Goal: Task Accomplishment & Management: Manage account settings

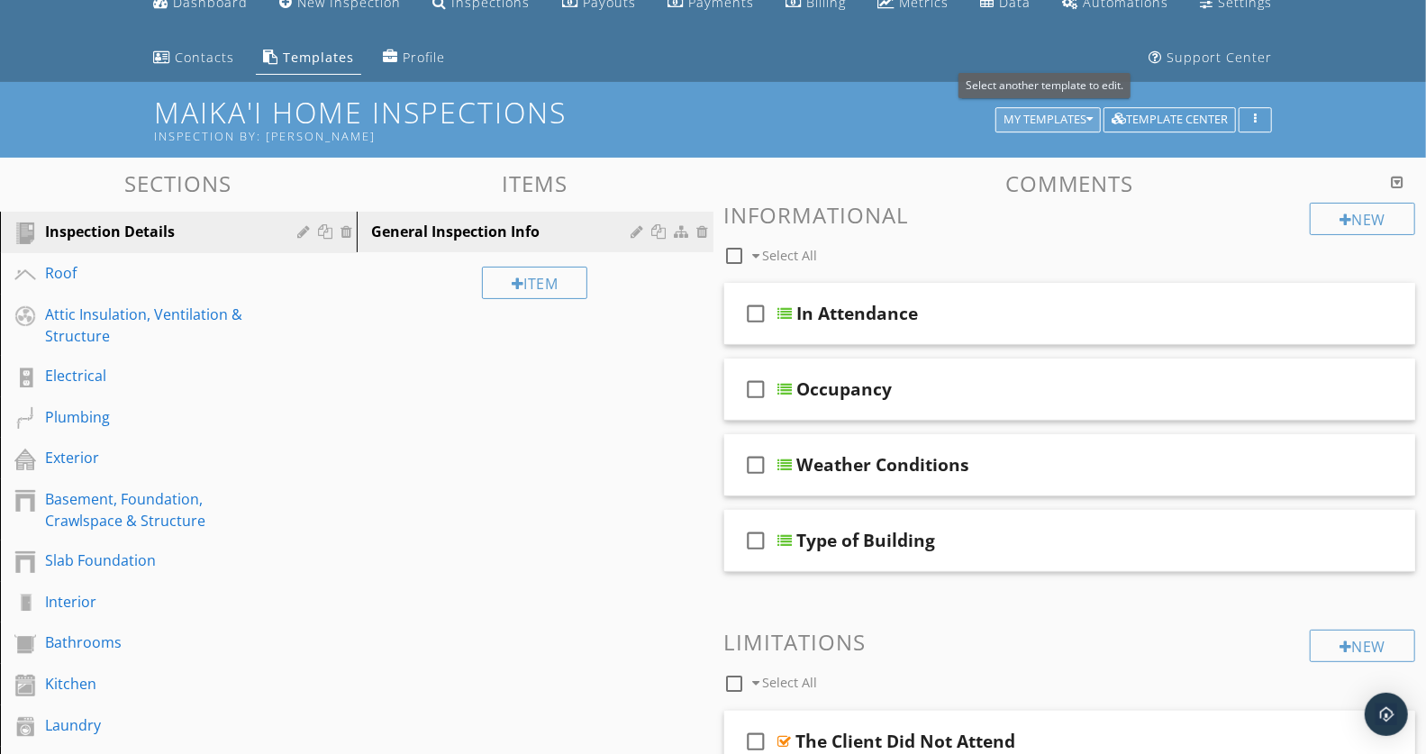
click at [1086, 119] on icon "button" at bounding box center [1089, 120] width 6 height 13
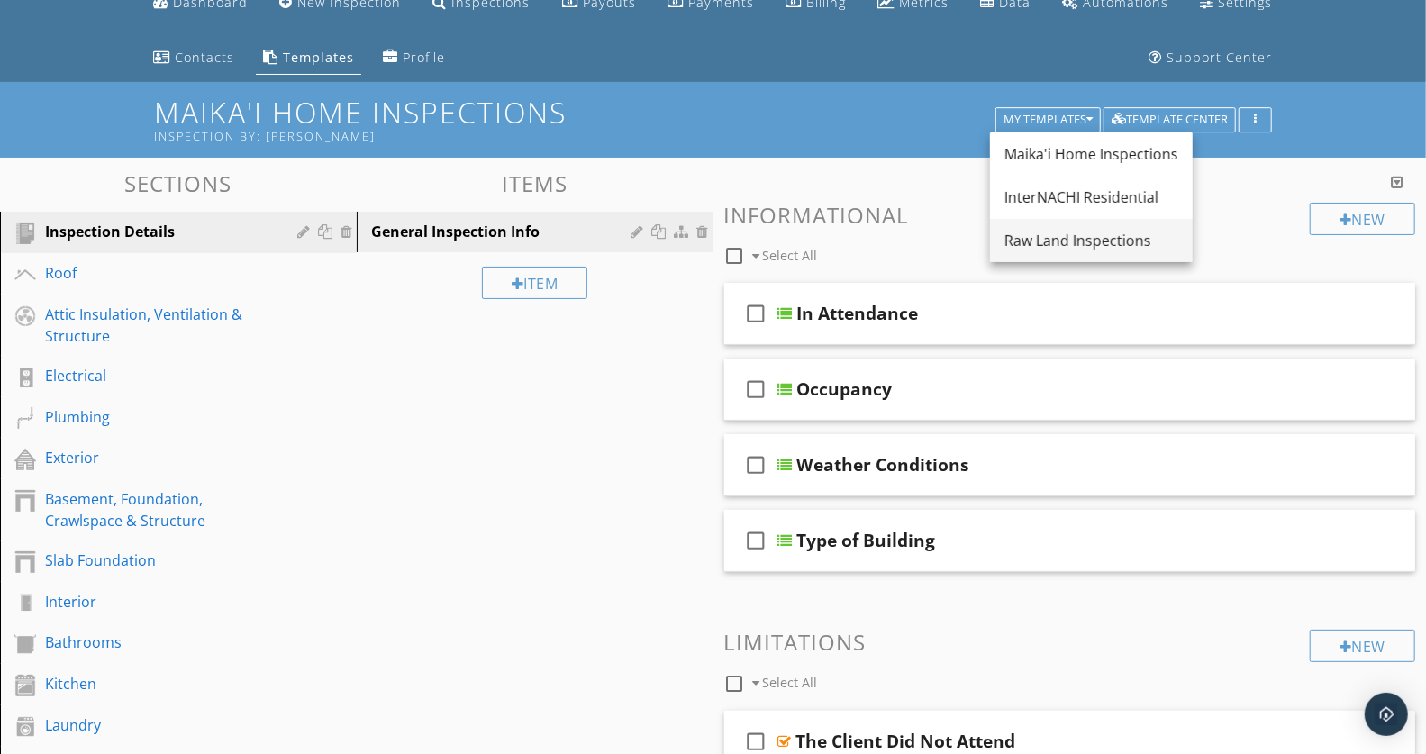
click at [1060, 242] on div "Raw Land Inspections" at bounding box center [1091, 241] width 174 height 22
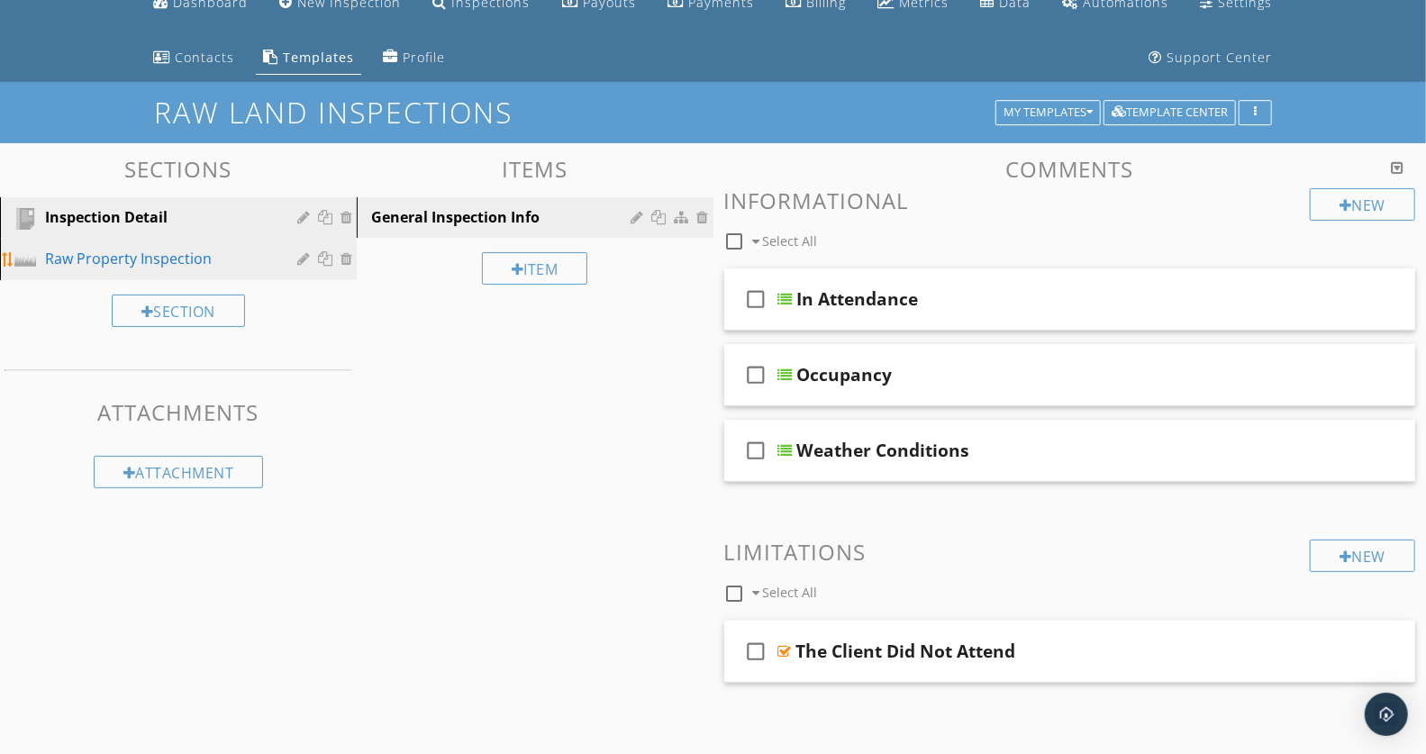
click at [159, 259] on div "Raw Property Inspection" at bounding box center [158, 259] width 226 height 22
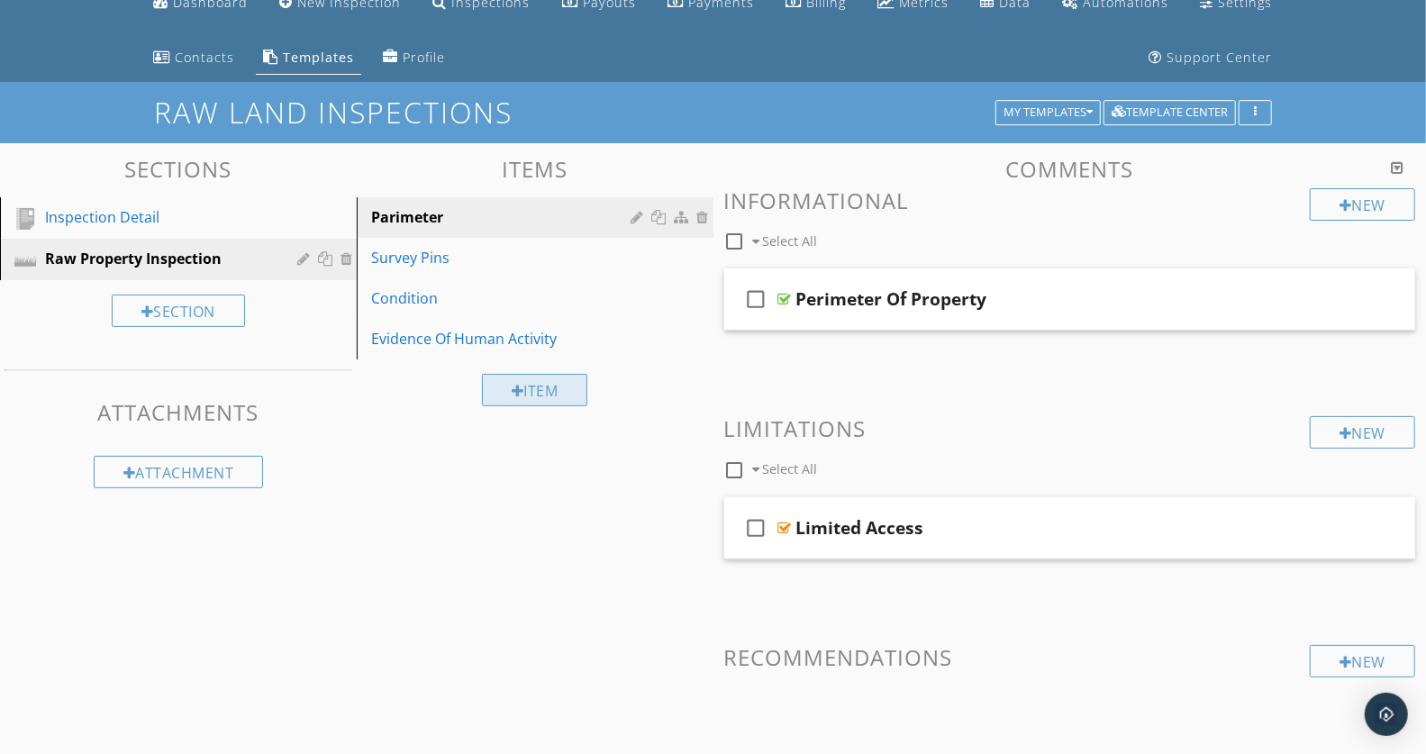
click at [526, 386] on div "Item" at bounding box center [535, 390] width 106 height 32
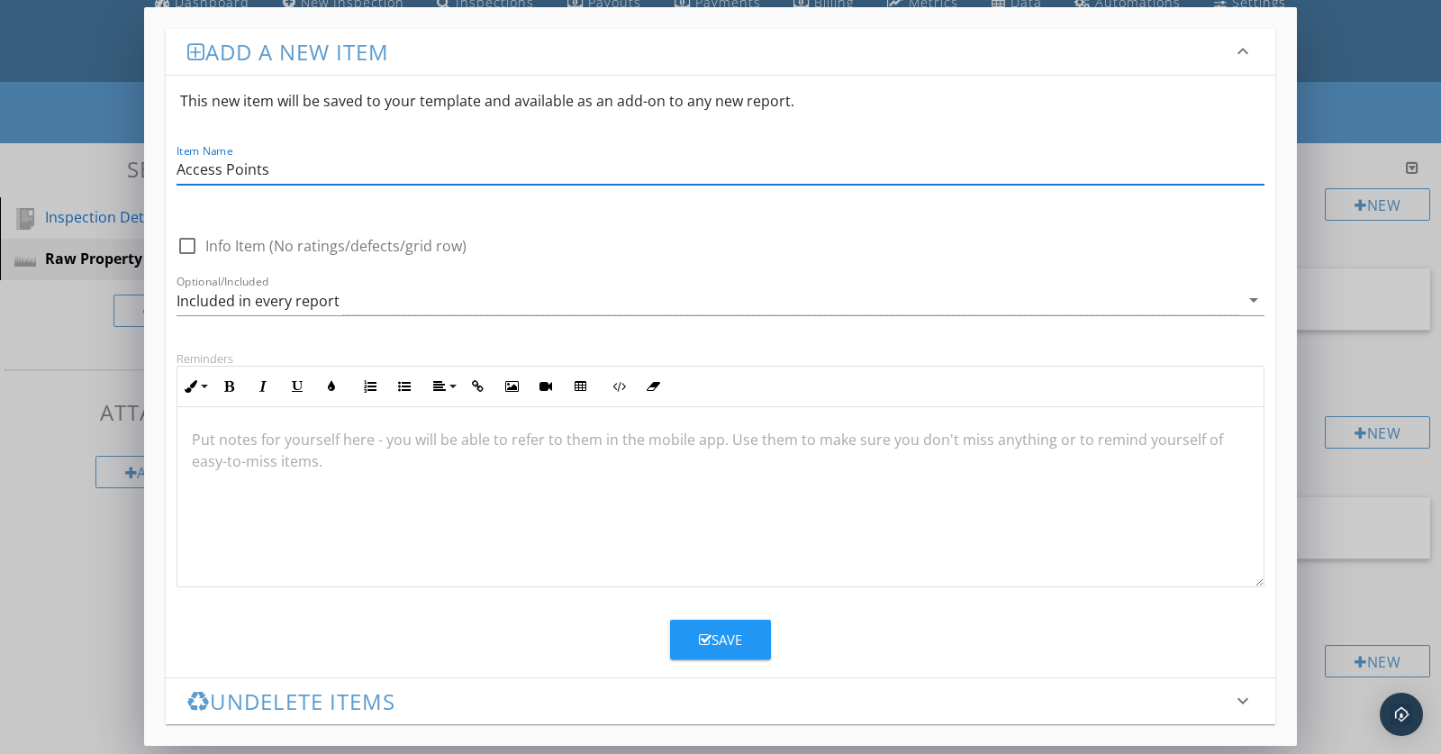
type input "Access Points"
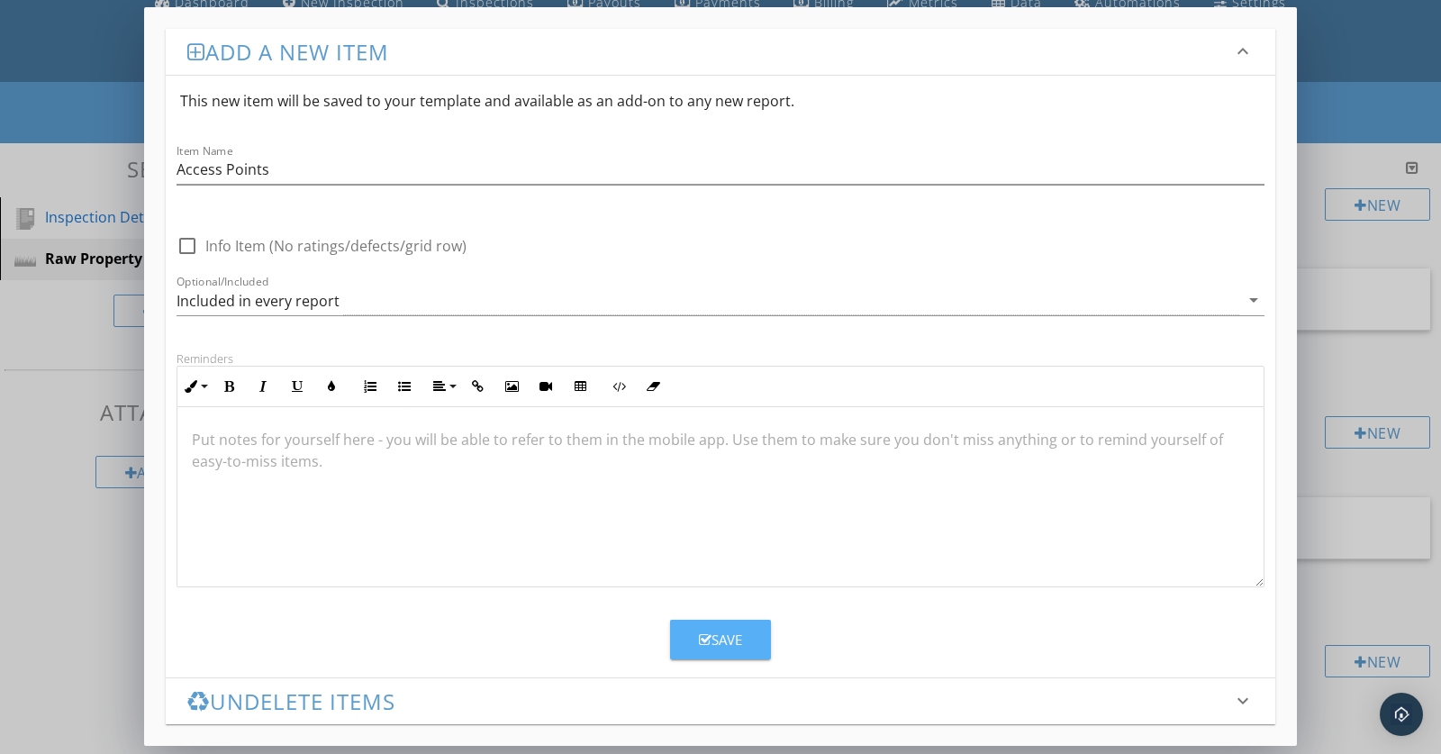
click at [703, 644] on icon "button" at bounding box center [705, 640] width 13 height 14
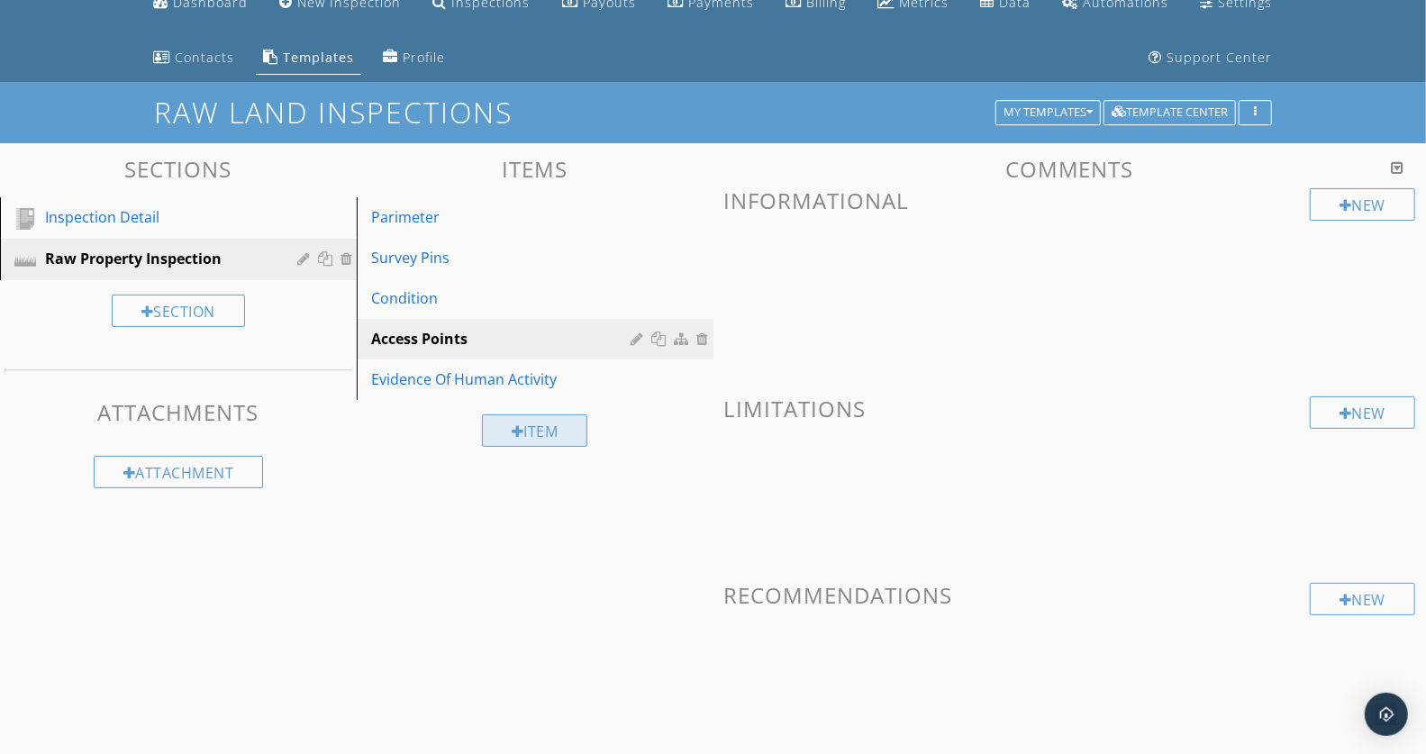
click at [536, 432] on div "Item" at bounding box center [535, 430] width 106 height 32
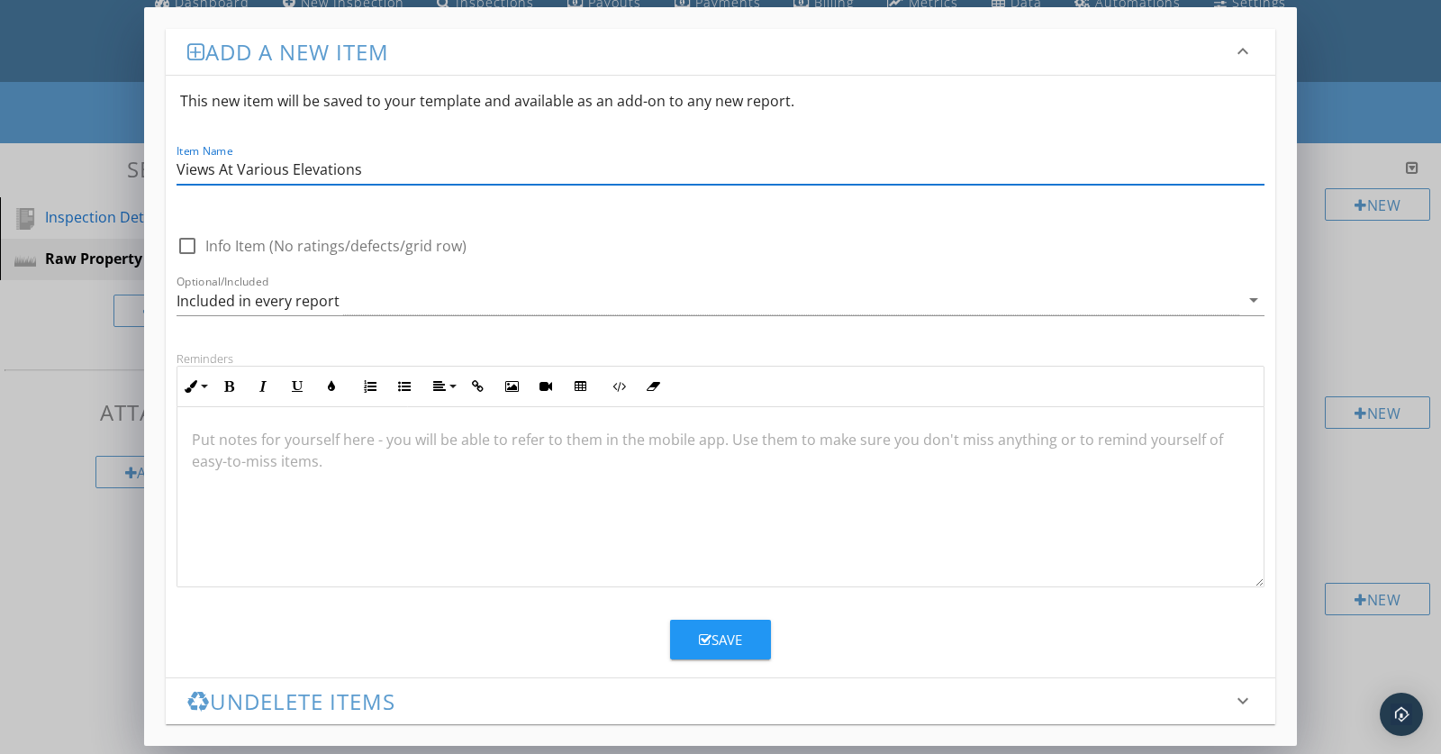
type input "Views At Various Elevations"
click at [735, 640] on div "Save" at bounding box center [720, 640] width 43 height 21
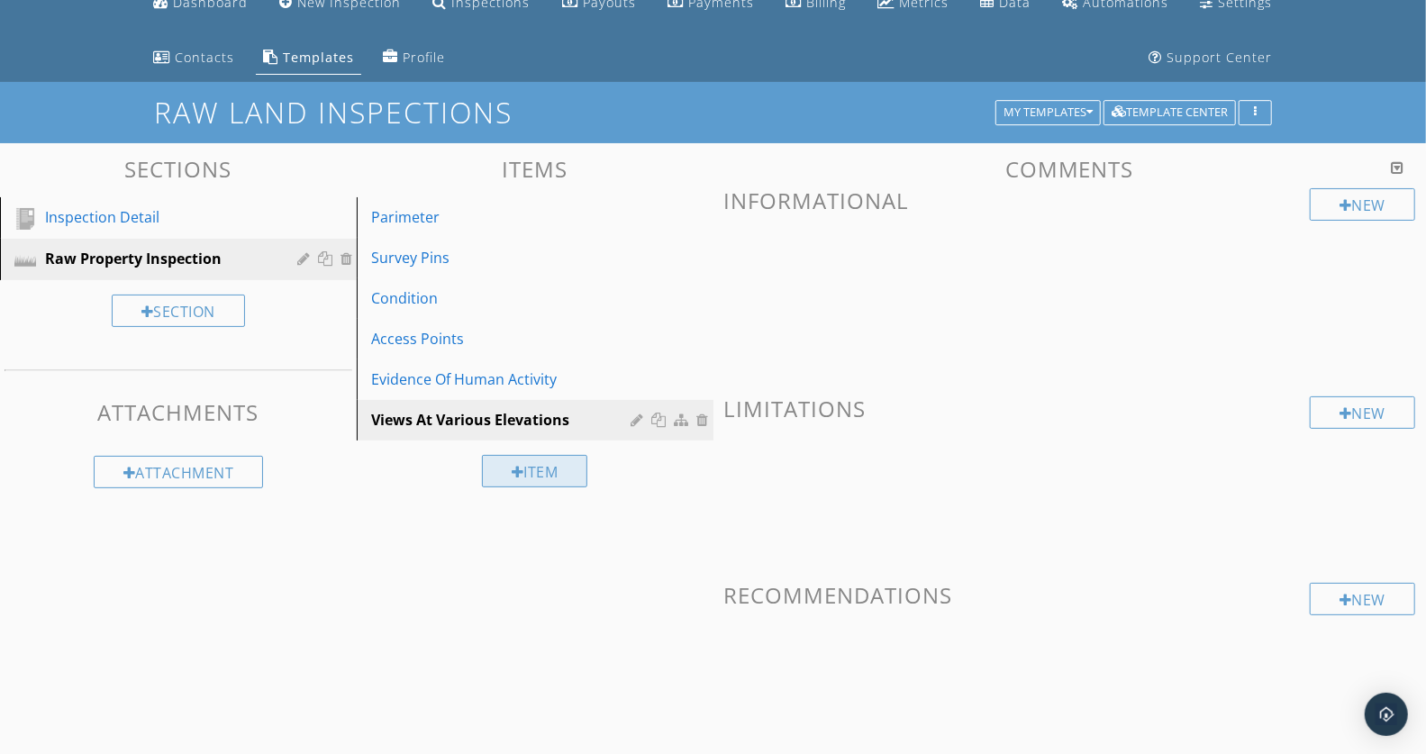
click at [538, 465] on div "Item" at bounding box center [535, 471] width 106 height 32
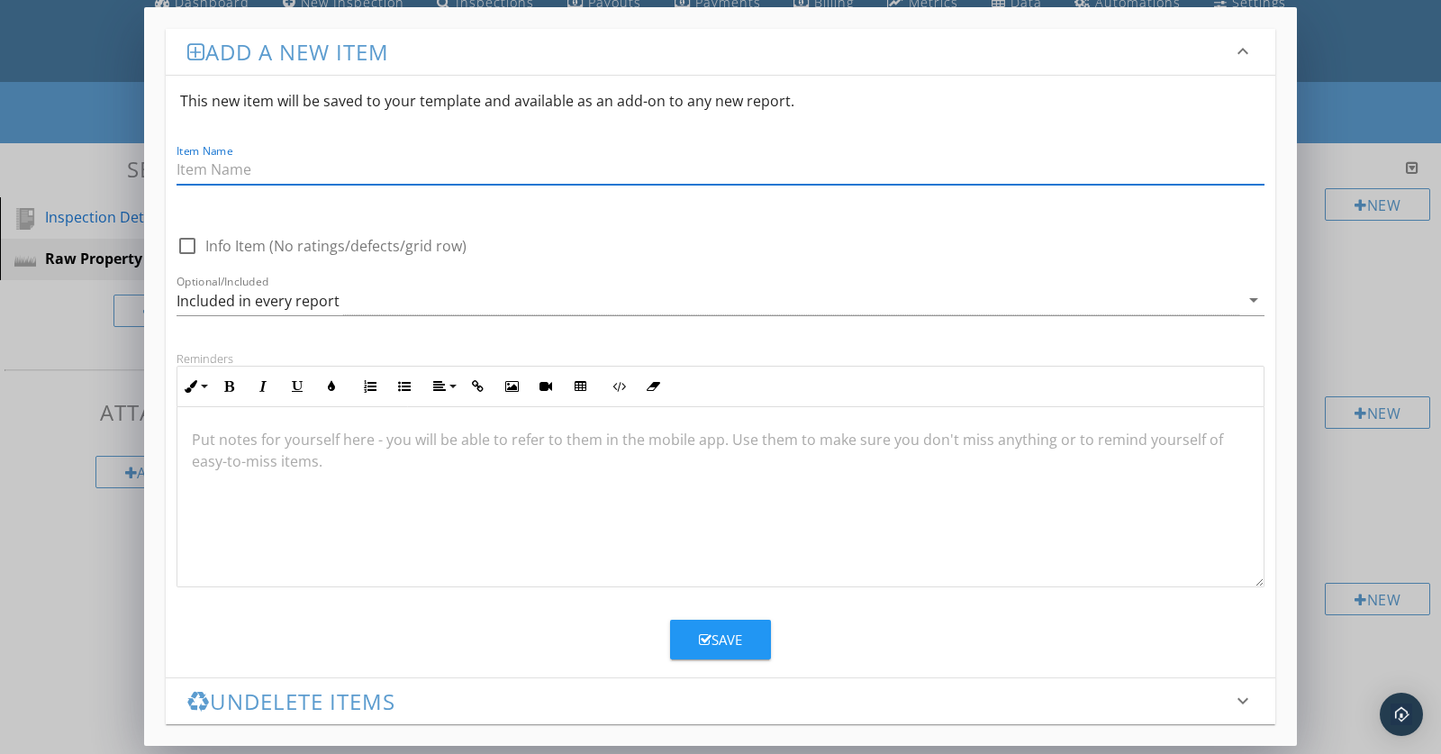
type input "W"
type input "Vegetation"
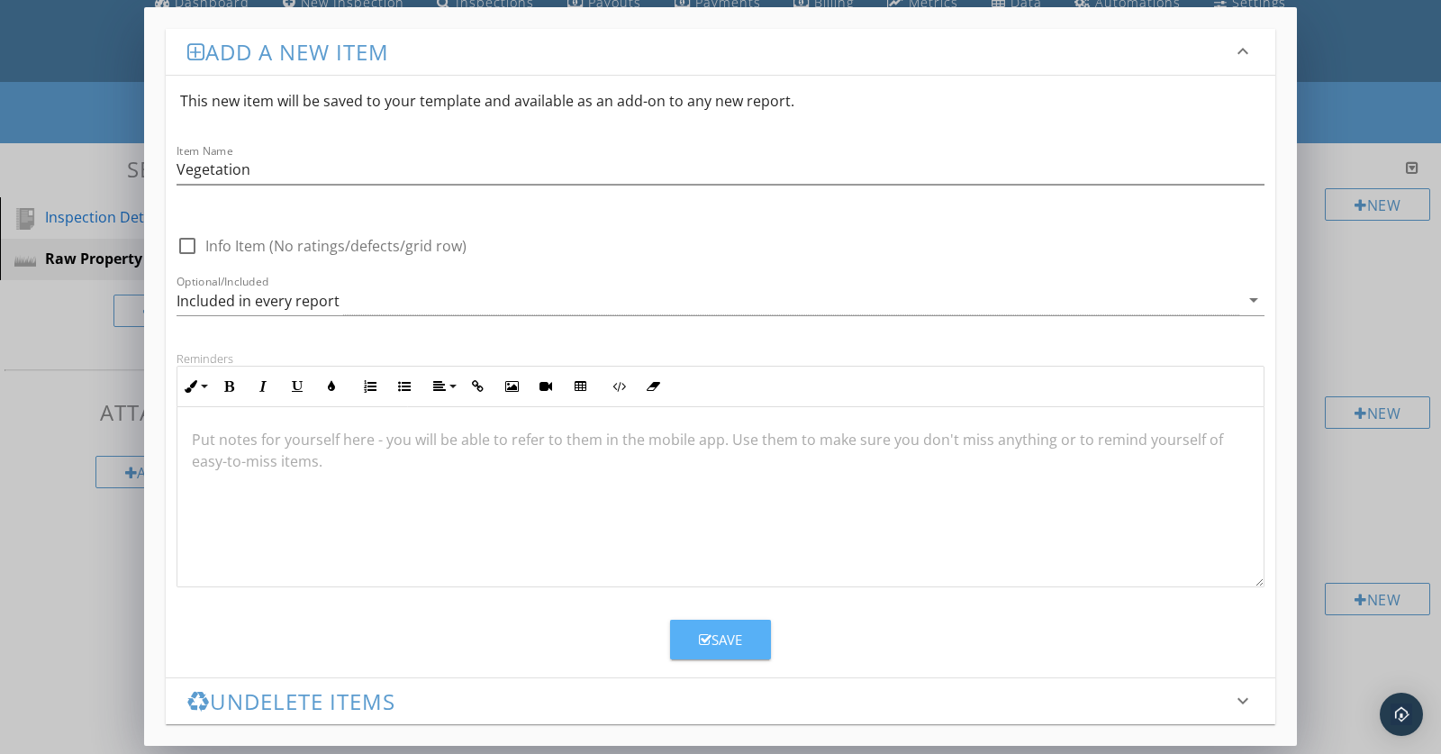
click at [722, 640] on div "Save" at bounding box center [720, 640] width 43 height 21
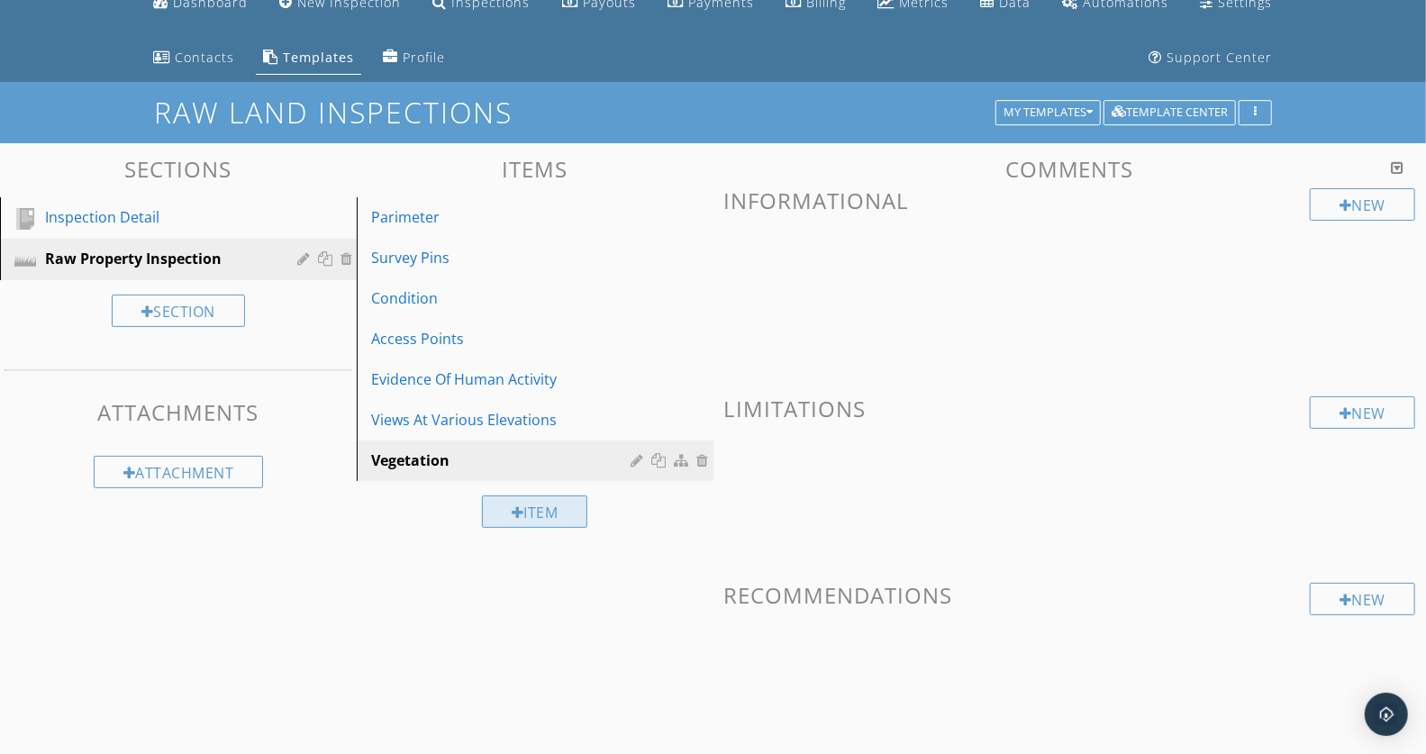
click at [518, 512] on div at bounding box center [518, 512] width 13 height 14
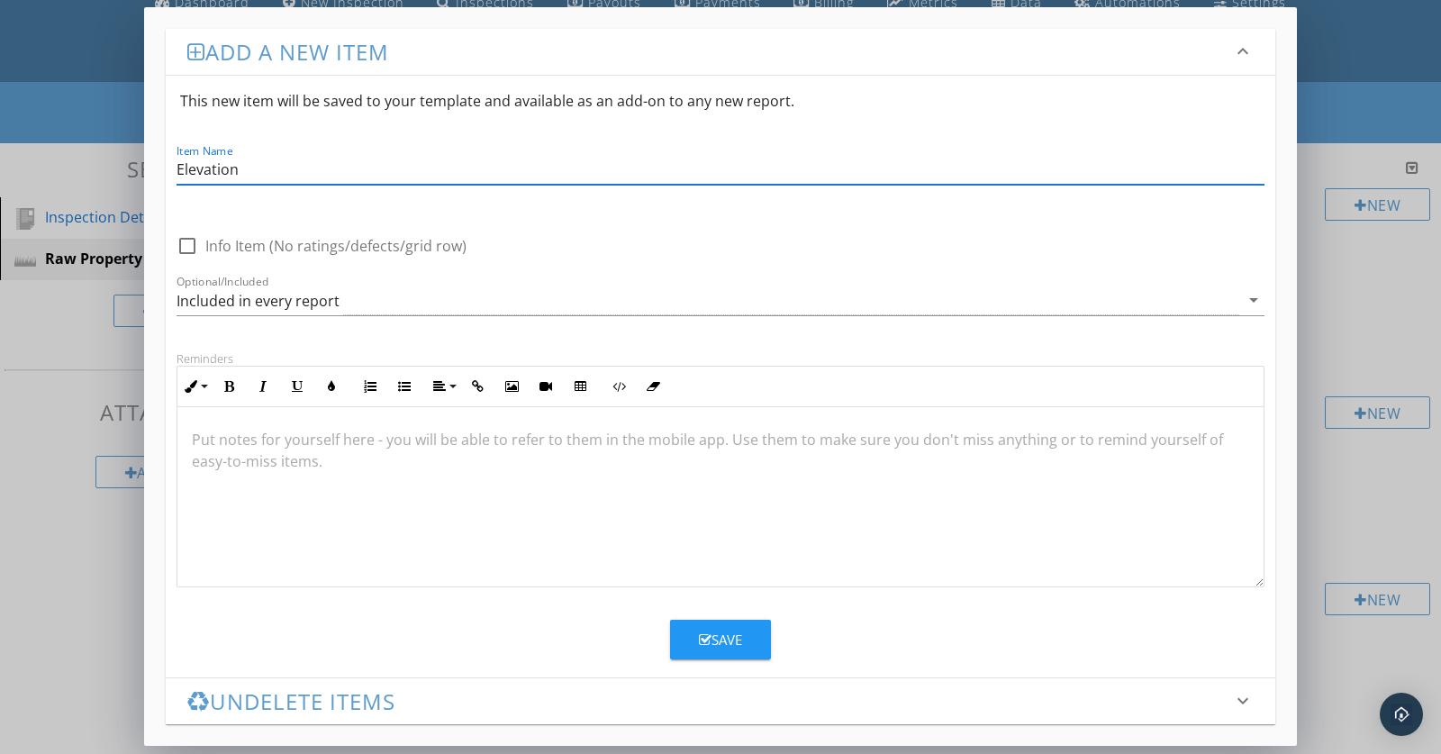
type input "Elevation"
click at [749, 632] on button "Save" at bounding box center [720, 640] width 101 height 40
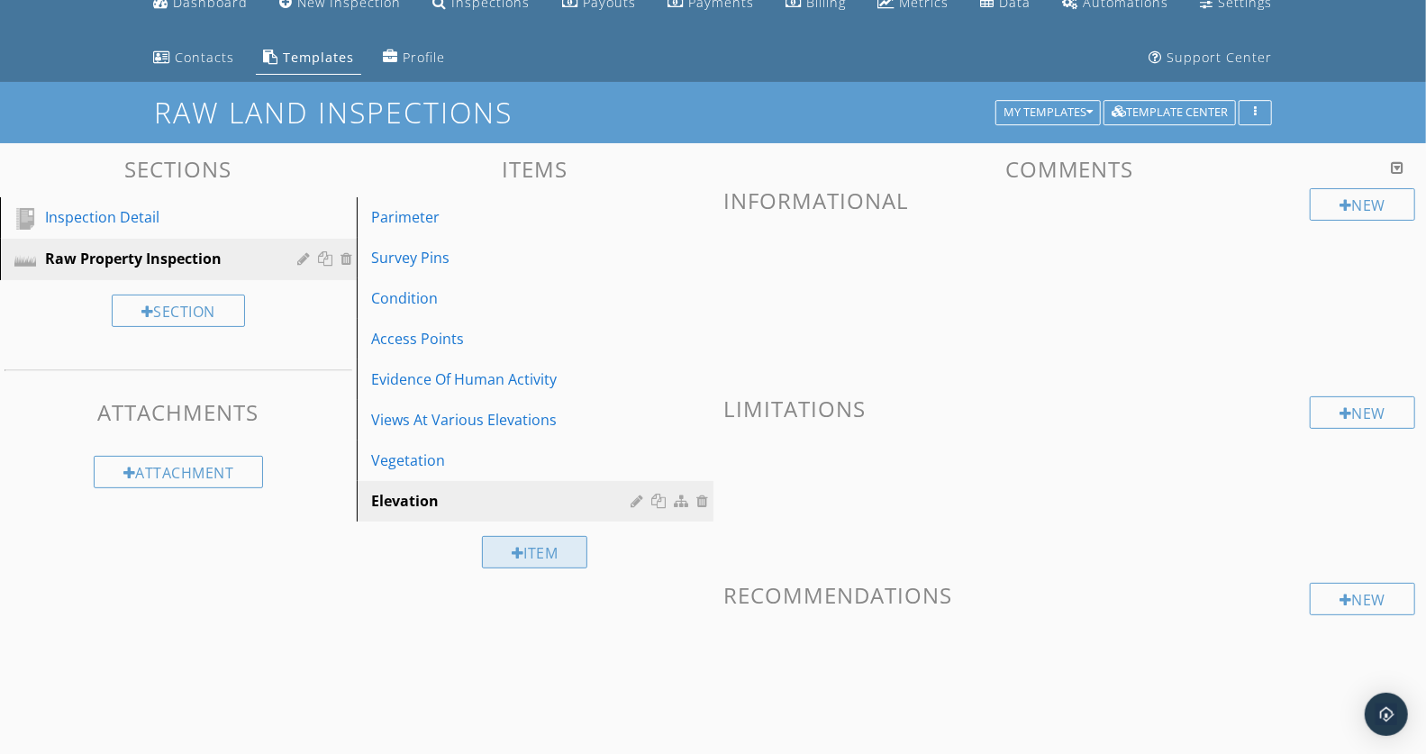
click at [530, 545] on div "Item" at bounding box center [535, 552] width 106 height 32
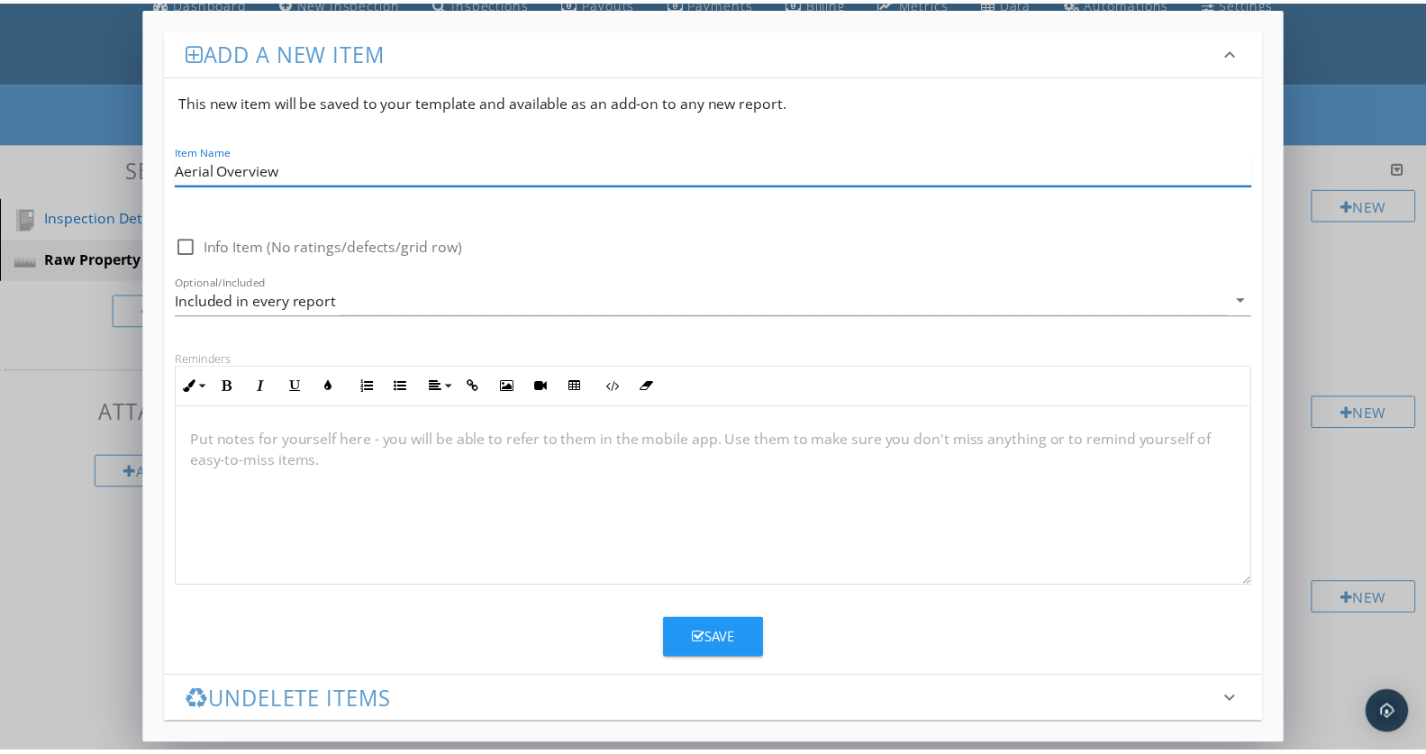
scroll to position [1, 0]
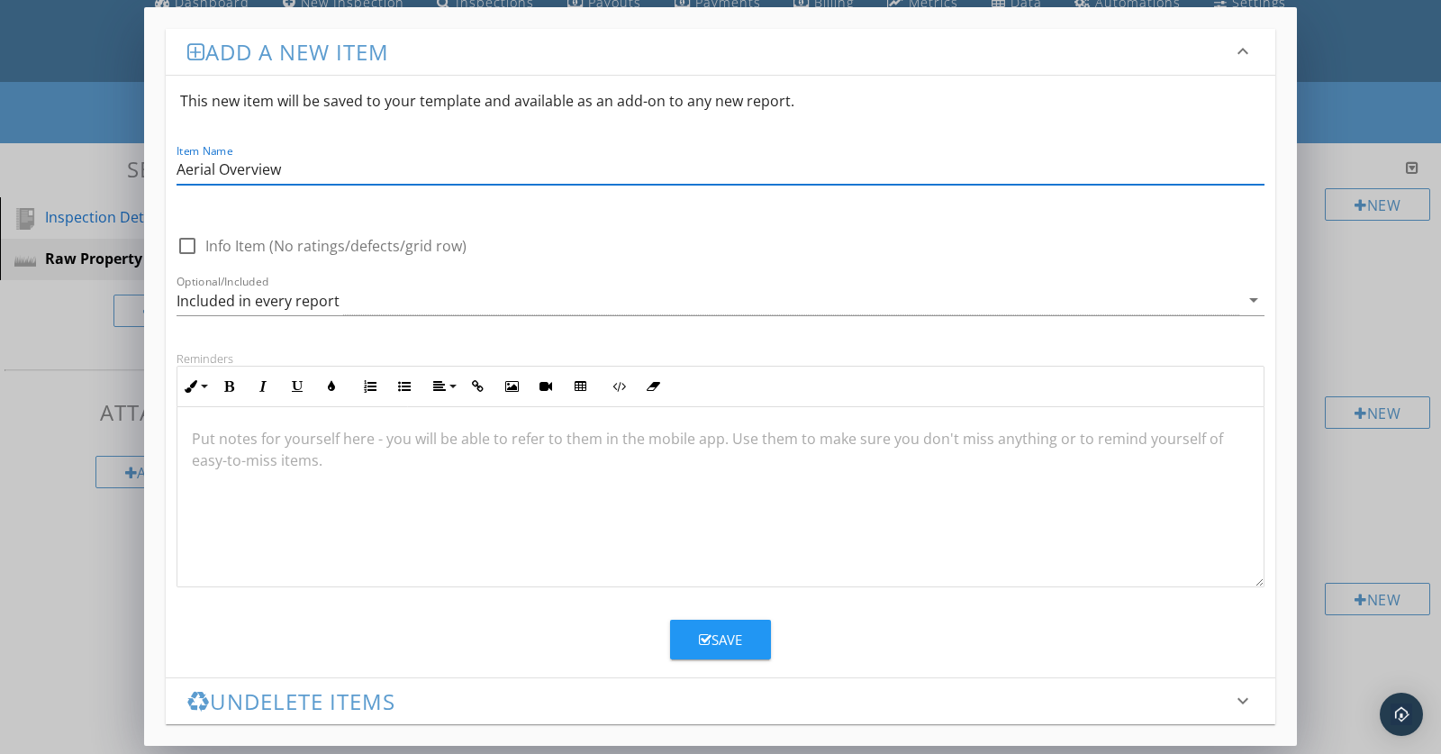
type input "Aerial Overview"
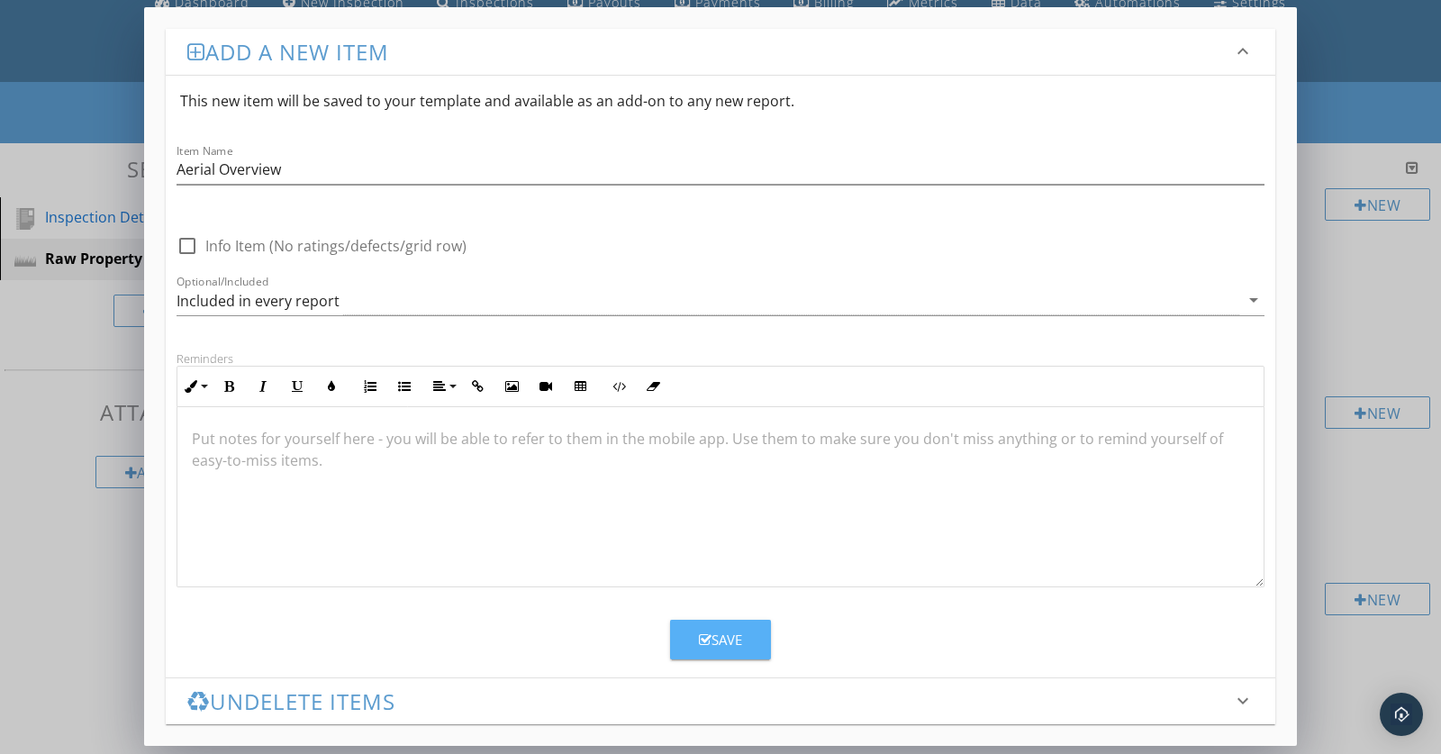
click at [727, 640] on div "Save" at bounding box center [720, 640] width 43 height 21
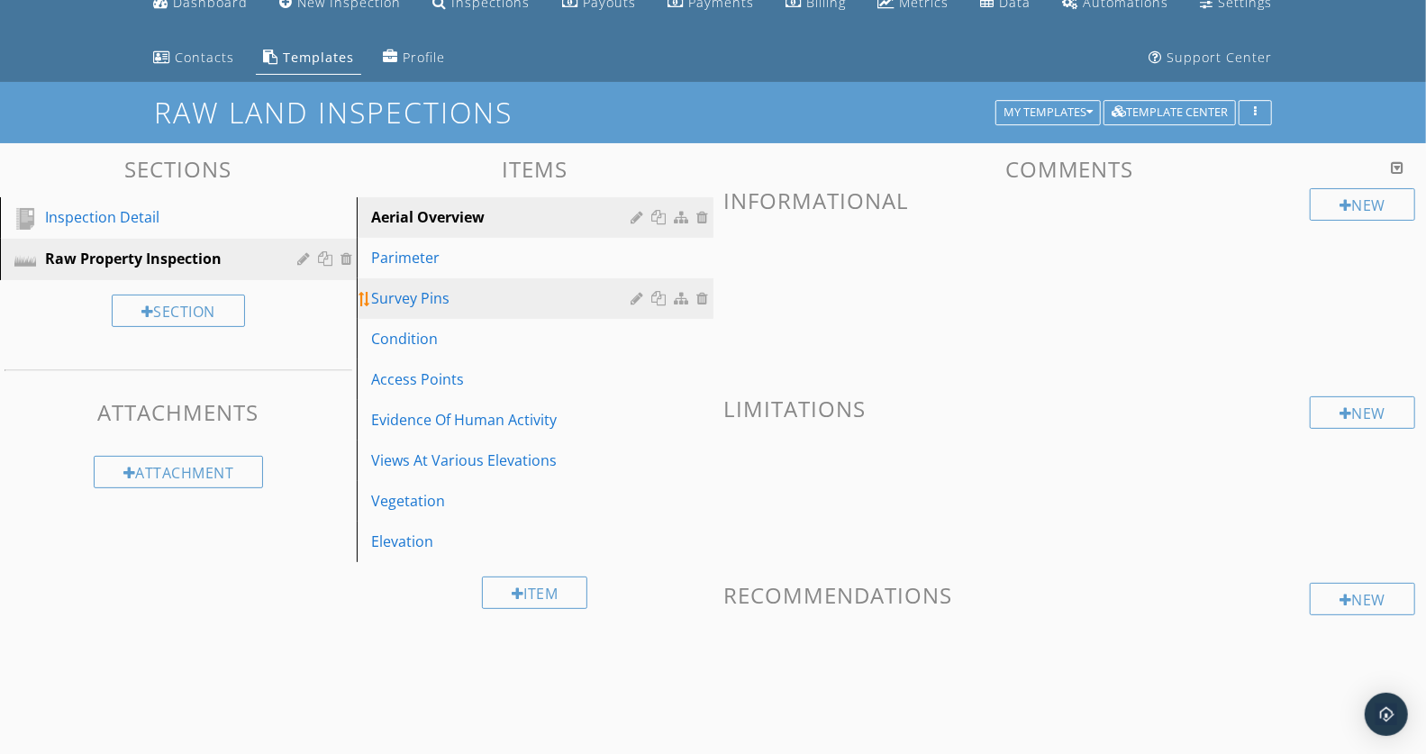
click at [484, 303] on div "Survey Pins" at bounding box center [504, 298] width 266 height 22
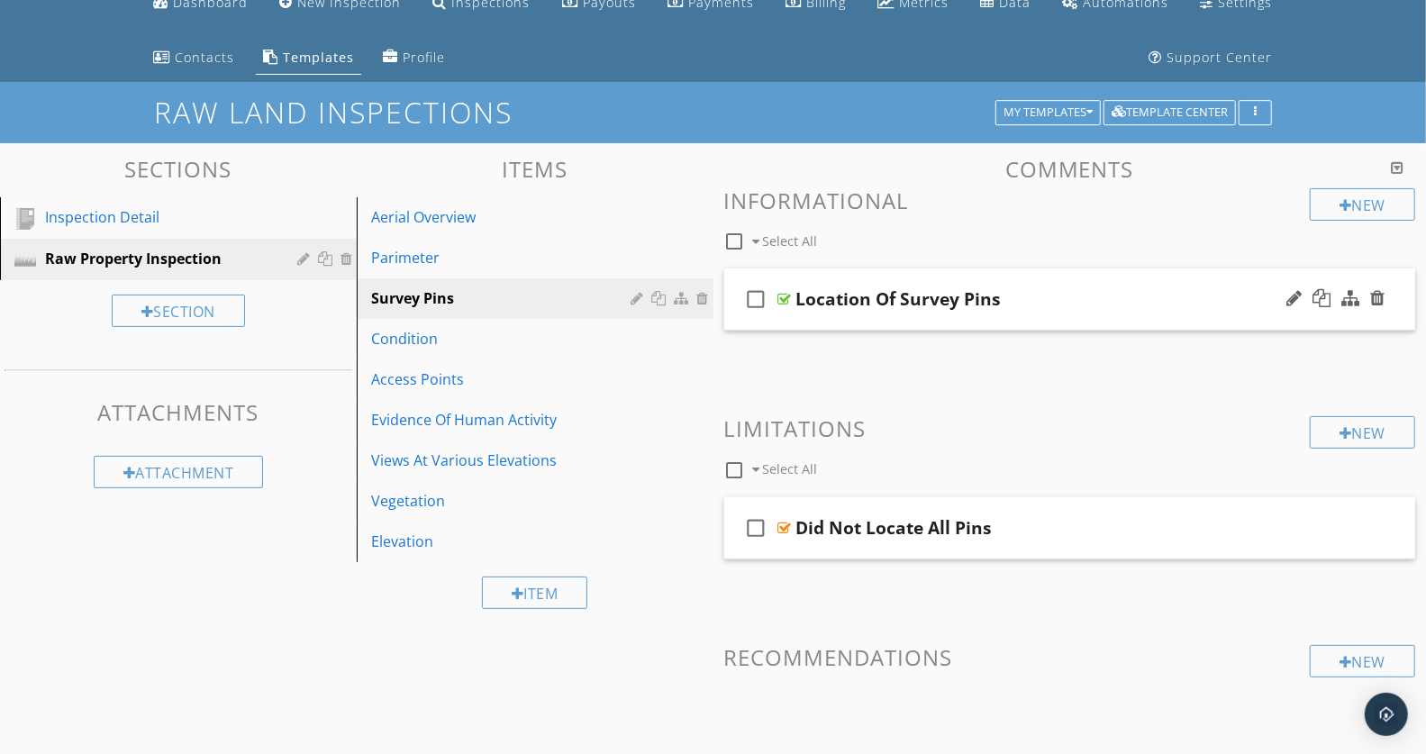
click at [1131, 299] on div "Location Of Survey Pins" at bounding box center [1042, 299] width 492 height 22
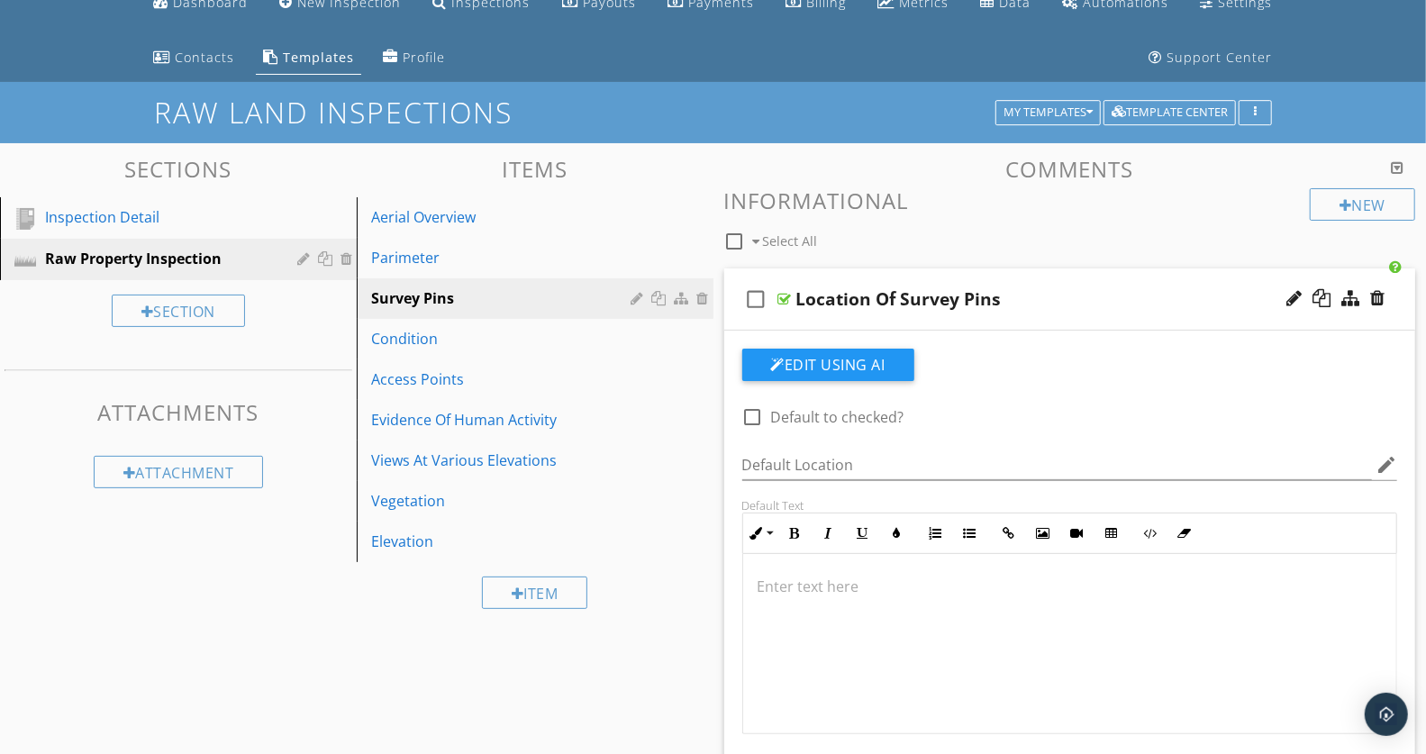
click at [1133, 242] on div "check_box_outline_blank Select All" at bounding box center [1017, 237] width 586 height 34
click at [1349, 195] on div "New" at bounding box center [1362, 204] width 105 height 32
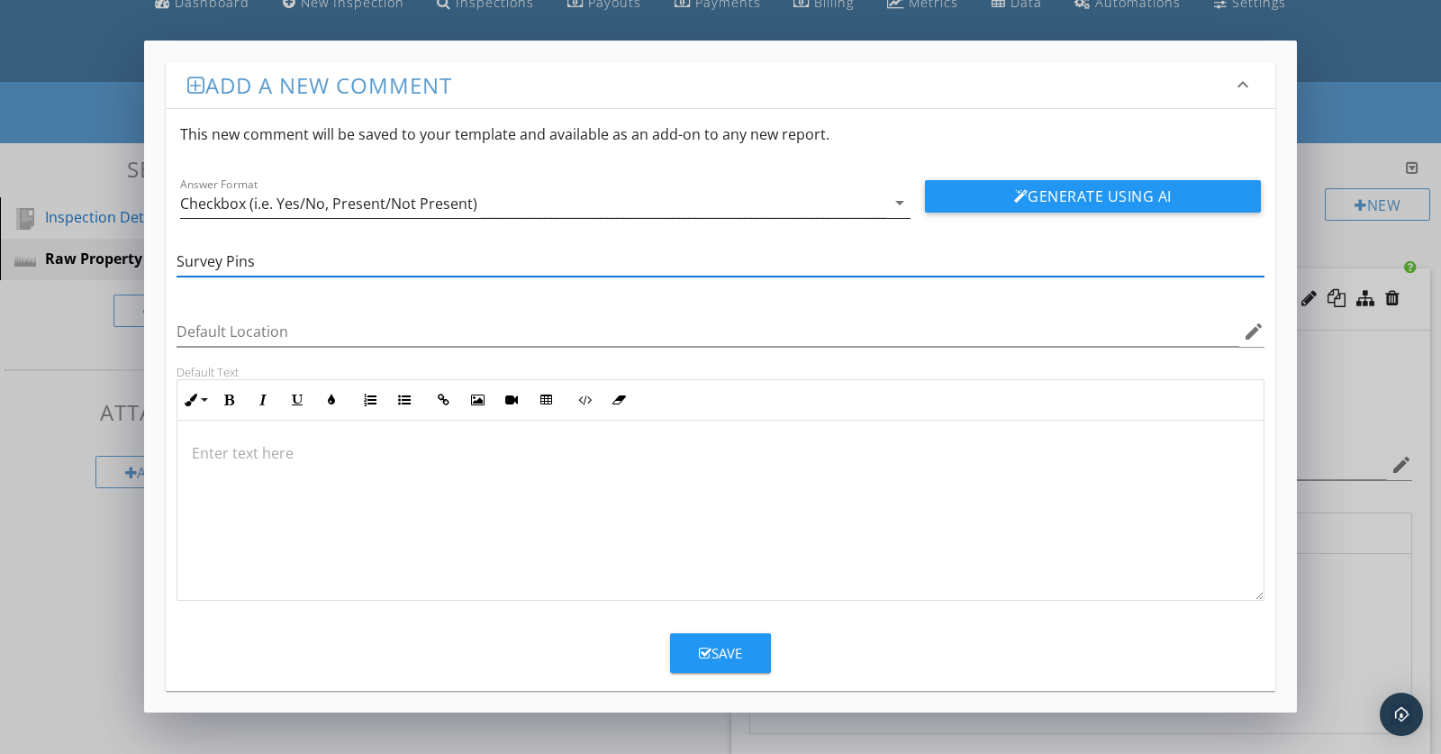
type input "Survey Pins"
click at [898, 201] on icon "arrow_drop_down" at bounding box center [900, 203] width 22 height 22
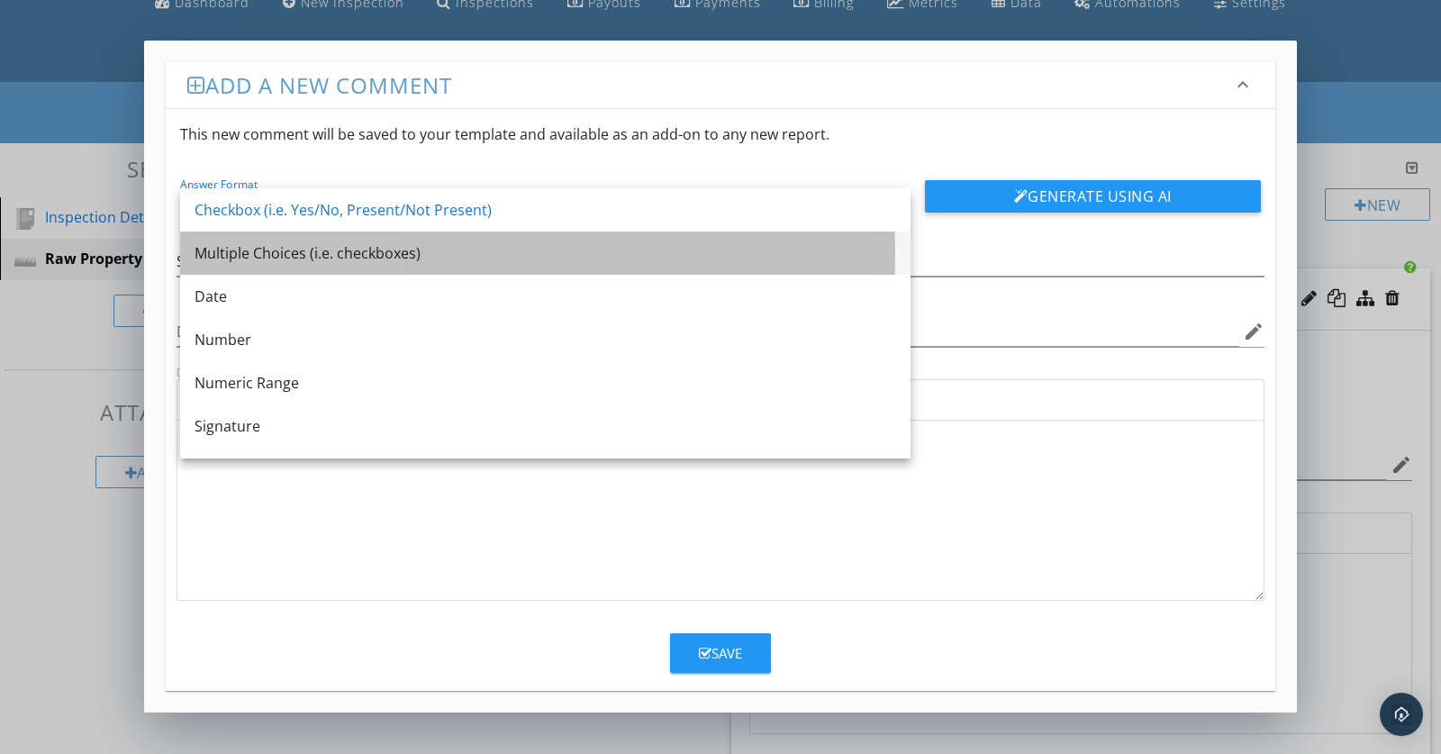
click at [268, 245] on div "Multiple Choices (i.e. checkboxes)" at bounding box center [546, 253] width 702 height 22
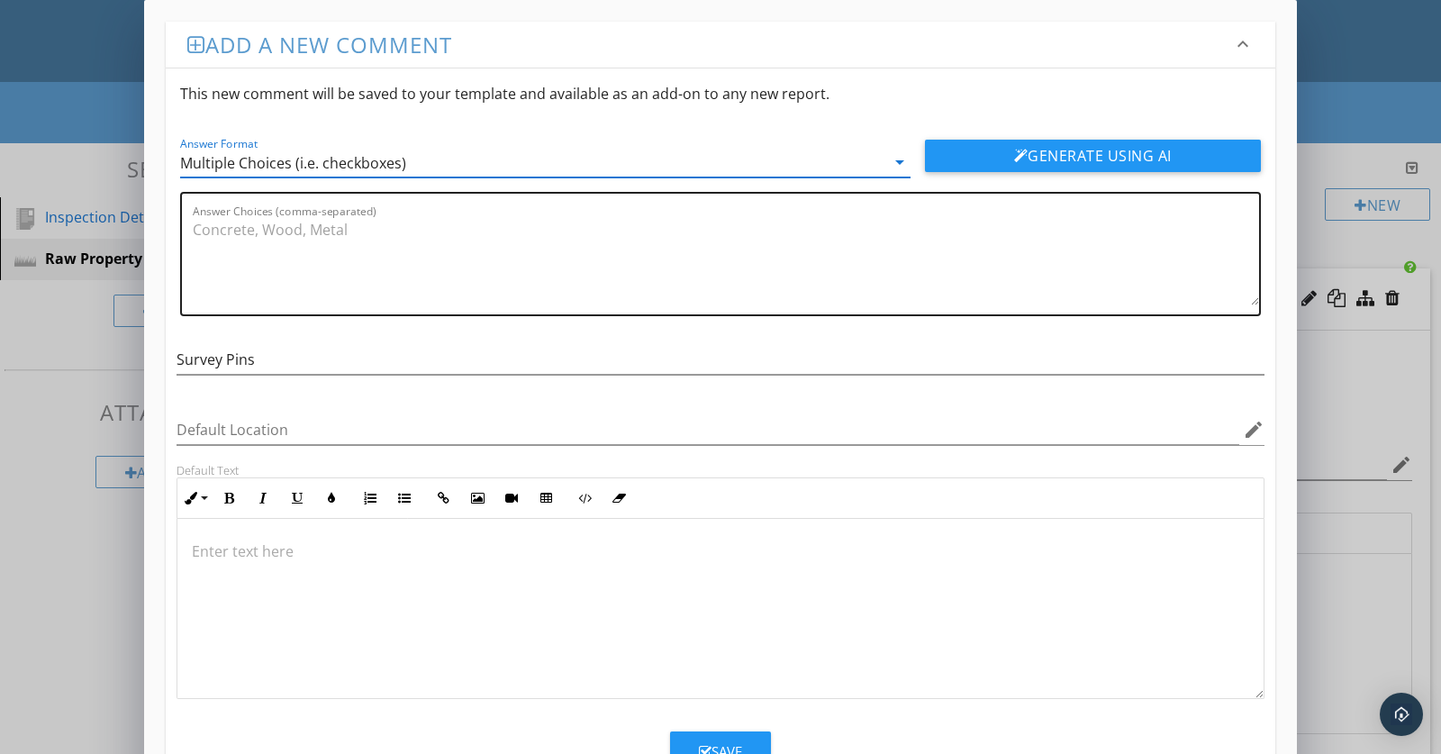
click at [267, 246] on textarea "Answer Choices (comma-separated)" at bounding box center [726, 260] width 1067 height 90
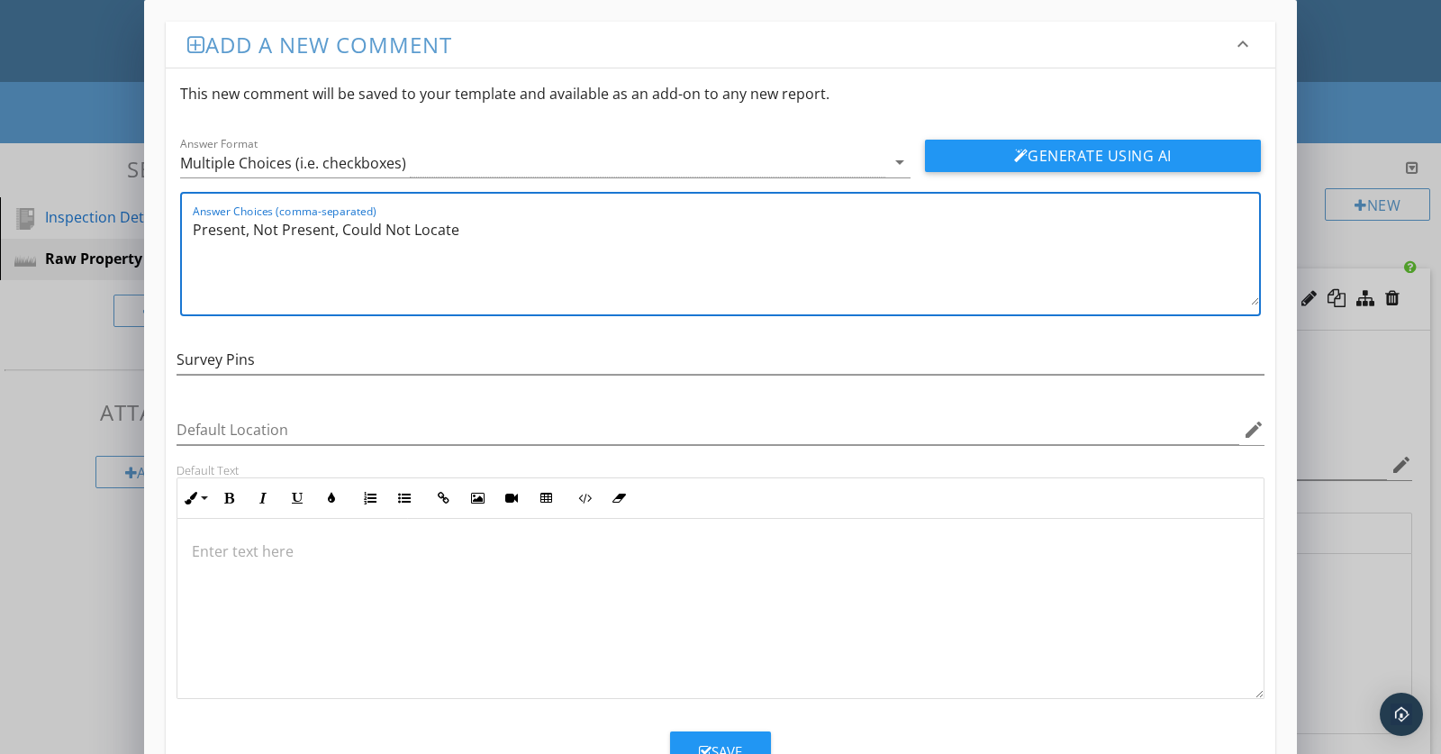
type textarea "Present, Not Present, Could Not Locate"
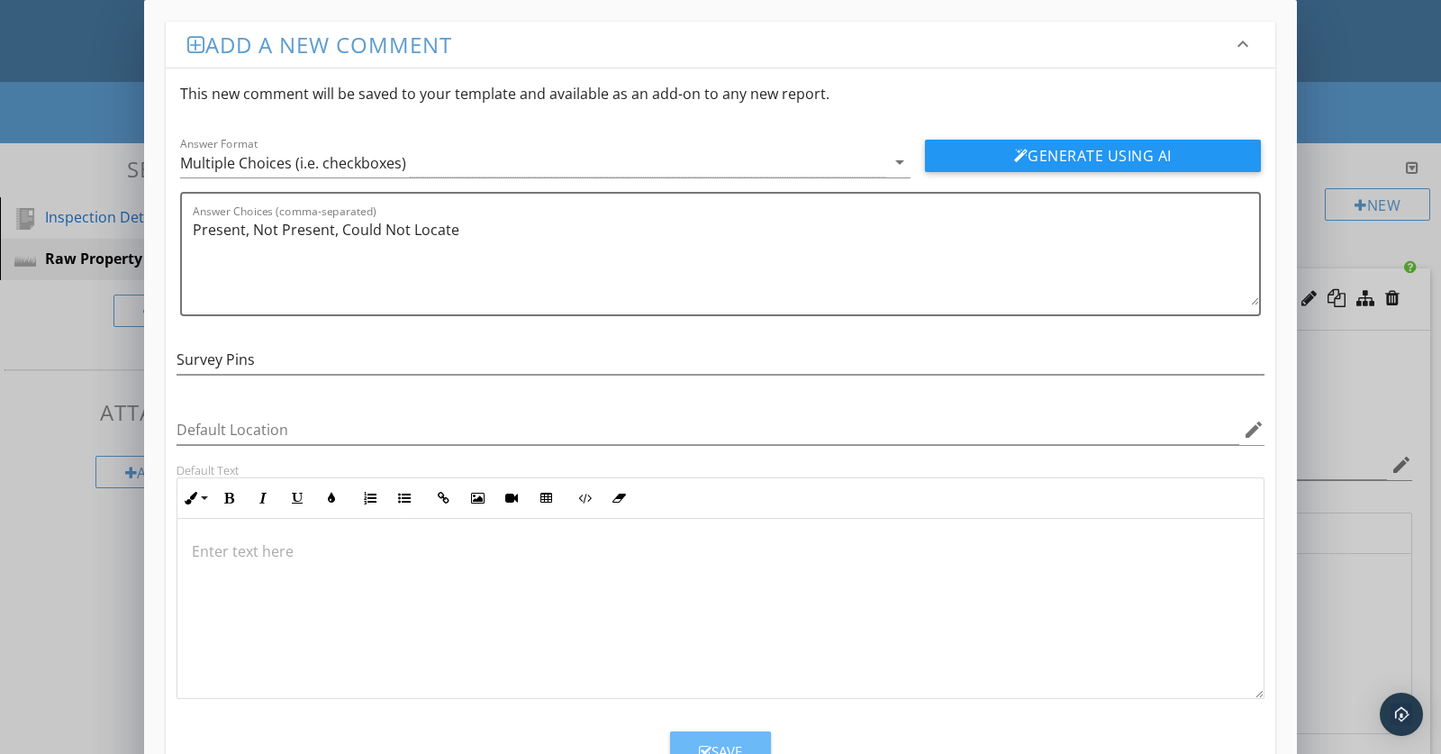
click at [717, 741] on div "Save" at bounding box center [720, 751] width 43 height 21
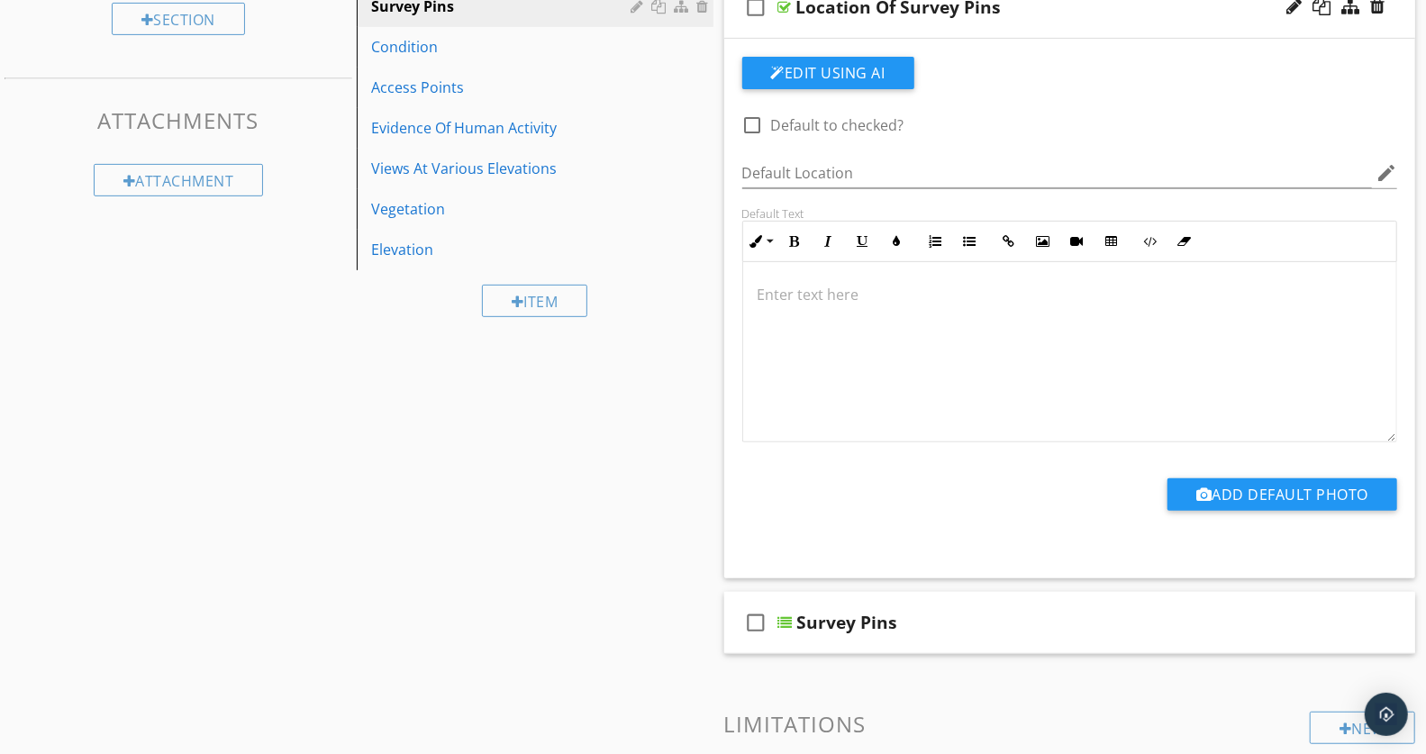
scroll to position [409, 0]
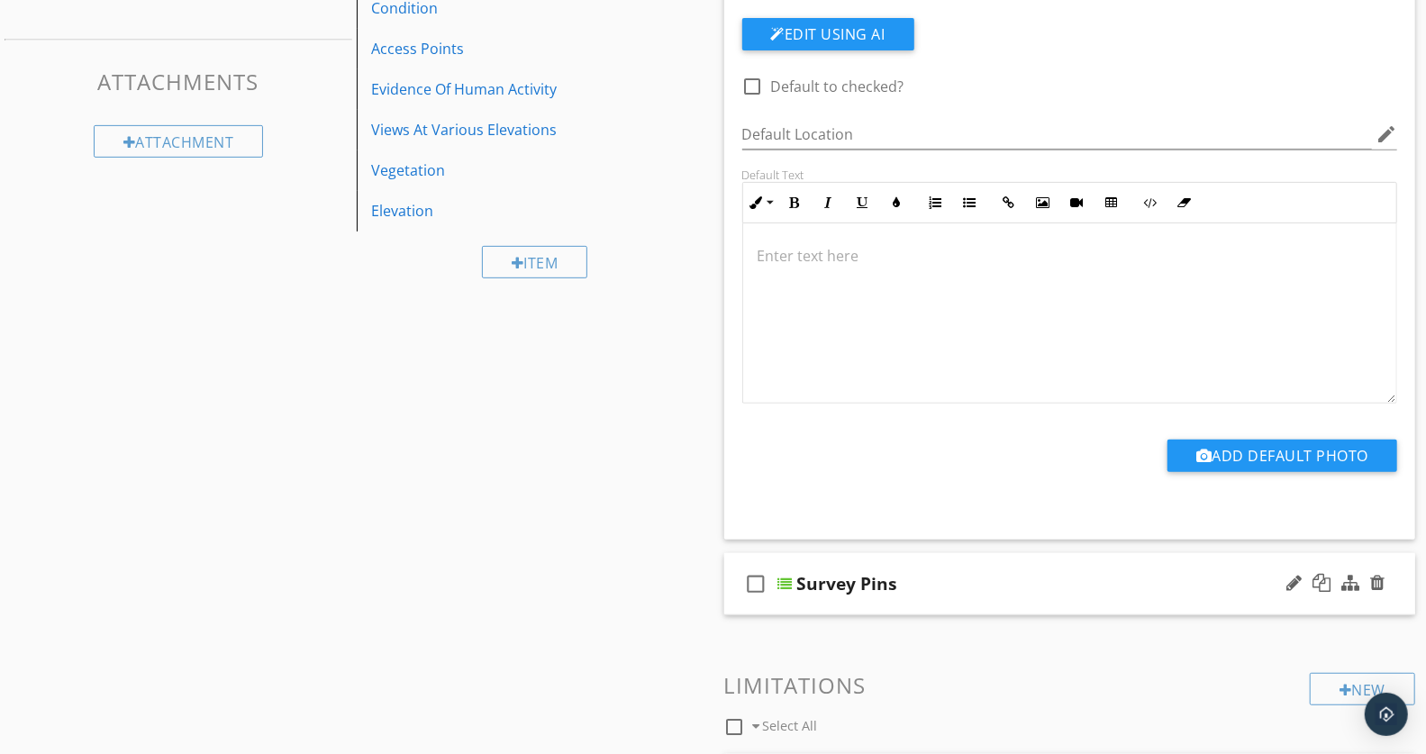
click at [955, 577] on div "Survey Pins" at bounding box center [1043, 584] width 492 height 22
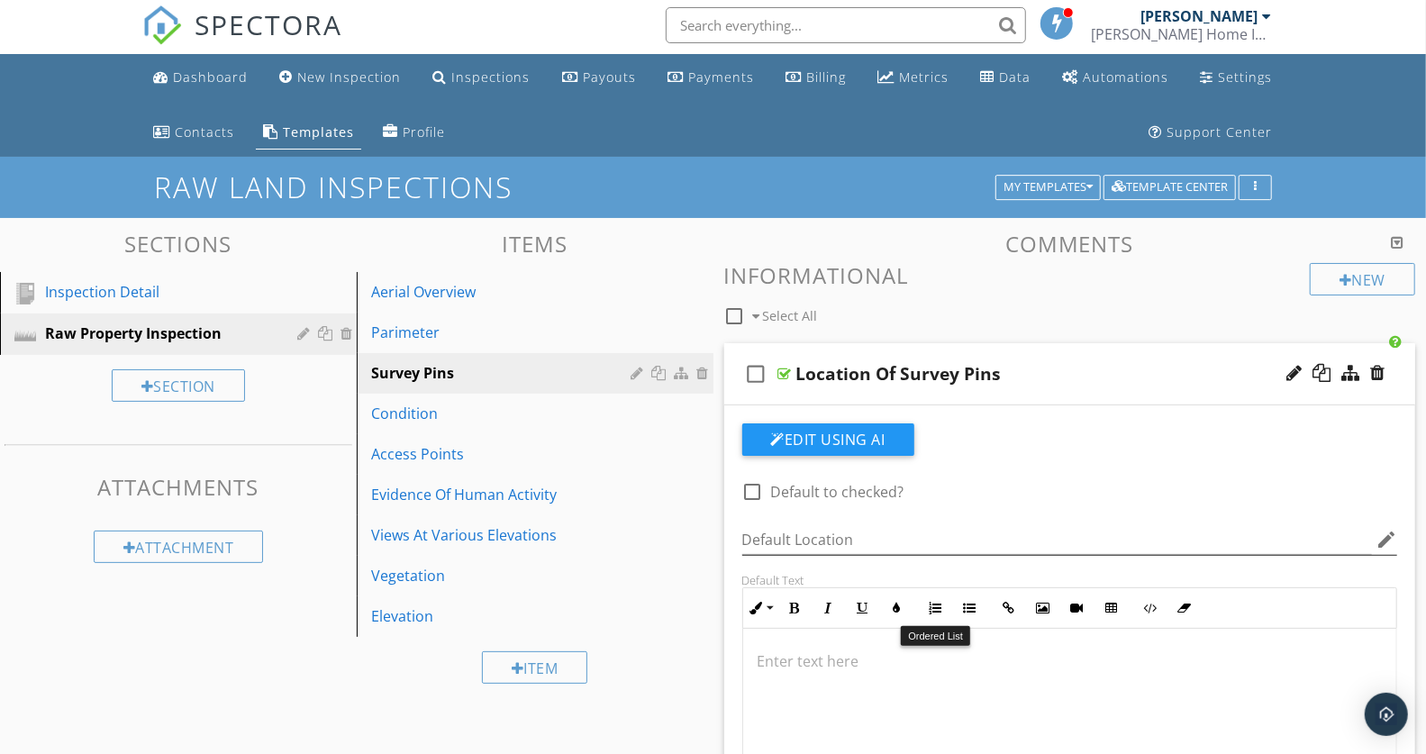
scroll to position [0, 0]
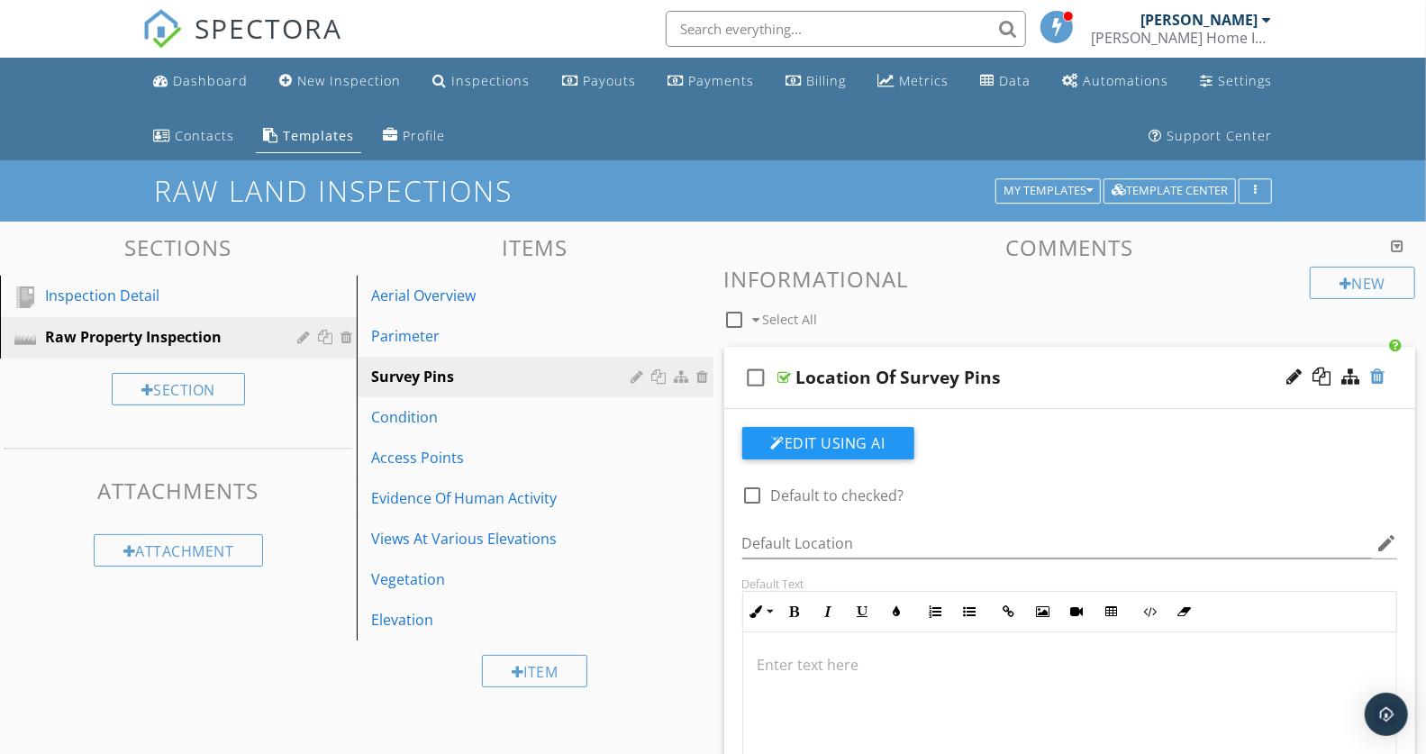
click at [1377, 380] on div at bounding box center [1377, 377] width 14 height 18
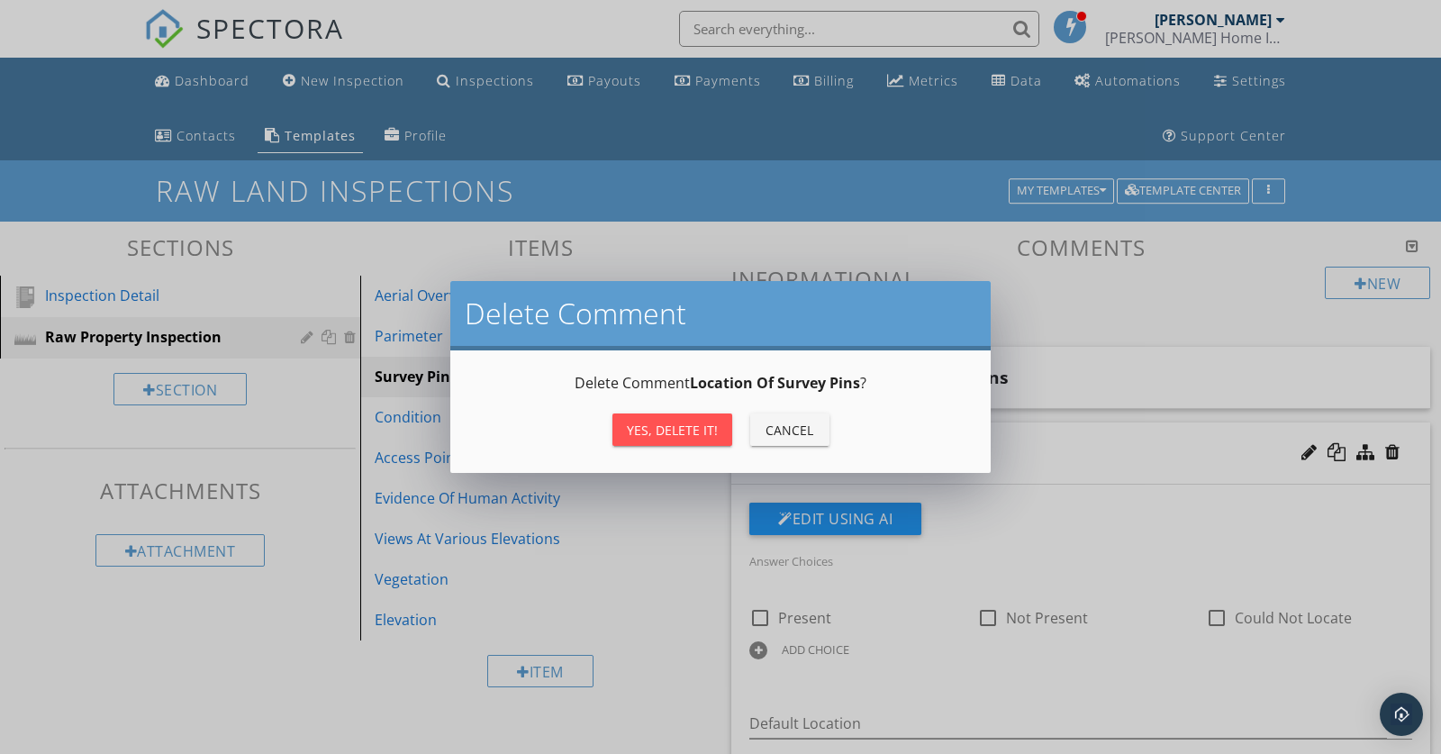
click at [670, 426] on div "Yes, Delete it!" at bounding box center [672, 430] width 91 height 19
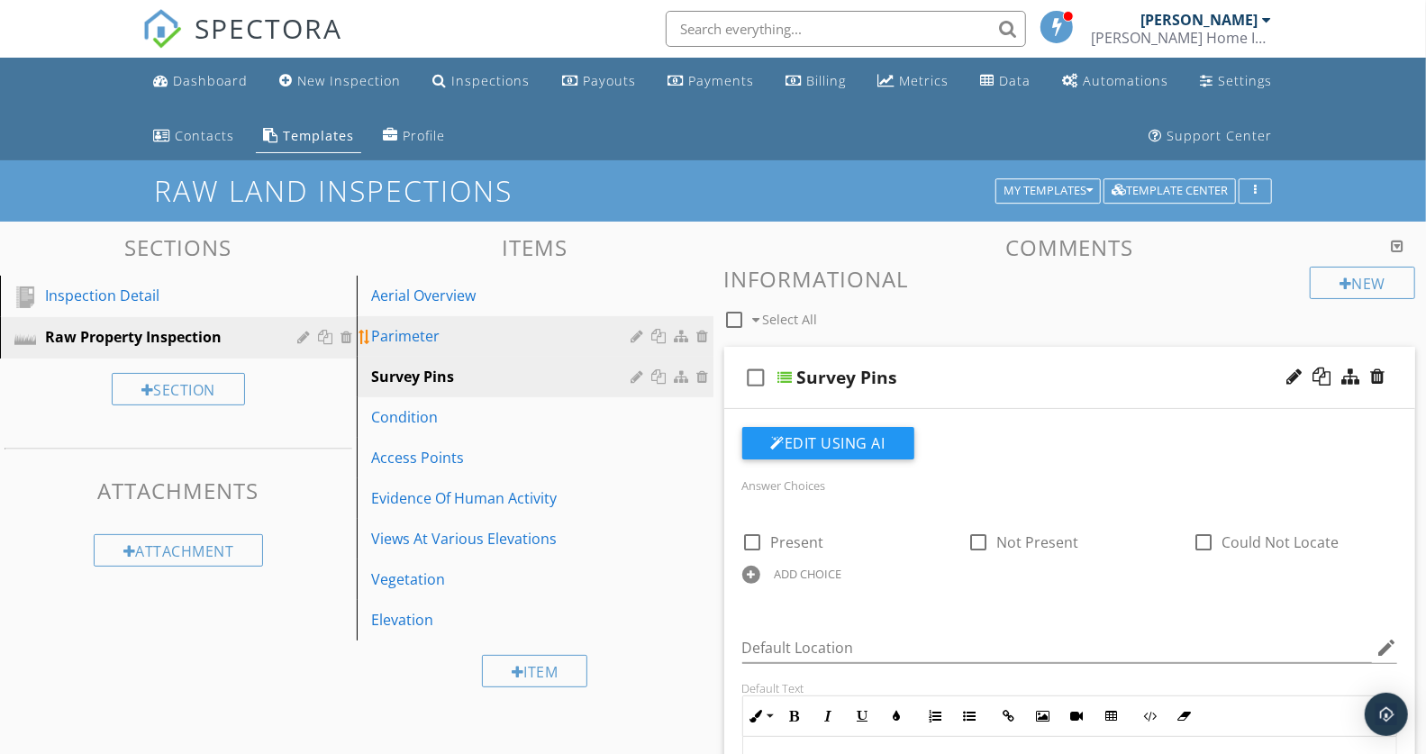
click at [525, 340] on div "Parimeter" at bounding box center [504, 336] width 266 height 22
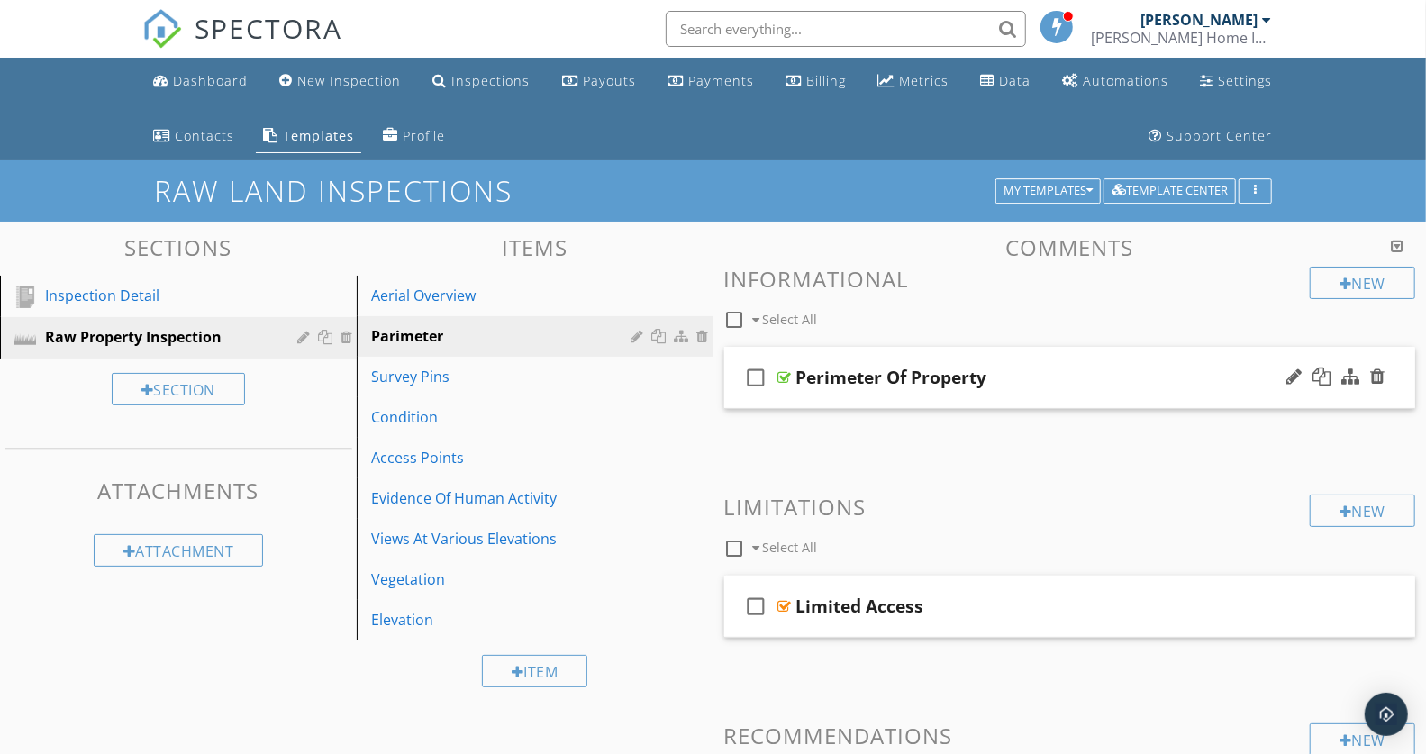
click at [1113, 359] on div "check_box_outline_blank Perimeter Of Property" at bounding box center [1070, 378] width 692 height 62
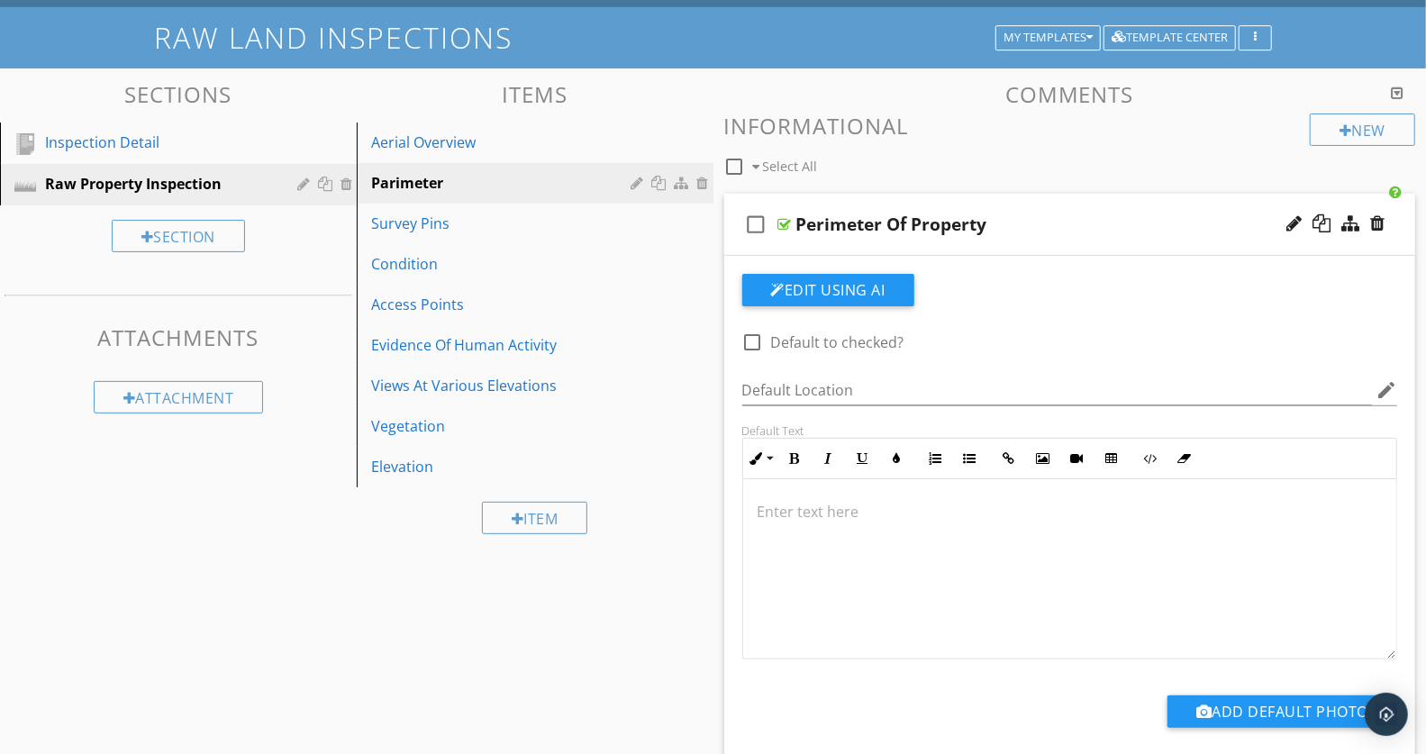
scroll to position [175, 0]
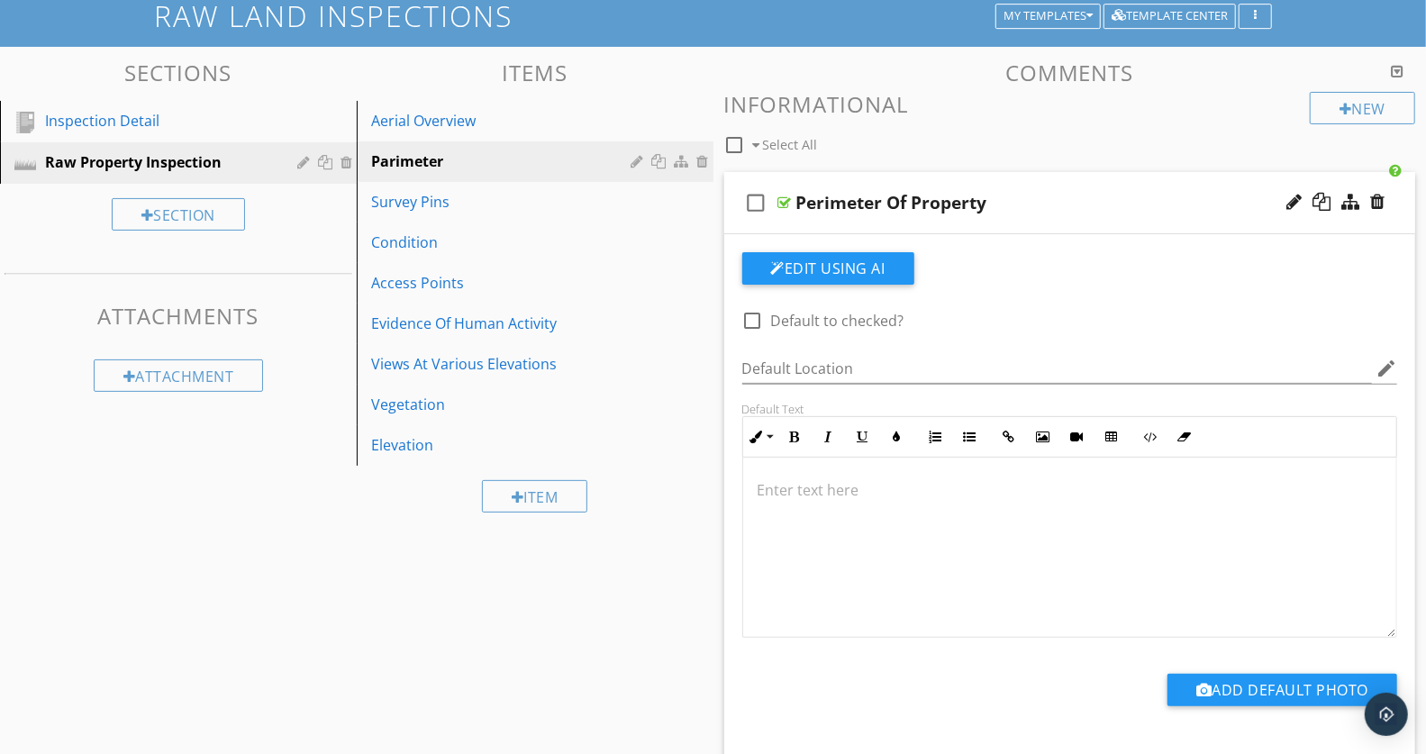
click at [843, 495] on p at bounding box center [1070, 490] width 625 height 22
click at [1128, 489] on p "I attempted to walk the perimeter of the property to" at bounding box center [1070, 490] width 625 height 22
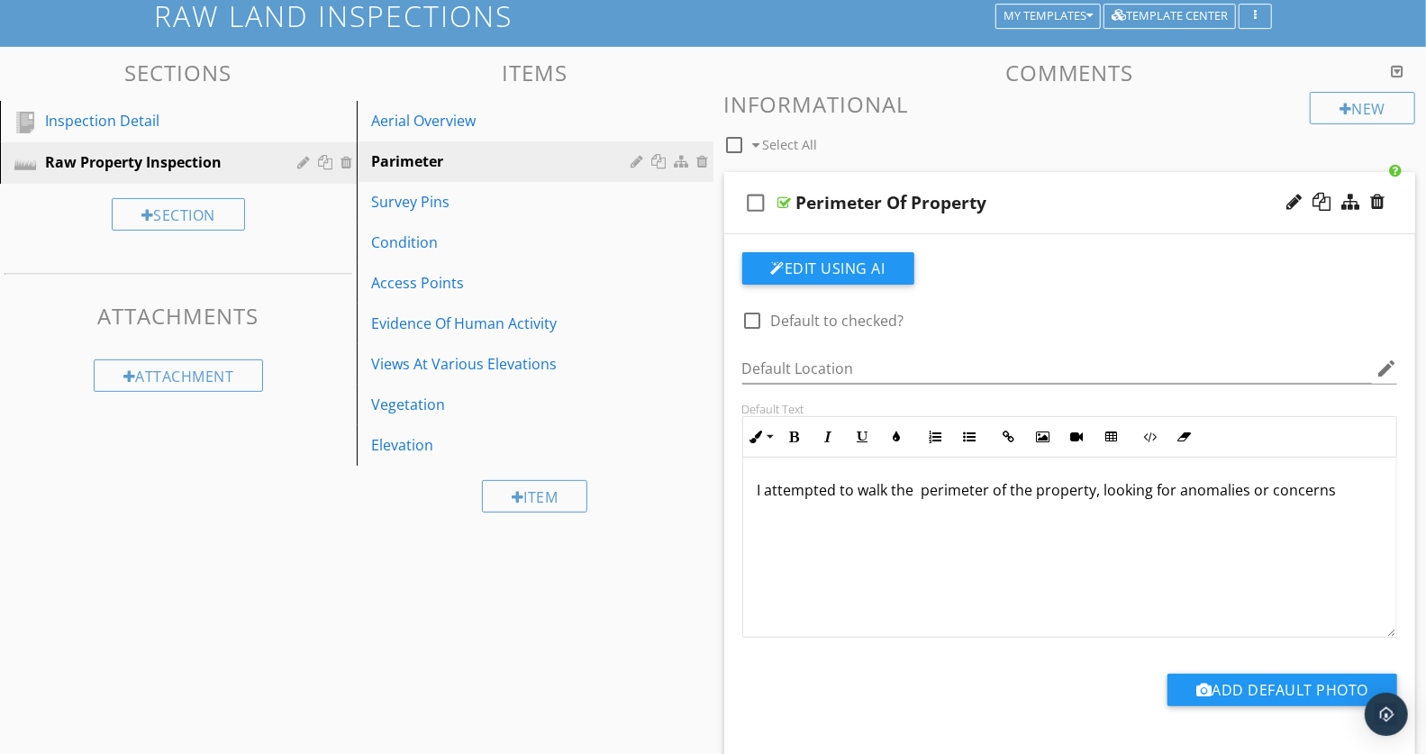
click at [1337, 495] on p "I attempted to walk the perimeter of the property, looking for anomalies or con…" at bounding box center [1070, 490] width 625 height 22
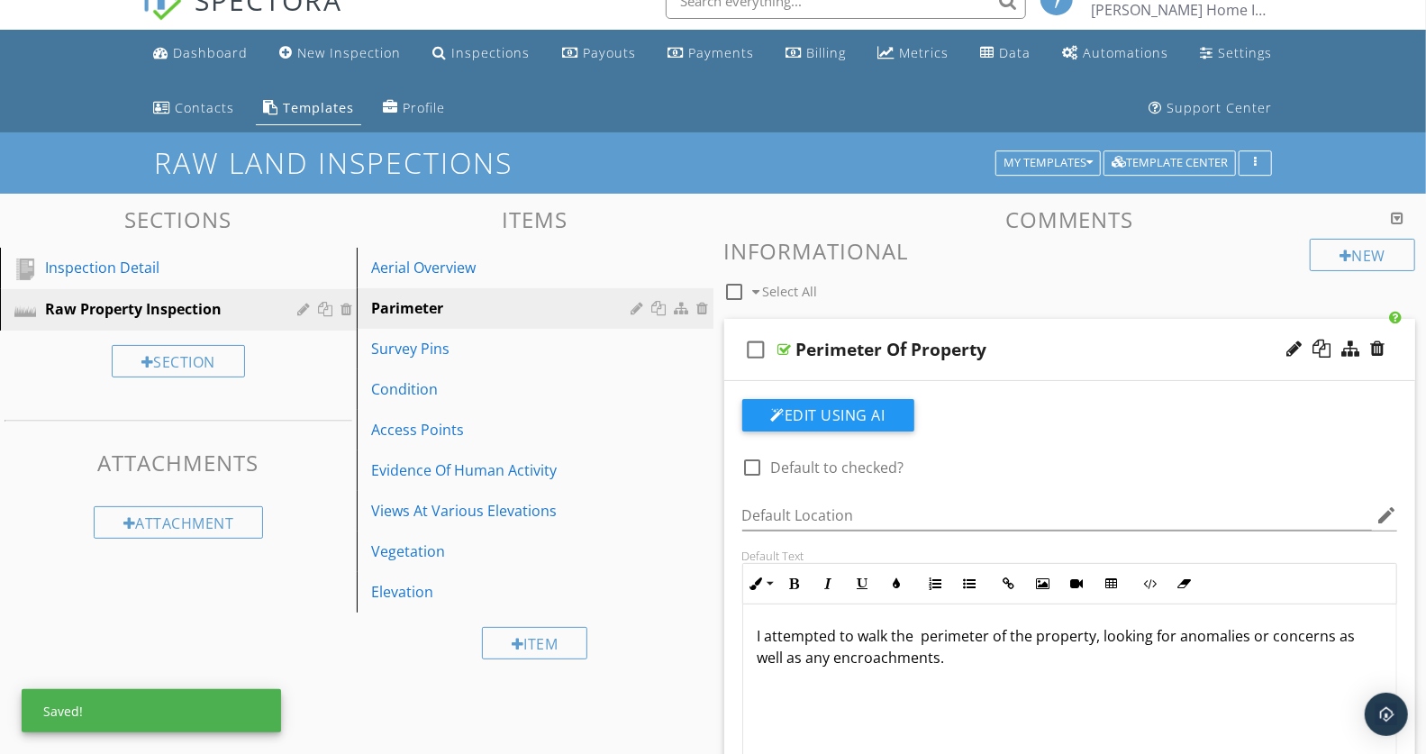
scroll to position [32, 0]
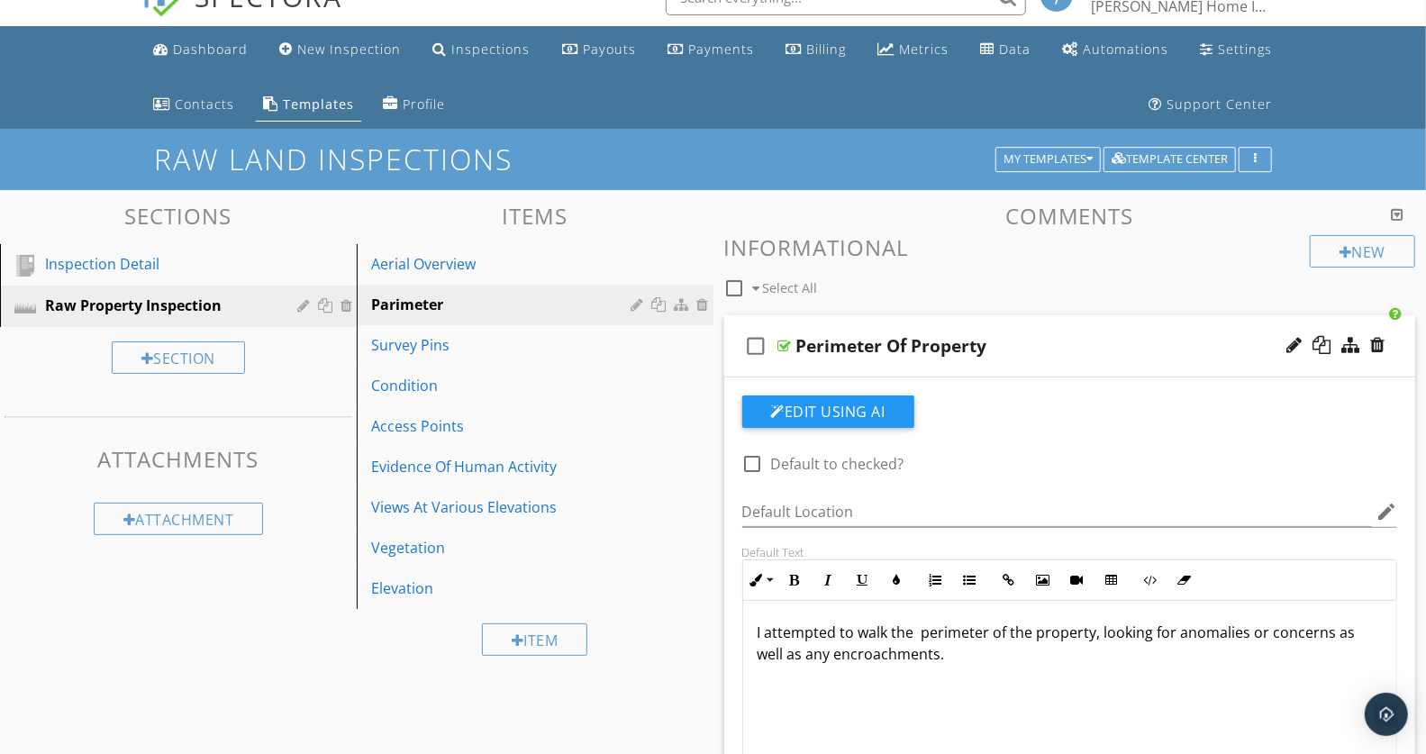
click at [1107, 331] on div "check_box_outline_blank Perimeter Of Property" at bounding box center [1070, 346] width 692 height 62
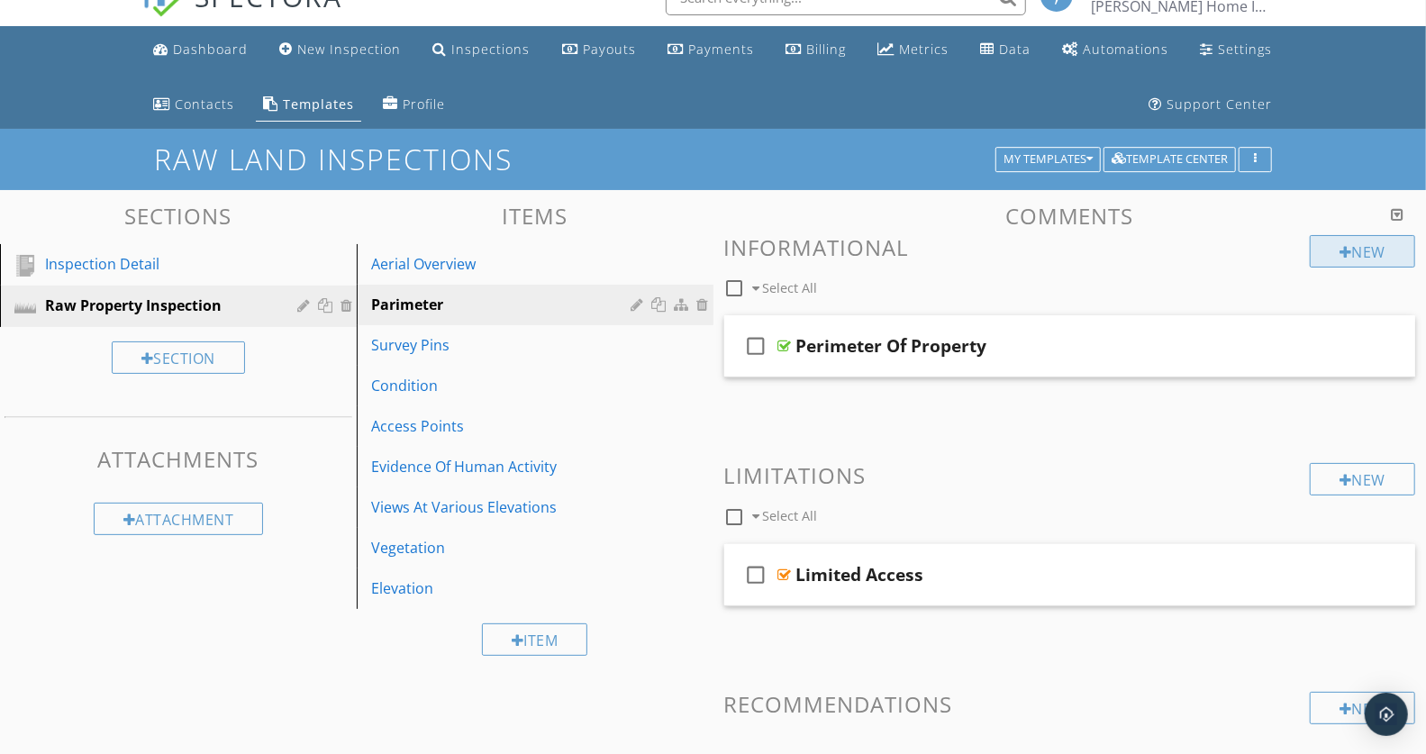
click at [1354, 244] on div "New" at bounding box center [1362, 251] width 105 height 32
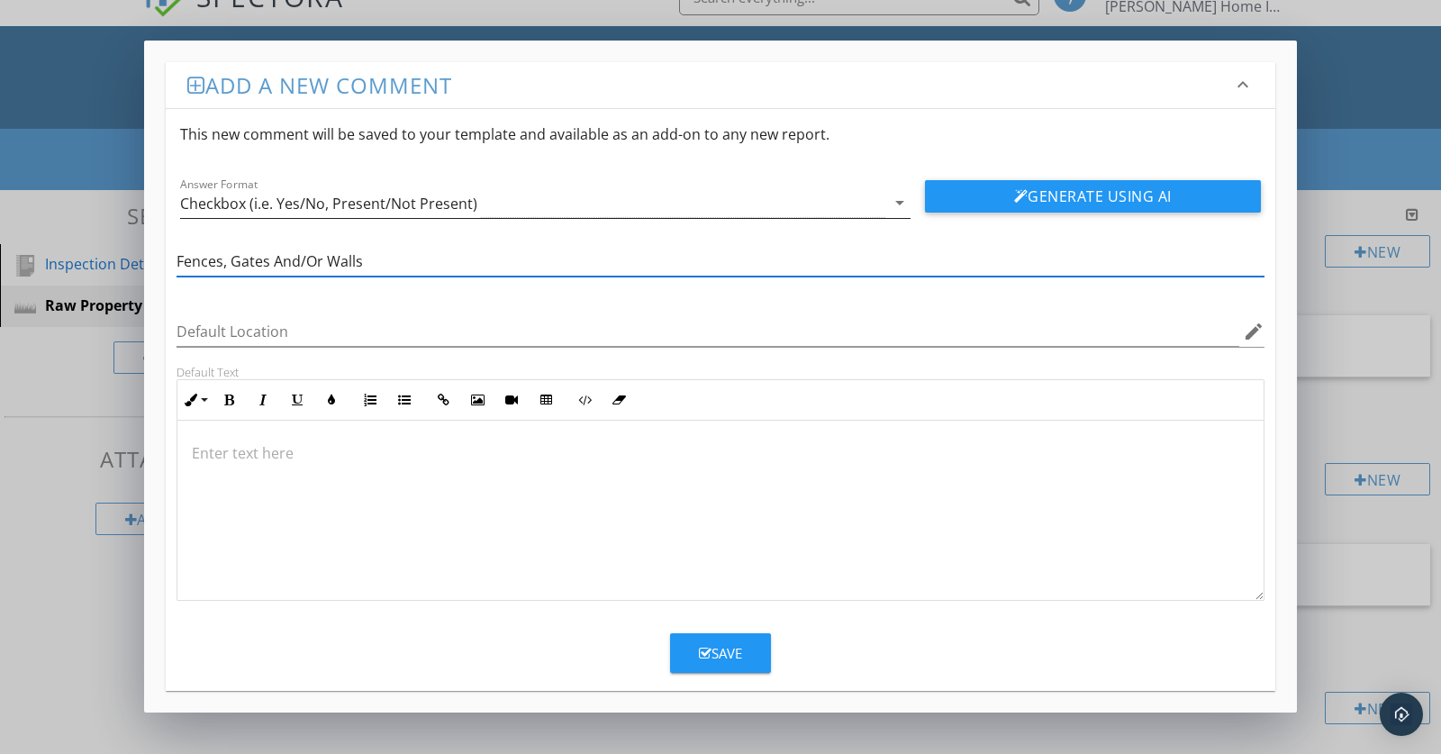
type input "Fences, Gates And/Or Walls"
click at [381, 204] on div "Checkbox (i.e. Yes/No, Present/Not Present)" at bounding box center [328, 203] width 297 height 16
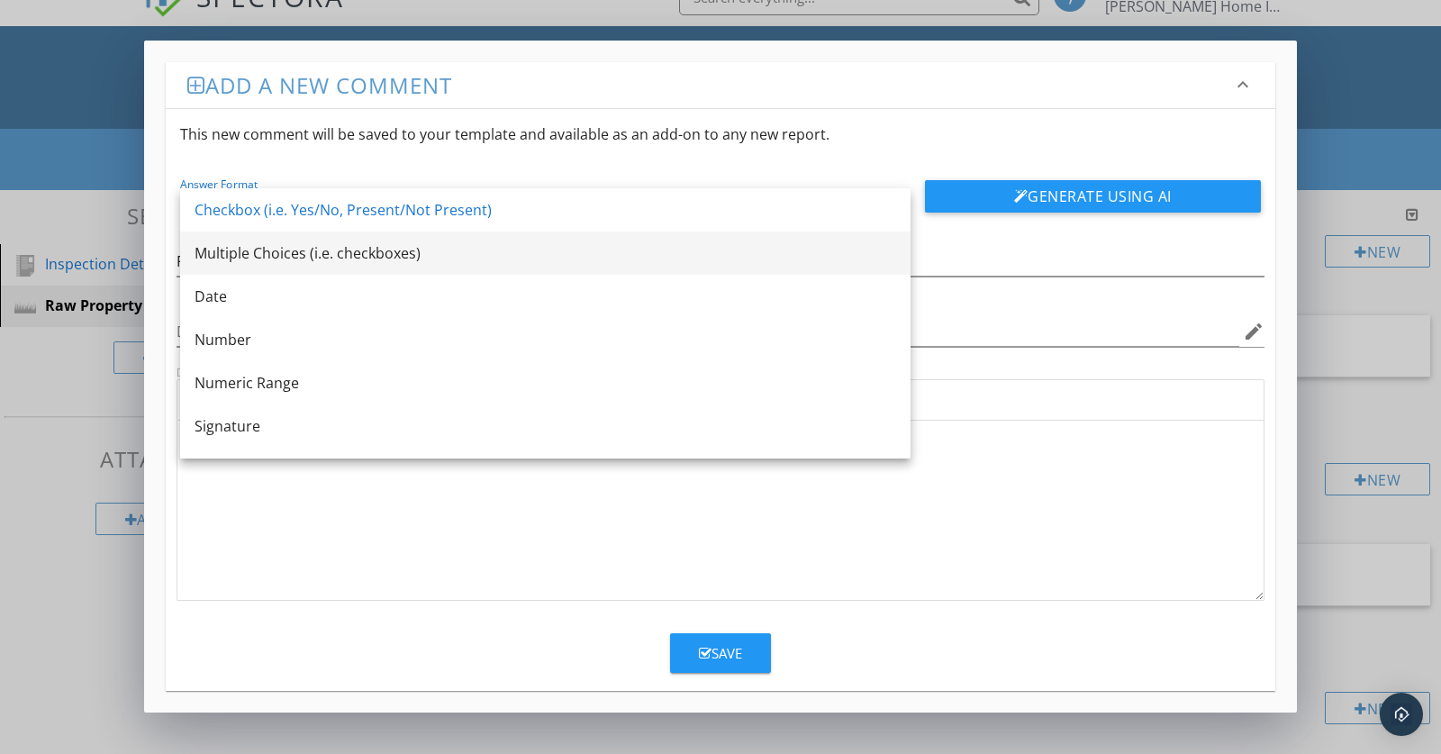
click at [334, 259] on div "Multiple Choices (i.e. checkboxes)" at bounding box center [546, 253] width 702 height 22
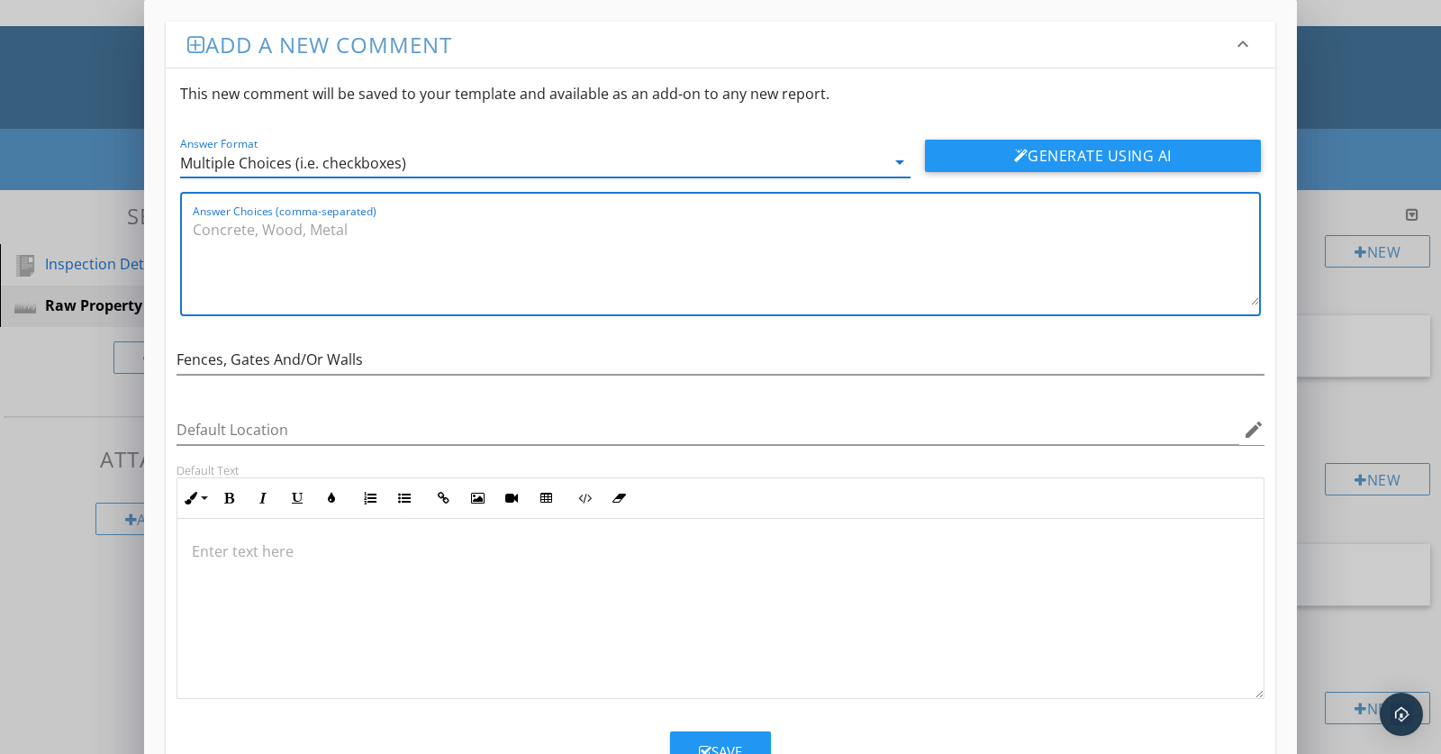
click at [259, 239] on textarea "Answer Choices (comma-separated)" at bounding box center [726, 260] width 1067 height 90
type textarea "Fence, Stone Wall(s), Gate(s)"
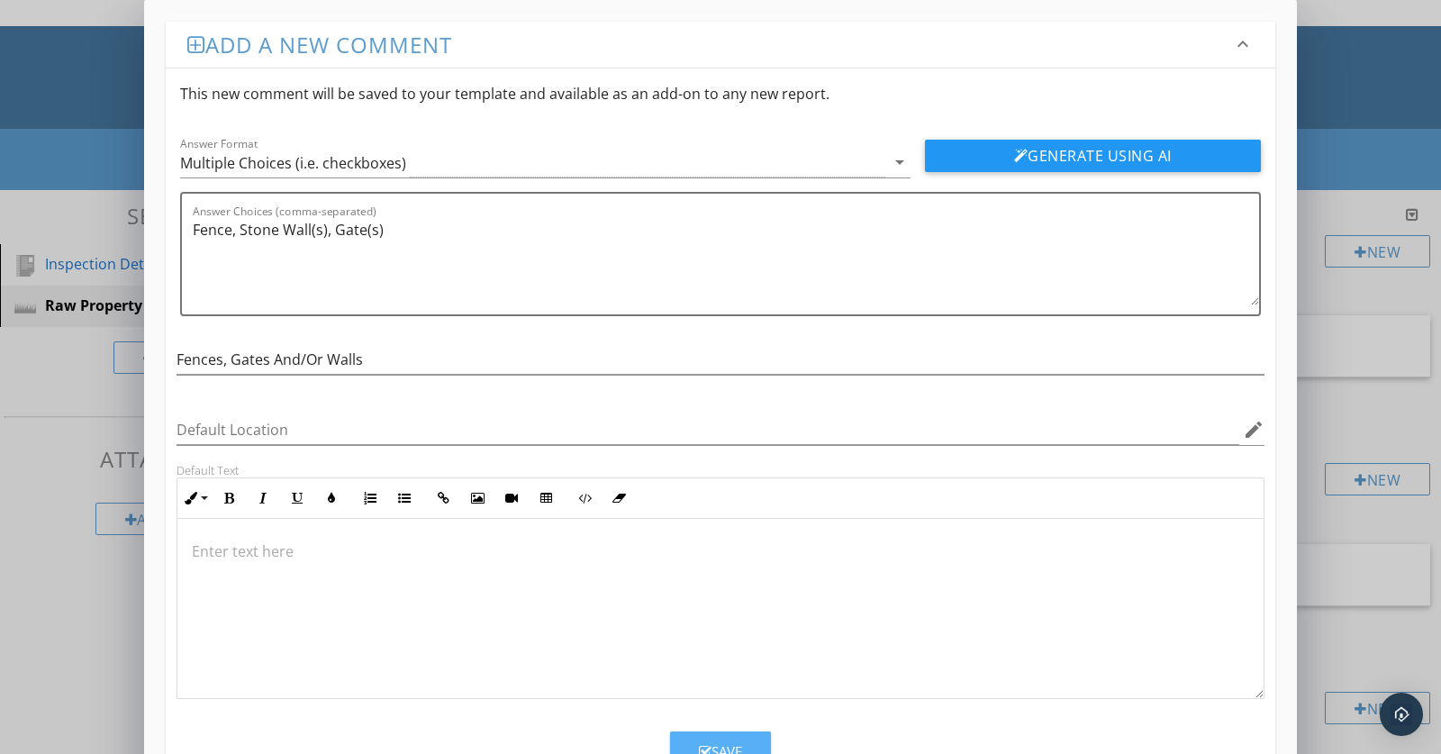
click at [739, 741] on div "Save" at bounding box center [720, 751] width 43 height 21
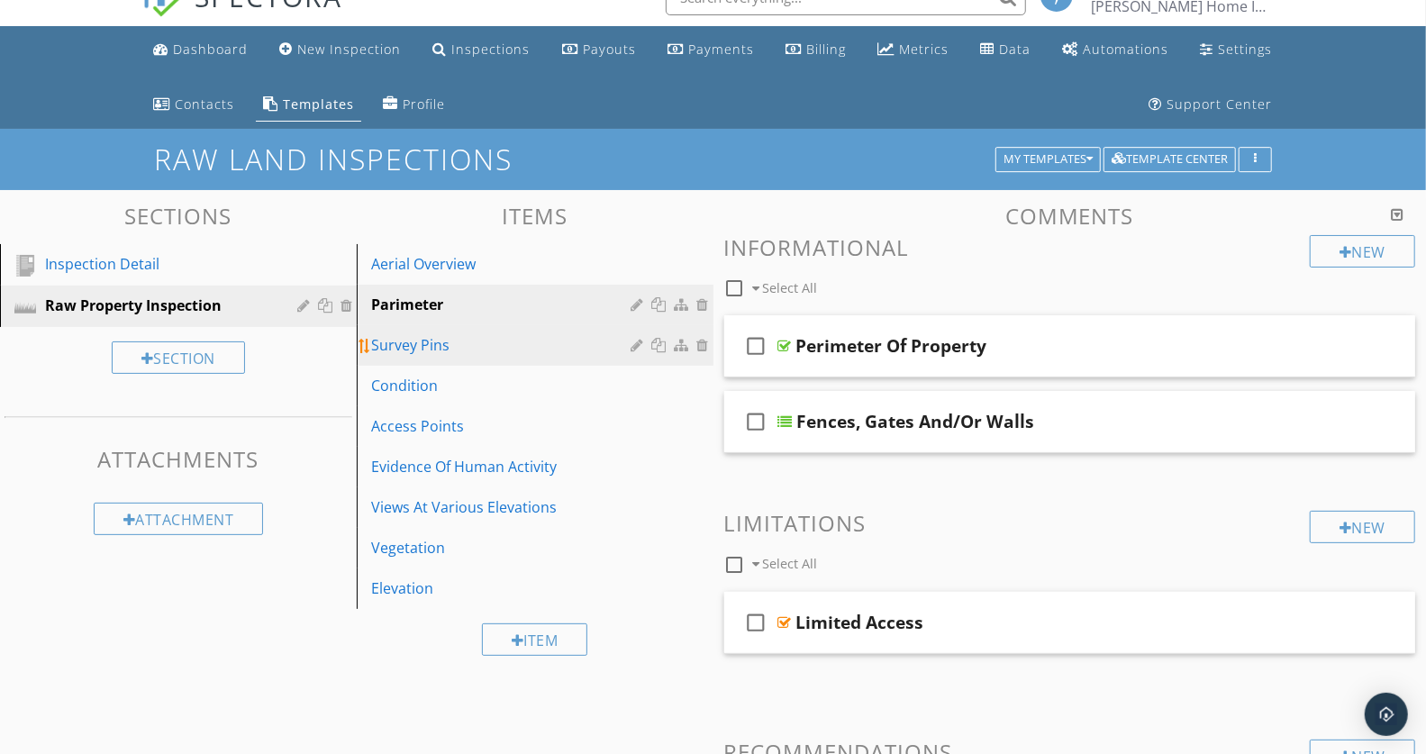
click at [535, 346] on div "Survey Pins" at bounding box center [504, 345] width 266 height 22
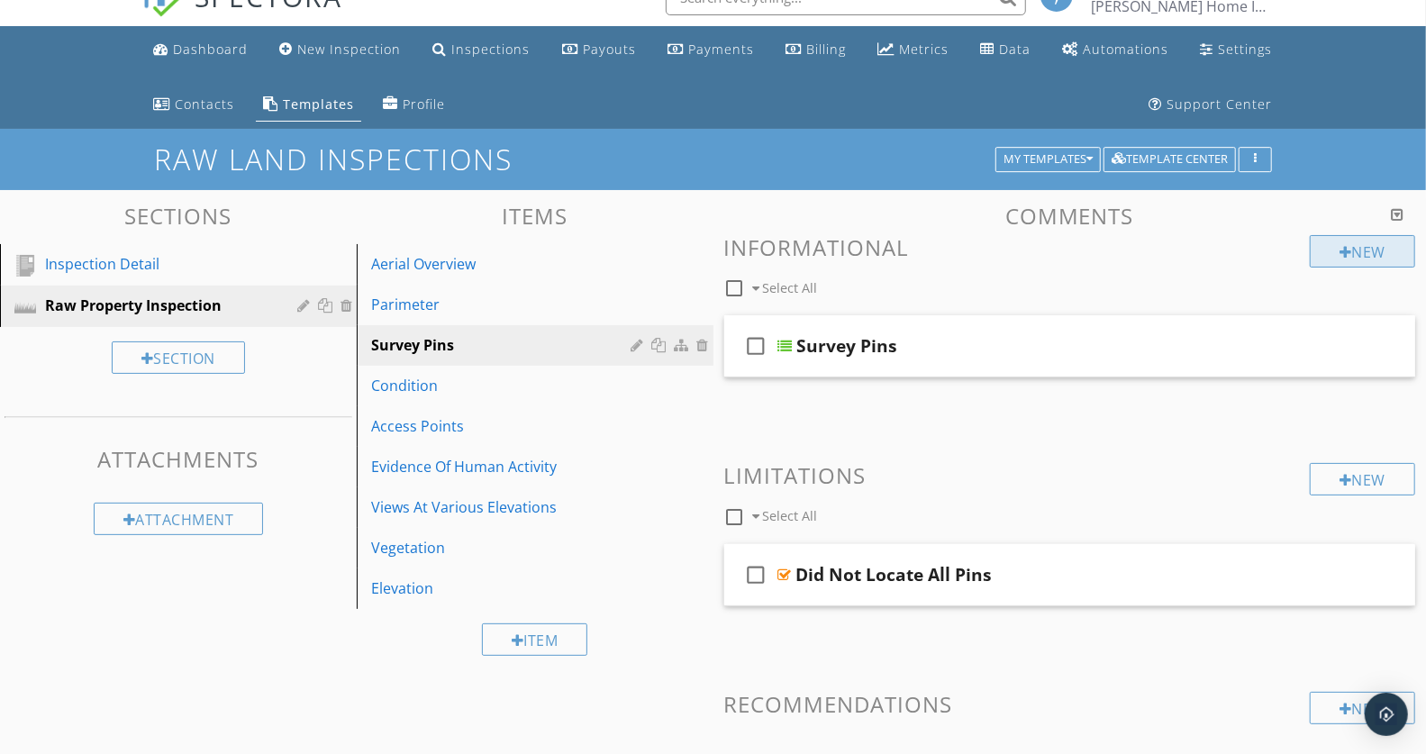
click at [1340, 245] on div at bounding box center [1346, 252] width 13 height 14
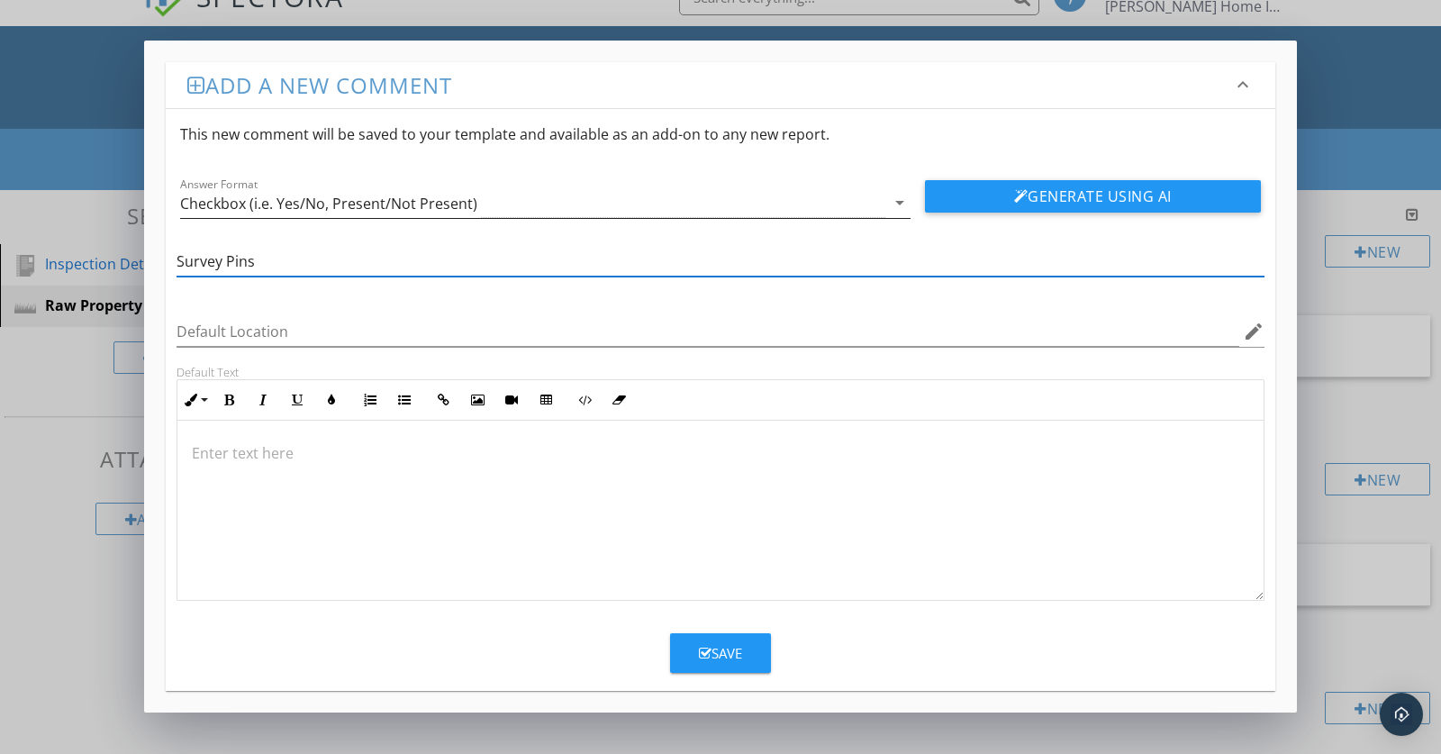
type input "Survey Pins"
click at [900, 200] on icon "arrow_drop_down" at bounding box center [900, 203] width 22 height 22
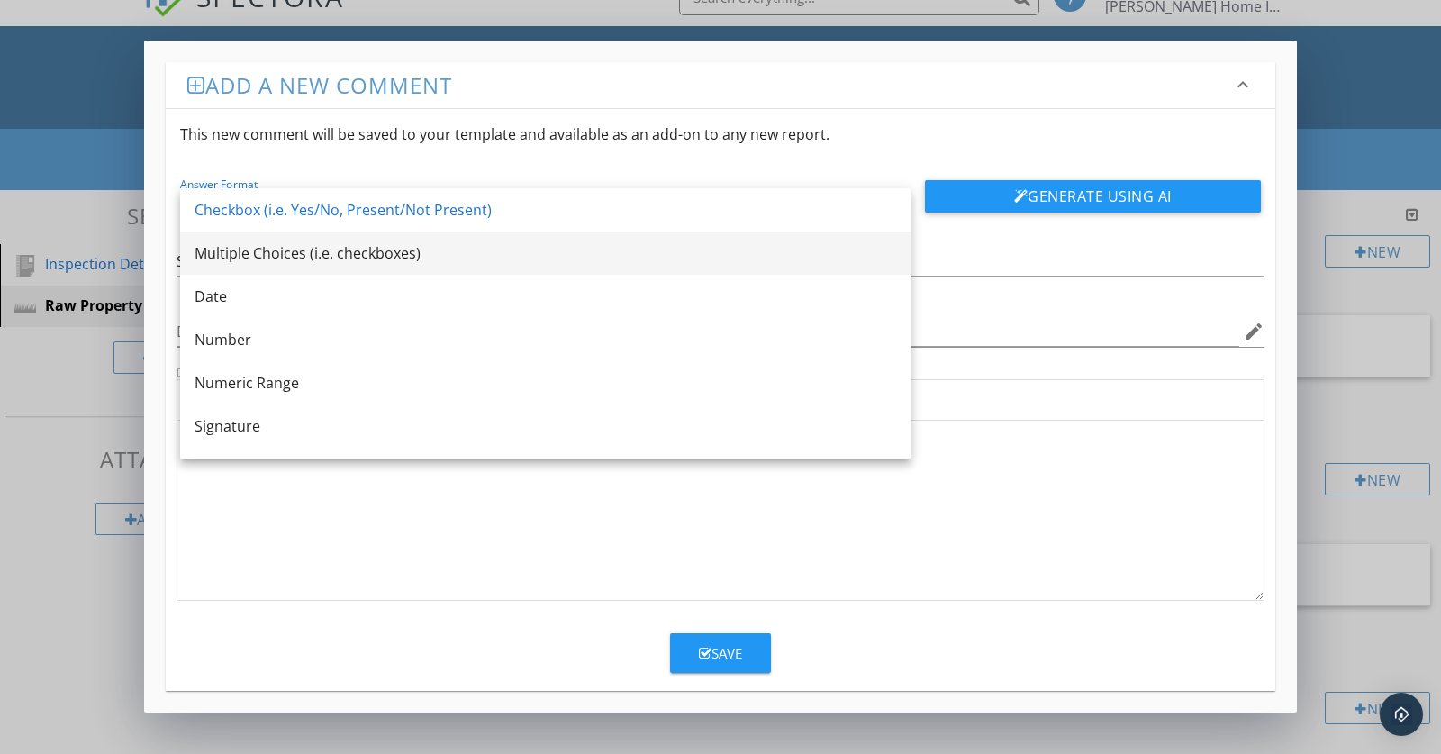
click at [343, 252] on div "Multiple Choices (i.e. checkboxes)" at bounding box center [546, 253] width 702 height 22
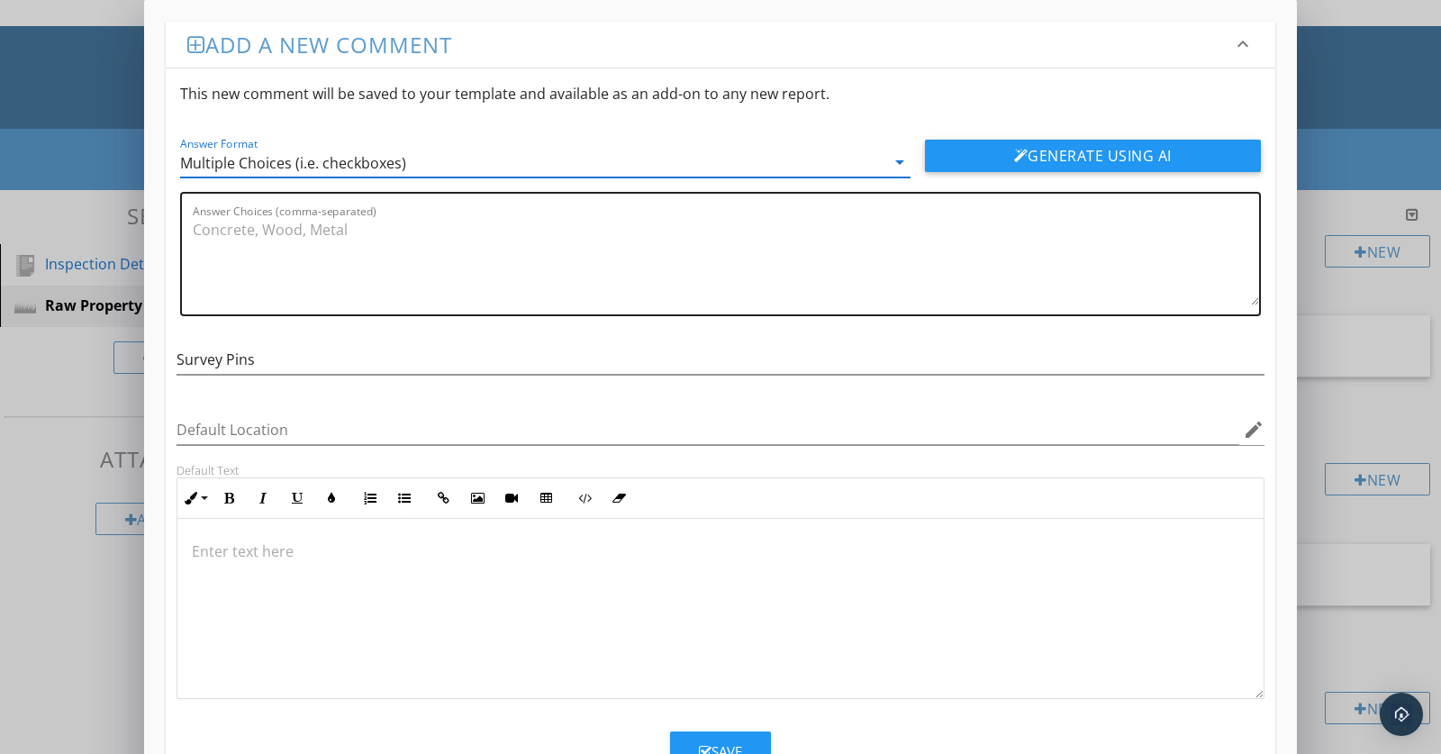
click at [219, 236] on textarea "Answer Choices (comma-separated)" at bounding box center [726, 260] width 1067 height 90
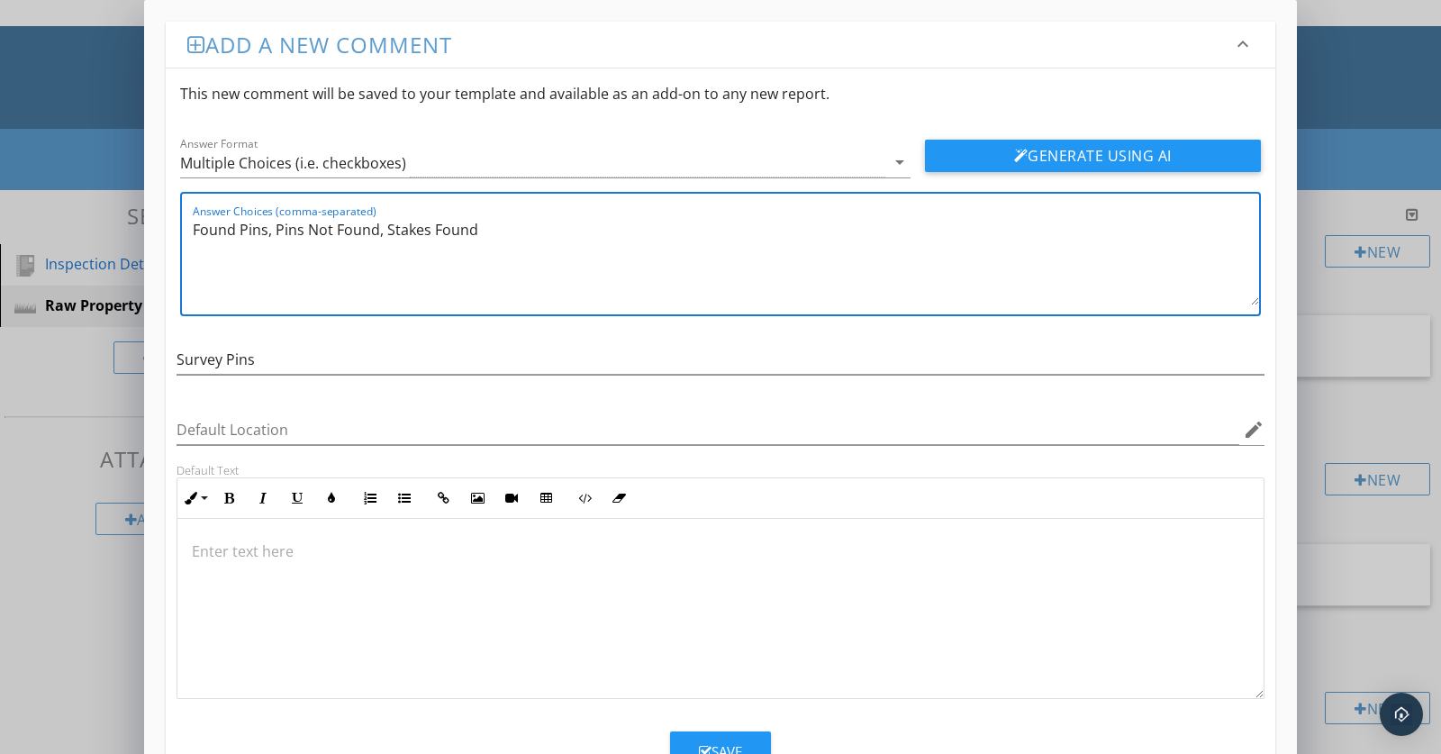
type textarea "Found Pins, Pins Not Found, Stakes Found"
click at [737, 742] on div "Save" at bounding box center [720, 751] width 43 height 21
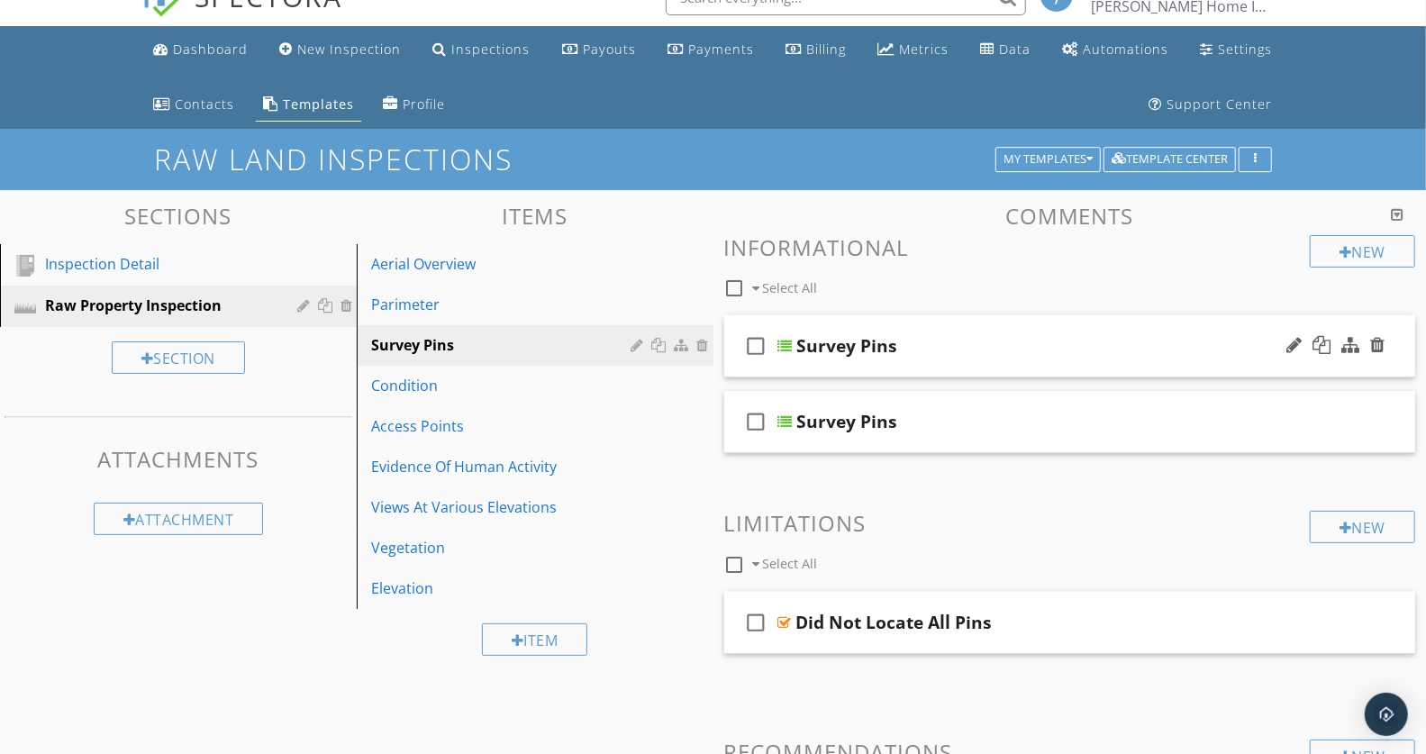
scroll to position [28, 0]
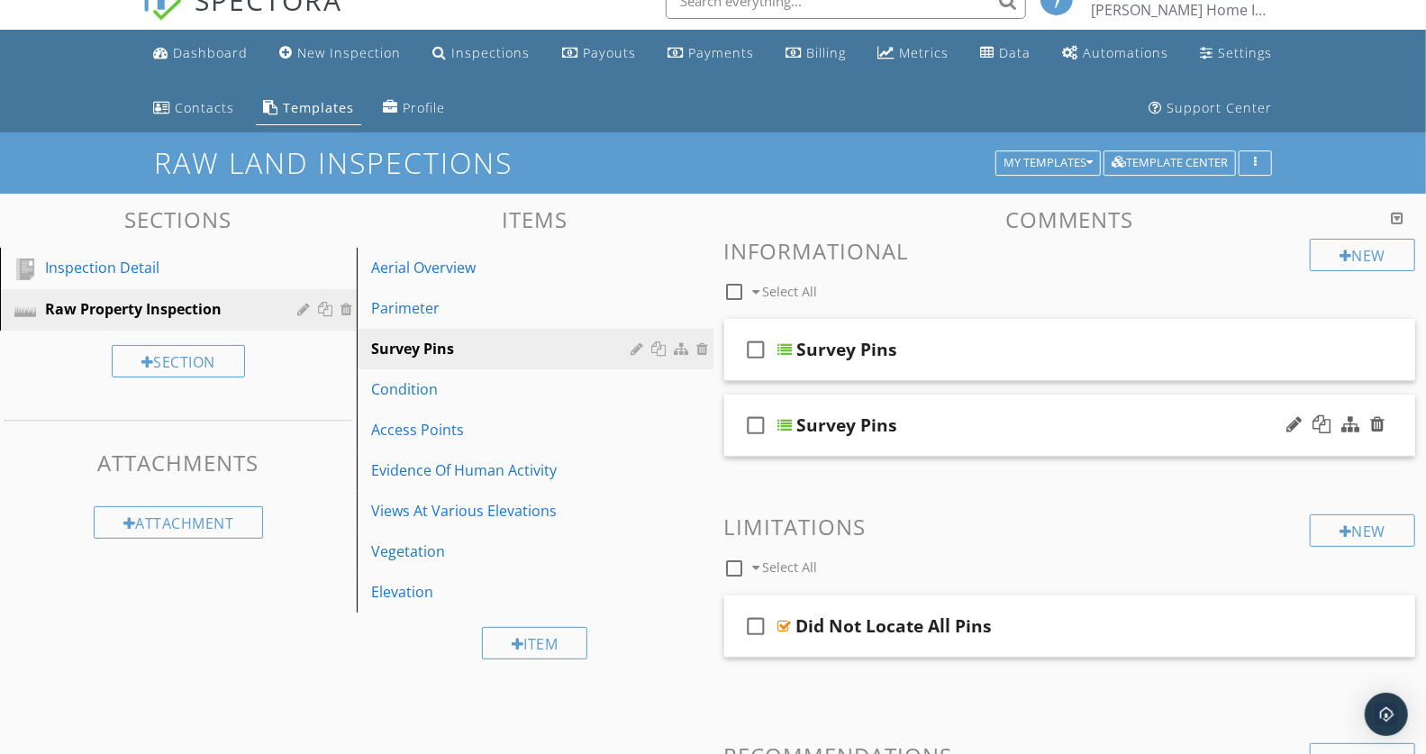
click at [941, 421] on div "Survey Pins" at bounding box center [1043, 425] width 492 height 22
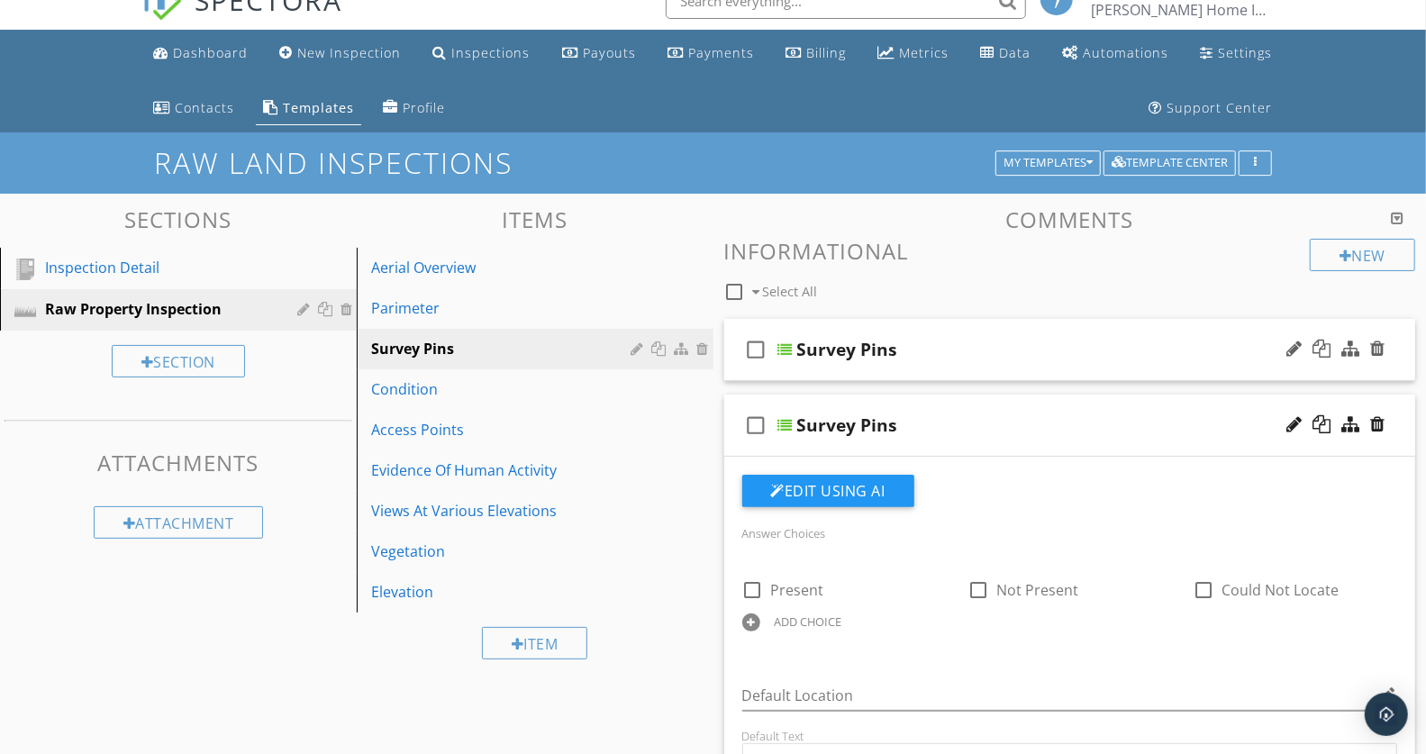
click at [975, 345] on div "Survey Pins" at bounding box center [1043, 350] width 492 height 22
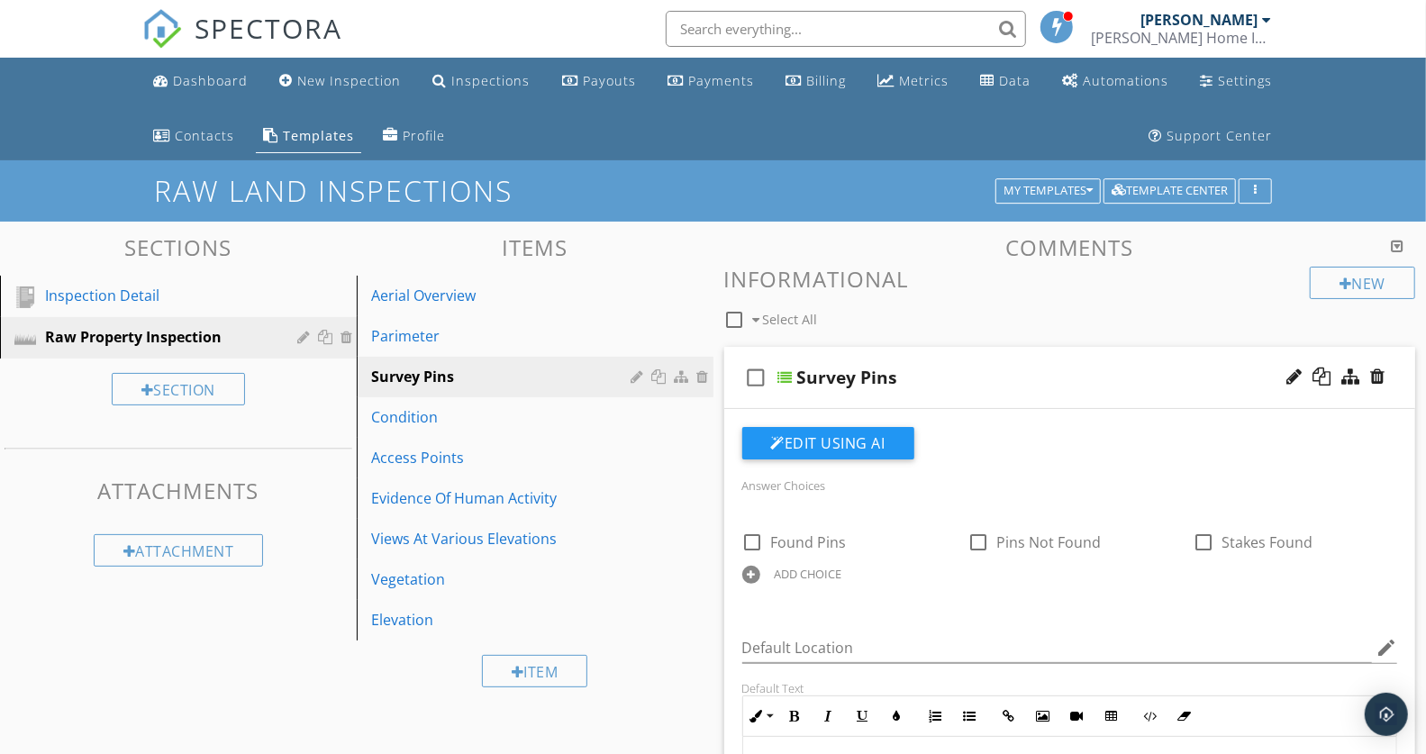
scroll to position [4, 0]
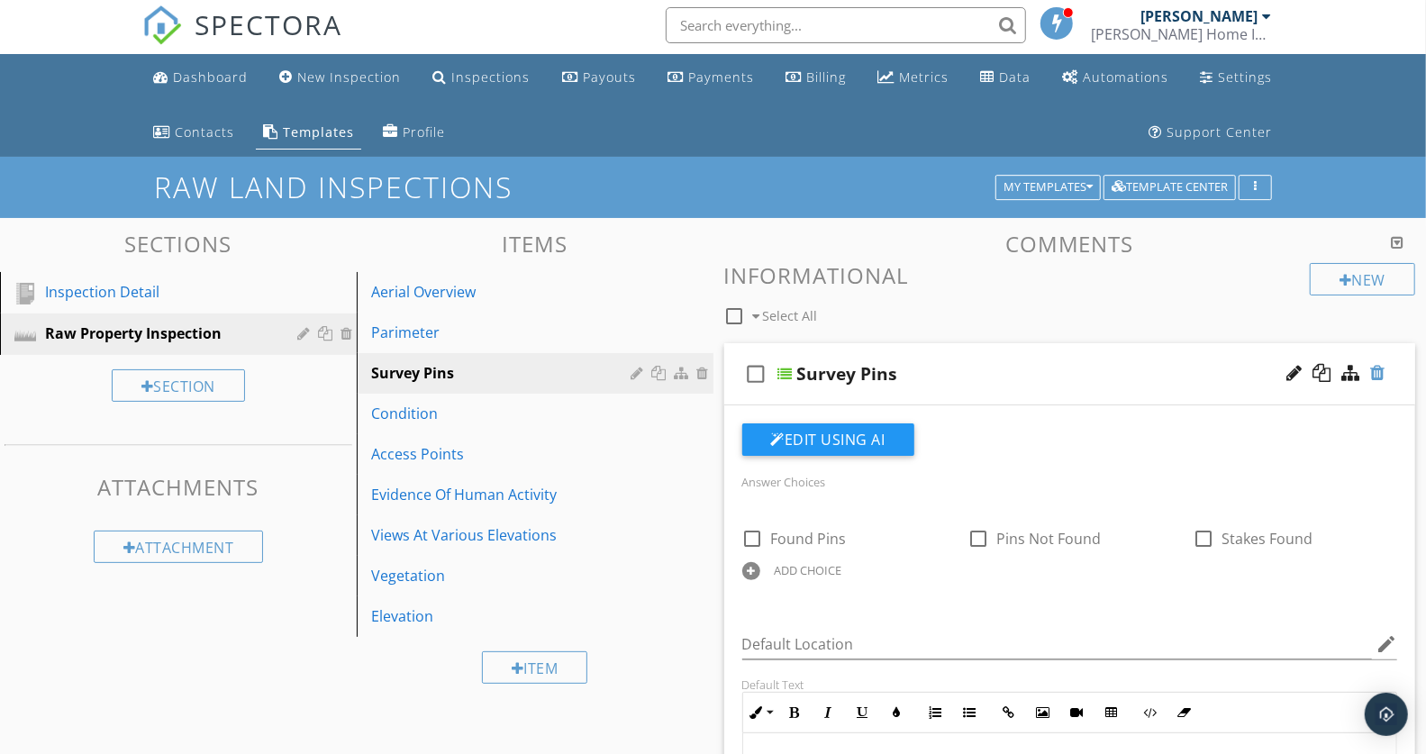
click at [1376, 372] on div at bounding box center [1377, 373] width 14 height 18
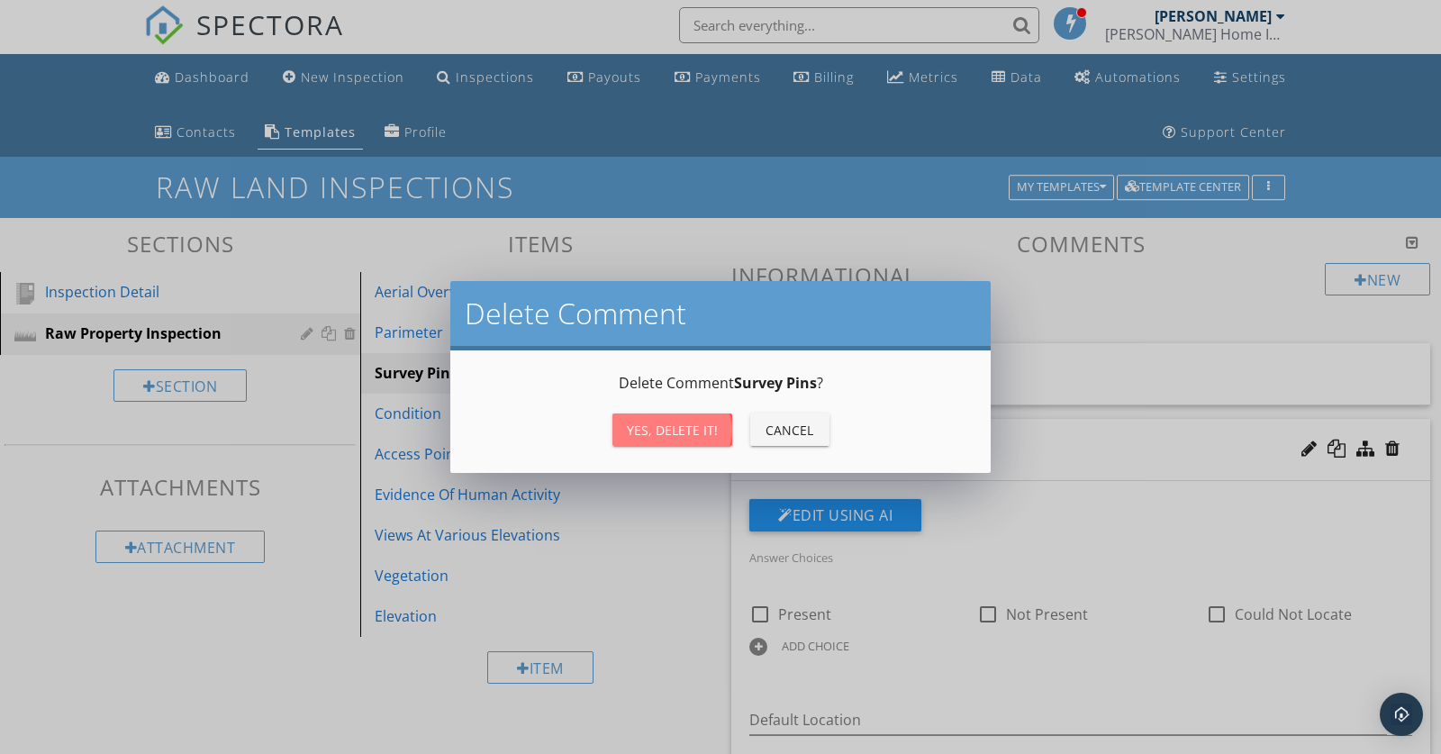
click at [686, 427] on div "Yes, Delete it!" at bounding box center [672, 430] width 91 height 19
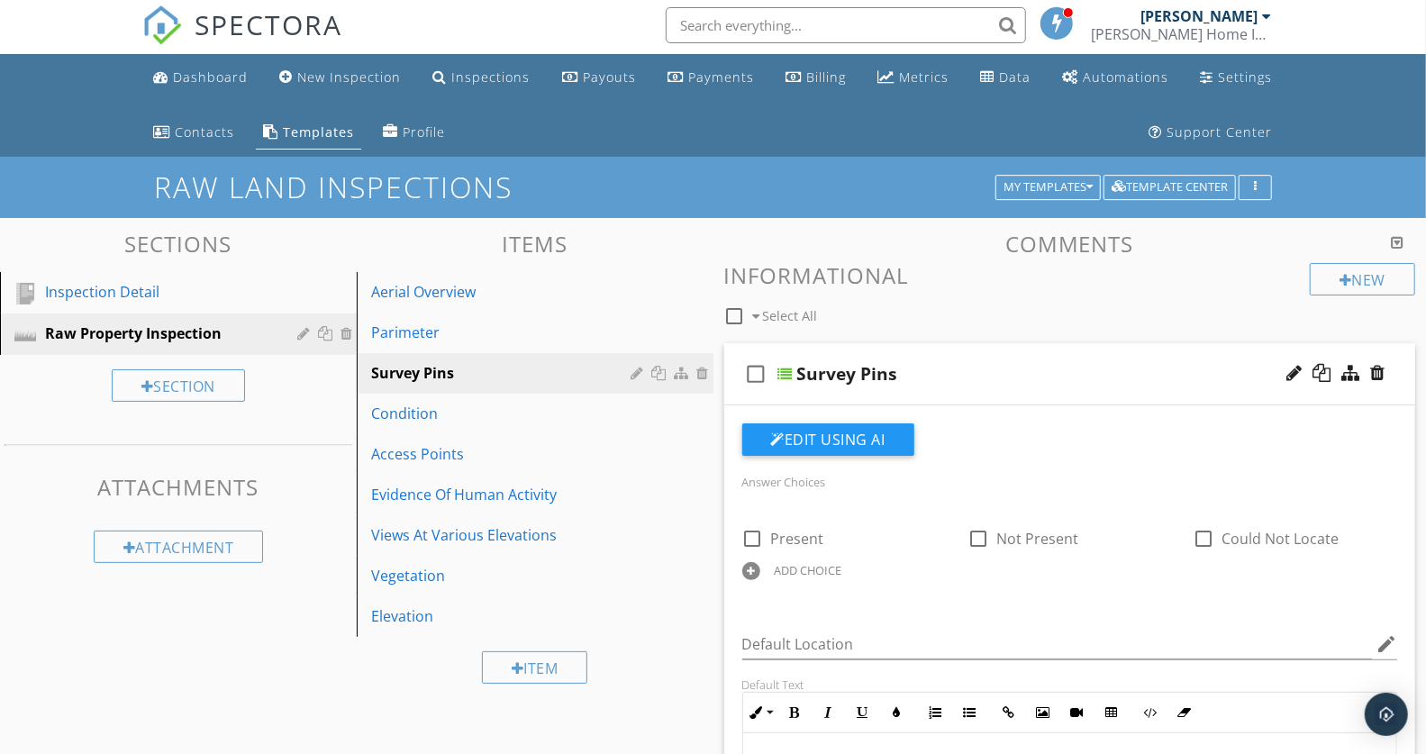
click at [991, 369] on div "Survey Pins" at bounding box center [1043, 374] width 492 height 22
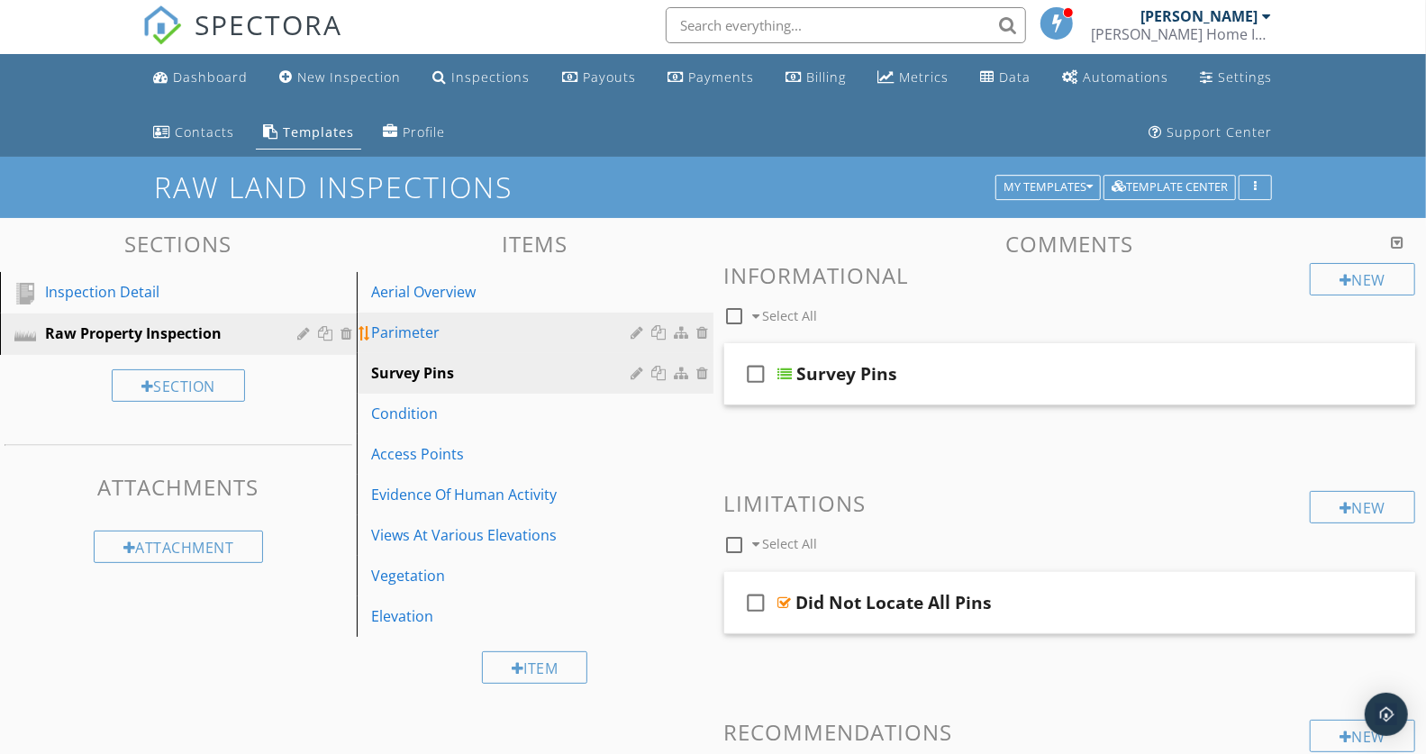
click at [484, 332] on div "Parimeter" at bounding box center [504, 333] width 266 height 22
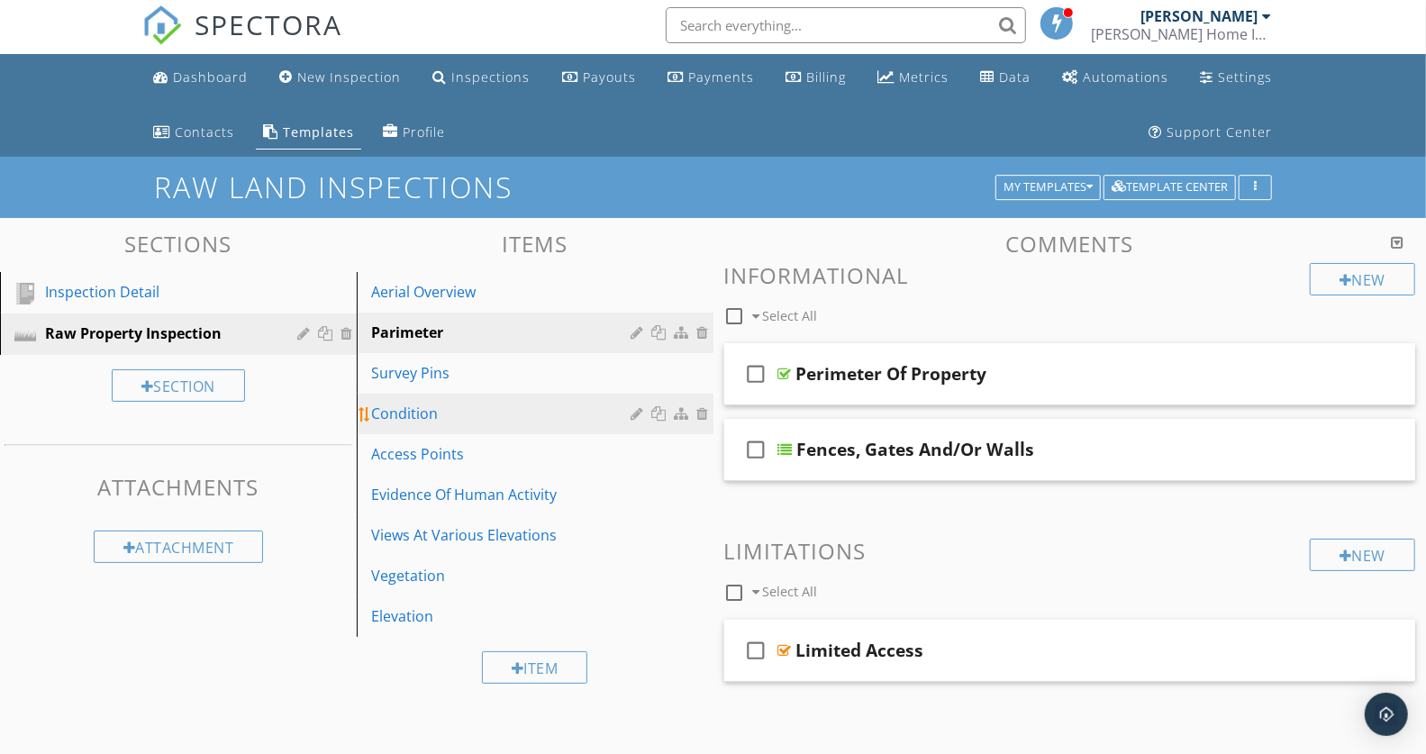
click at [490, 408] on div "Condition" at bounding box center [504, 414] width 266 height 22
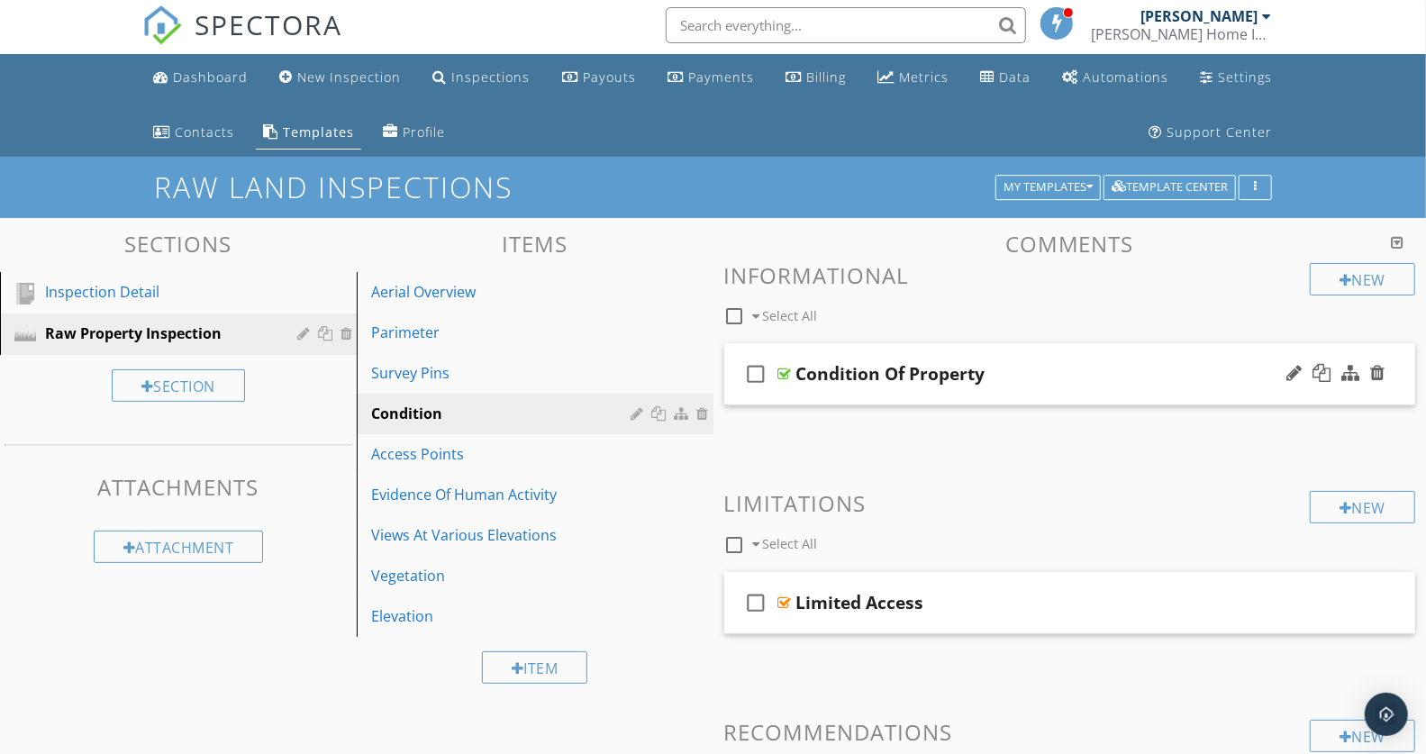
click at [1056, 360] on div "check_box_outline_blank Condition Of Property" at bounding box center [1070, 374] width 692 height 62
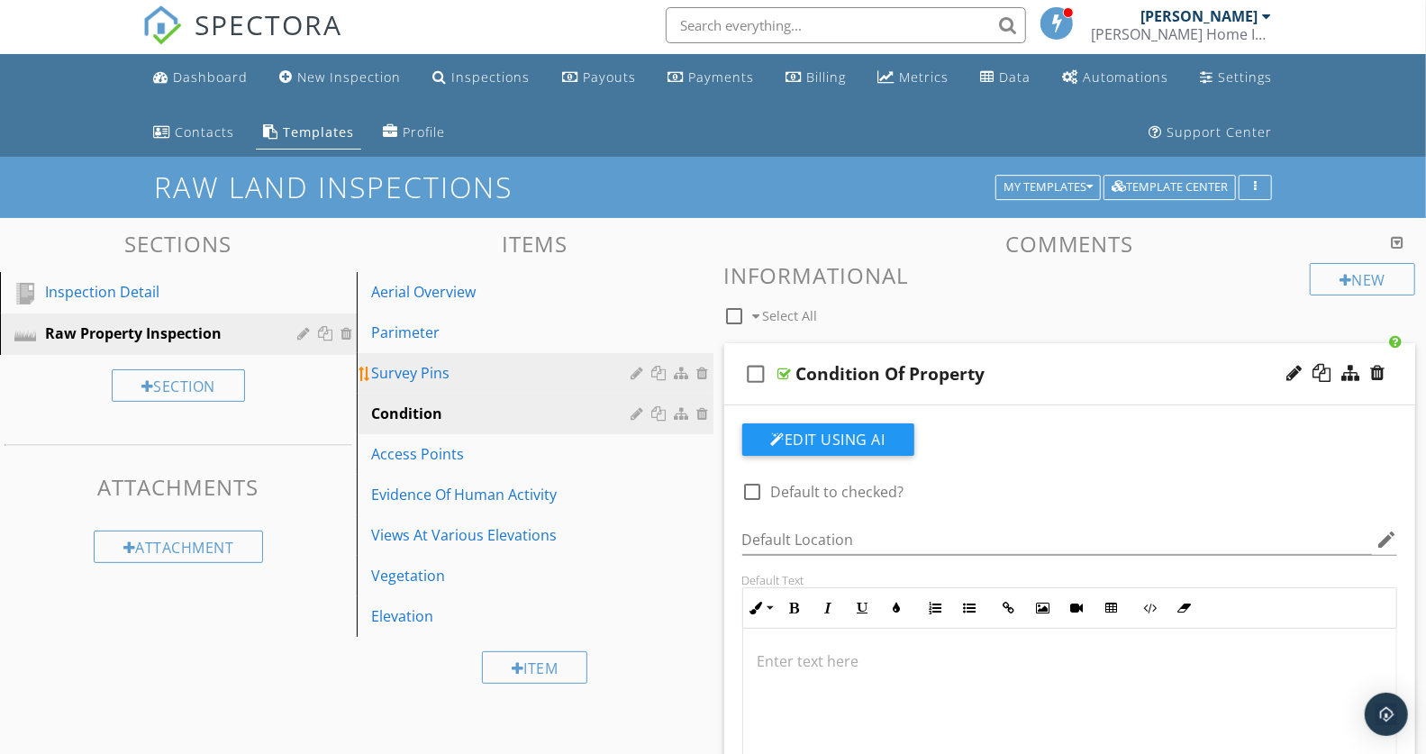
click at [491, 373] on div "Survey Pins" at bounding box center [504, 373] width 266 height 22
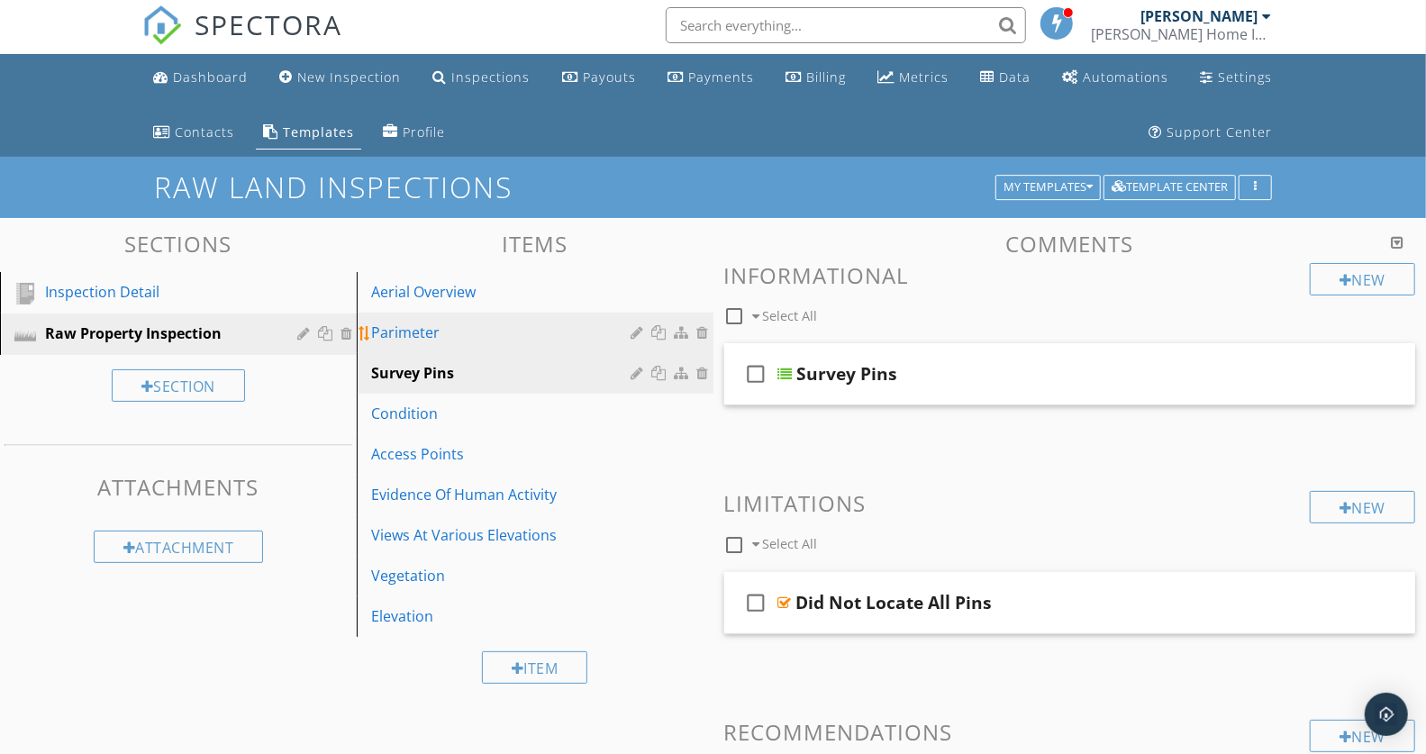
click at [498, 338] on div "Parimeter" at bounding box center [504, 333] width 266 height 22
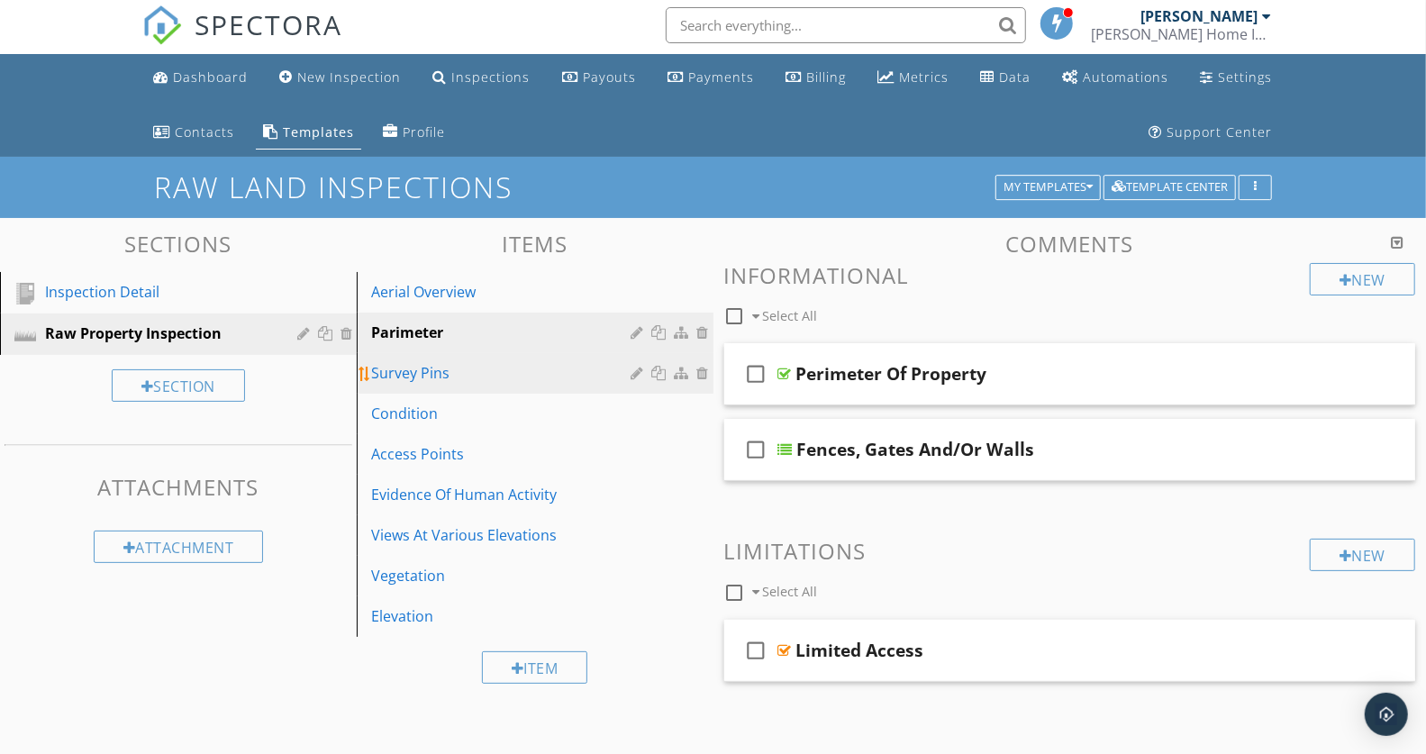
click at [495, 368] on div "Survey Pins" at bounding box center [504, 373] width 266 height 22
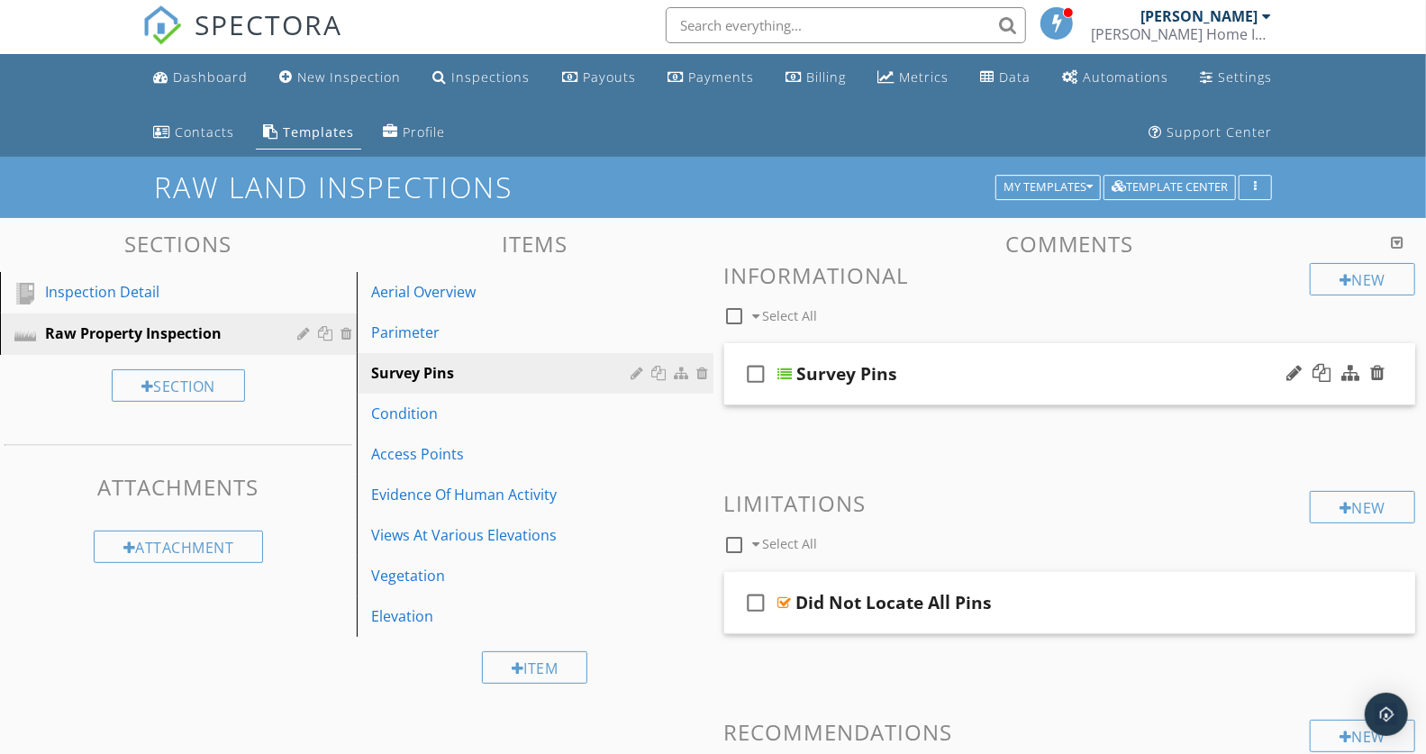
click at [1037, 363] on div "Survey Pins" at bounding box center [1043, 374] width 492 height 22
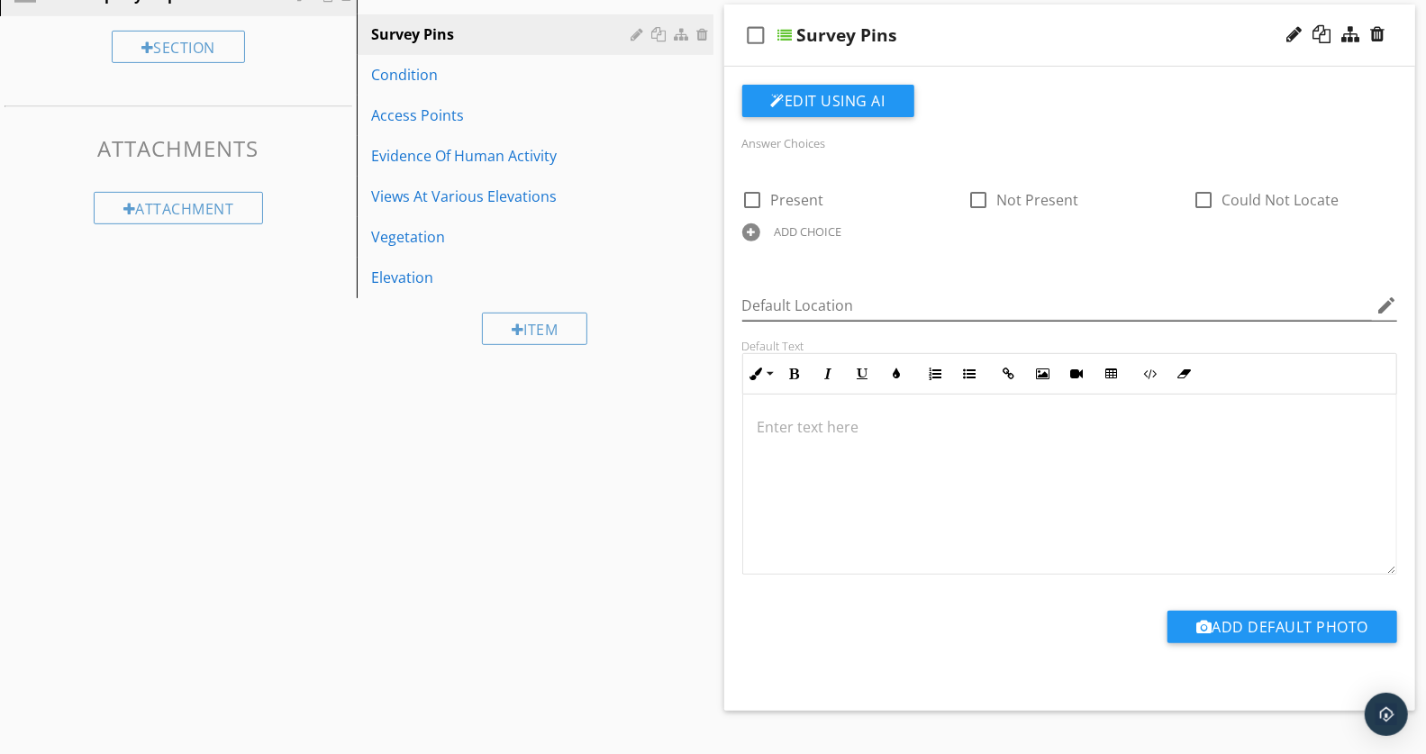
scroll to position [395, 0]
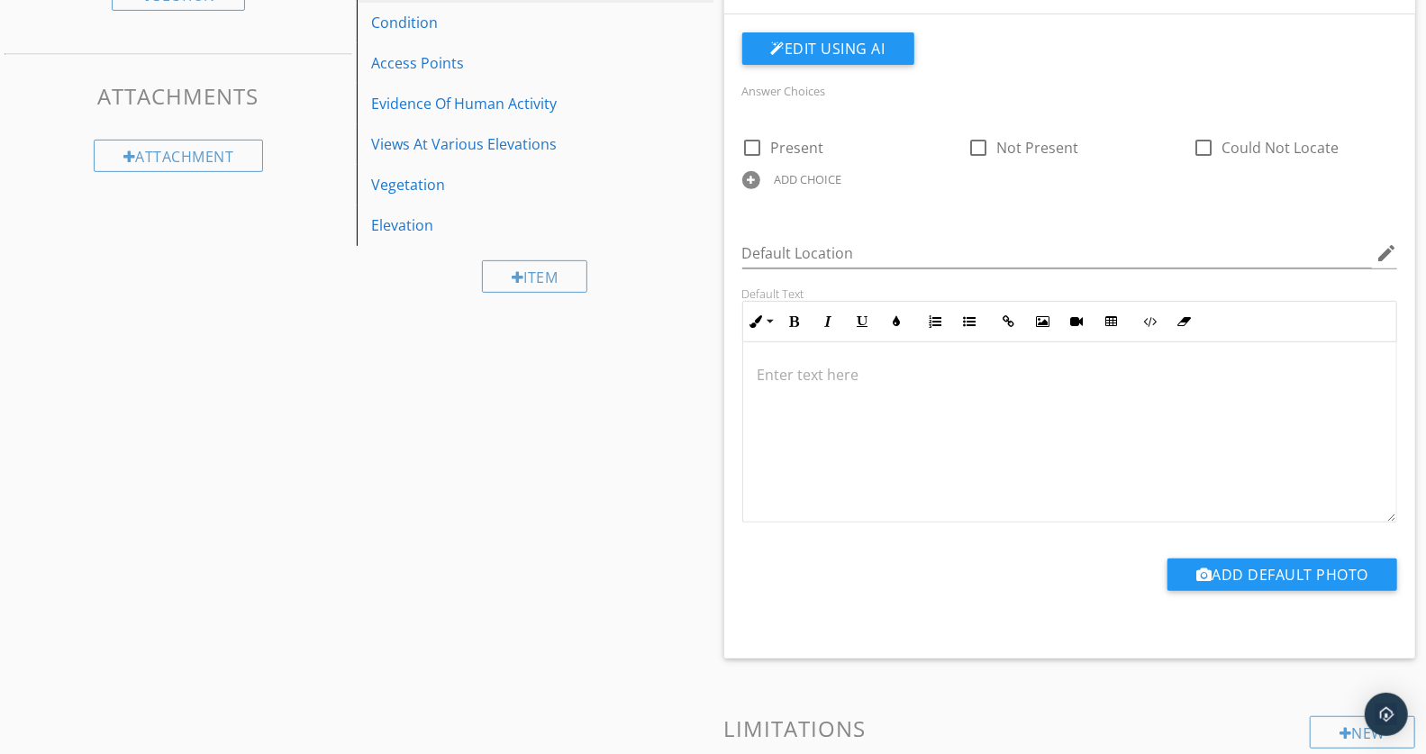
click at [799, 369] on p at bounding box center [1070, 375] width 625 height 22
click at [834, 376] on p "I looked for any previous pins or property markers." at bounding box center [1070, 375] width 625 height 22
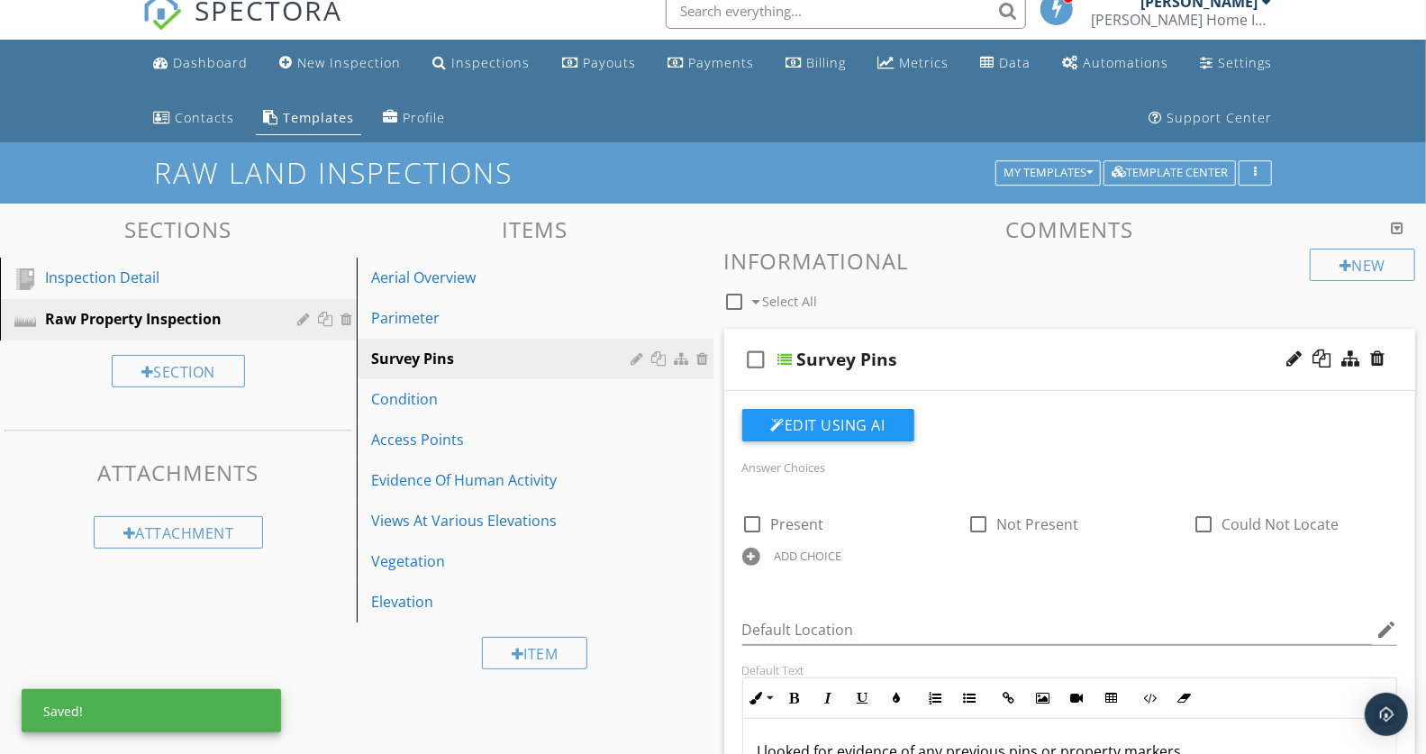
scroll to position [20, 0]
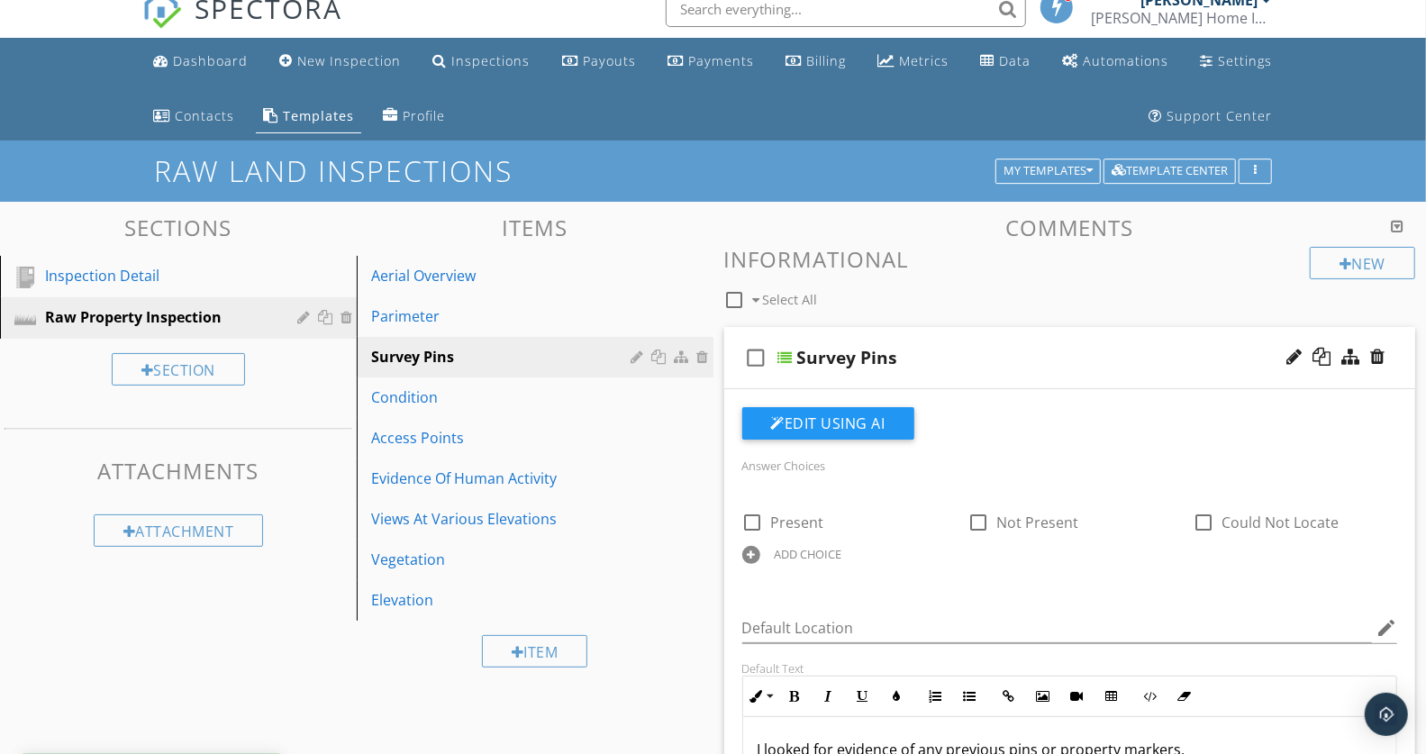
click at [1068, 343] on div "check_box_outline_blank Survey Pins" at bounding box center [1070, 358] width 692 height 62
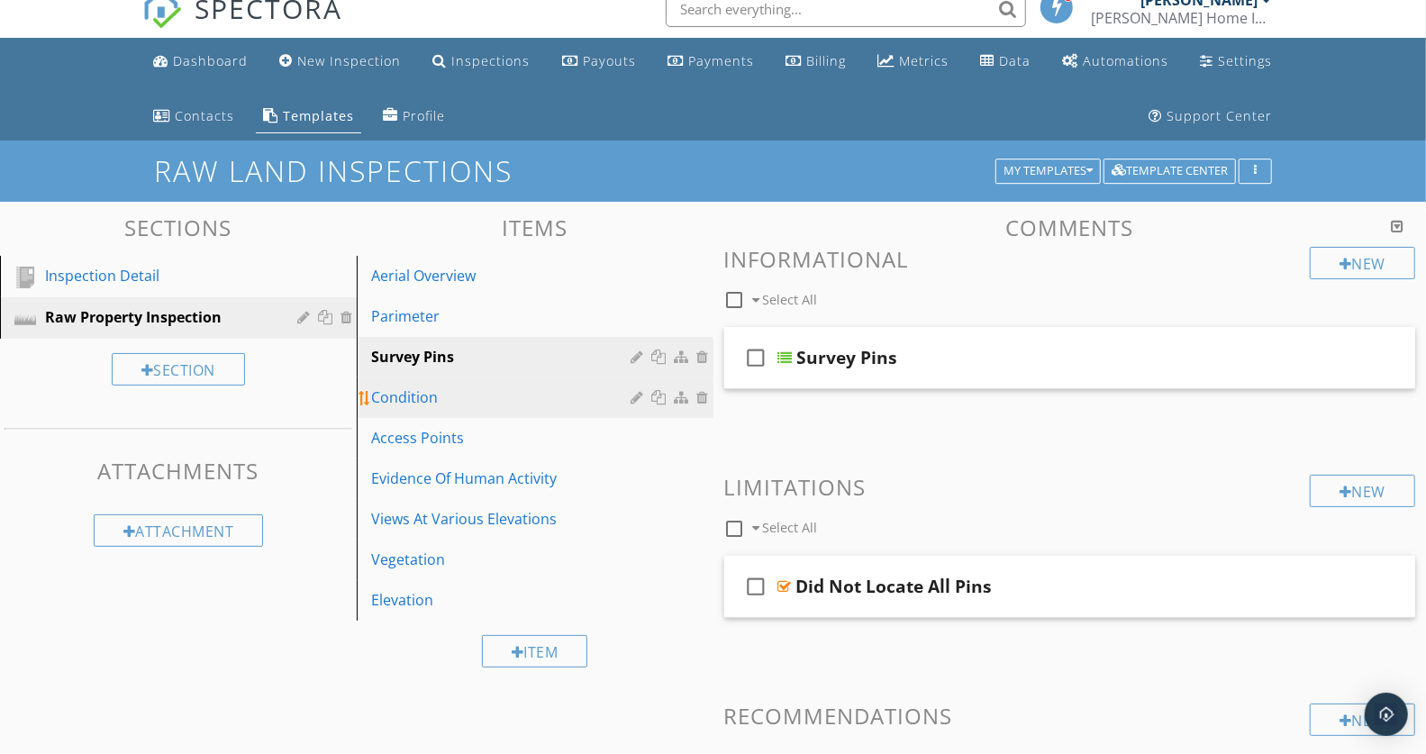
click at [502, 401] on div "Condition" at bounding box center [504, 397] width 266 height 22
click at [471, 351] on div "Survey Pins" at bounding box center [504, 357] width 266 height 22
click at [477, 391] on div "Condition" at bounding box center [504, 397] width 266 height 22
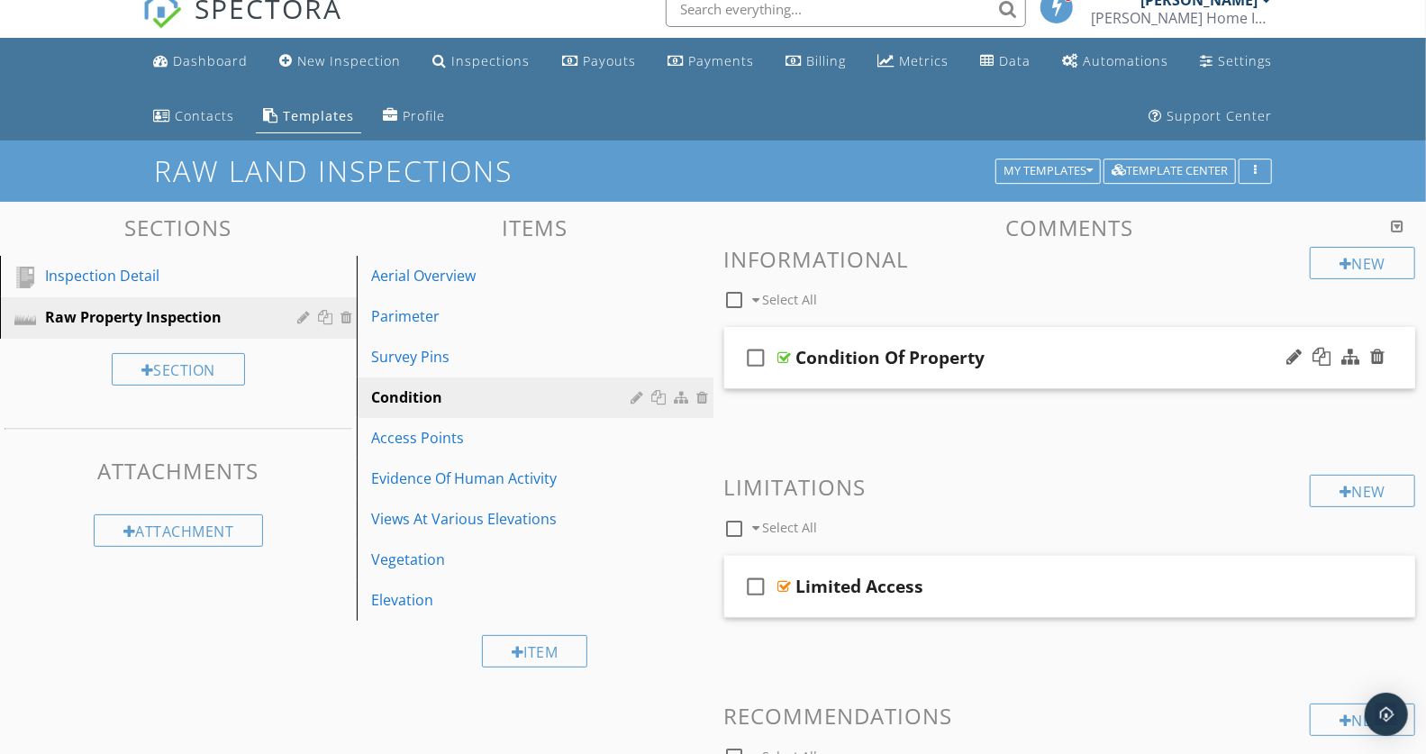
click at [1054, 342] on div "check_box_outline_blank Condition Of Property" at bounding box center [1070, 358] width 692 height 62
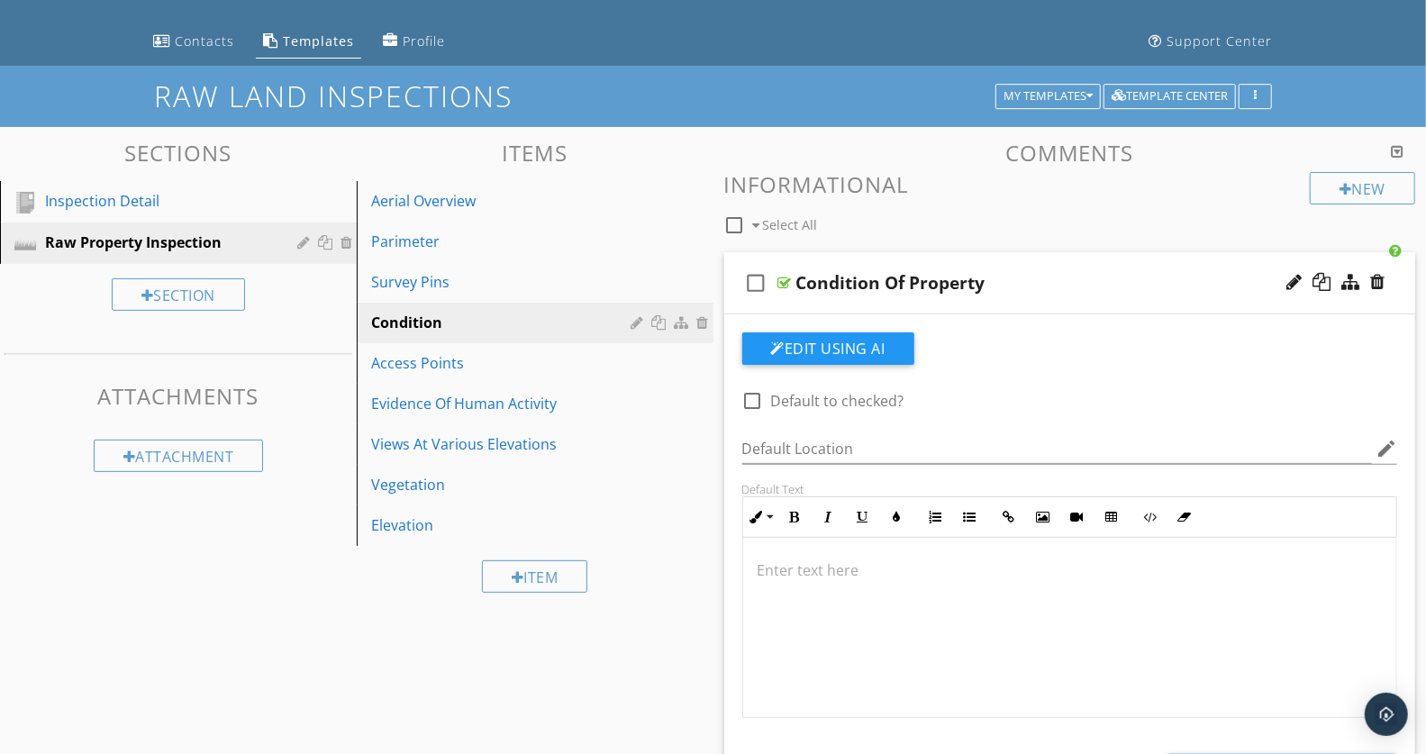
scroll to position [319, 0]
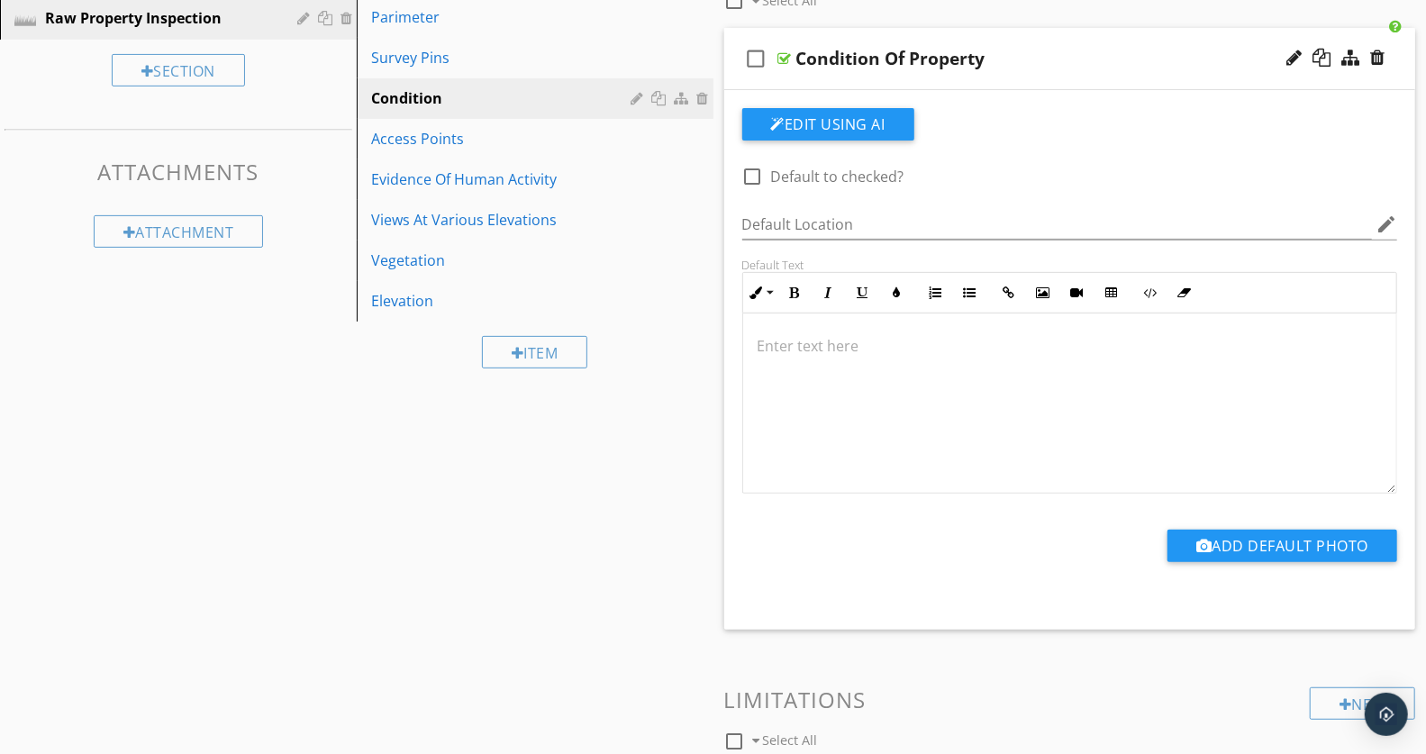
click at [792, 359] on div at bounding box center [1070, 403] width 654 height 180
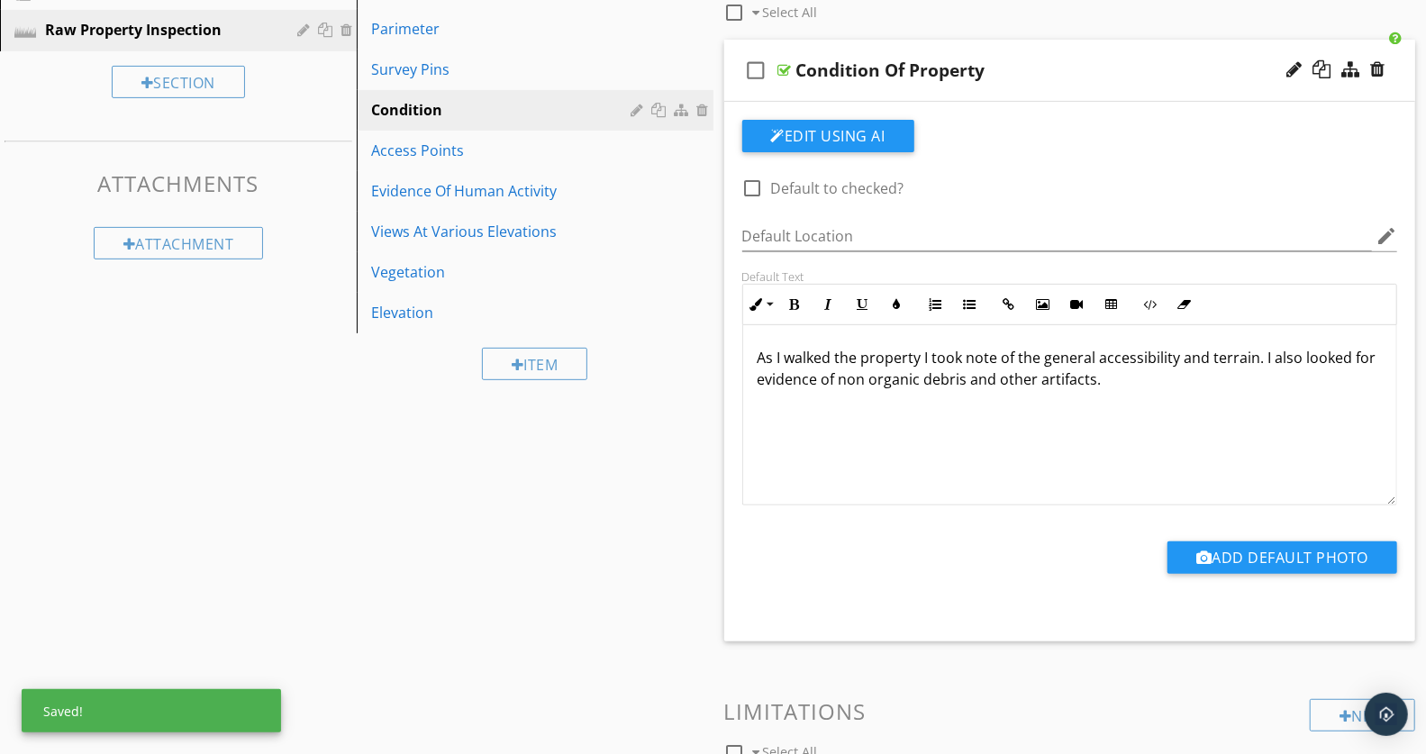
scroll to position [295, 0]
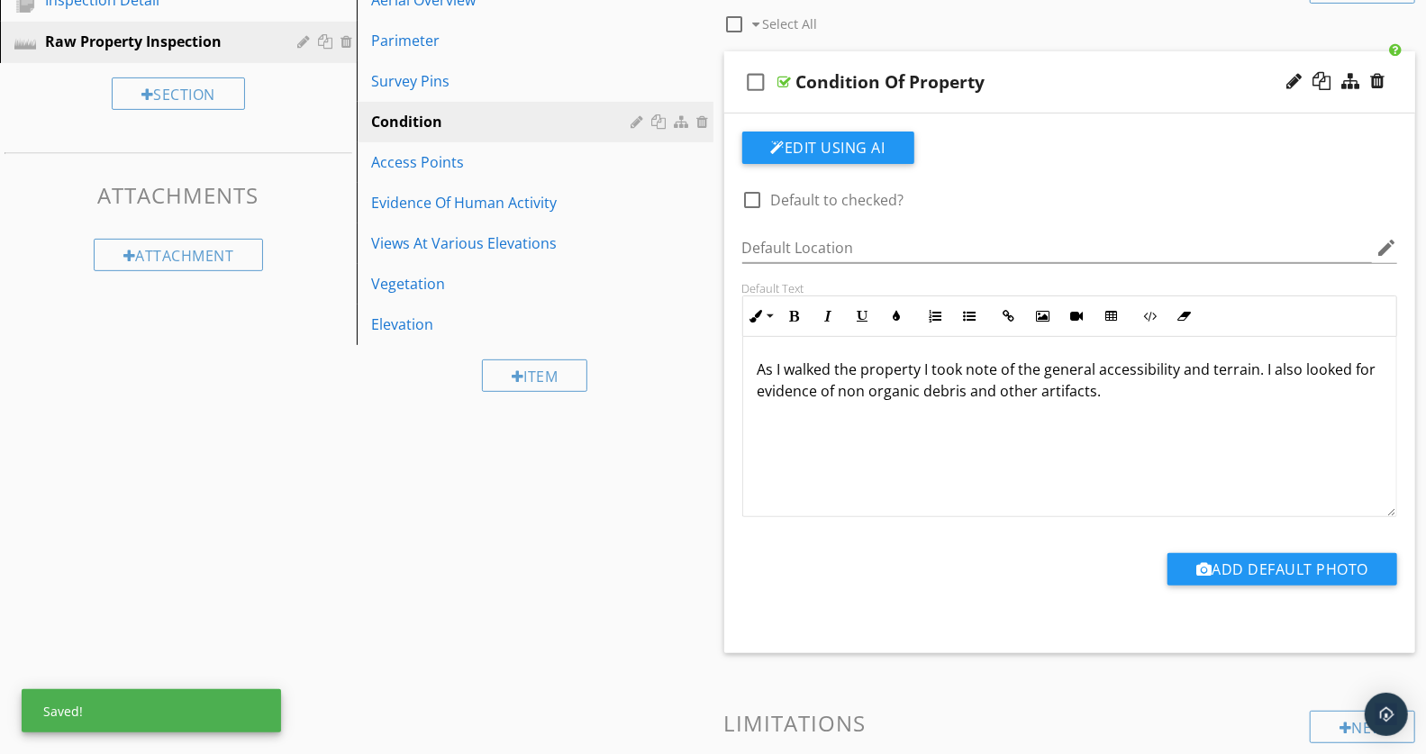
click at [1030, 65] on div "check_box_outline_blank Condition Of Property" at bounding box center [1070, 82] width 692 height 62
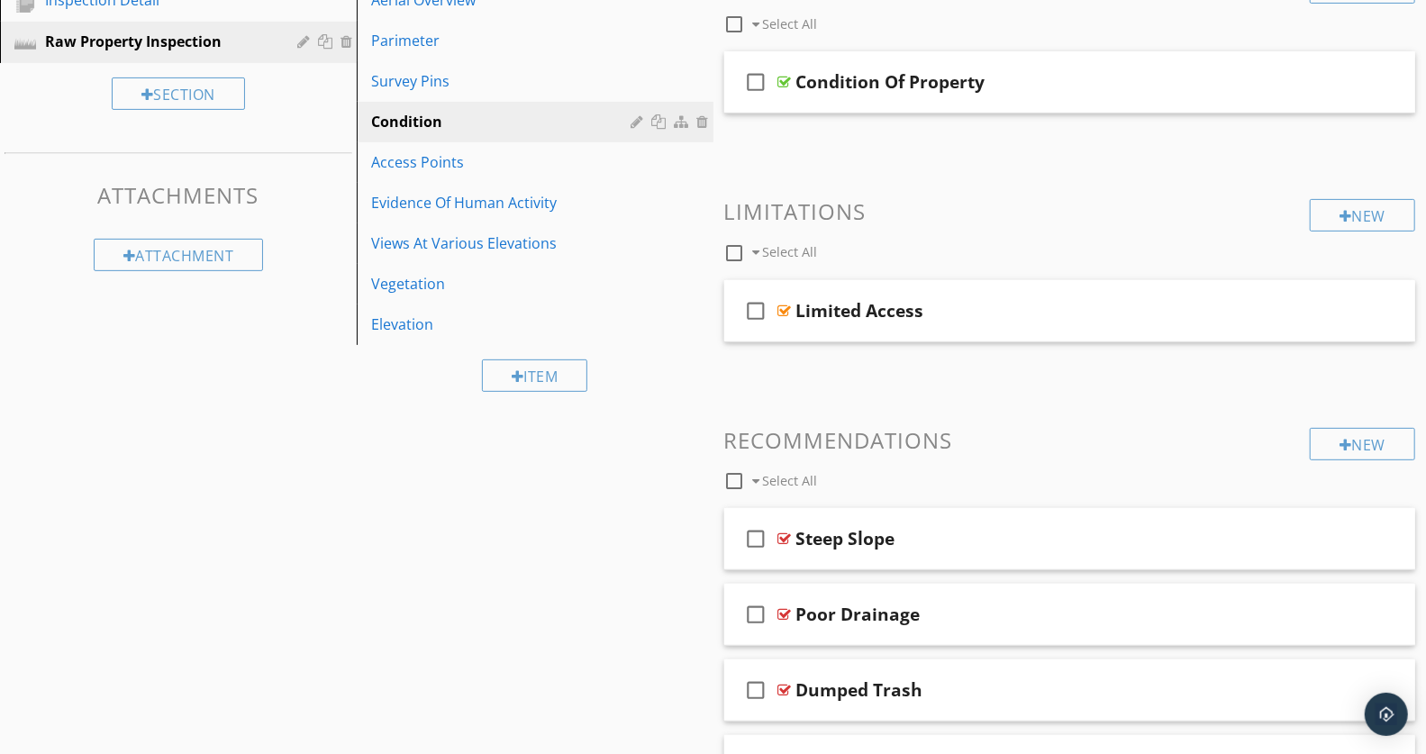
scroll to position [292, 0]
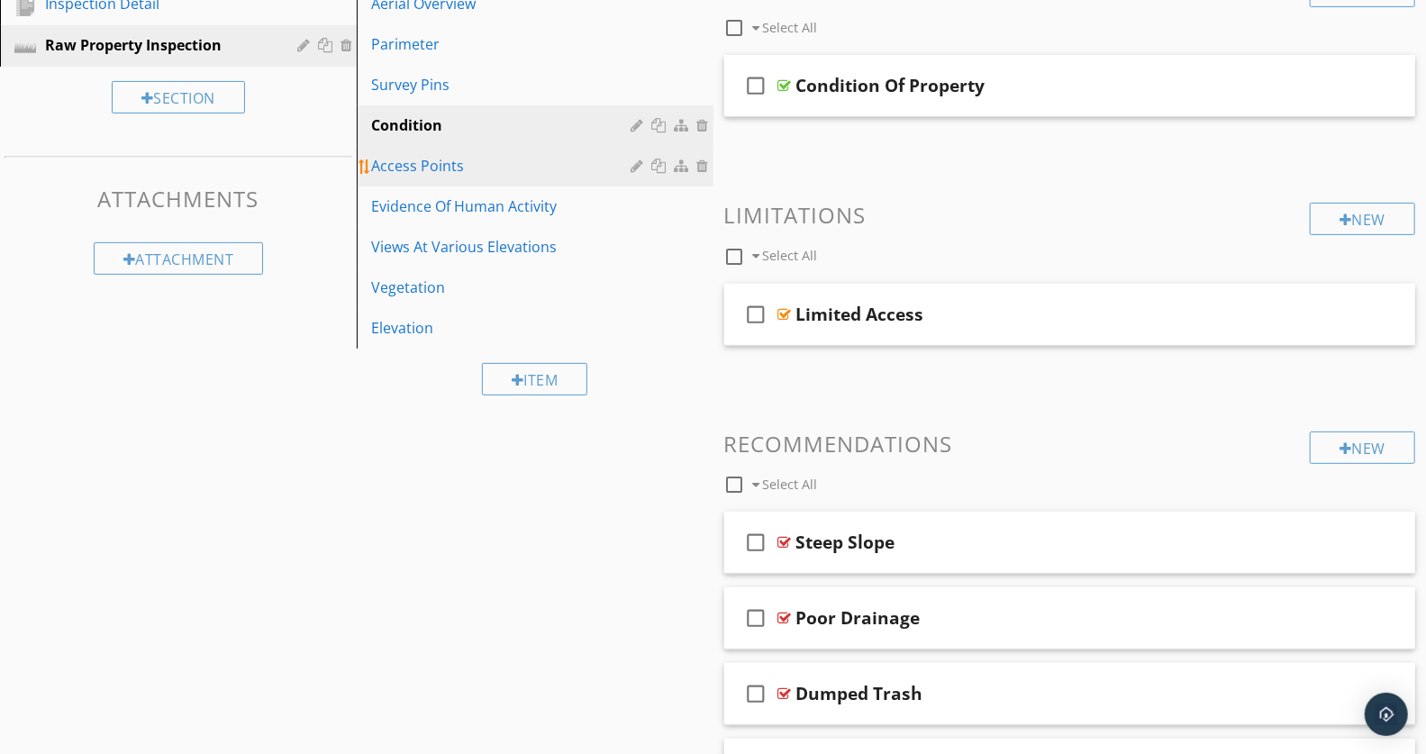
click at [487, 169] on div "Access Points" at bounding box center [504, 166] width 266 height 22
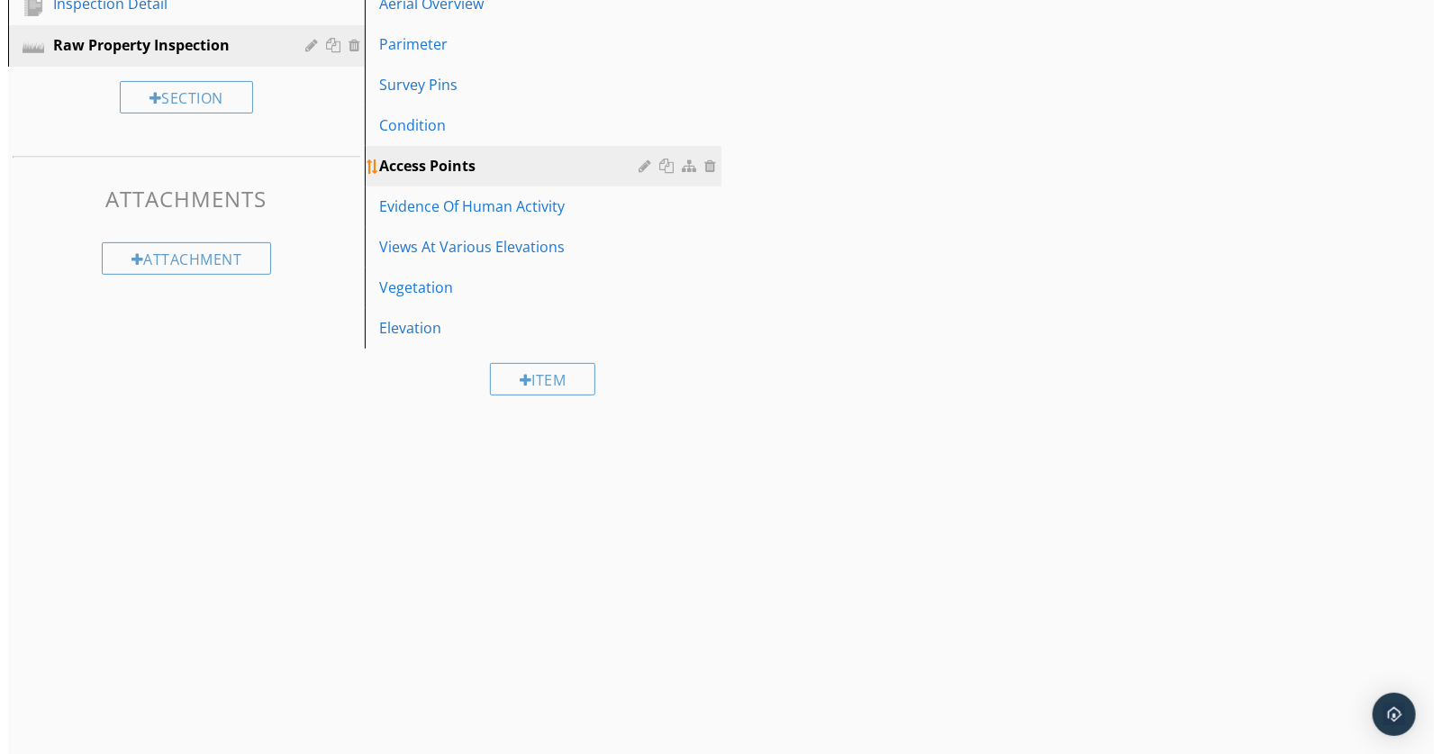
scroll to position [160, 0]
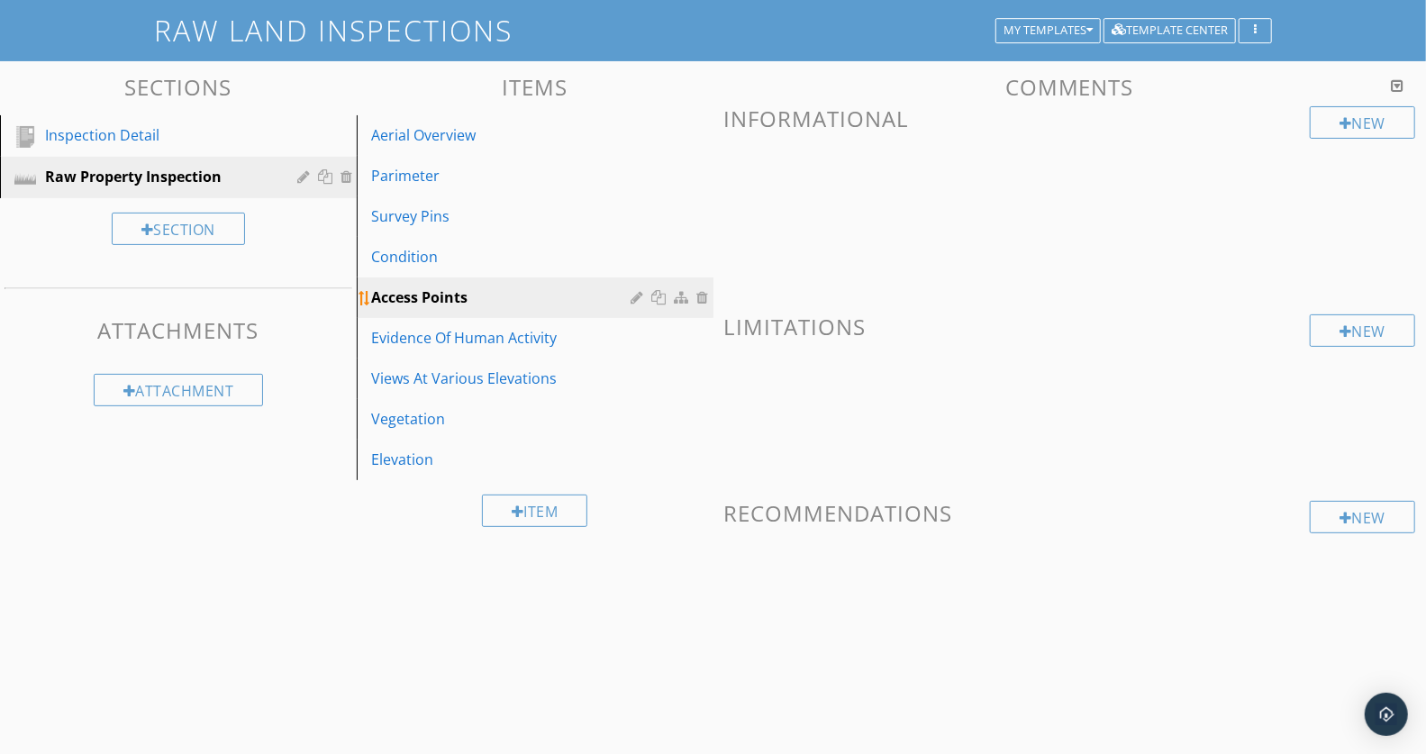
click at [530, 291] on div "Access Points" at bounding box center [504, 297] width 266 height 22
click at [1350, 126] on div "New" at bounding box center [1362, 122] width 105 height 32
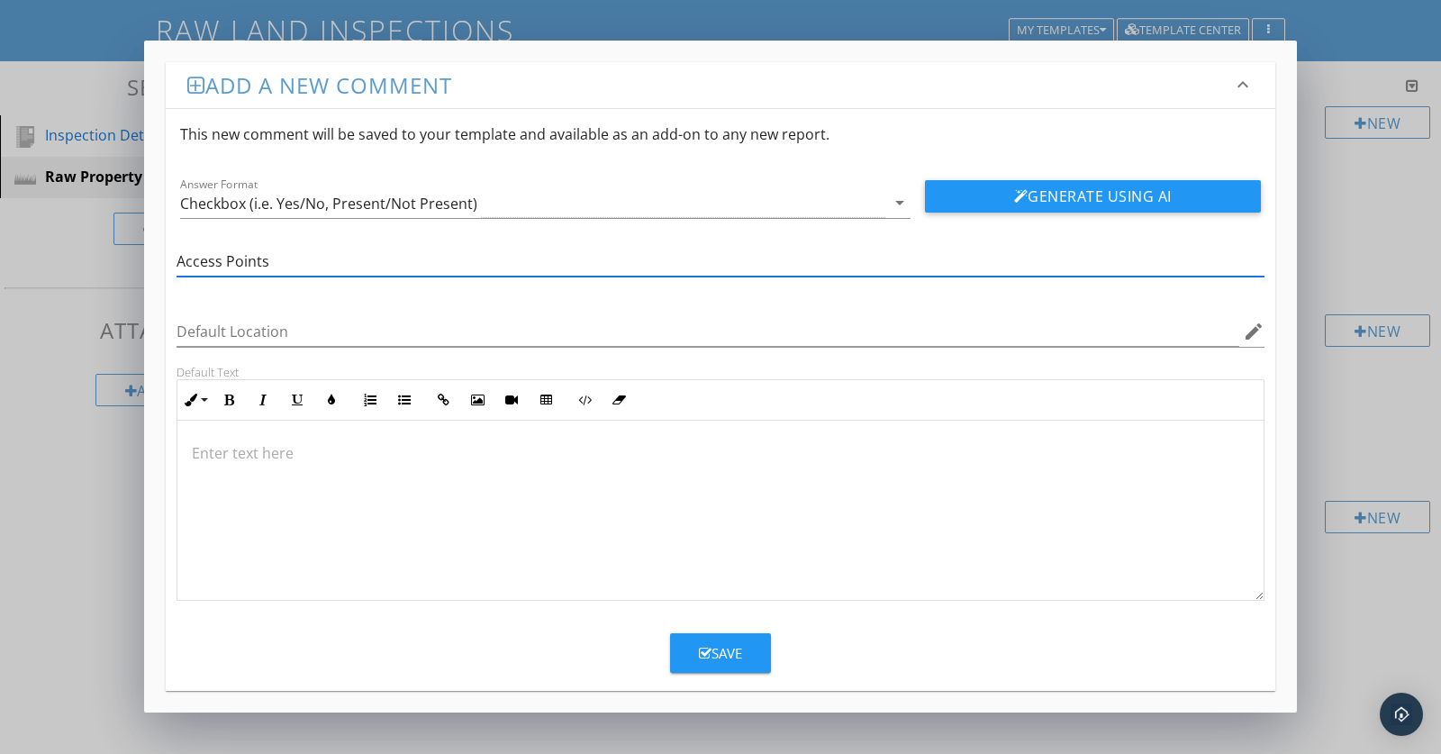
type input "Access Points"
click at [273, 447] on p at bounding box center [721, 453] width 1058 height 22
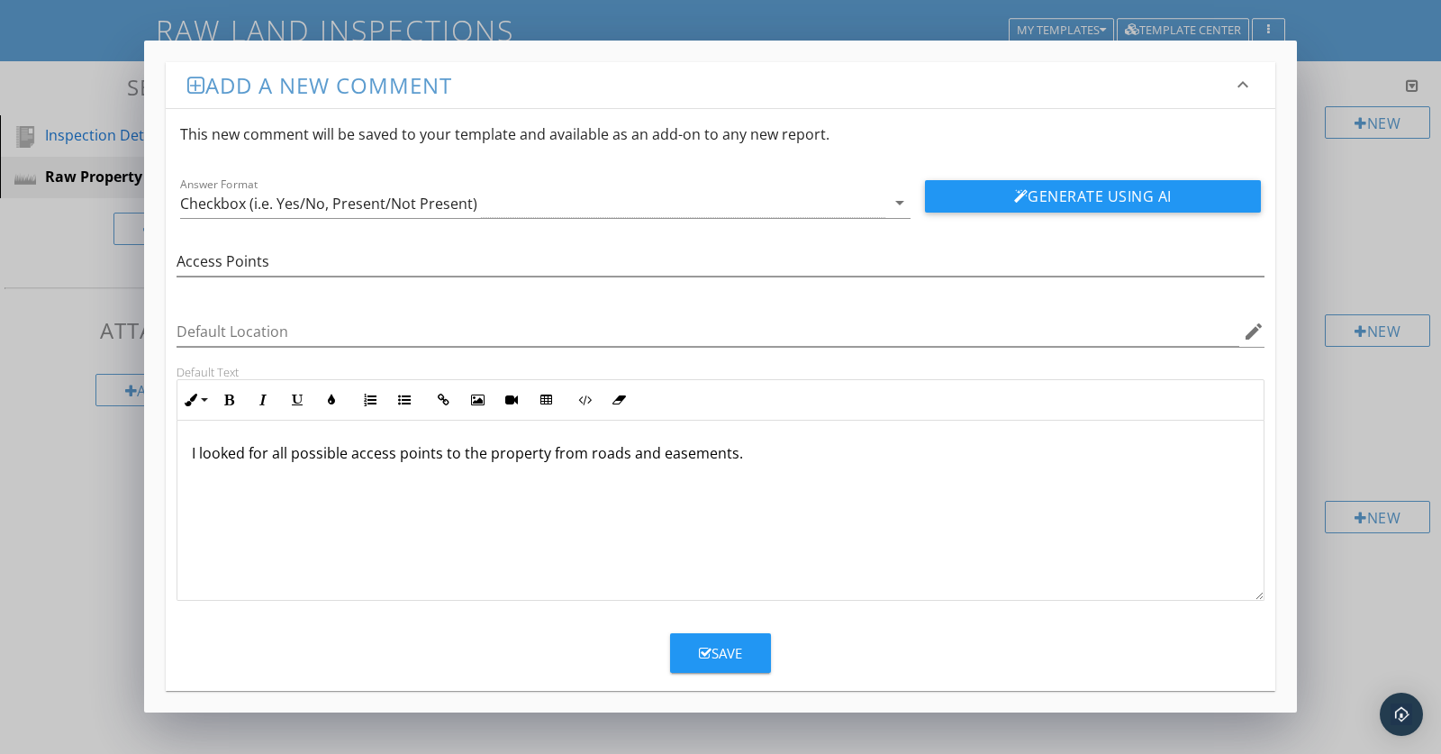
click at [745, 650] on button "Save" at bounding box center [720, 653] width 101 height 40
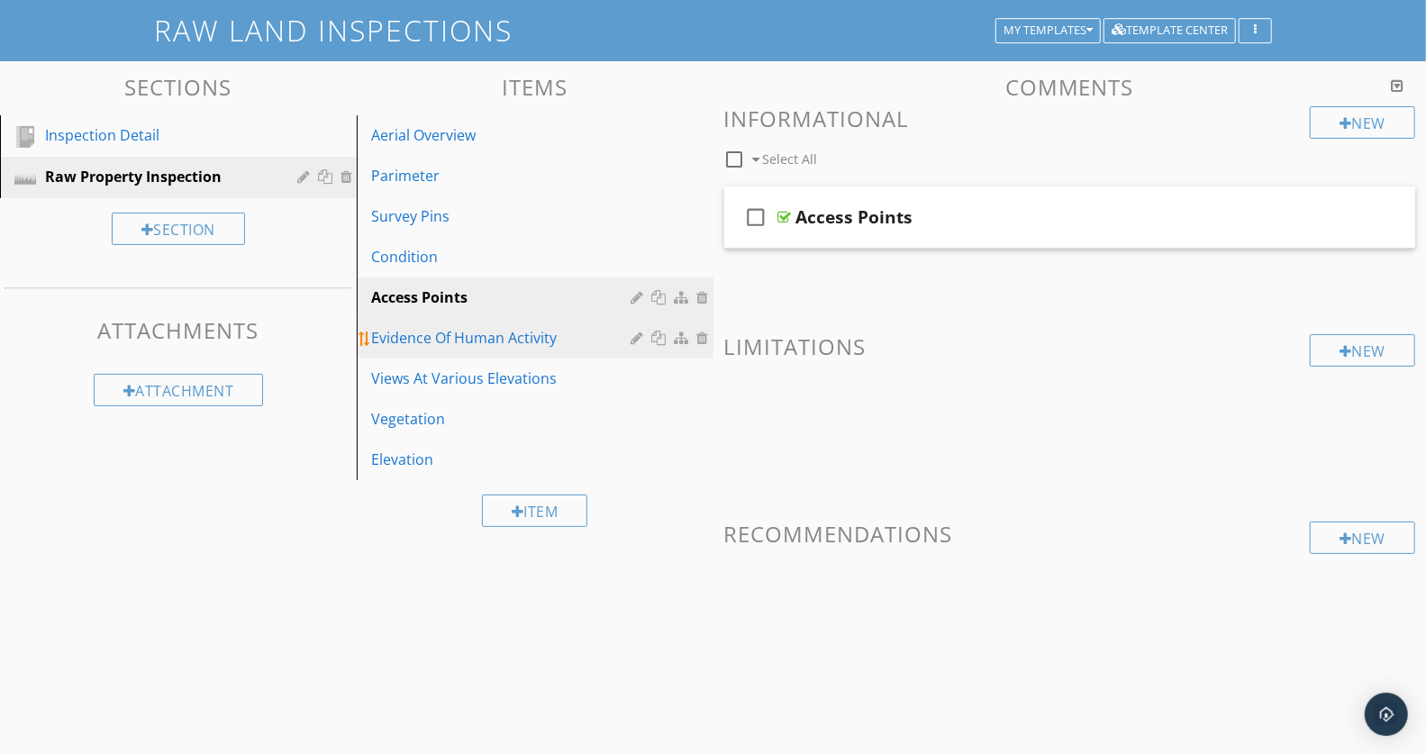
click at [474, 339] on div "Evidence Of Human Activity" at bounding box center [504, 338] width 266 height 22
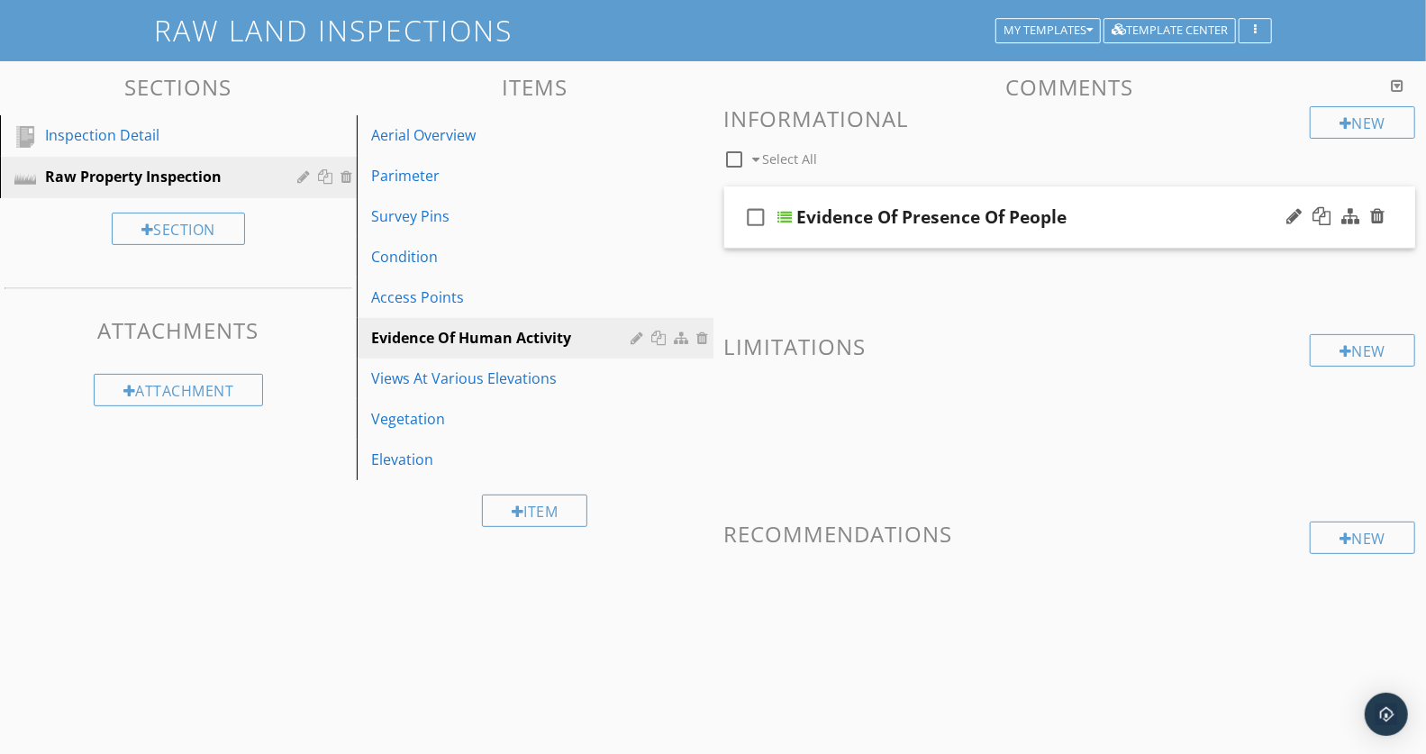
click at [1089, 204] on div "check_box_outline_blank Evidence Of Presence Of People" at bounding box center [1070, 217] width 692 height 62
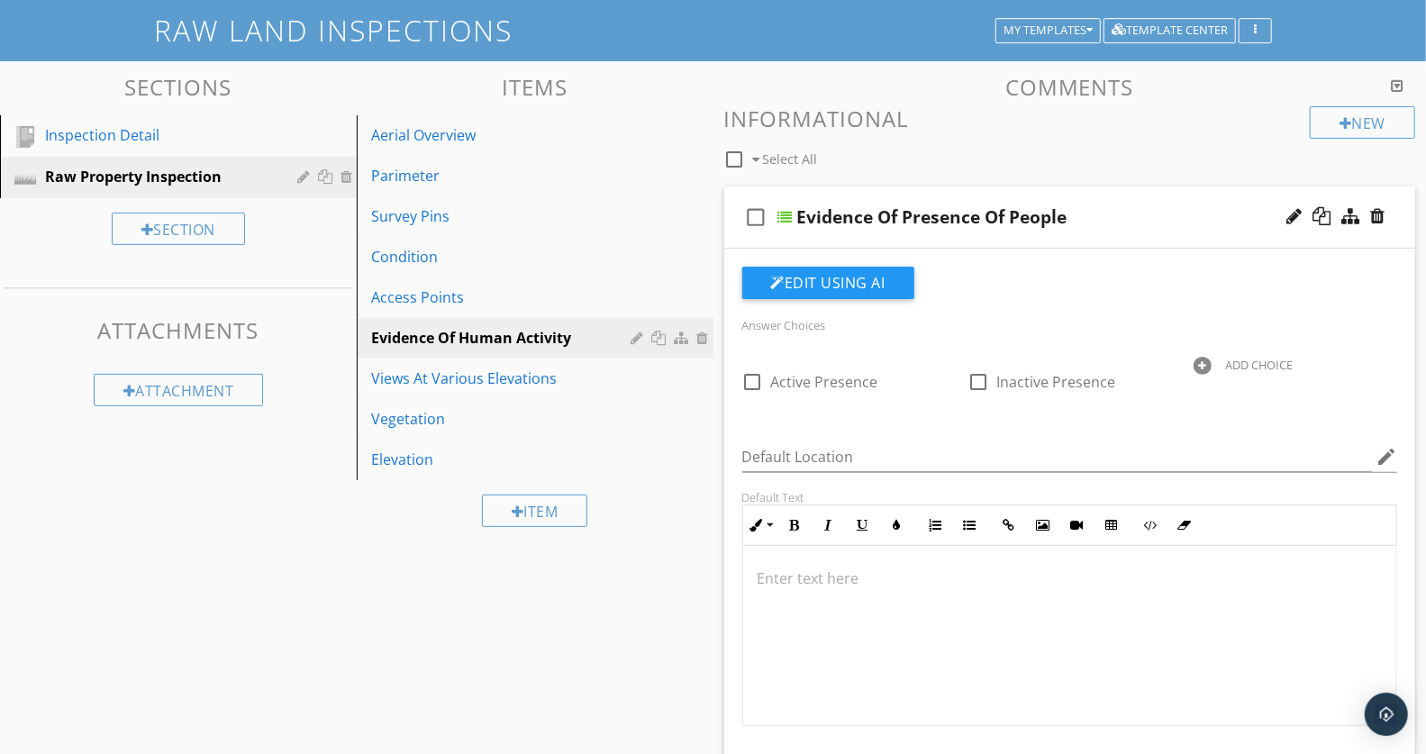
click at [795, 587] on p at bounding box center [1070, 579] width 625 height 22
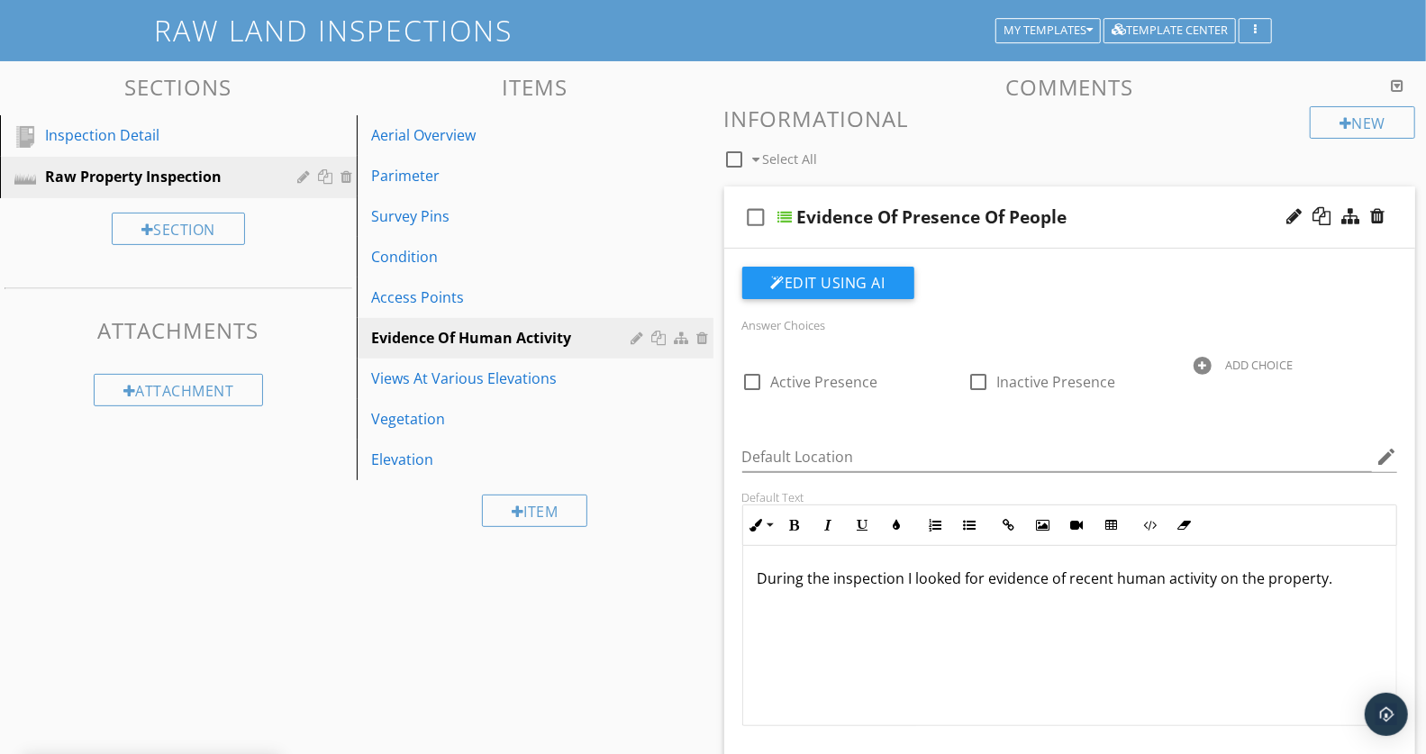
click at [1115, 195] on div "check_box_outline_blank Evidence Of Presence Of People" at bounding box center [1070, 217] width 692 height 62
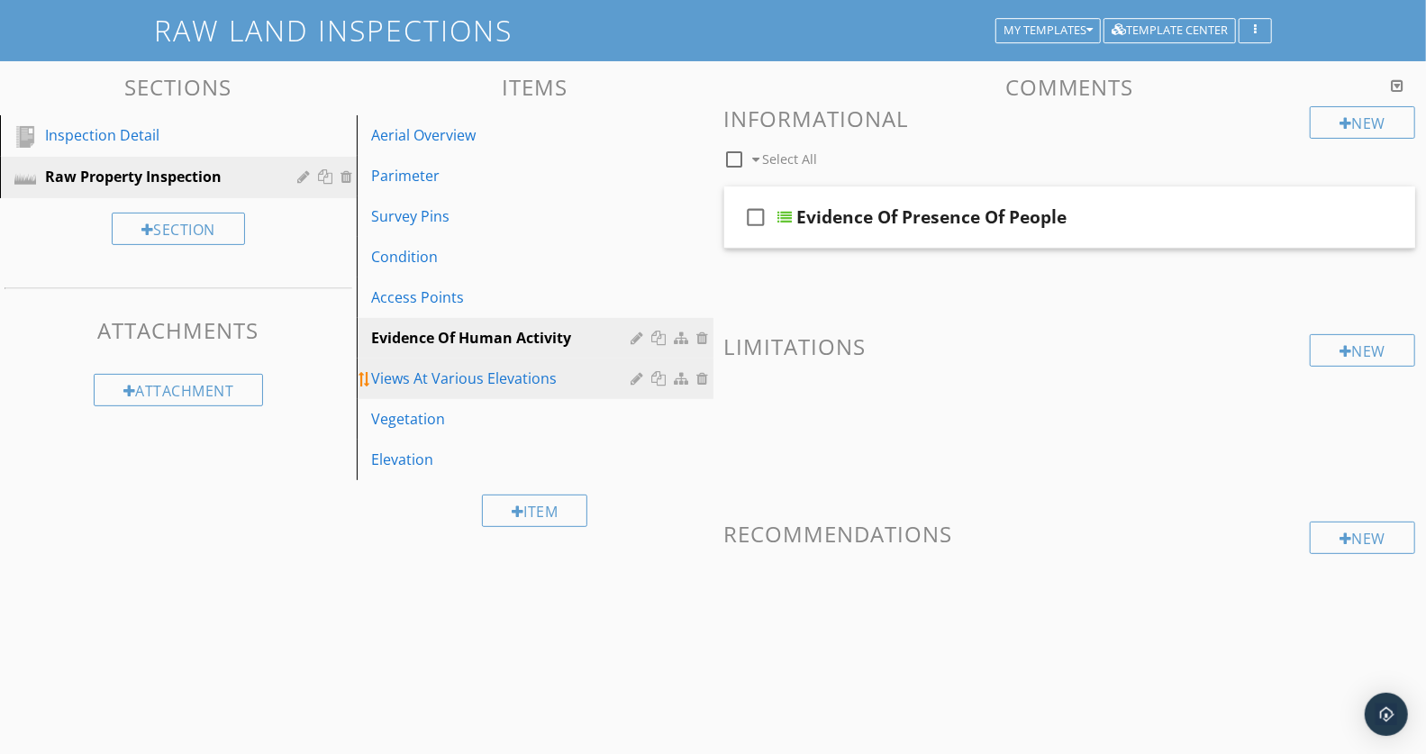
click at [517, 378] on div "Views At Various Elevations" at bounding box center [504, 379] width 266 height 22
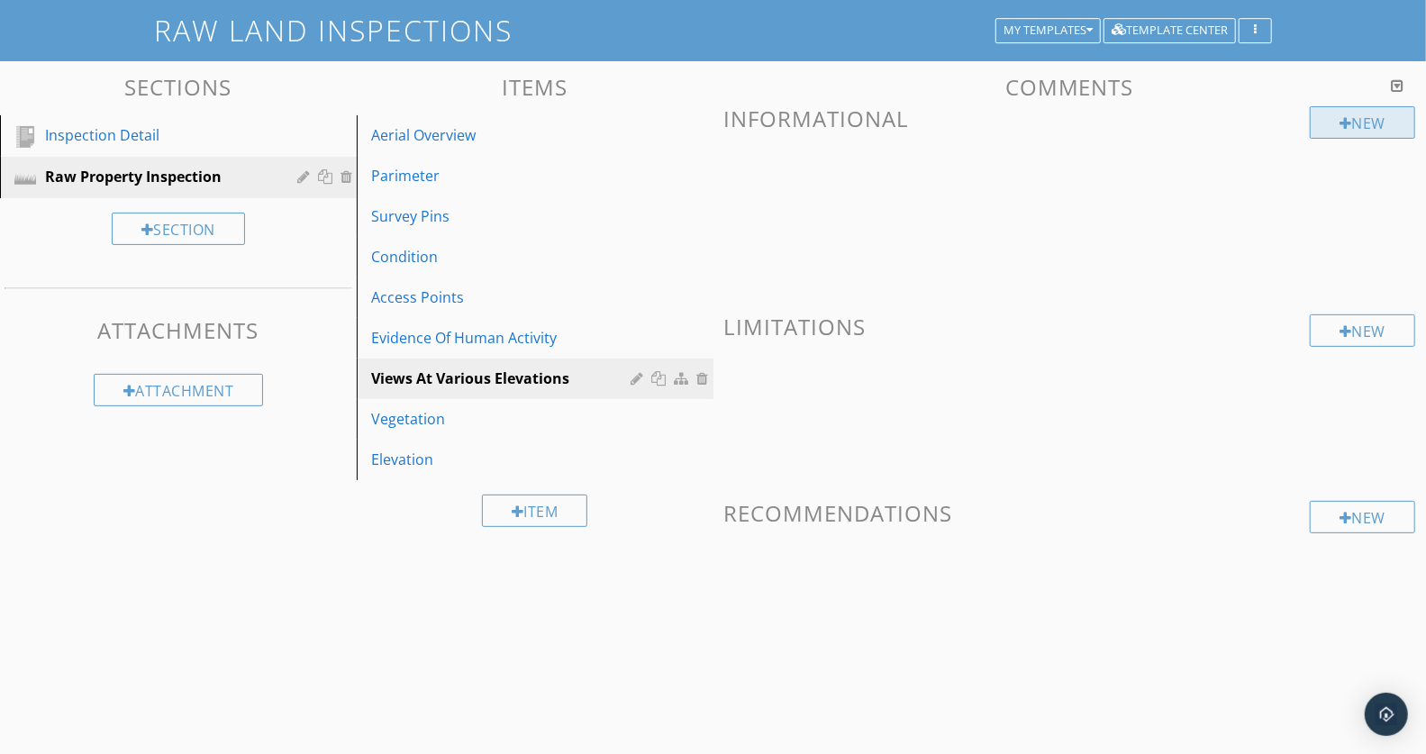
click at [1361, 123] on div "New" at bounding box center [1362, 122] width 105 height 32
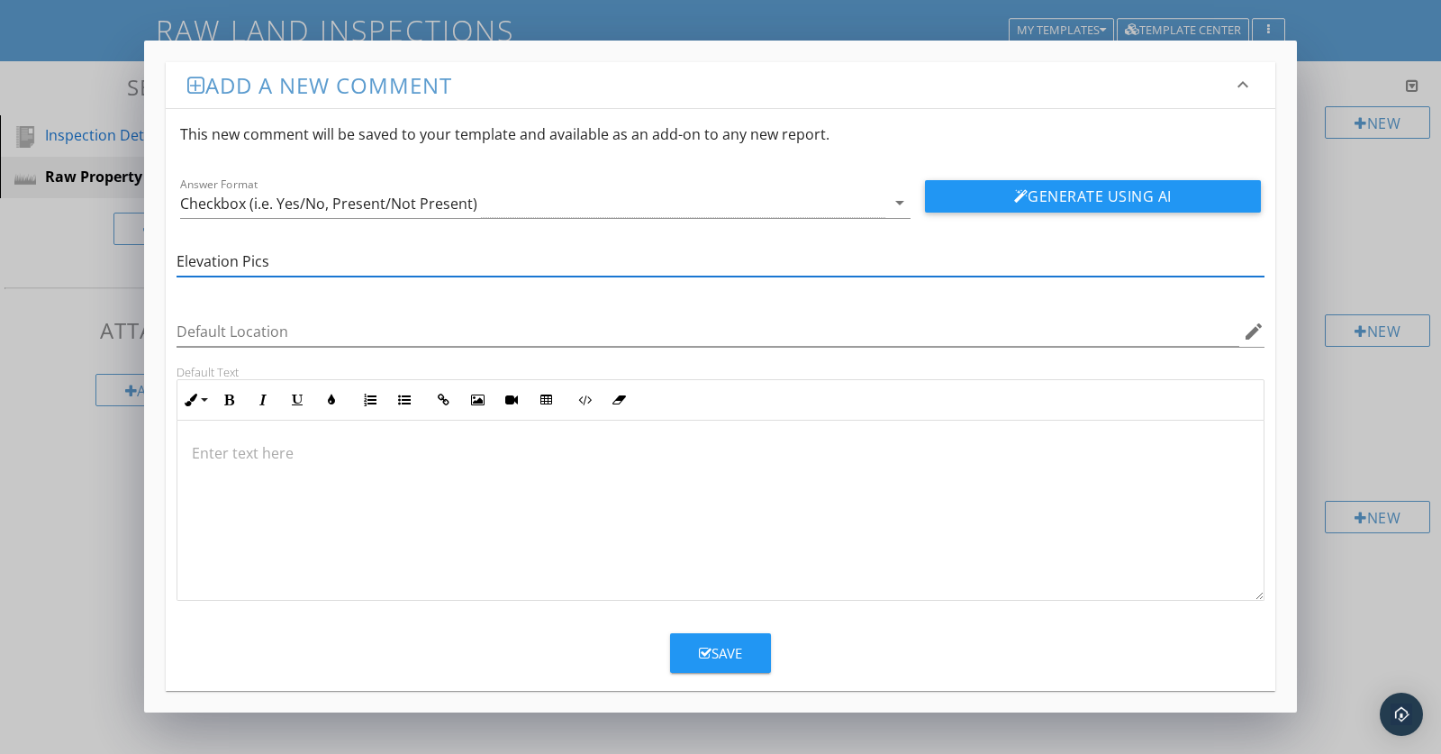
type input "Elevation Pics"
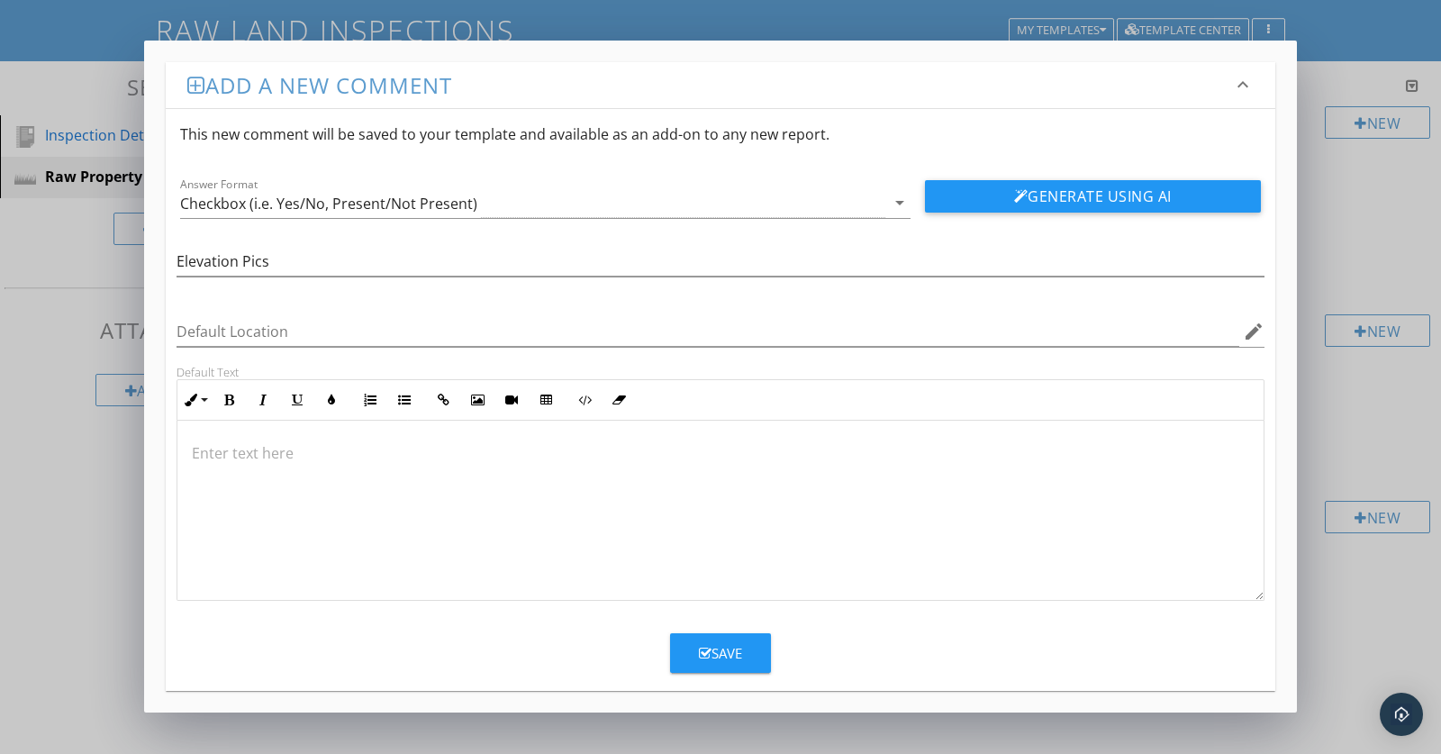
click at [263, 467] on div at bounding box center [720, 511] width 1086 height 180
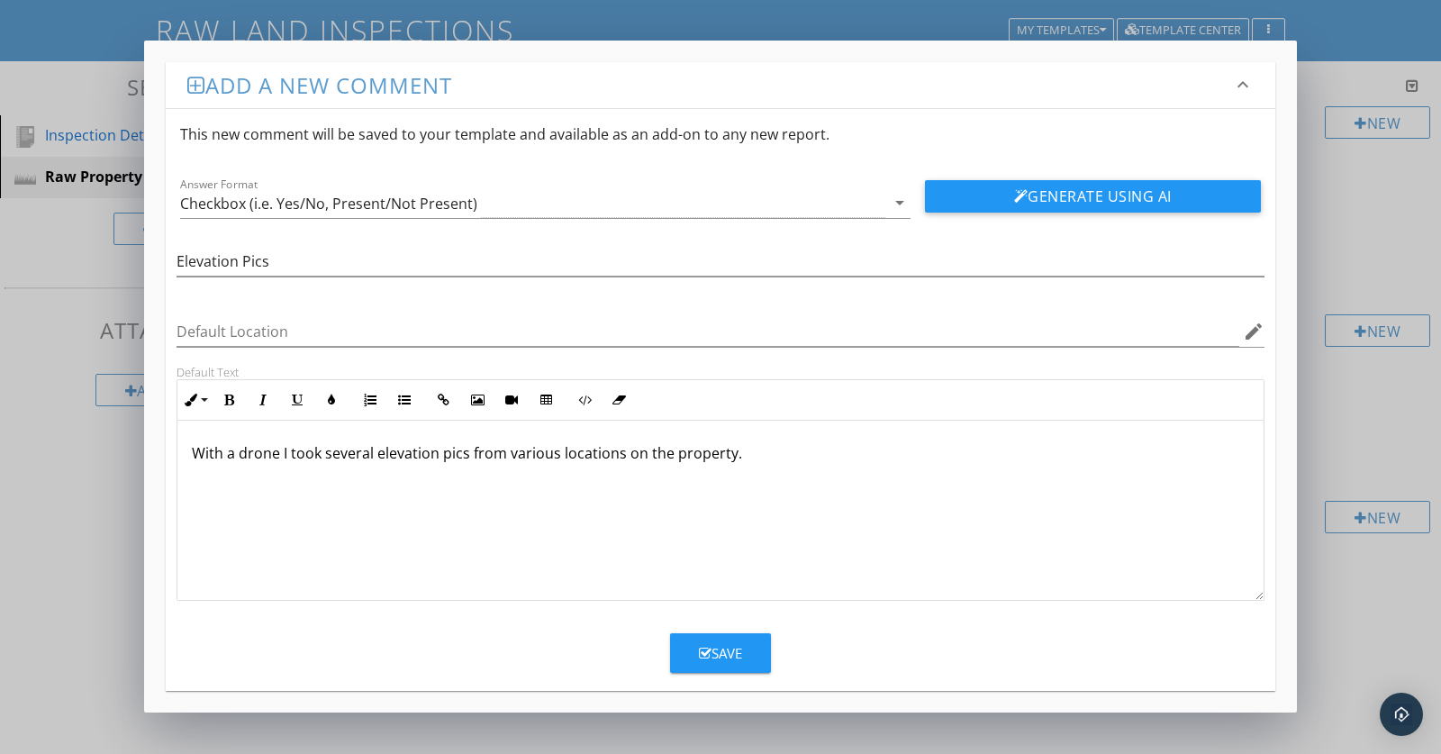
click at [747, 448] on p "With a drone I took several elevation pics from various locations on the proper…" at bounding box center [721, 453] width 1058 height 22
click at [735, 646] on div "Save" at bounding box center [720, 653] width 43 height 21
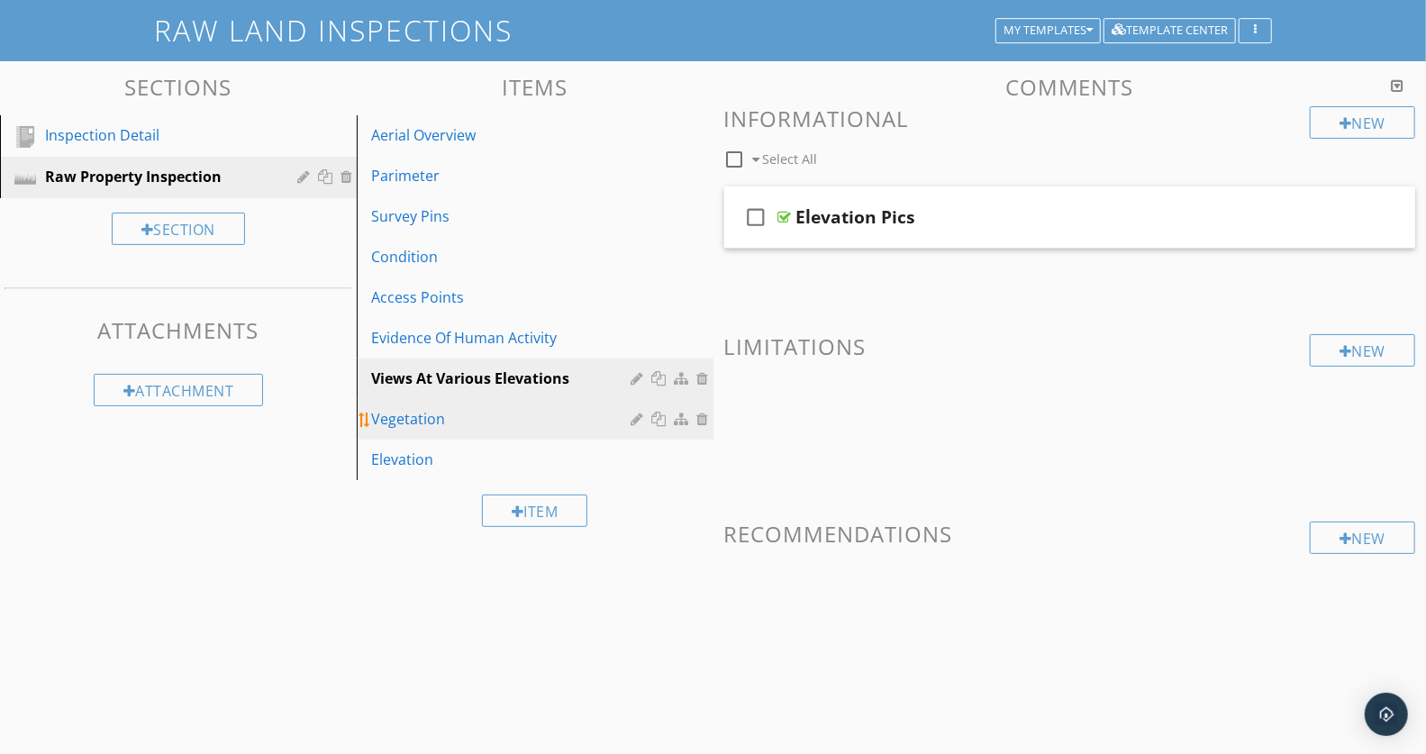
click at [443, 413] on div "Vegetation" at bounding box center [504, 419] width 266 height 22
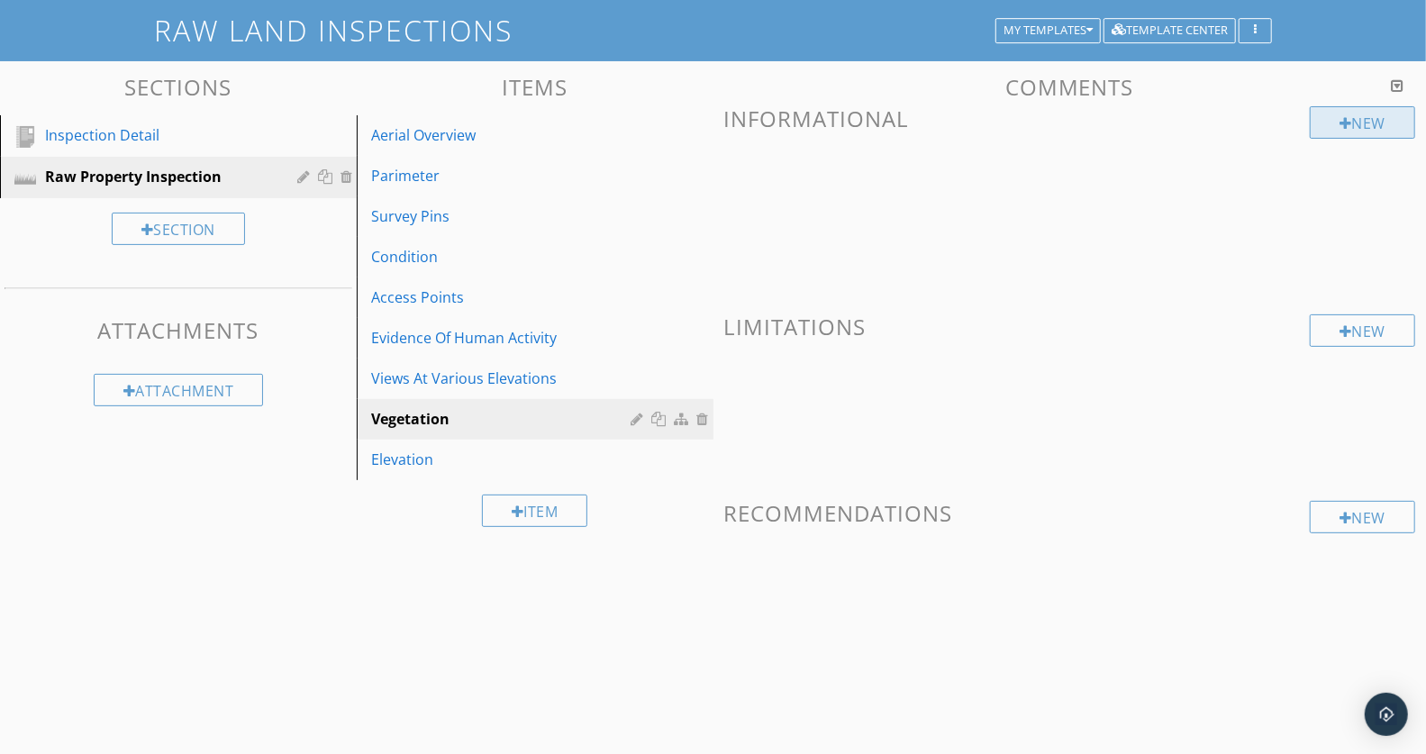
click at [1340, 123] on div at bounding box center [1346, 123] width 13 height 14
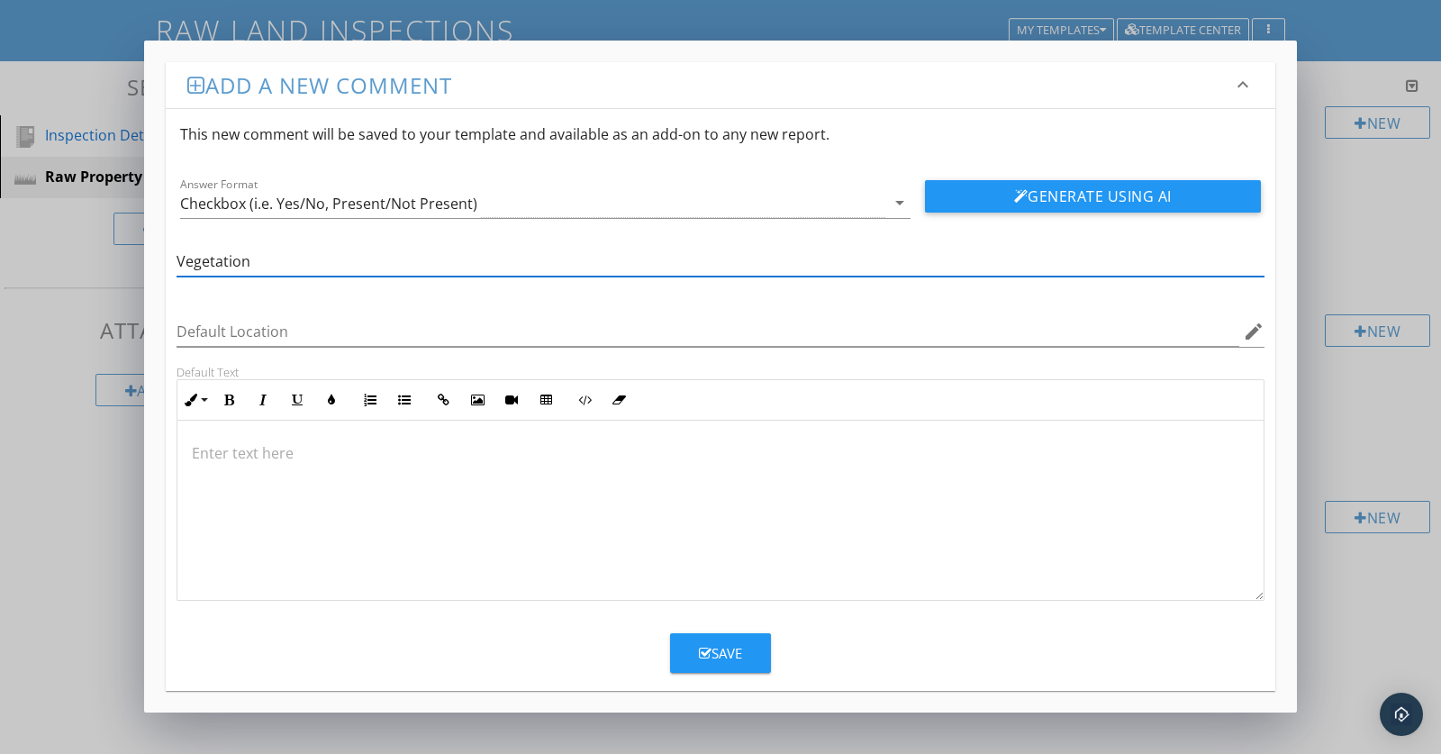
type input "Vegetation"
click at [248, 458] on p at bounding box center [721, 453] width 1058 height 22
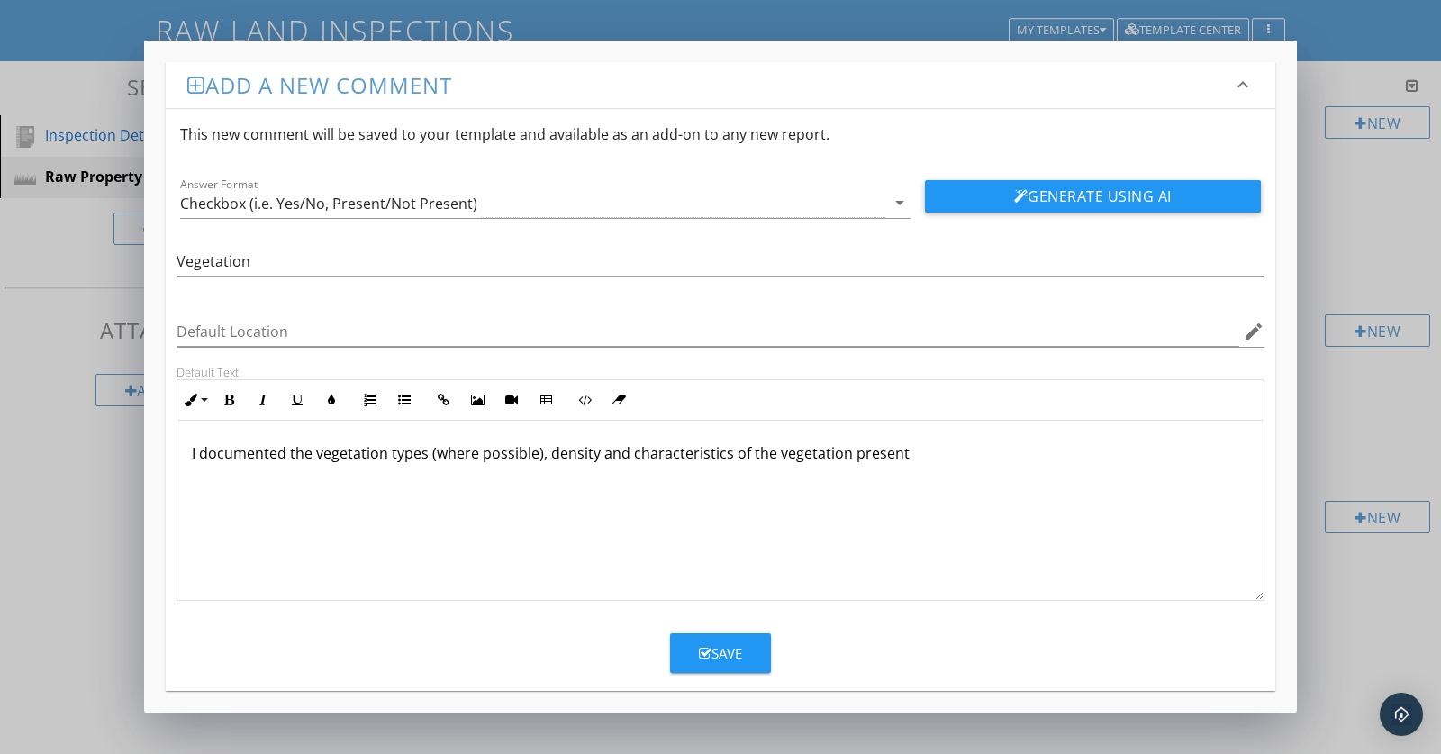
click at [905, 453] on p "I documented the vegetation types (where possible), density and characteristics…" at bounding box center [721, 453] width 1058 height 22
click at [199, 454] on p "I documented the vegetation types (where possible), density and characteristics…" at bounding box center [721, 453] width 1058 height 22
click at [376, 455] on p "I attempted to documented the vegetation types (where possible), density and ch…" at bounding box center [721, 453] width 1058 height 22
click at [979, 456] on p "I attempted to document the vegetation types (where possible), density and char…" at bounding box center [721, 453] width 1058 height 22
click at [741, 643] on div "Save" at bounding box center [720, 653] width 43 height 21
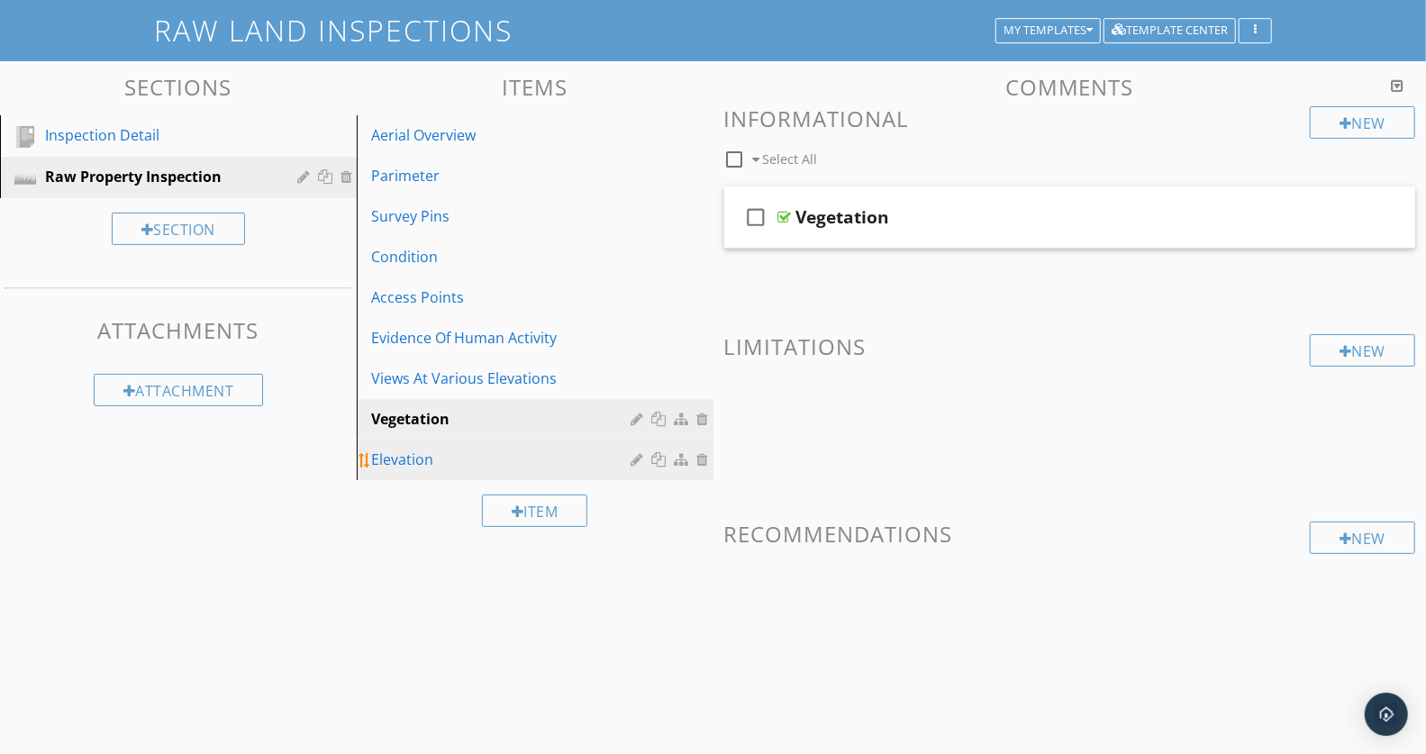
click at [445, 459] on div "Elevation" at bounding box center [504, 460] width 266 height 22
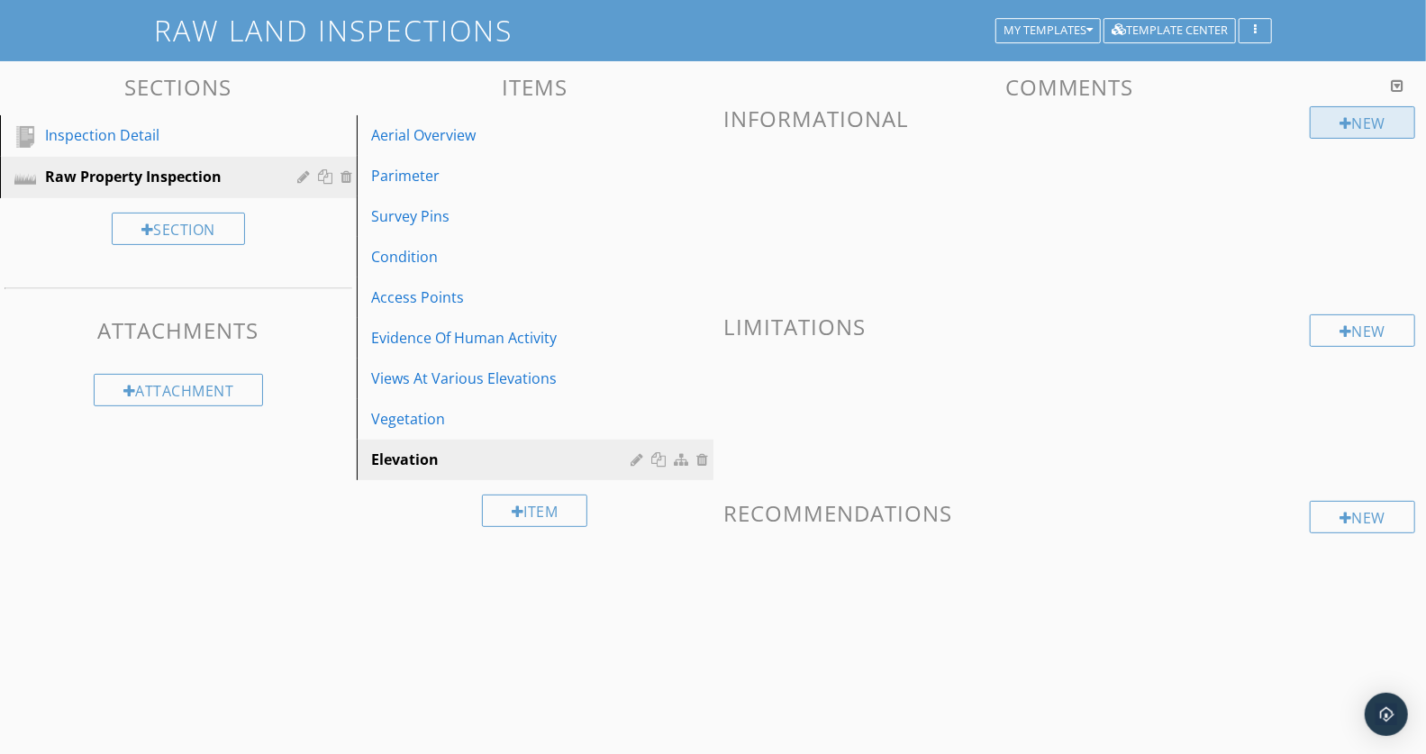
click at [1343, 120] on div at bounding box center [1346, 123] width 13 height 14
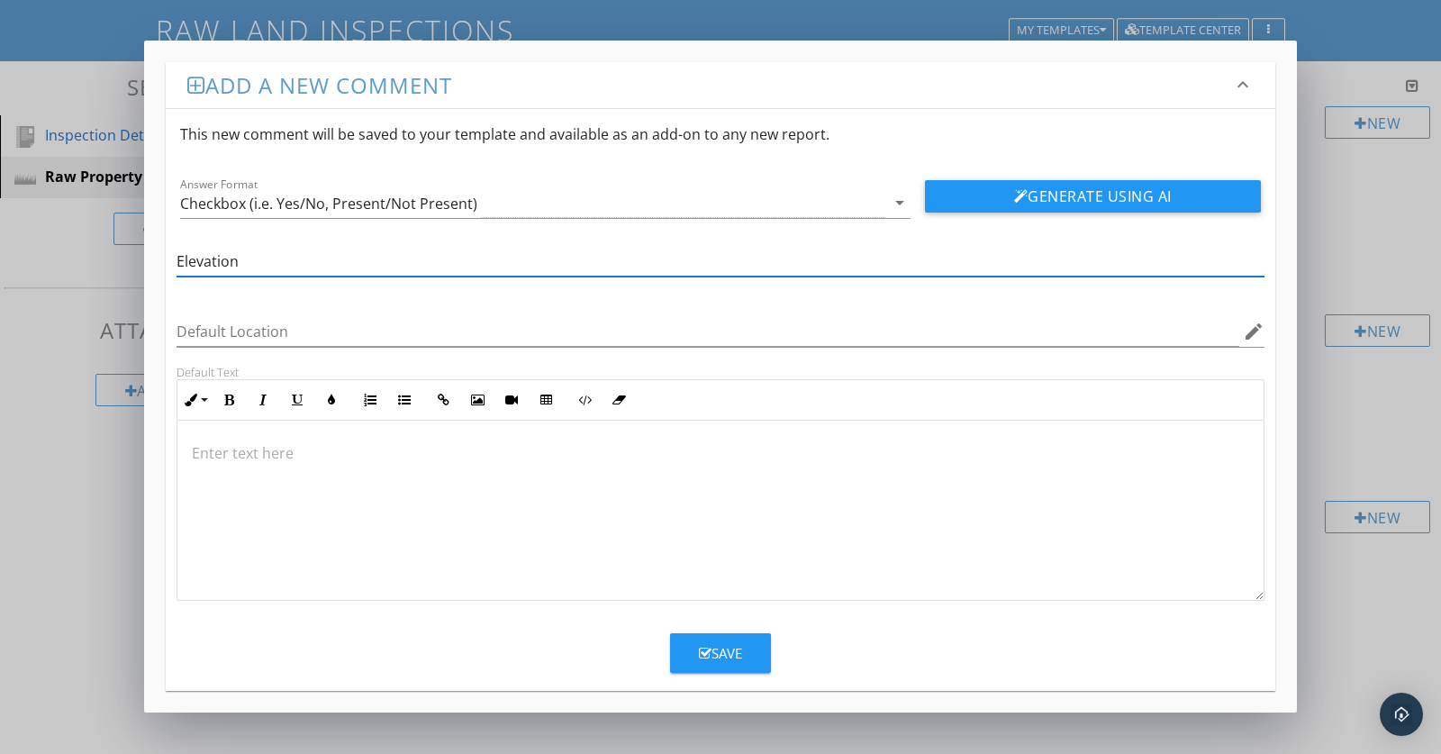
type input "Elevation"
click at [231, 442] on div at bounding box center [720, 511] width 1086 height 180
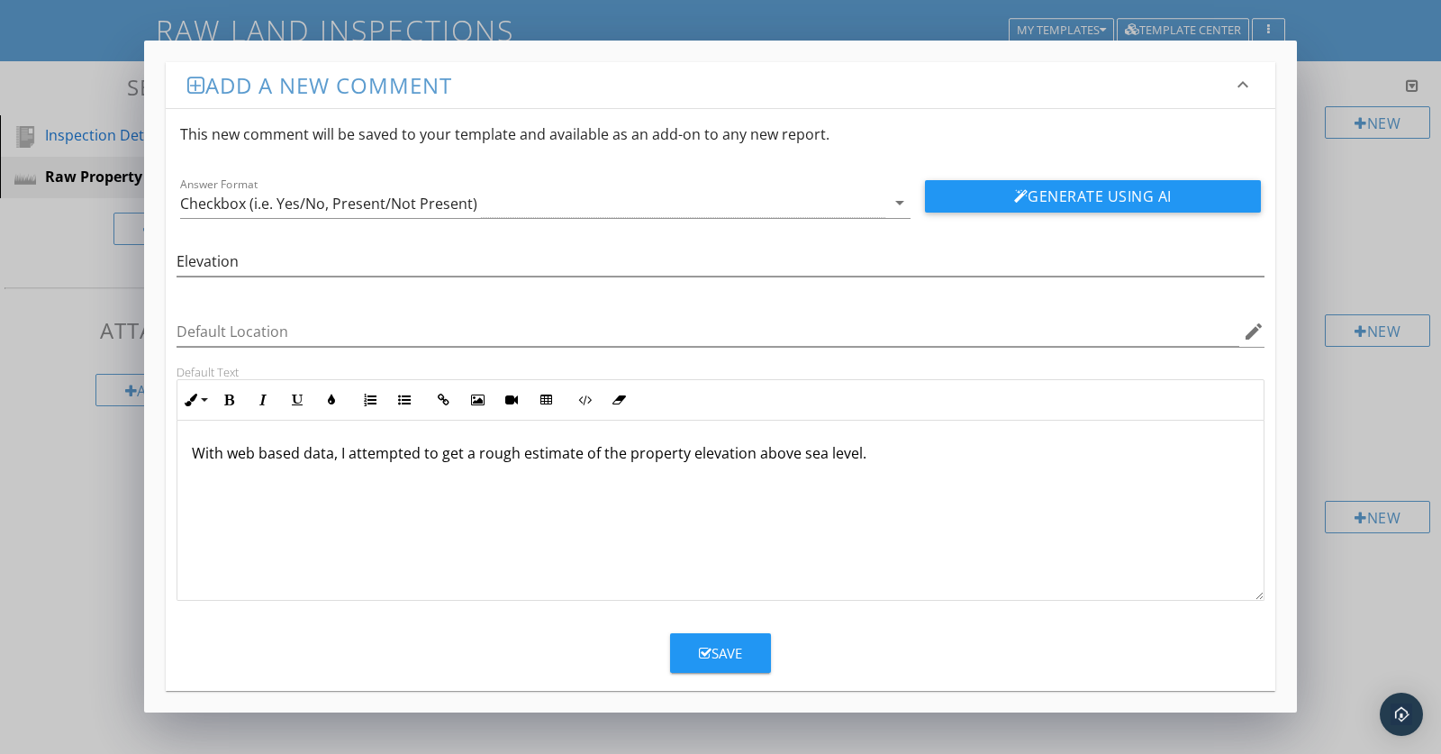
click at [727, 646] on div "Save" at bounding box center [720, 653] width 43 height 21
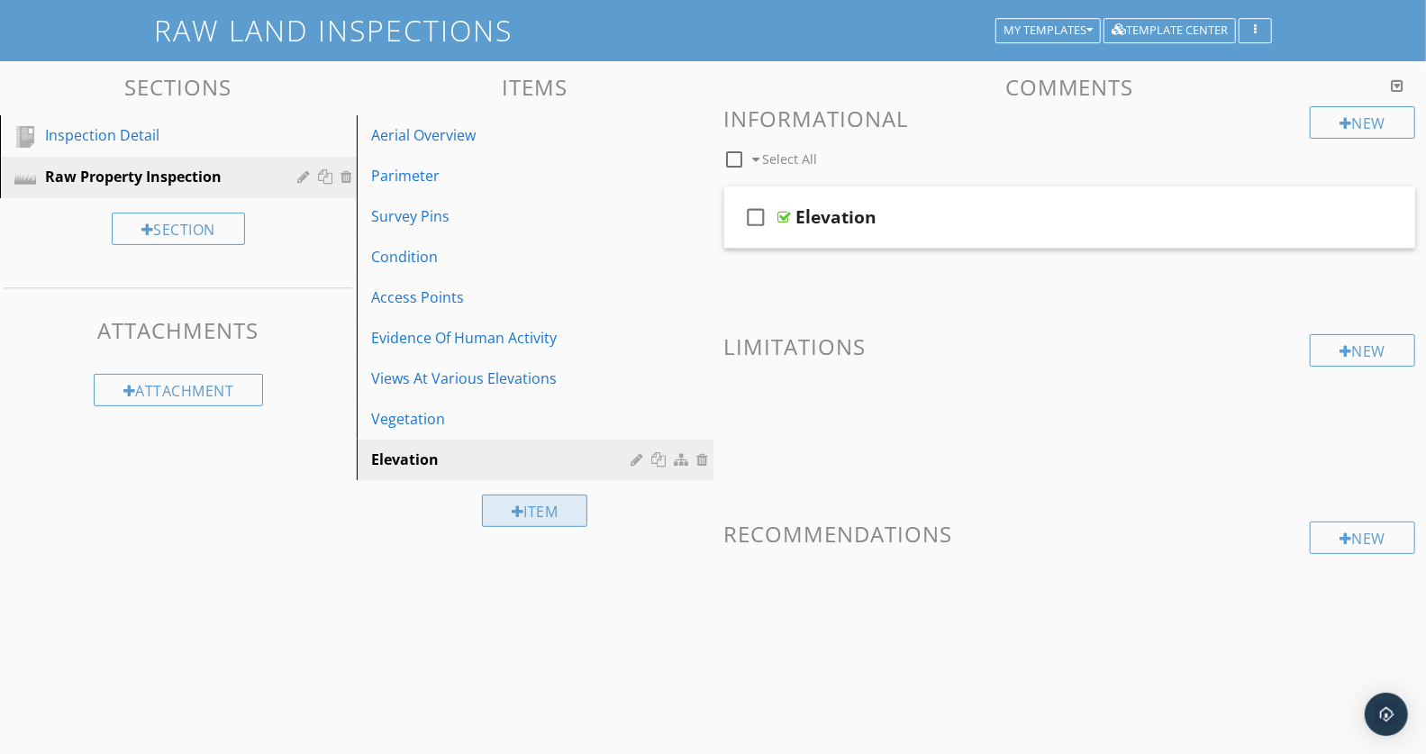
click at [536, 506] on div "Item" at bounding box center [535, 511] width 106 height 32
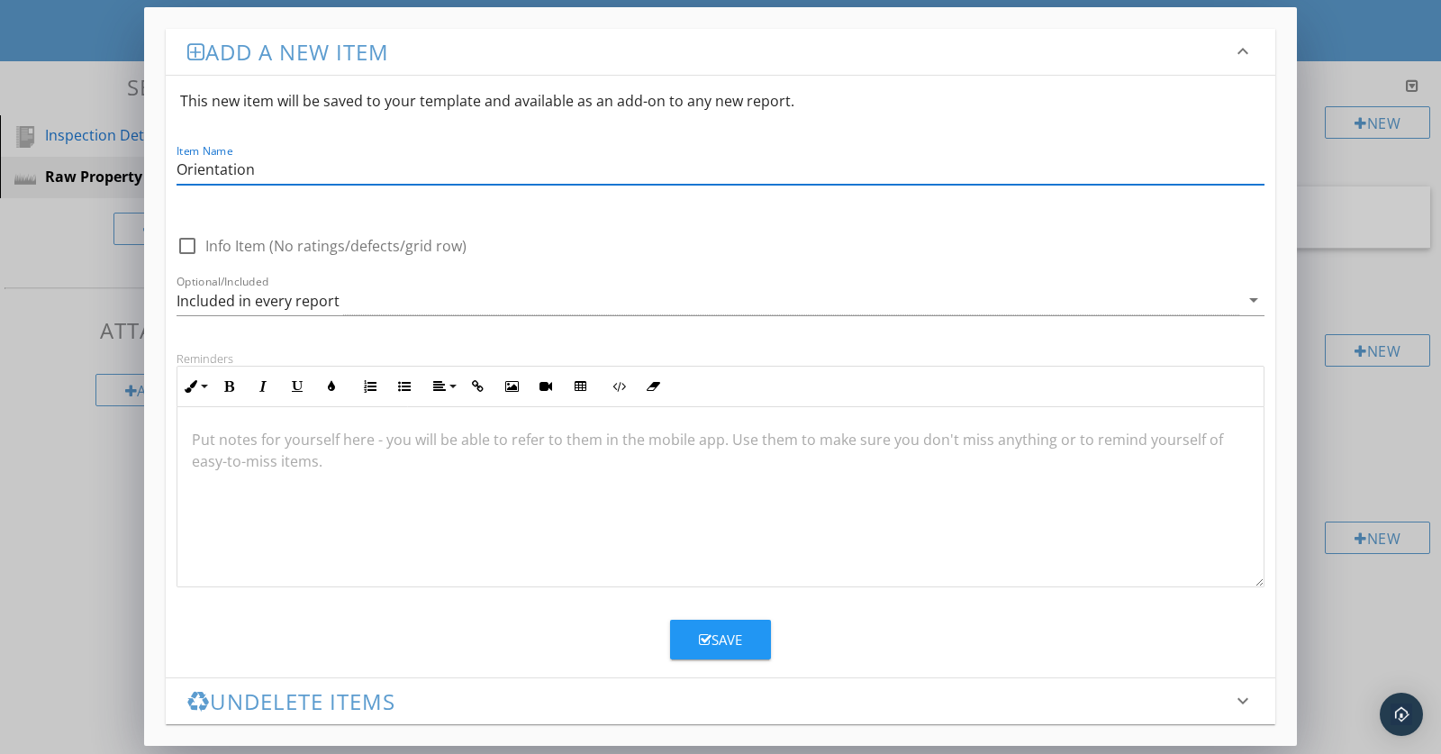
type input "Orientation"
click at [277, 456] on div at bounding box center [720, 497] width 1086 height 180
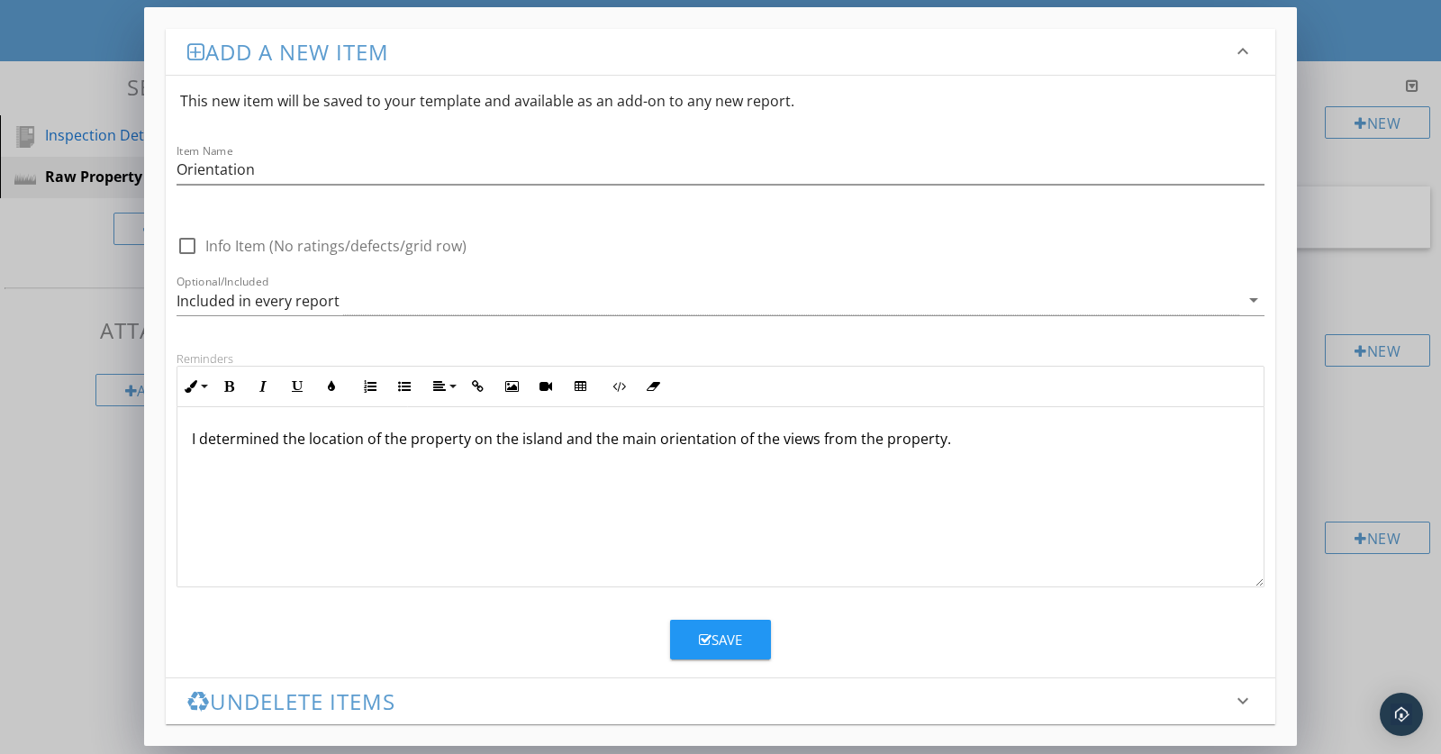
scroll to position [0, 0]
click at [726, 636] on div "Save" at bounding box center [720, 640] width 43 height 21
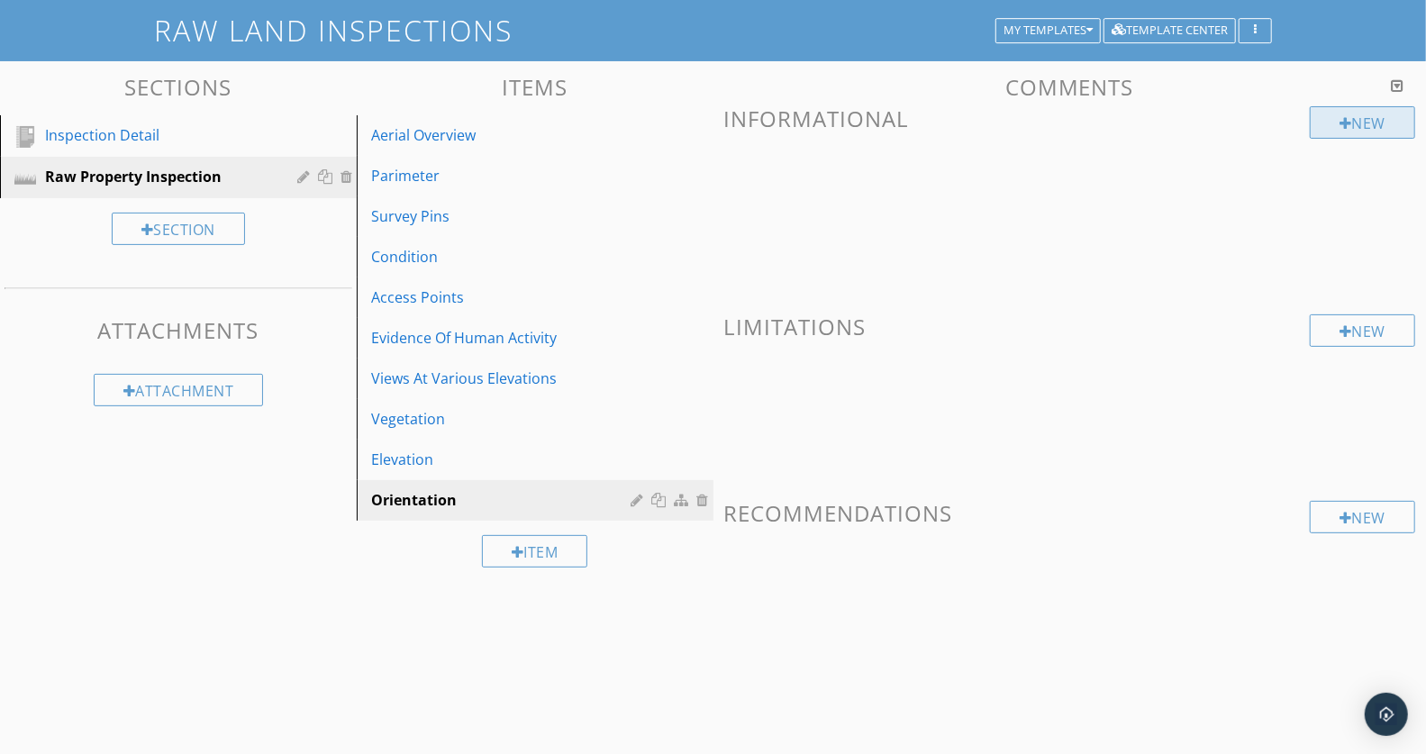
click at [1351, 116] on div "New" at bounding box center [1362, 122] width 105 height 32
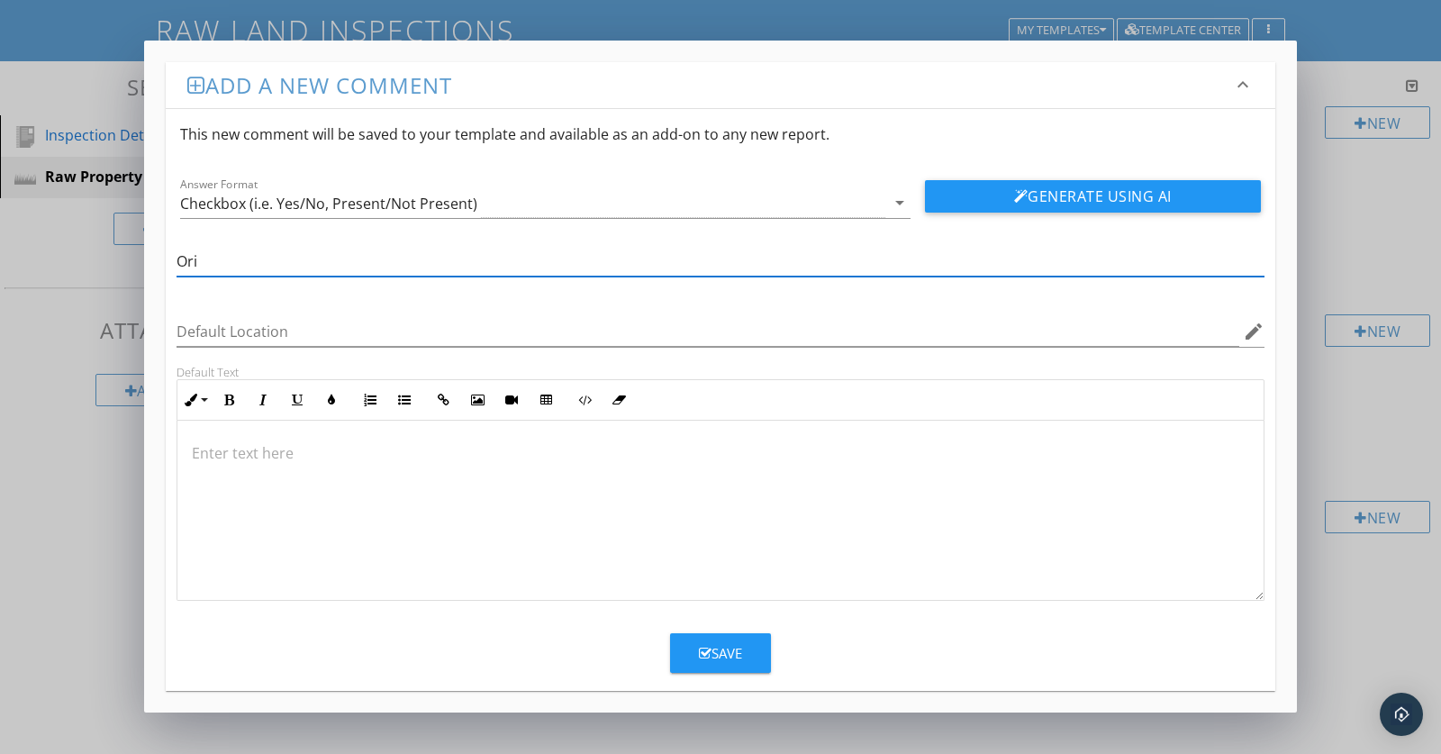
type input "Orientation"
click at [899, 199] on icon "arrow_drop_down" at bounding box center [900, 203] width 22 height 22
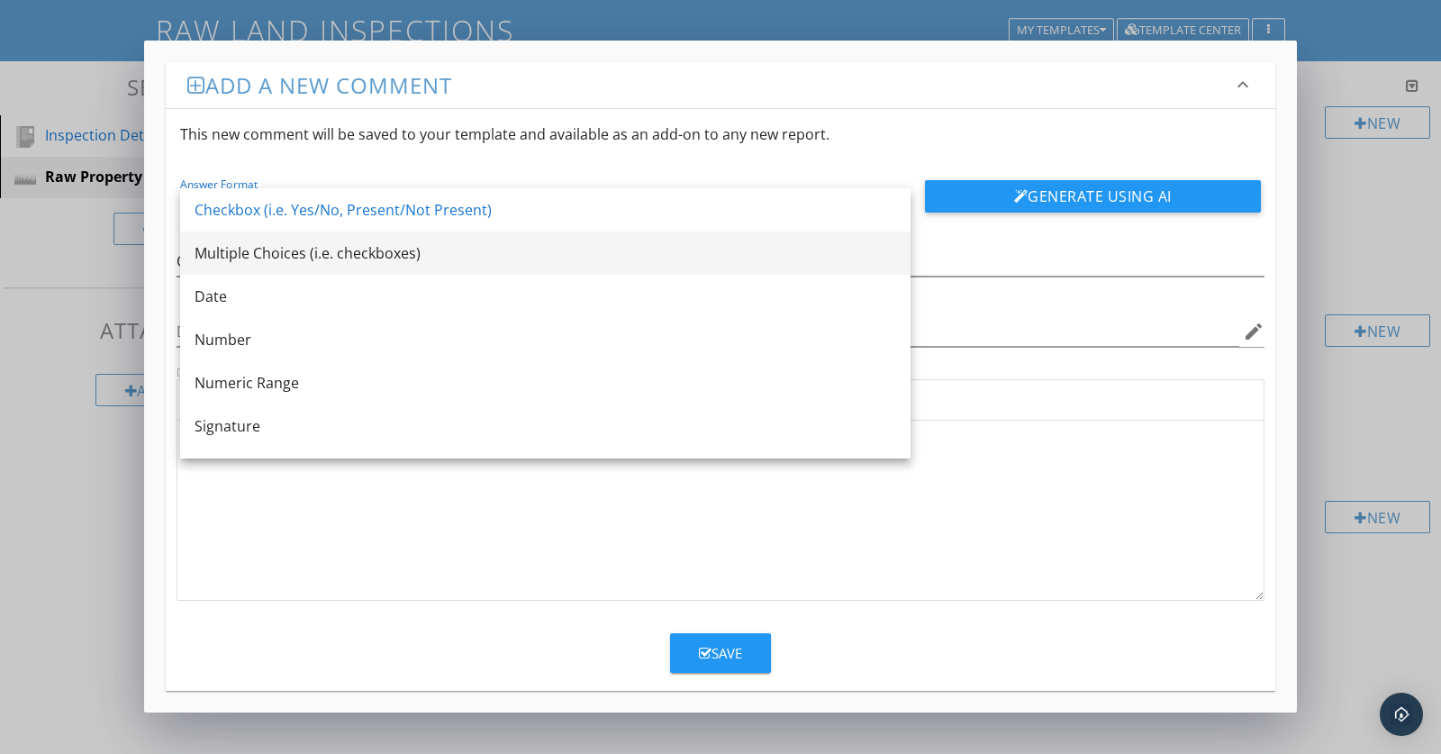
click at [261, 249] on div "Multiple Choices (i.e. checkboxes)" at bounding box center [546, 253] width 702 height 22
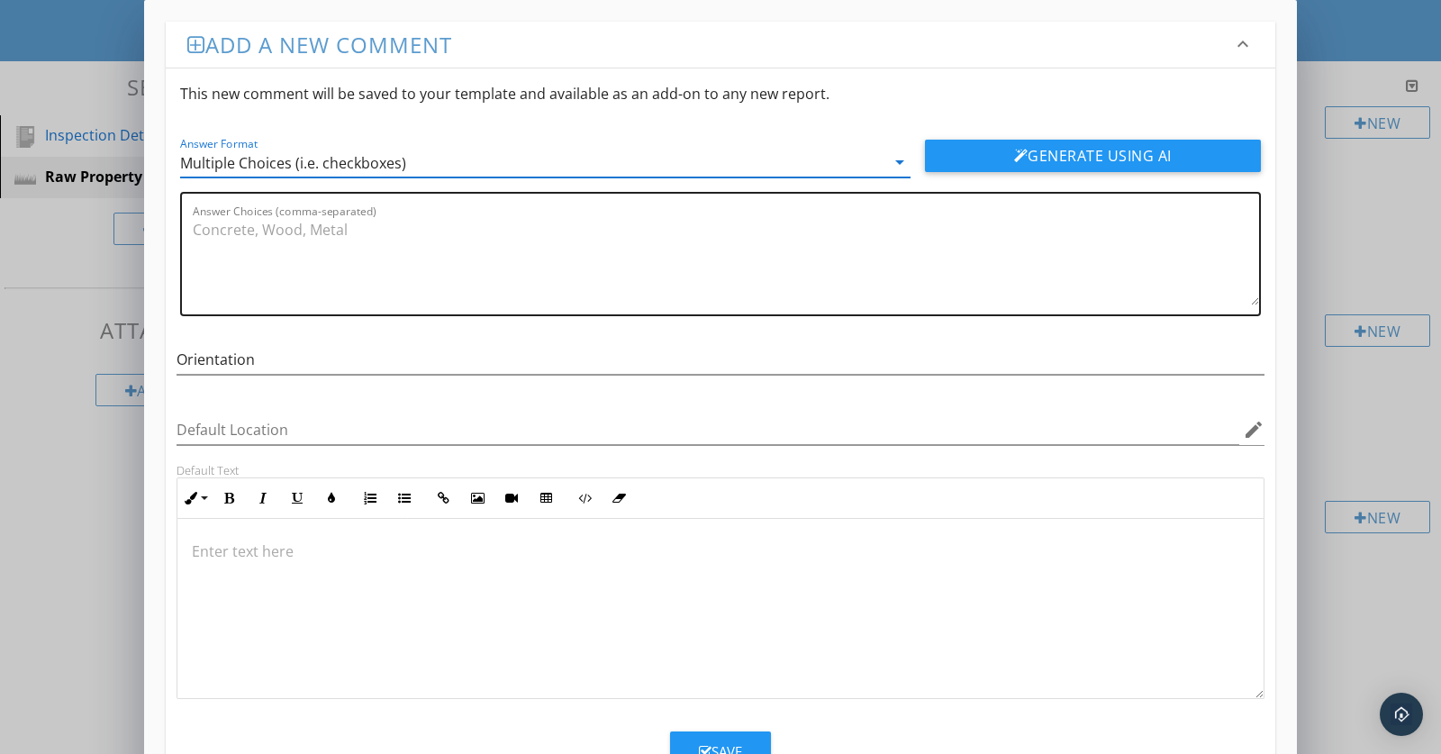
click at [210, 230] on textarea "Answer Choices (comma-separated)" at bounding box center [726, 260] width 1067 height 90
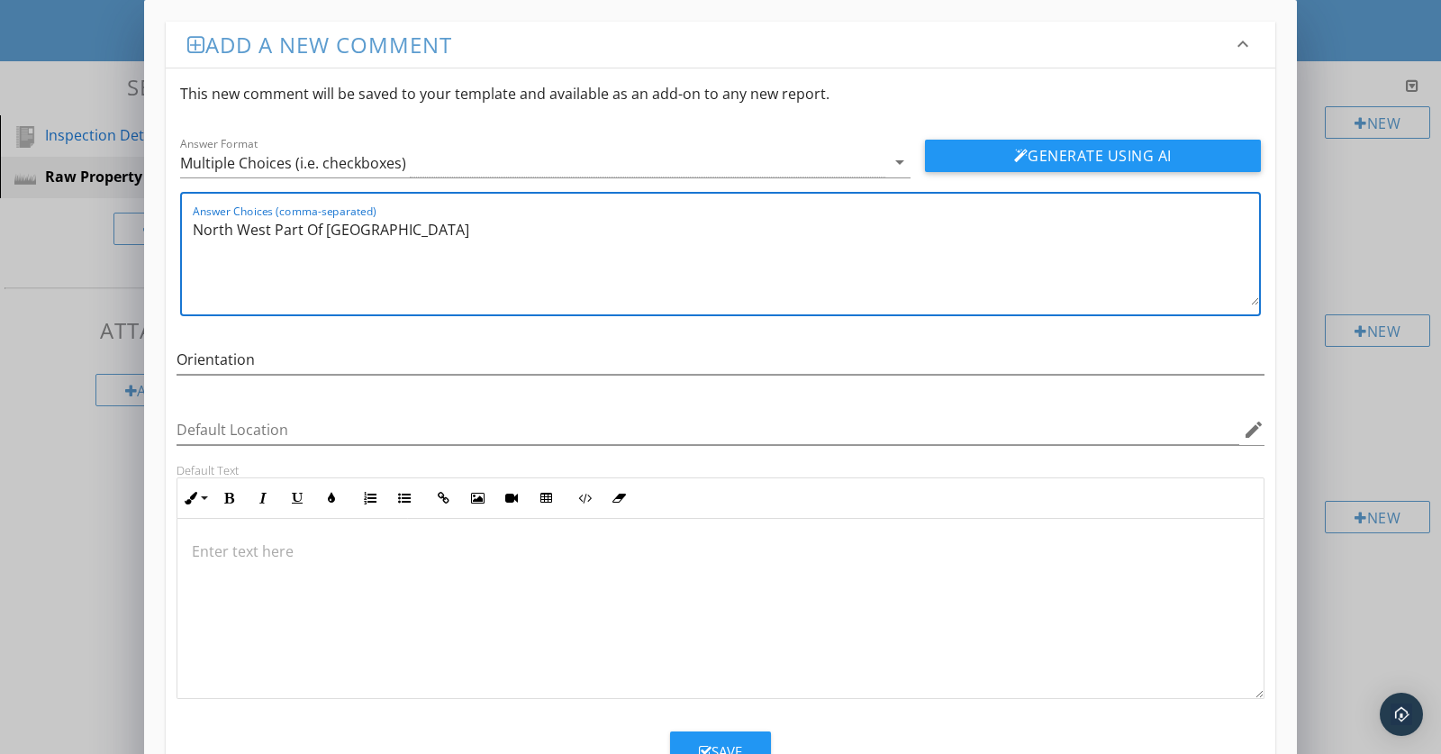
drag, startPoint x: 273, startPoint y: 231, endPoint x: 423, endPoint y: 248, distance: 151.4
click at [423, 248] on textarea "North West Part Of The Island" at bounding box center [726, 260] width 1067 height 90
click at [394, 232] on textarea "North West Part Of The Island" at bounding box center [726, 260] width 1067 height 90
paste textarea "Part Of The Island"
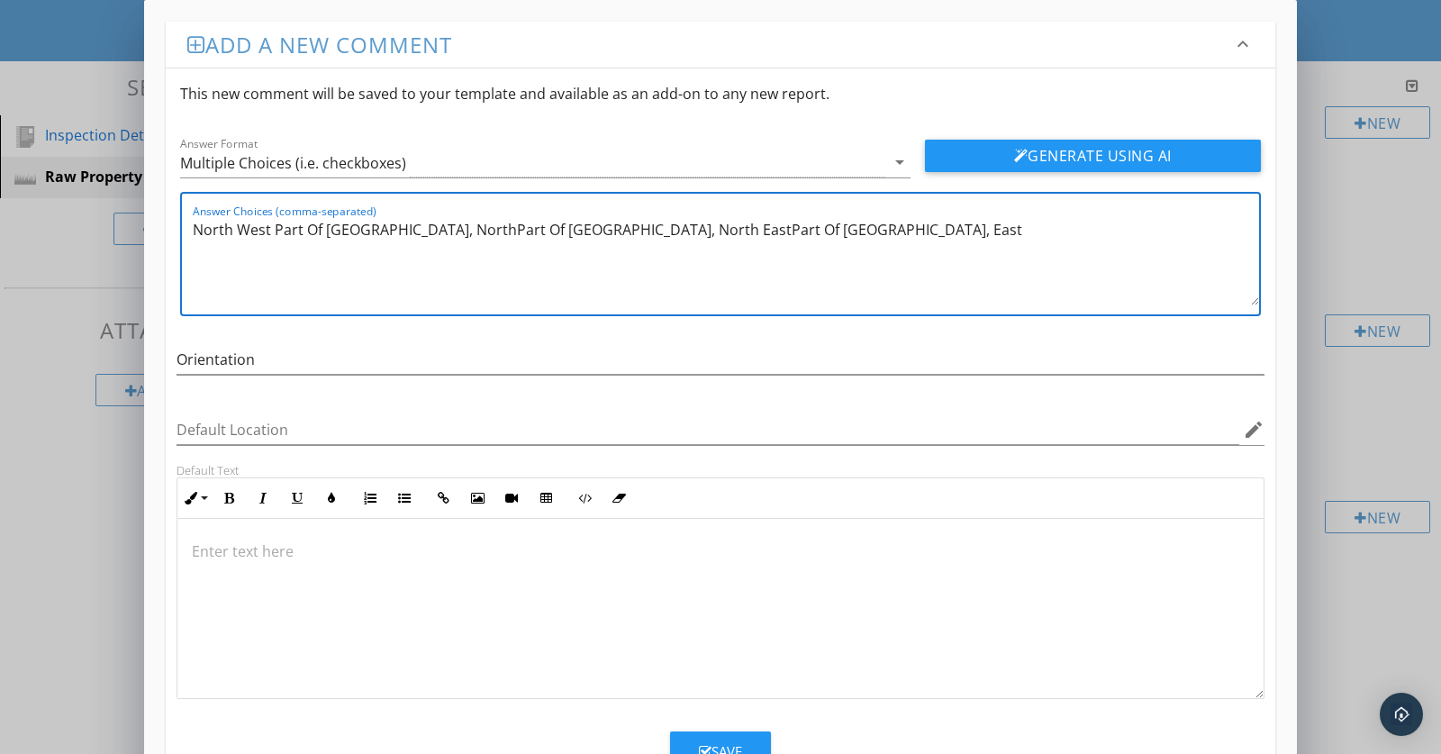
paste textarea "Part Of The Island"
click at [795, 236] on textarea "North West Part Of The Island, NorthPart Of The Island, North EastPart Of The I…" at bounding box center [726, 260] width 1067 height 90
drag, startPoint x: 439, startPoint y: 233, endPoint x: 440, endPoint y: 260, distance: 27.0
click at [440, 233] on textarea "North West Part Of The Island, NorthPart Of The Island, North EastPart Of The I…" at bounding box center [726, 260] width 1067 height 90
drag, startPoint x: 470, startPoint y: 235, endPoint x: 444, endPoint y: 231, distance: 26.5
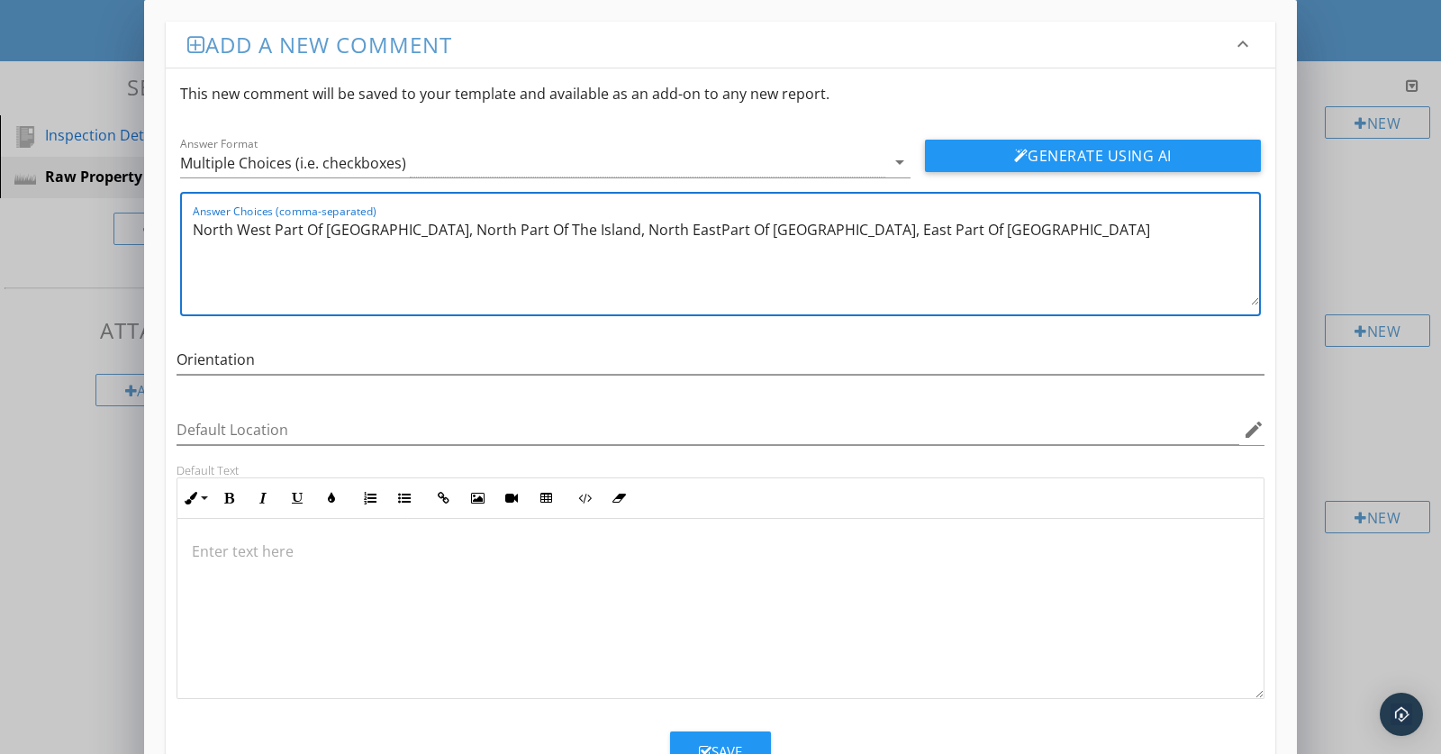
click at [444, 231] on textarea "North West Part Of The Island, North Part Of The Island, North EastPart Of The …" at bounding box center [726, 260] width 1067 height 90
drag, startPoint x: 443, startPoint y: 231, endPoint x: 561, endPoint y: 230, distance: 118.0
click at [561, 230] on textarea "North West Part Of The Island, North Side Of The Island, North EastPart Of The …" at bounding box center [726, 260] width 1067 height 90
drag, startPoint x: 302, startPoint y: 232, endPoint x: 273, endPoint y: 229, distance: 29.0
click at [273, 229] on textarea "North West Part Of The Island, North Side Of The Island, North EastPart Of The …" at bounding box center [726, 260] width 1067 height 90
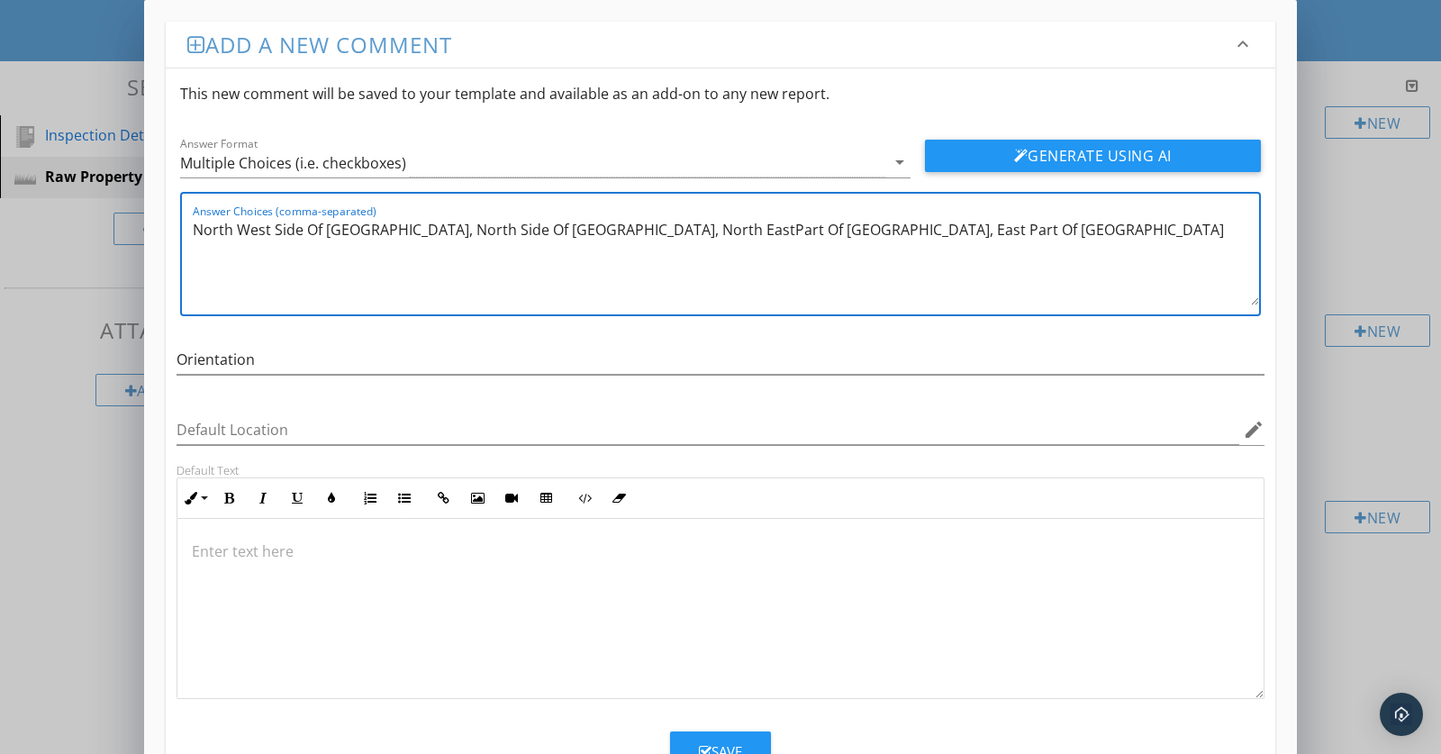
click at [644, 235] on textarea "North West Side Of The Island, North Side Of The Island, North EastPart Of The …" at bounding box center [726, 260] width 1067 height 90
click at [644, 234] on textarea "North West Side Of The Island, North Side Of The Island, North East Part Of The…" at bounding box center [726, 260] width 1067 height 90
drag, startPoint x: 649, startPoint y: 233, endPoint x: 674, endPoint y: 232, distance: 25.3
click at [674, 232] on textarea "North West Side Of The Island, North Side Of The Island, North East Part Of The…" at bounding box center [726, 260] width 1067 height 90
drag, startPoint x: 807, startPoint y: 230, endPoint x: 831, endPoint y: 232, distance: 24.5
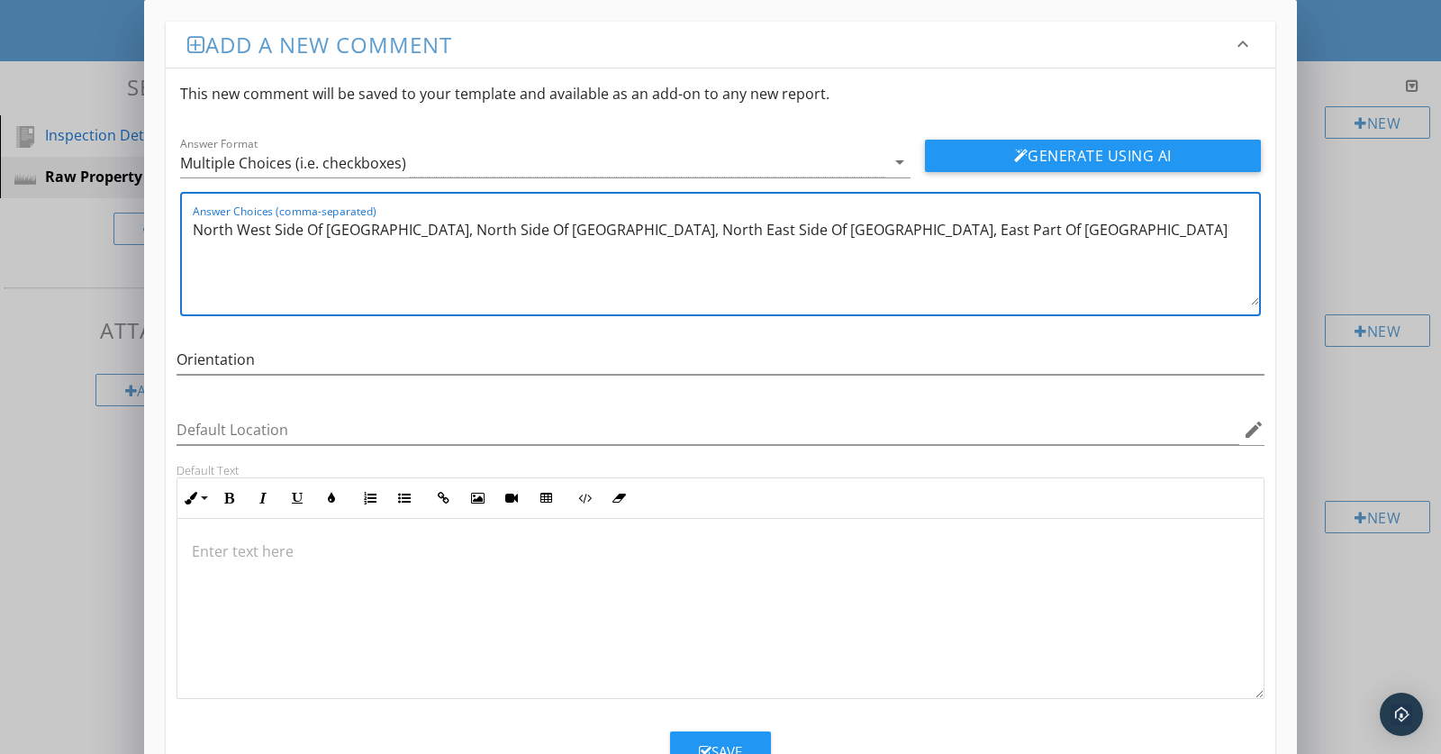
click at [834, 229] on textarea "North West Side Of The Island, North Side Of The Island, North East Side Of The…" at bounding box center [726, 260] width 1067 height 90
click at [931, 236] on textarea "North West Side Of The Island, North Side Of The Island, North East Side Of The…" at bounding box center [726, 260] width 1067 height 90
paste textarea "Side Of The Island"
click at [1010, 232] on textarea "North West Side Of The Island, North Side Of The Island, North East Side Of The…" at bounding box center [726, 260] width 1067 height 90
click at [1140, 232] on textarea "North West Side Of The Island, North Side Of The Island, North East Side Of The…" at bounding box center [726, 260] width 1067 height 90
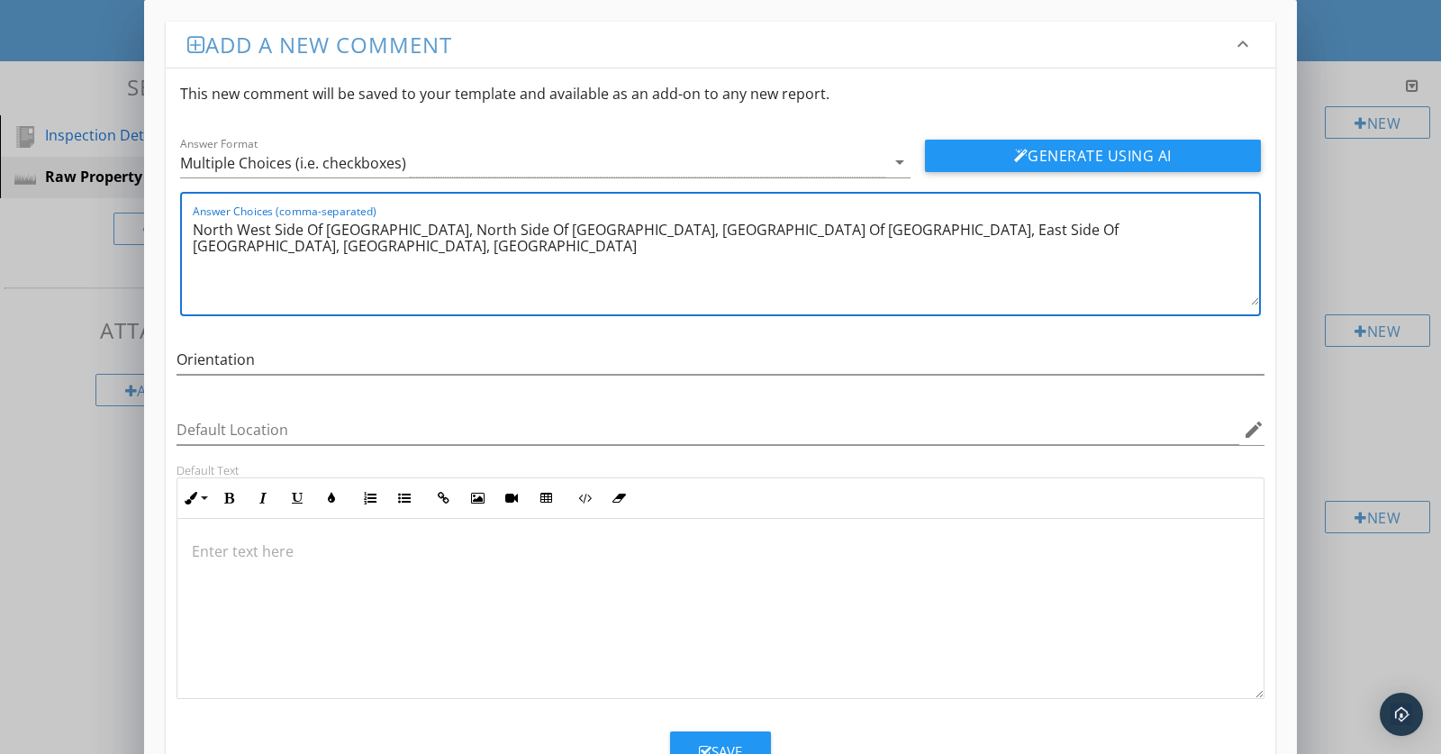
paste textarea "Side Of The Island"
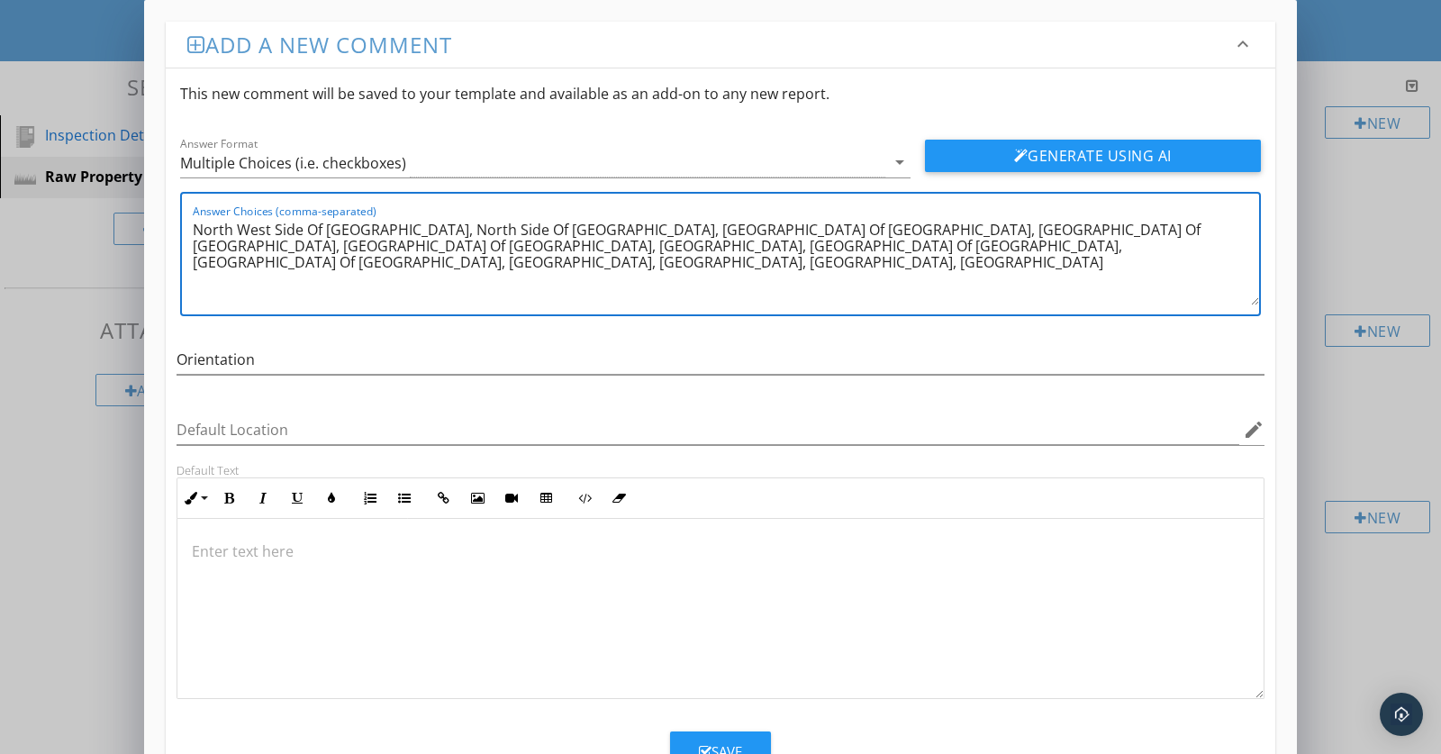
type textarea "North West Side Of The Island, North Side Of The Island, North East Side Of The…"
click at [715, 741] on div "Save" at bounding box center [720, 751] width 43 height 21
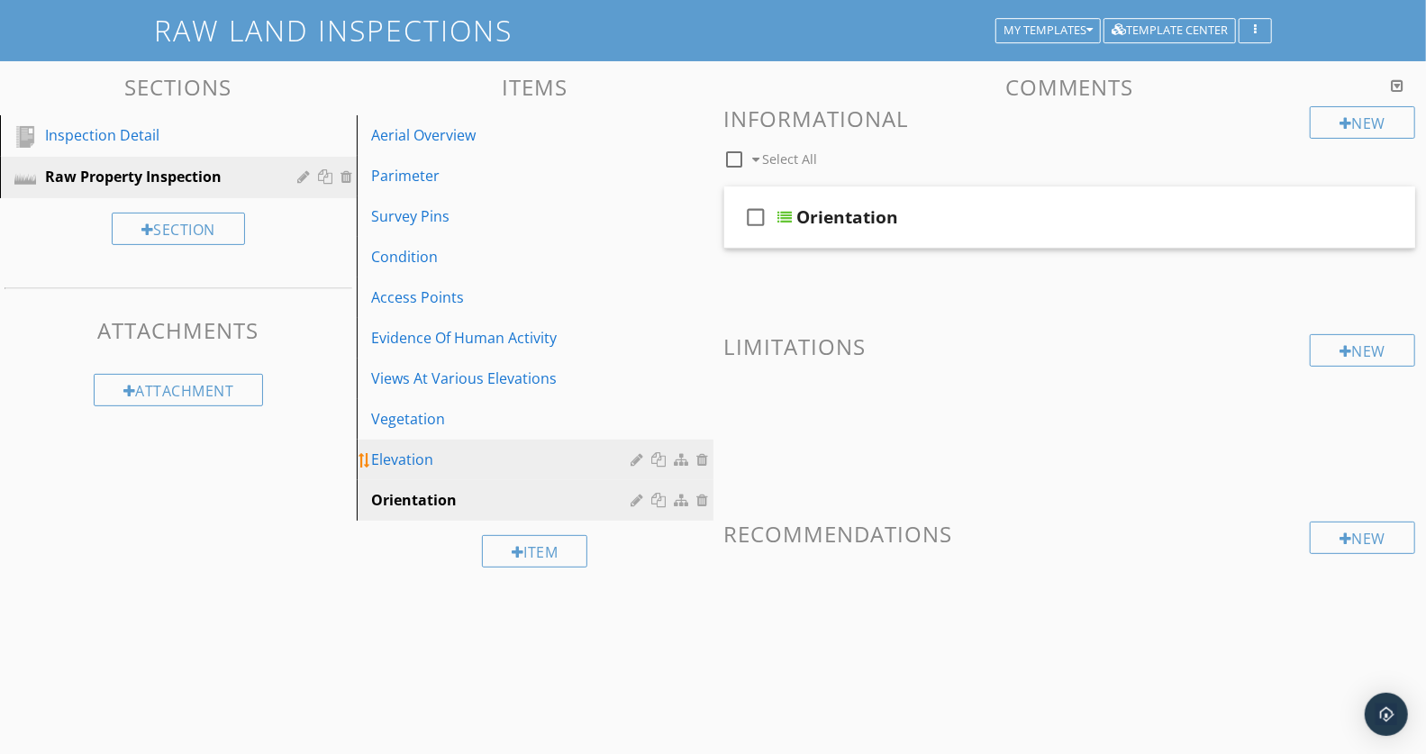
click at [519, 456] on div "Elevation" at bounding box center [504, 460] width 266 height 22
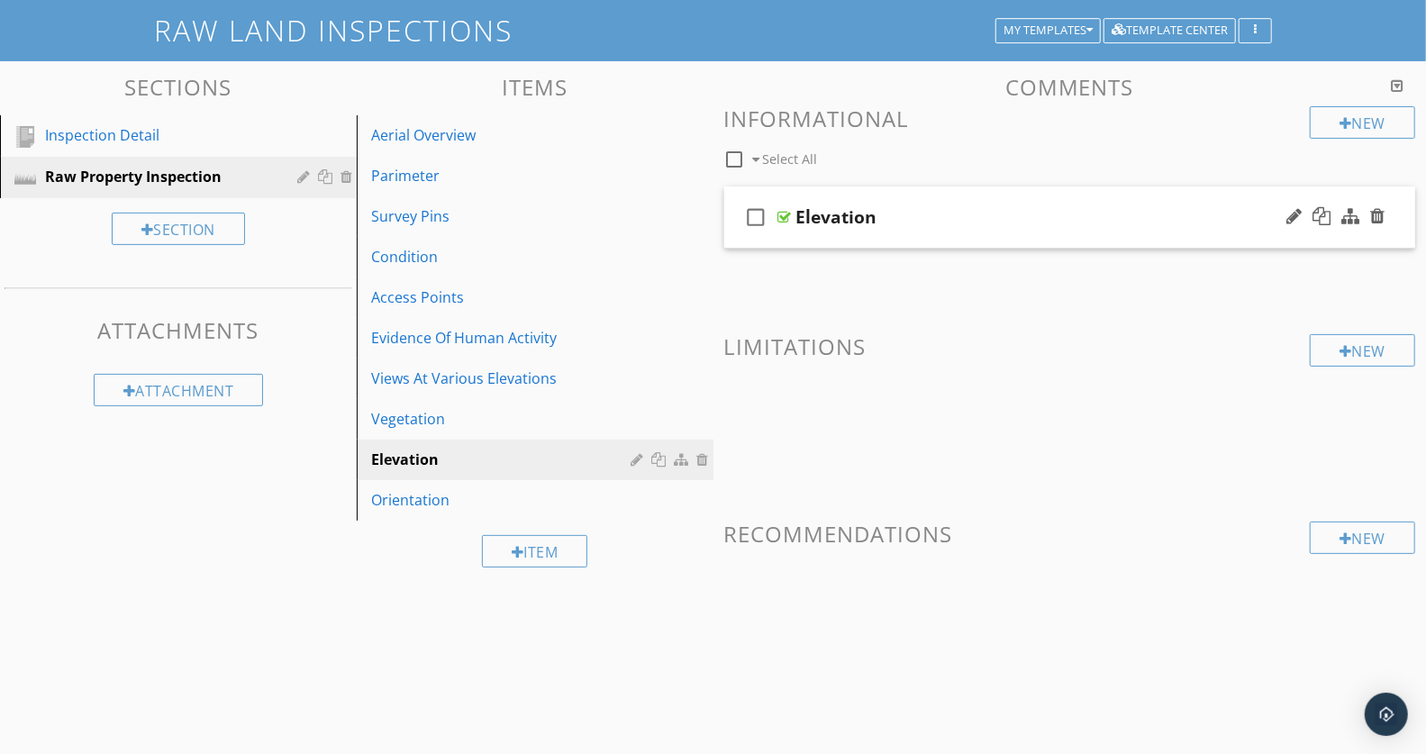
click at [1050, 206] on div "Elevation" at bounding box center [1042, 217] width 492 height 22
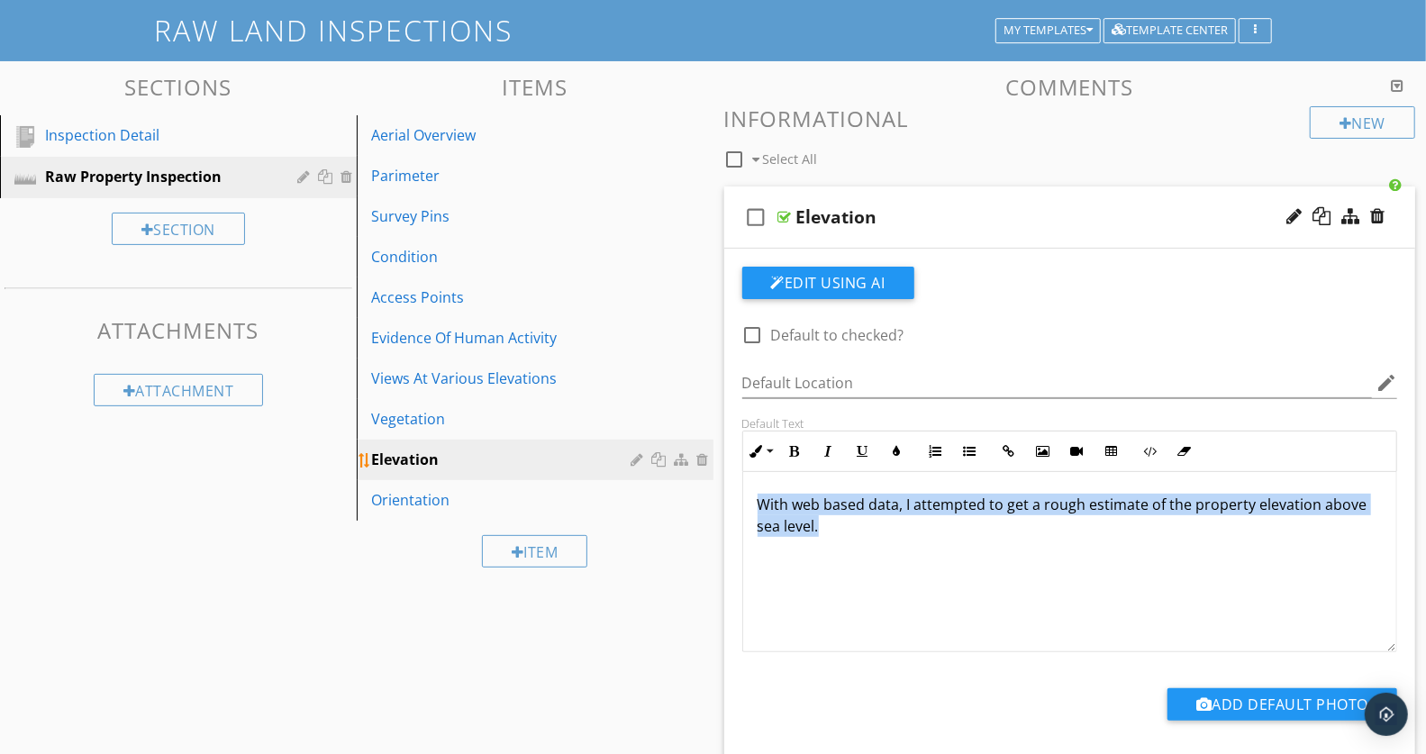
drag, startPoint x: 943, startPoint y: 545, endPoint x: 695, endPoint y: 477, distance: 257.0
click at [695, 477] on div "Sections Inspection Detail Raw Property Inspection Section Attachments Attachme…" at bounding box center [713, 640] width 1426 height 1158
copy p "With web based data, I attempted to get a rough estimate of the property elevat…"
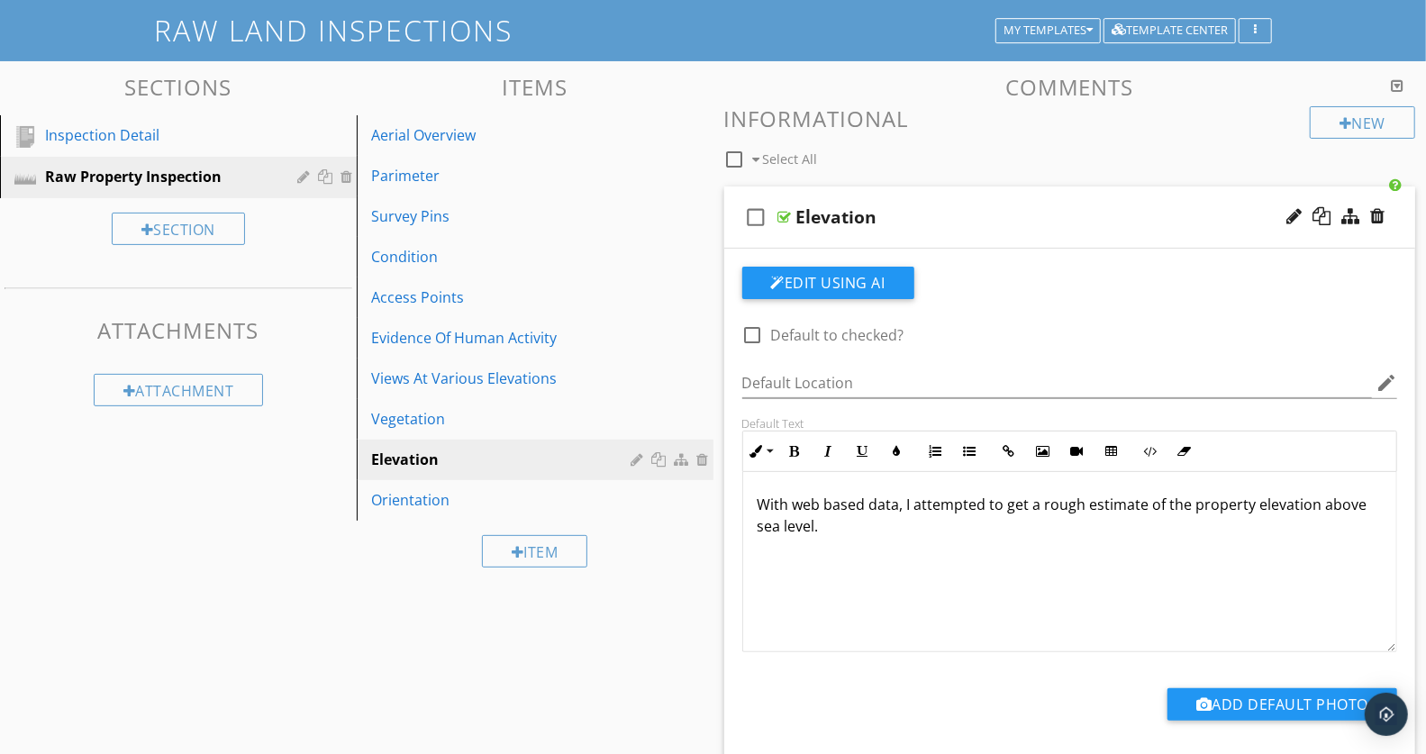
click at [1013, 213] on div "Elevation" at bounding box center [1042, 217] width 492 height 22
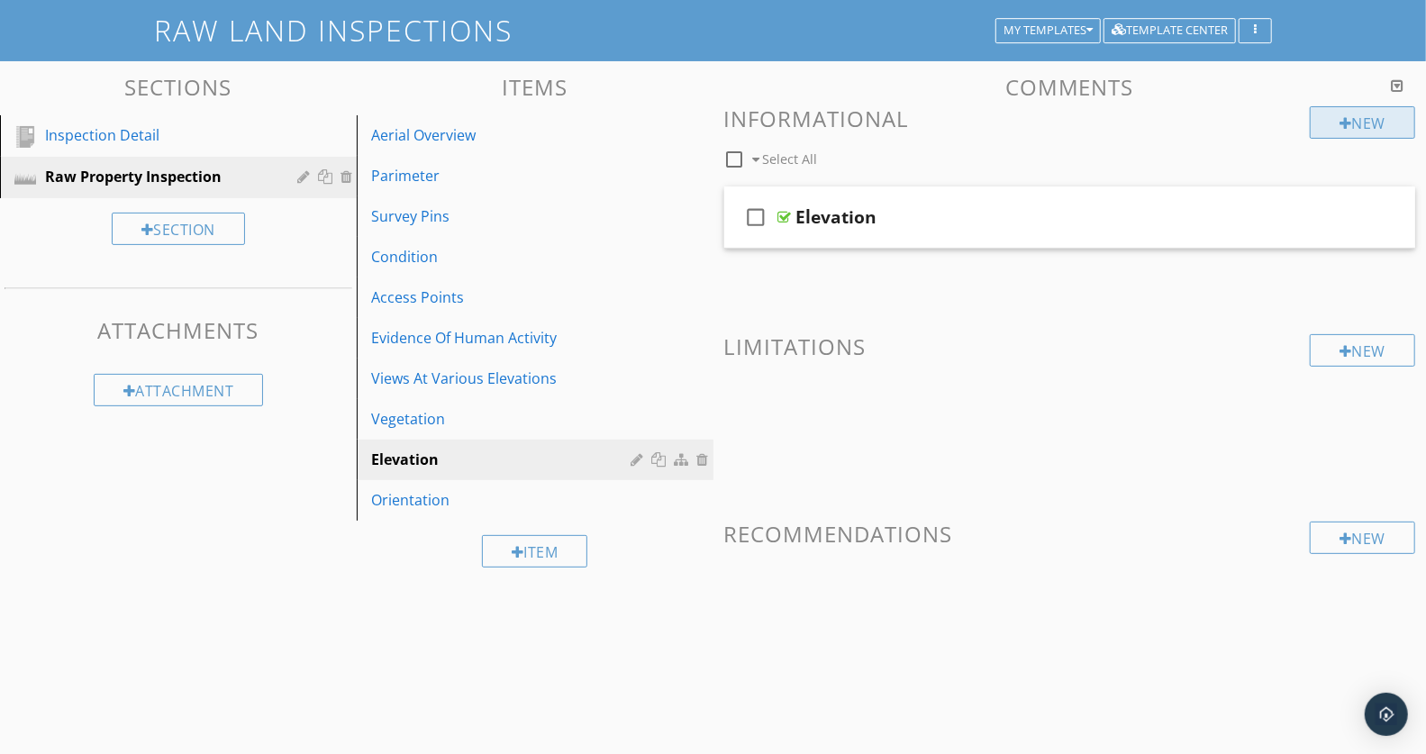
click at [1345, 125] on div at bounding box center [1346, 123] width 13 height 14
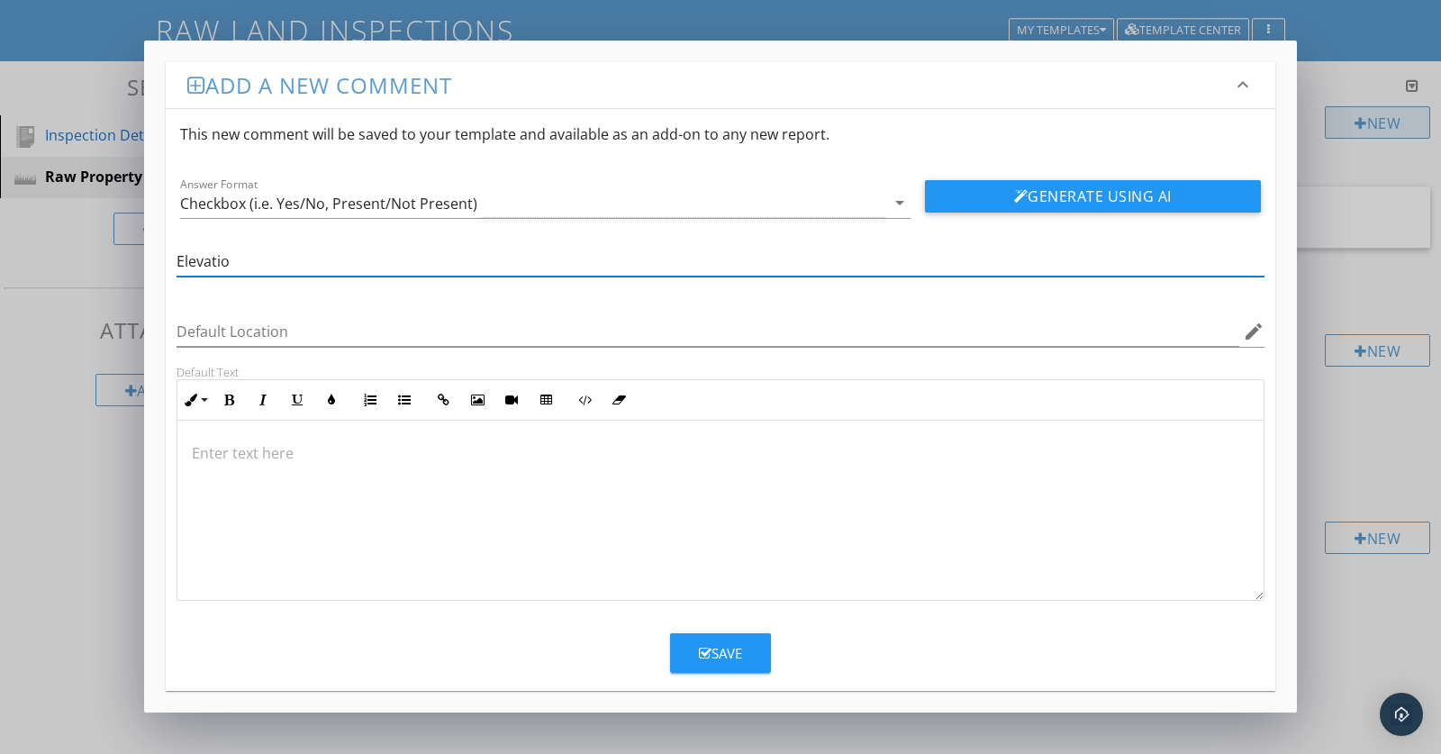
type input "Elevation"
click button "Generate Using AI" at bounding box center [1093, 196] width 336 height 32
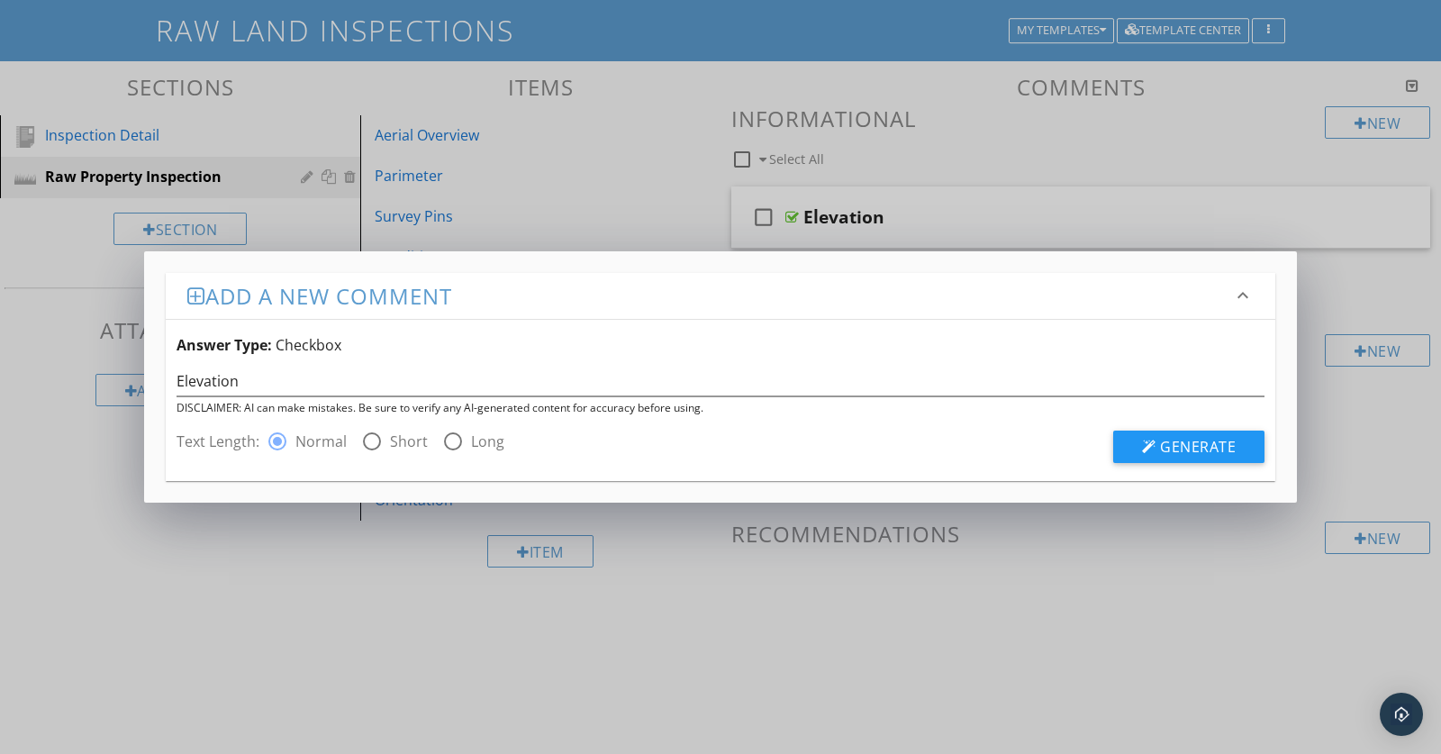
click at [904, 586] on div "Add a new comment keyboard_arrow_down Answer Type: Checkbox Elevation DISCLAIME…" at bounding box center [720, 377] width 1441 height 754
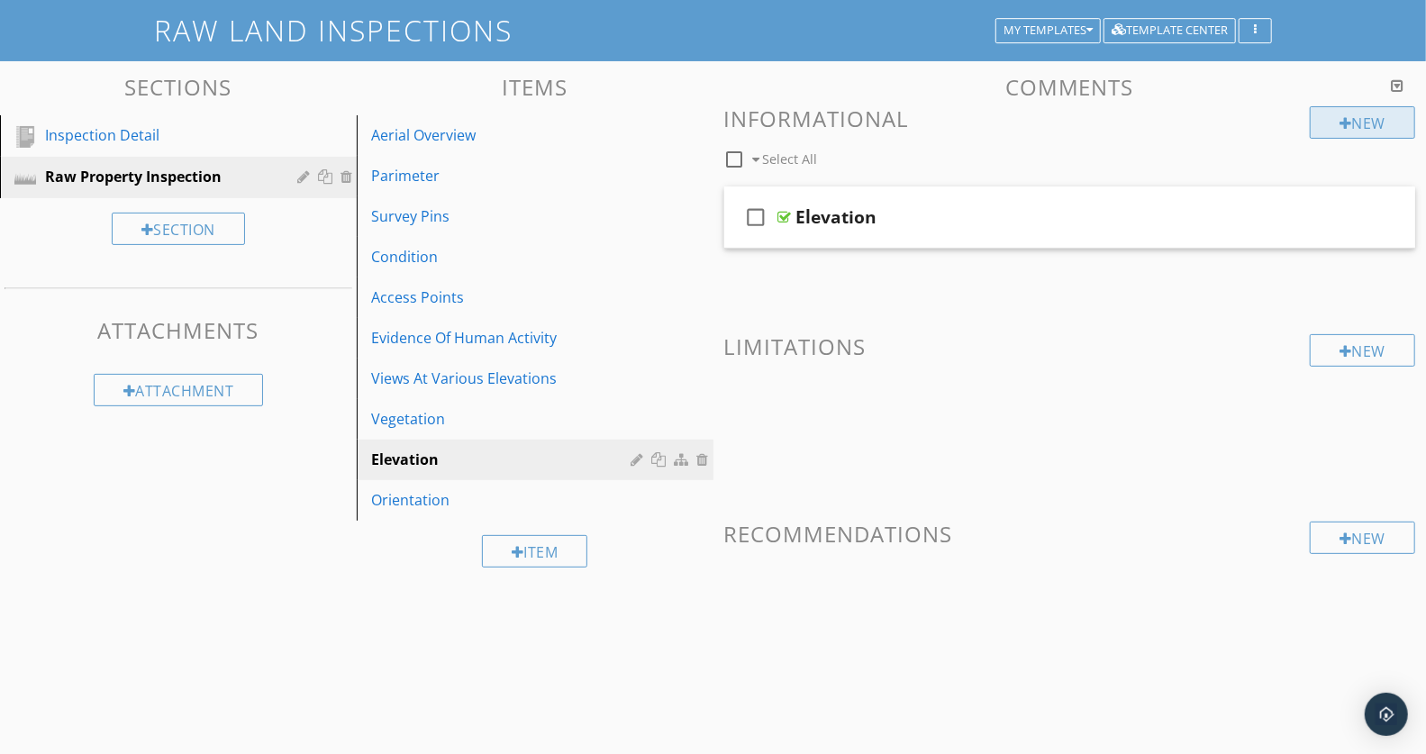
click at [1340, 121] on div at bounding box center [1346, 123] width 13 height 14
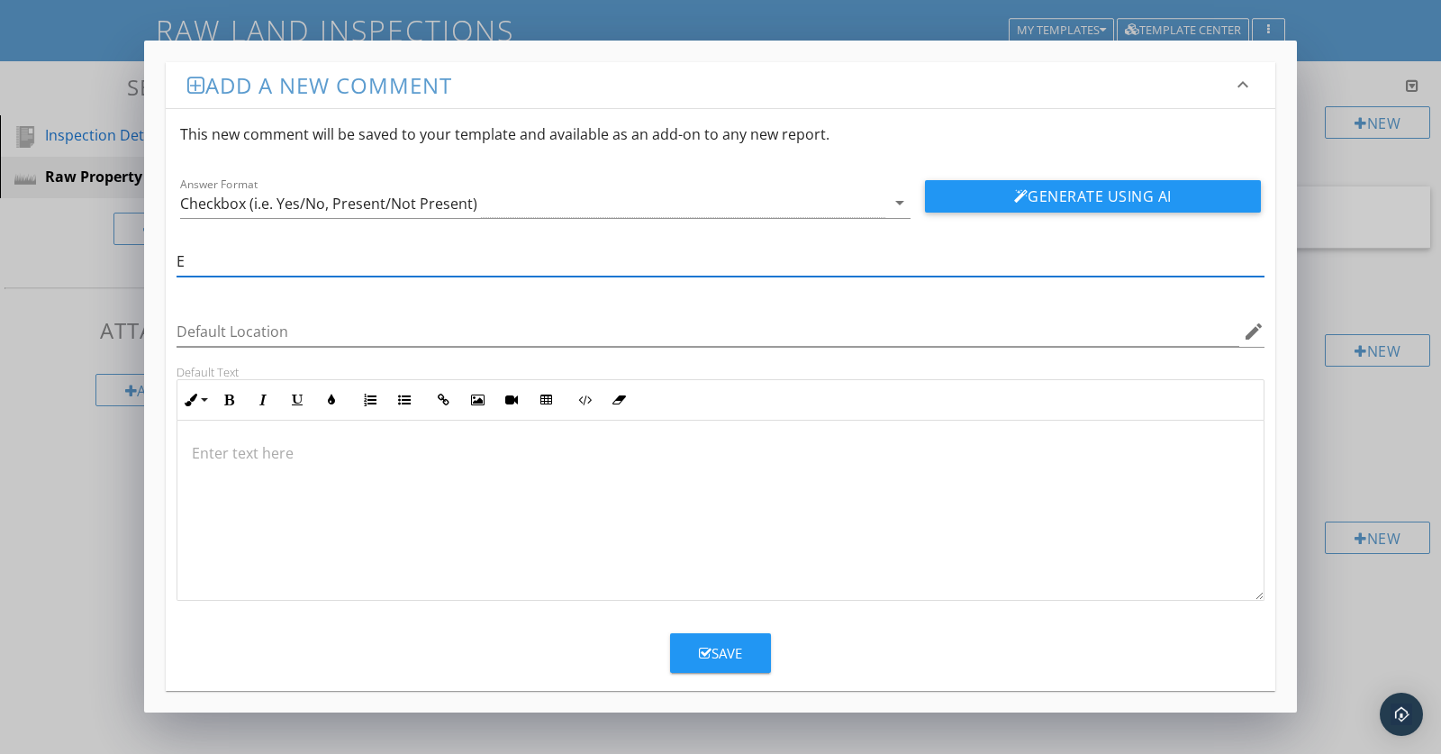
type input "Elevation"
click at [477, 200] on div "Checkbox (i.e. Yes/No, Present/Not Present)" at bounding box center [532, 203] width 705 height 30
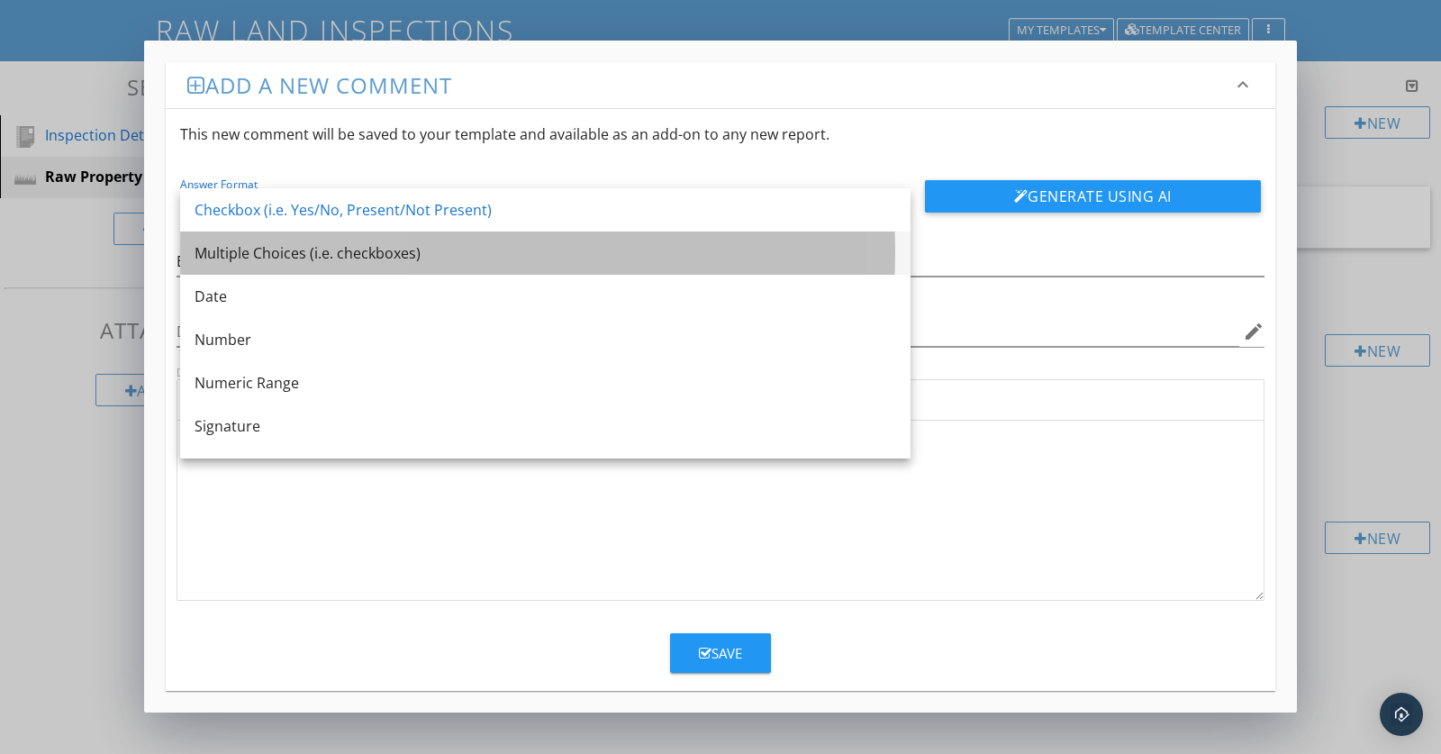
click at [254, 248] on div "Multiple Choices (i.e. checkboxes)" at bounding box center [546, 253] width 702 height 22
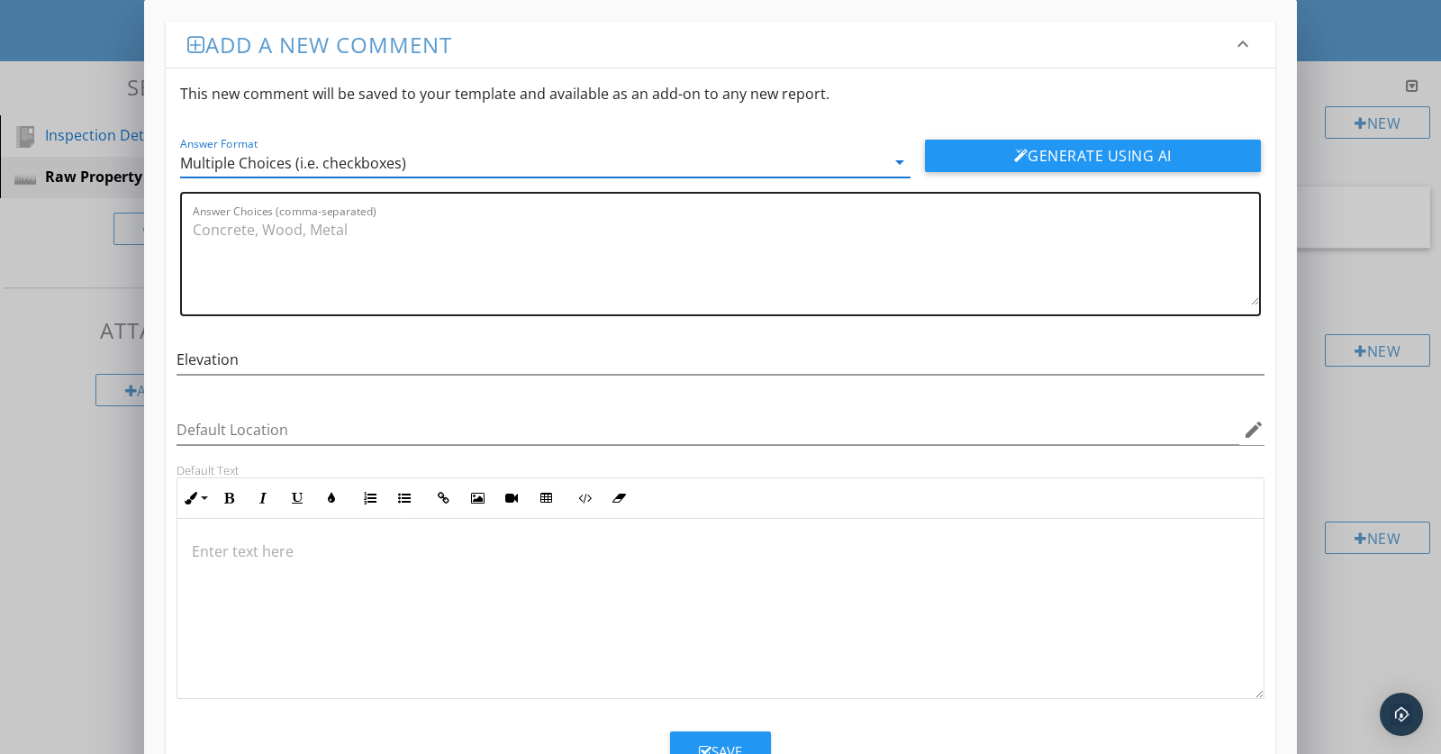
click at [228, 238] on textarea "Answer Choices (comma-separated)" at bounding box center [726, 260] width 1067 height 90
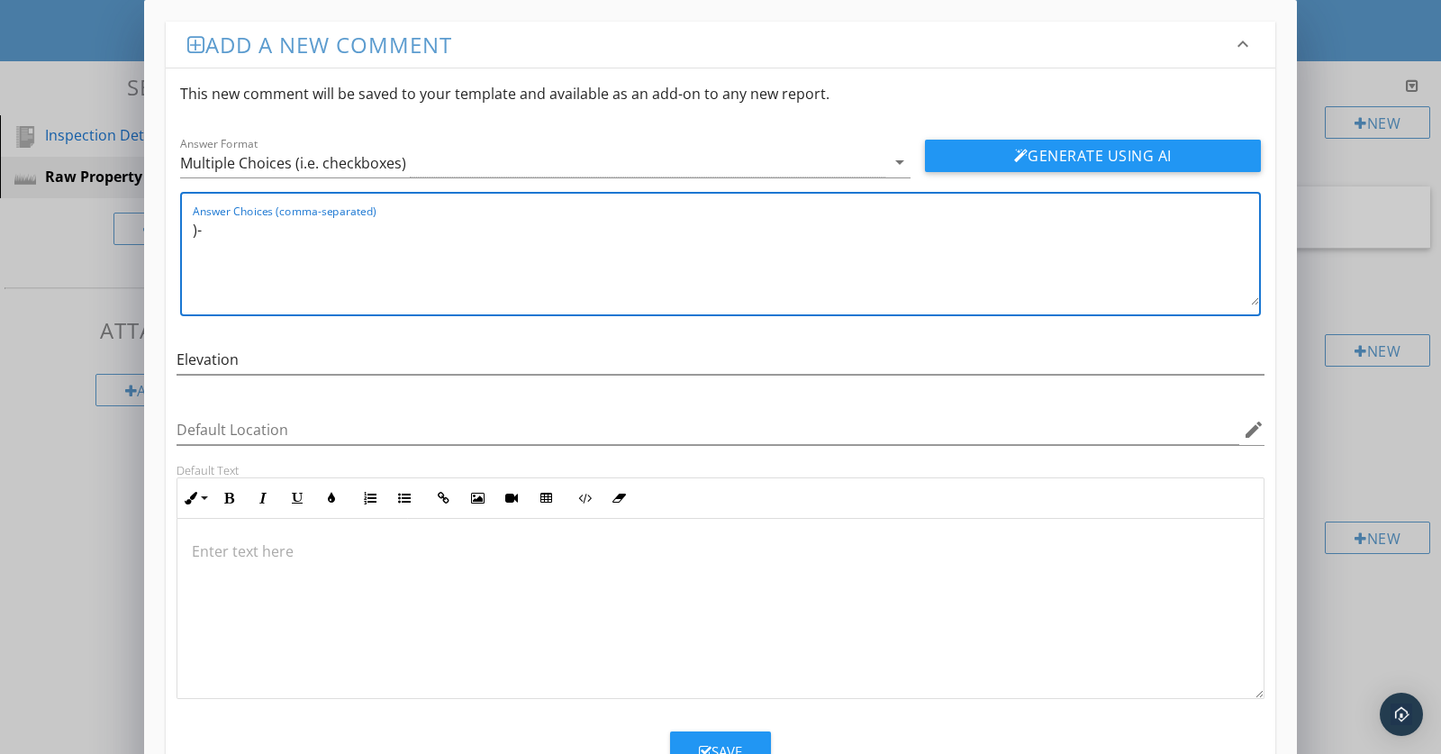
type textarea ")"
drag, startPoint x: 337, startPoint y: 232, endPoint x: 316, endPoint y: 232, distance: 20.7
click at [316, 232] on textarea "0 - 299 Feet, 300 - 600 Feet, 600 - 1000 Feet," at bounding box center [726, 260] width 1067 height 90
click at [495, 237] on textarea "0 - 299 Feet, 300 - 599 Feet, 600 - 1000 Feet," at bounding box center [726, 260] width 1067 height 90
drag, startPoint x: 449, startPoint y: 232, endPoint x: 420, endPoint y: 232, distance: 28.8
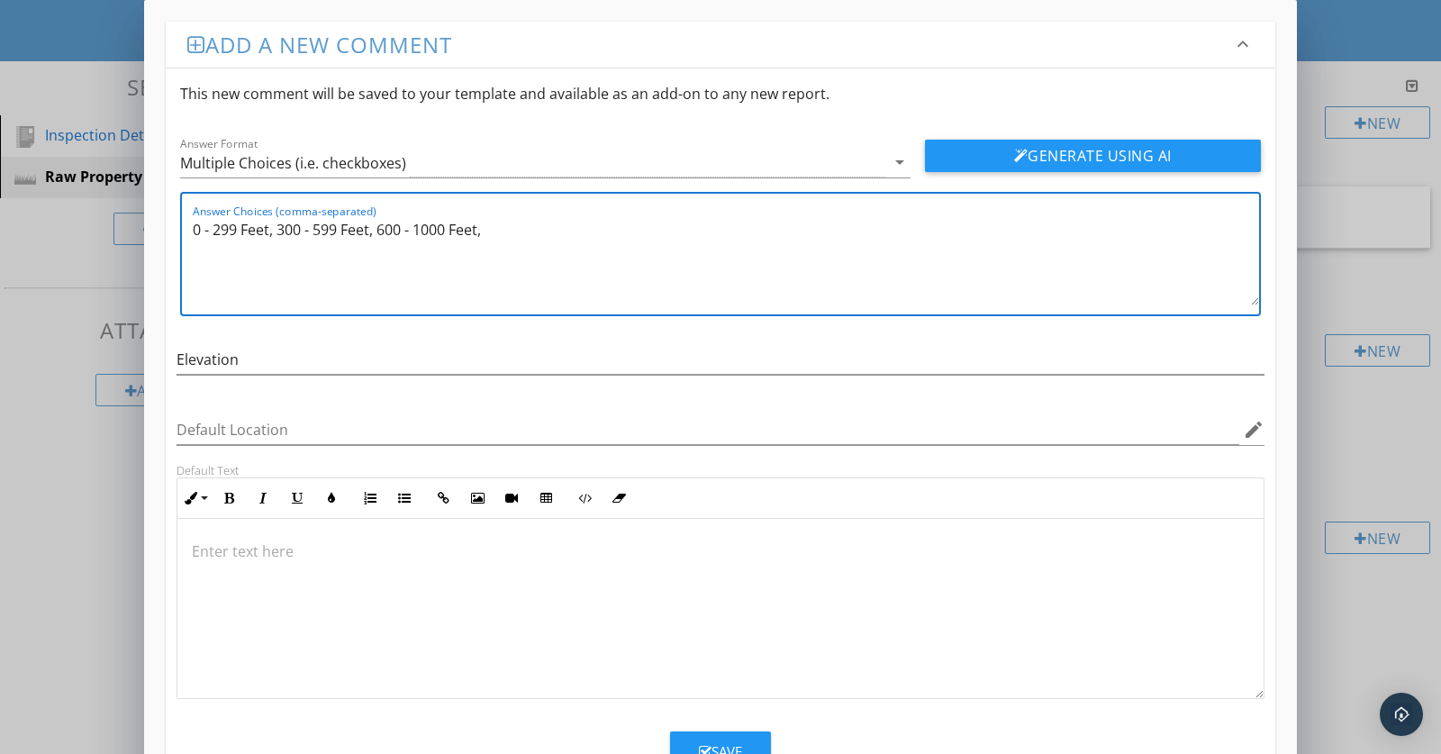
click at [420, 232] on textarea "0 - 299 Feet, 300 - 599 Feet, 600 - 1000 Feet," at bounding box center [726, 260] width 1067 height 90
click at [501, 241] on textarea "0 - 299 Feet, 300 - 599 Feet, 600 - 999 Feet," at bounding box center [726, 260] width 1067 height 90
drag, startPoint x: 537, startPoint y: 233, endPoint x: 556, endPoint y: 229, distance: 19.4
click at [556, 229] on textarea "0 - 299 Feet, 300 - 599 Feet, 600 - 999 Feet, 1000 - 1300 Feet, 1300 - 1599 Fee…" at bounding box center [726, 260] width 1067 height 90
click at [722, 234] on textarea "0 - 299 Feet, 300 - 599 Feet, 600 - 999 Feet, 1000 - 1299 Feet, 1300 - 1599 Fee…" at bounding box center [726, 260] width 1067 height 90
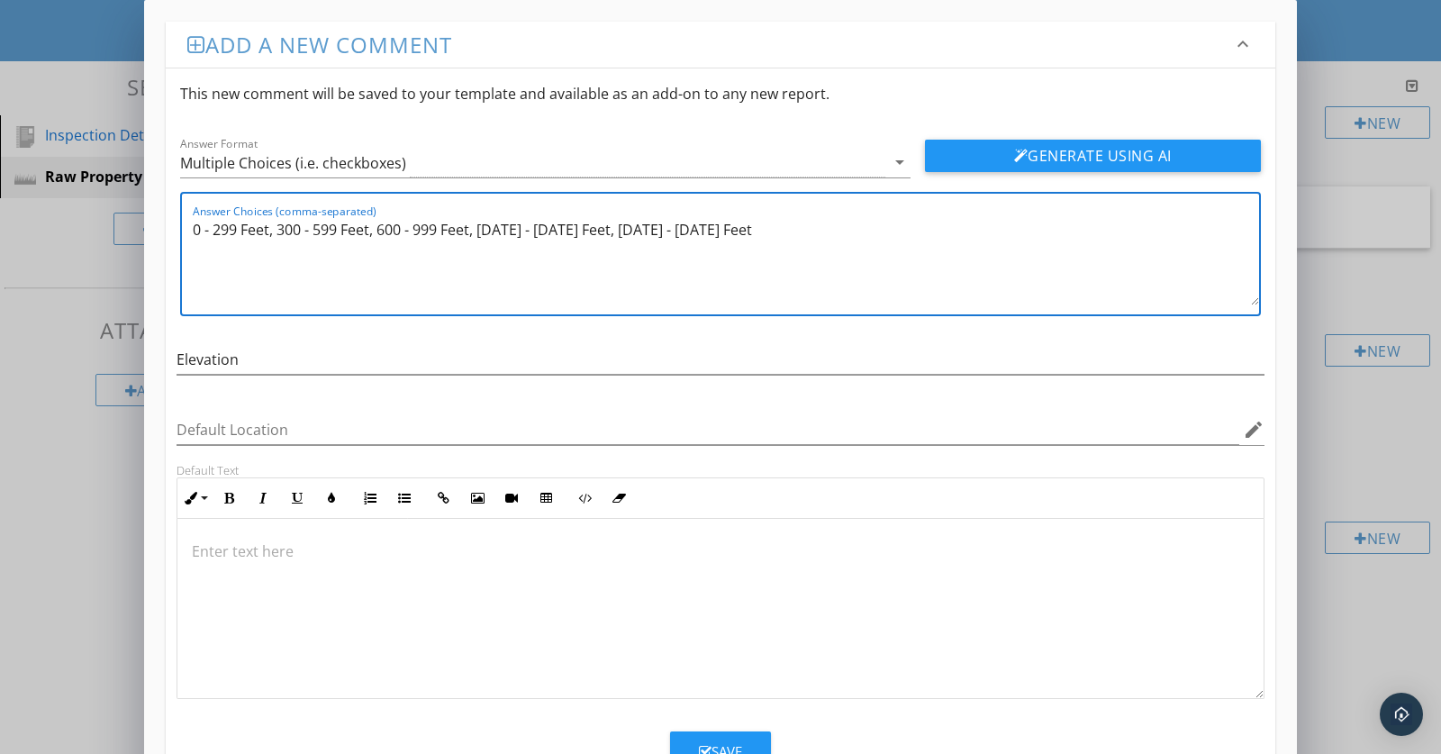
type textarea "0 - 299 Feet, 300 - 599 Feet, 600 - 999 Feet, 1000 - 1299 Feet, 1300 - 1599 Fee"
drag, startPoint x: 731, startPoint y: 233, endPoint x: 164, endPoint y: 198, distance: 568.6
click at [164, 198] on div "Add a new comment keyboard_arrow_down This new comment will be saved to your te…" at bounding box center [720, 405] width 1153 height 811
click at [898, 161] on icon "arrow_drop_down" at bounding box center [900, 162] width 22 height 22
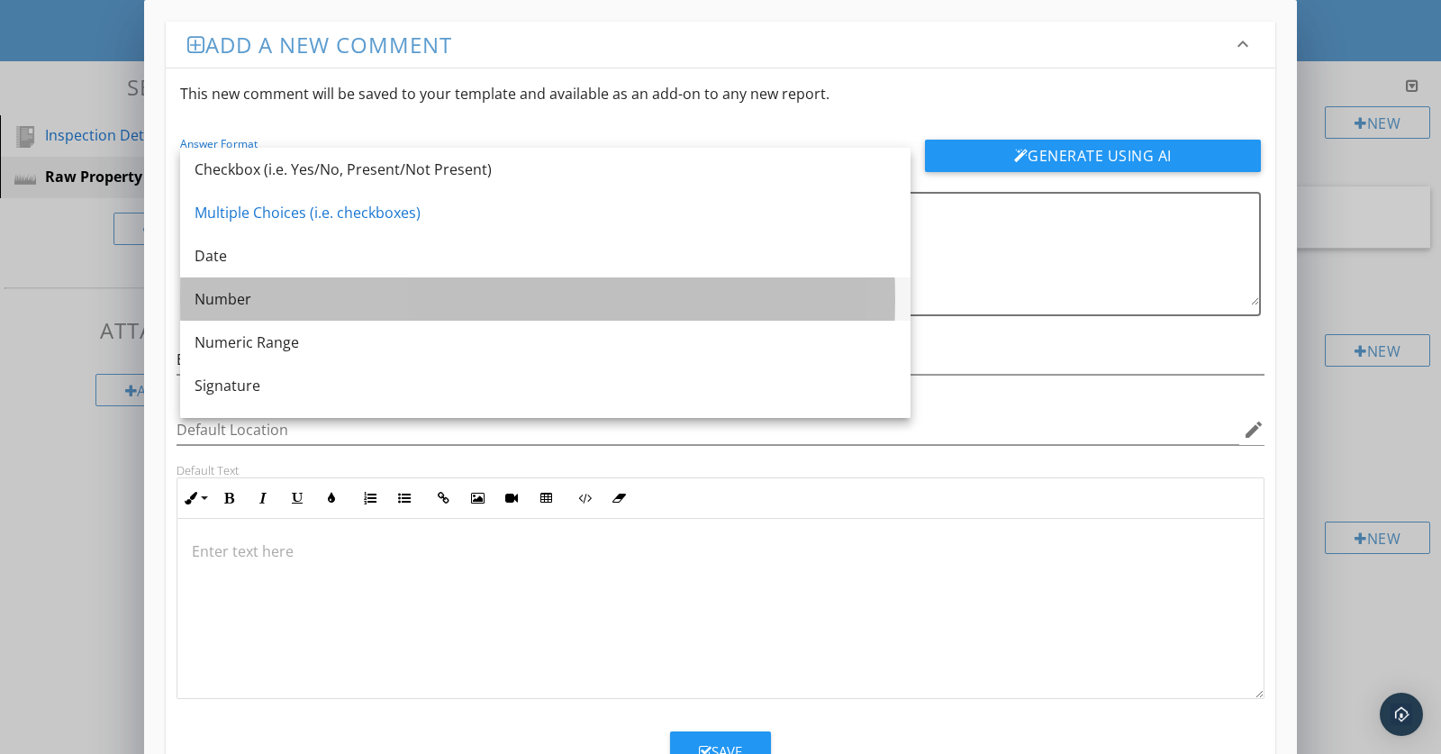
click at [220, 290] on div "Number" at bounding box center [546, 299] width 702 height 22
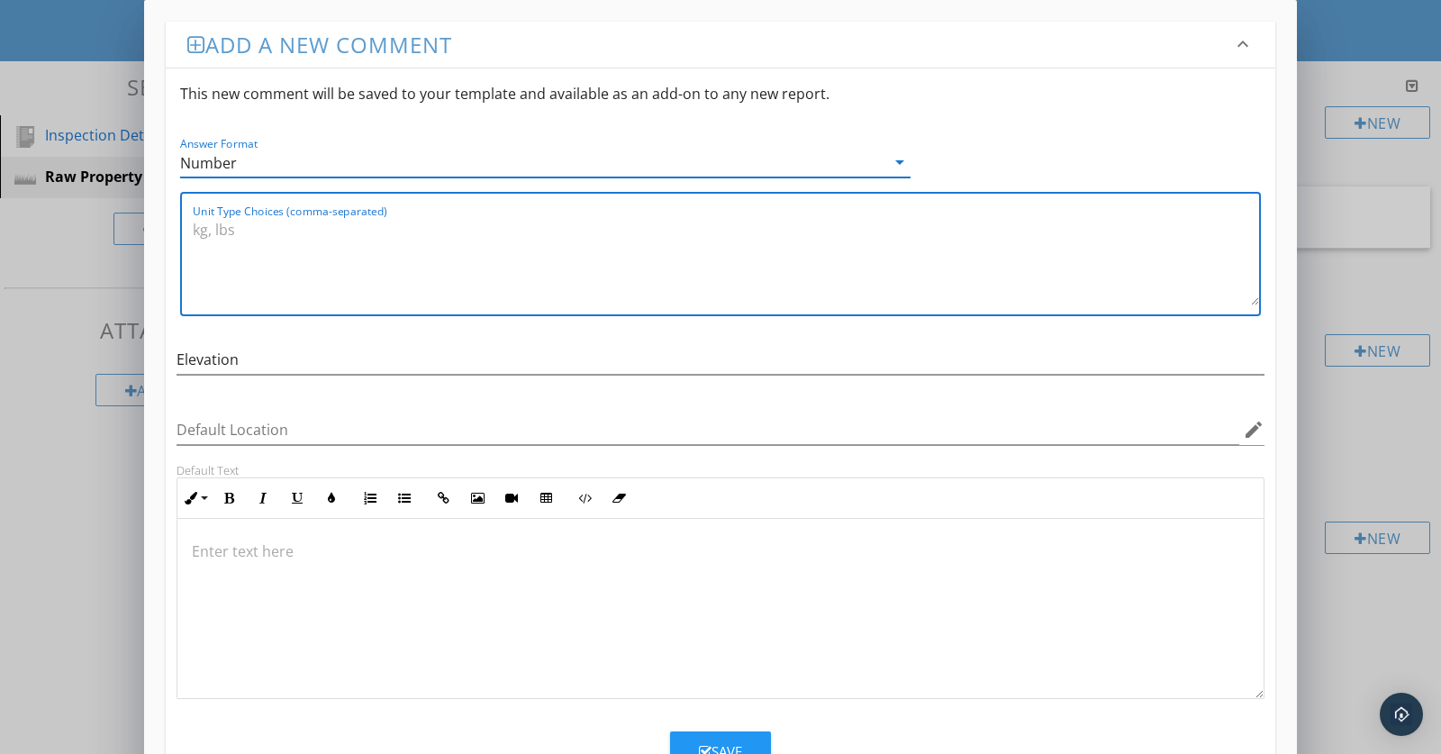
click at [206, 235] on textarea "Unit Type Choices (comma-separated)" at bounding box center [726, 260] width 1067 height 90
type textarea "Feet"
click at [897, 160] on icon "arrow_drop_down" at bounding box center [900, 162] width 22 height 22
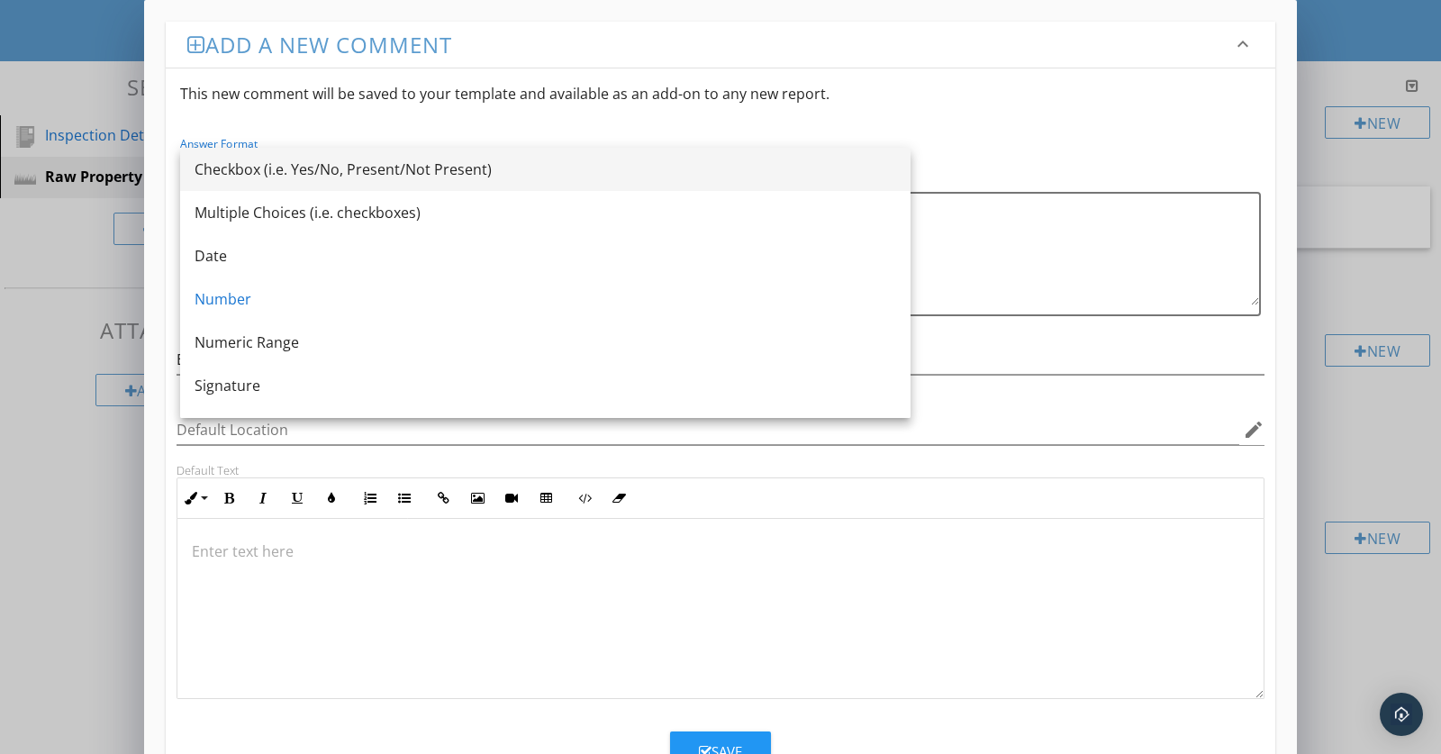
click at [299, 173] on div "Checkbox (i.e. Yes/No, Present/Not Present)" at bounding box center [546, 170] width 702 height 22
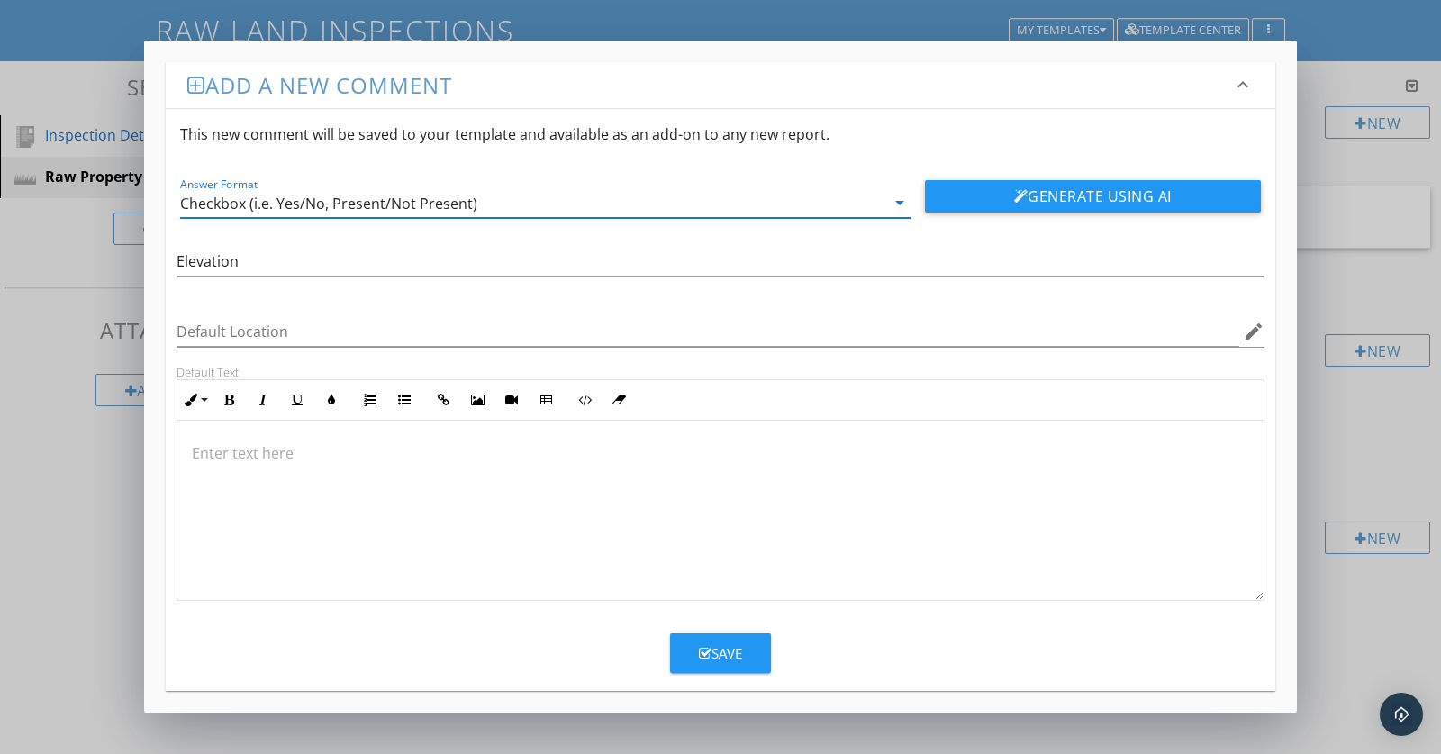
click at [897, 203] on icon "arrow_drop_down" at bounding box center [900, 203] width 22 height 22
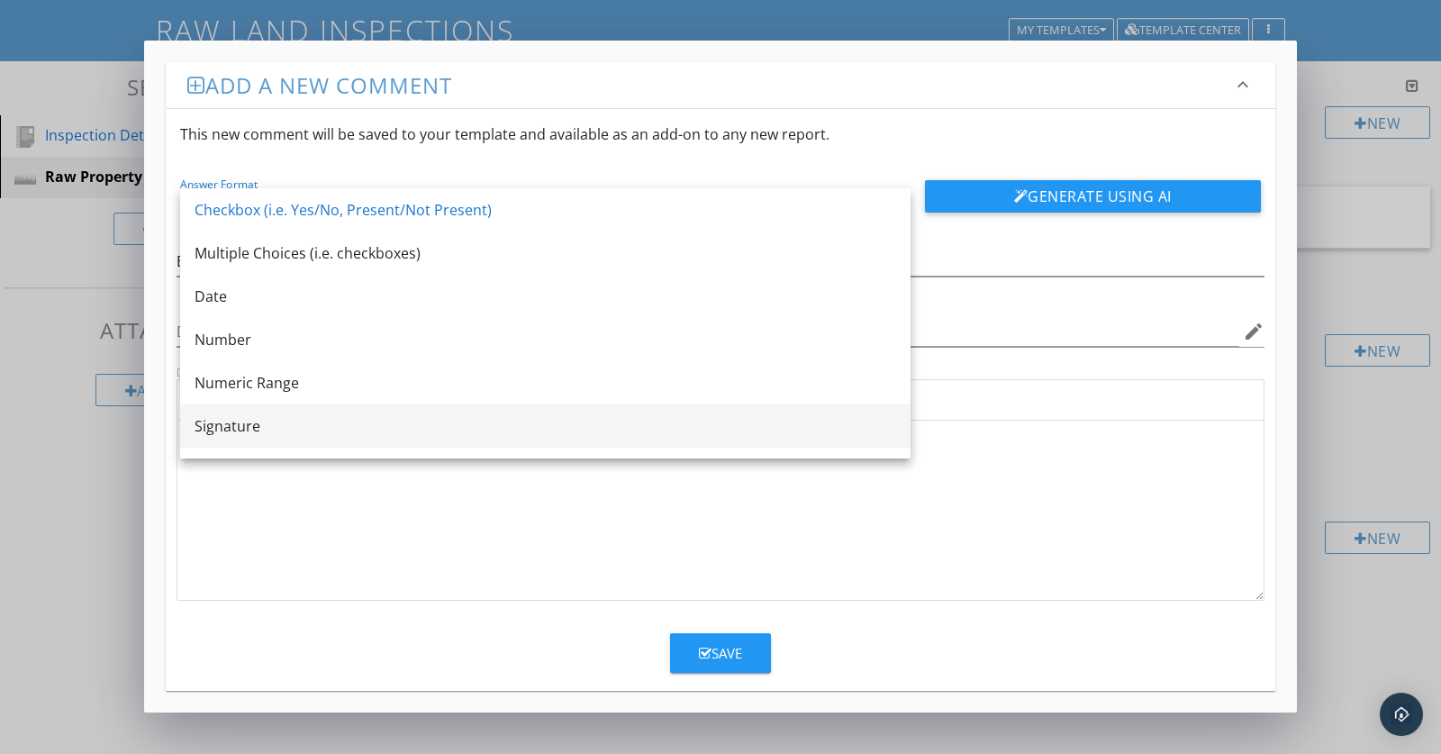
click at [293, 432] on div "Signature" at bounding box center [546, 426] width 702 height 22
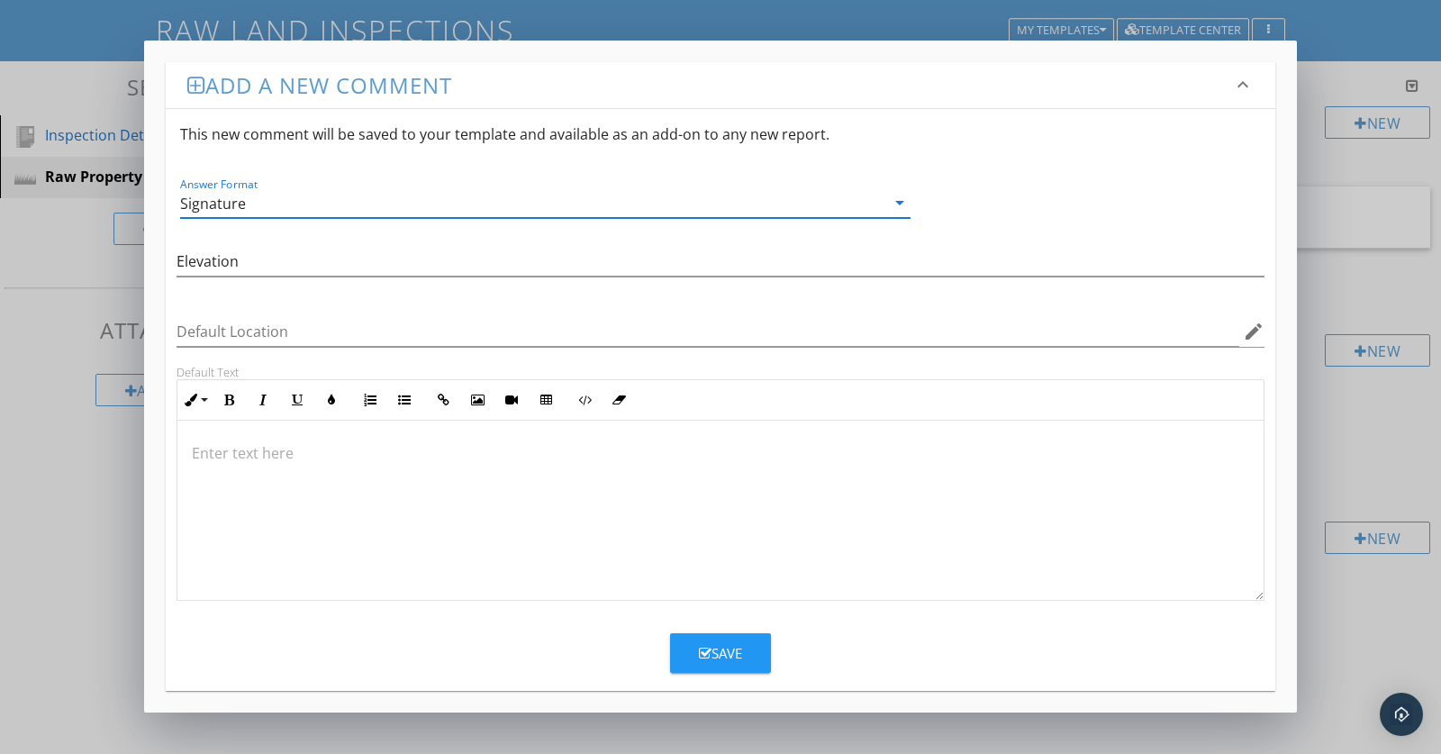
click at [895, 202] on icon "arrow_drop_down" at bounding box center [900, 203] width 22 height 22
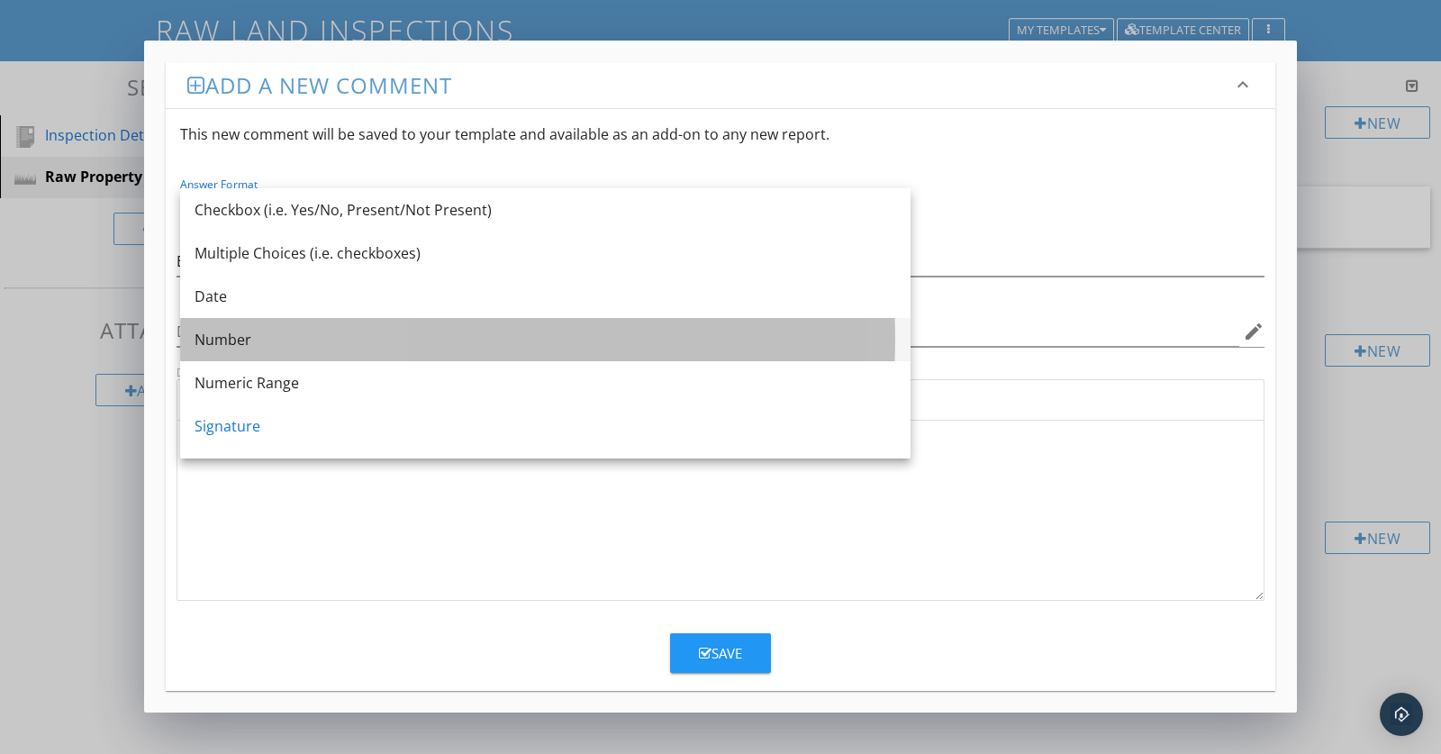
click at [319, 348] on div "Number" at bounding box center [546, 340] width 702 height 22
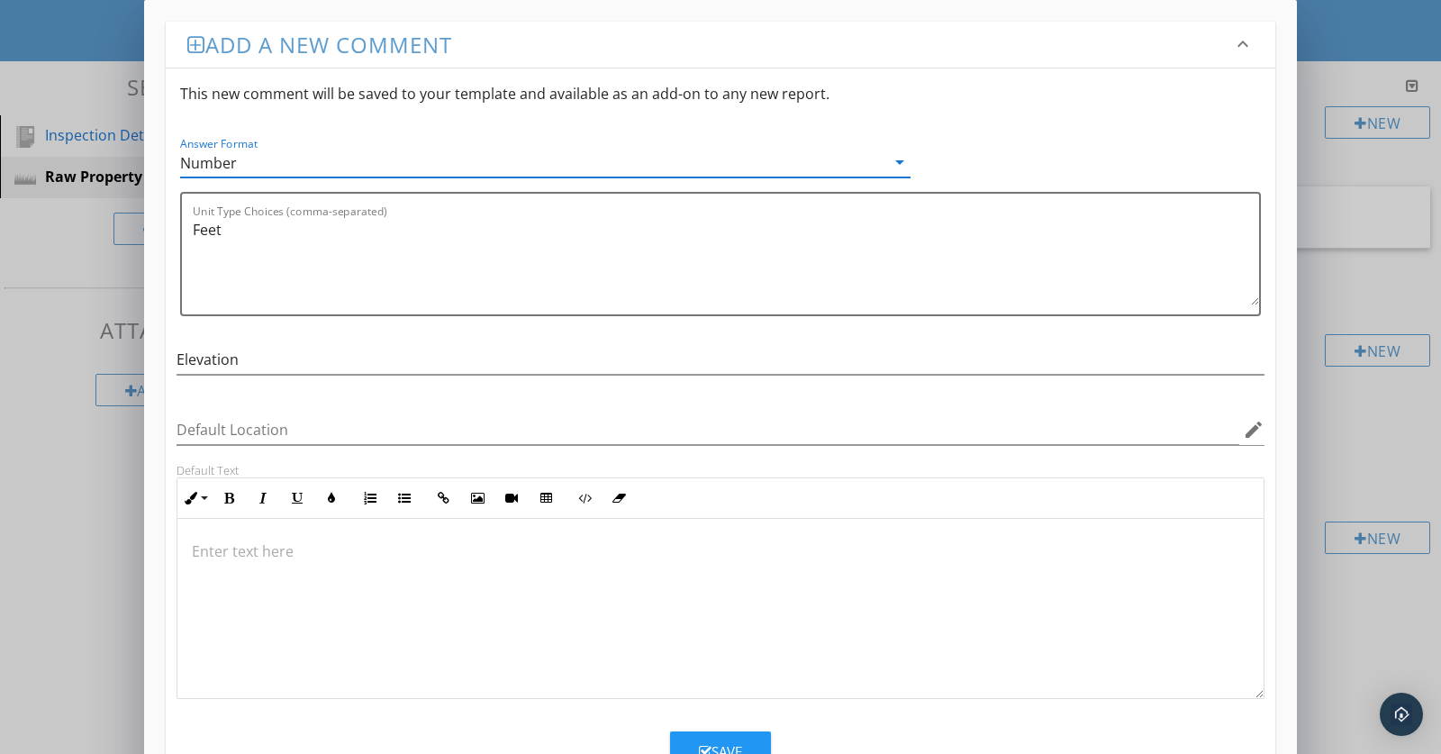
click at [897, 161] on icon "arrow_drop_down" at bounding box center [900, 162] width 22 height 22
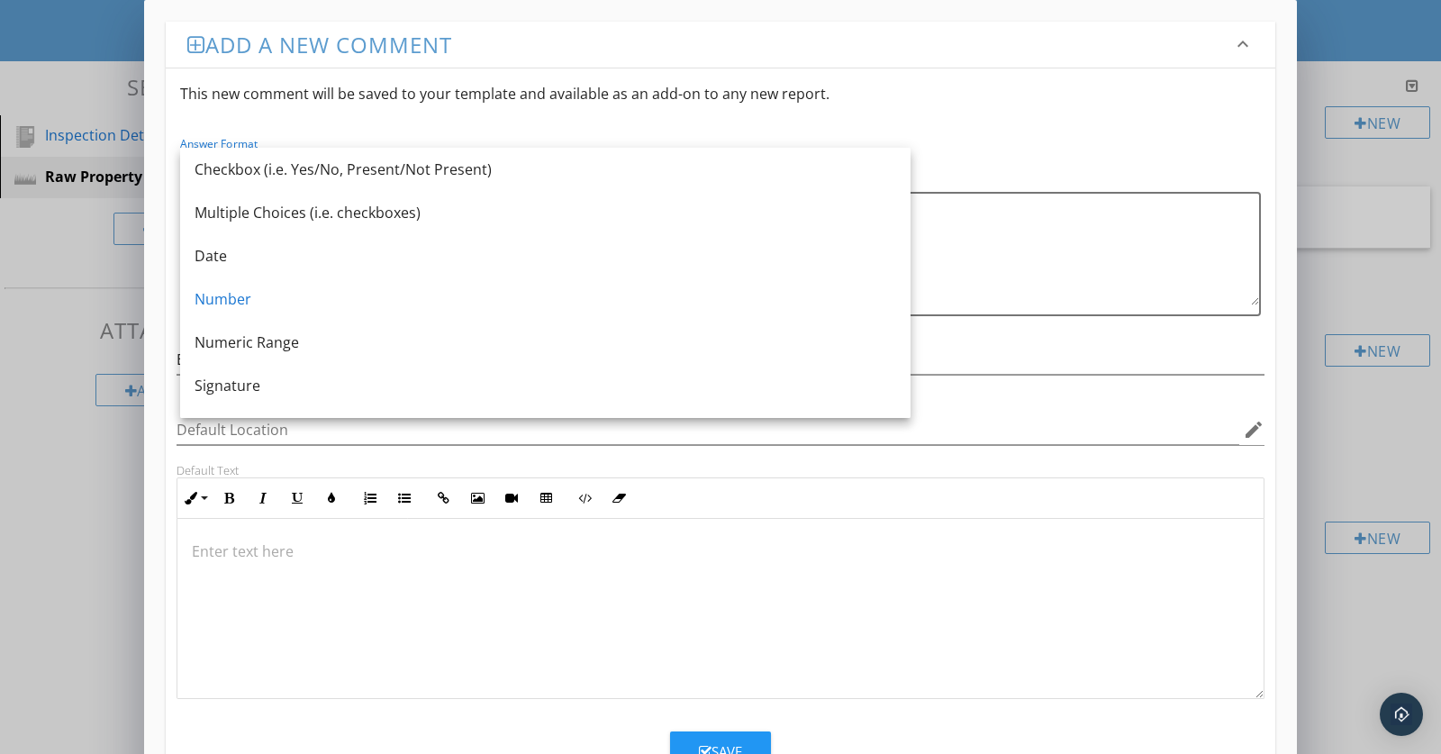
click at [1076, 139] on div "Answer Format Number arrow_drop_down" at bounding box center [727, 155] width 1095 height 44
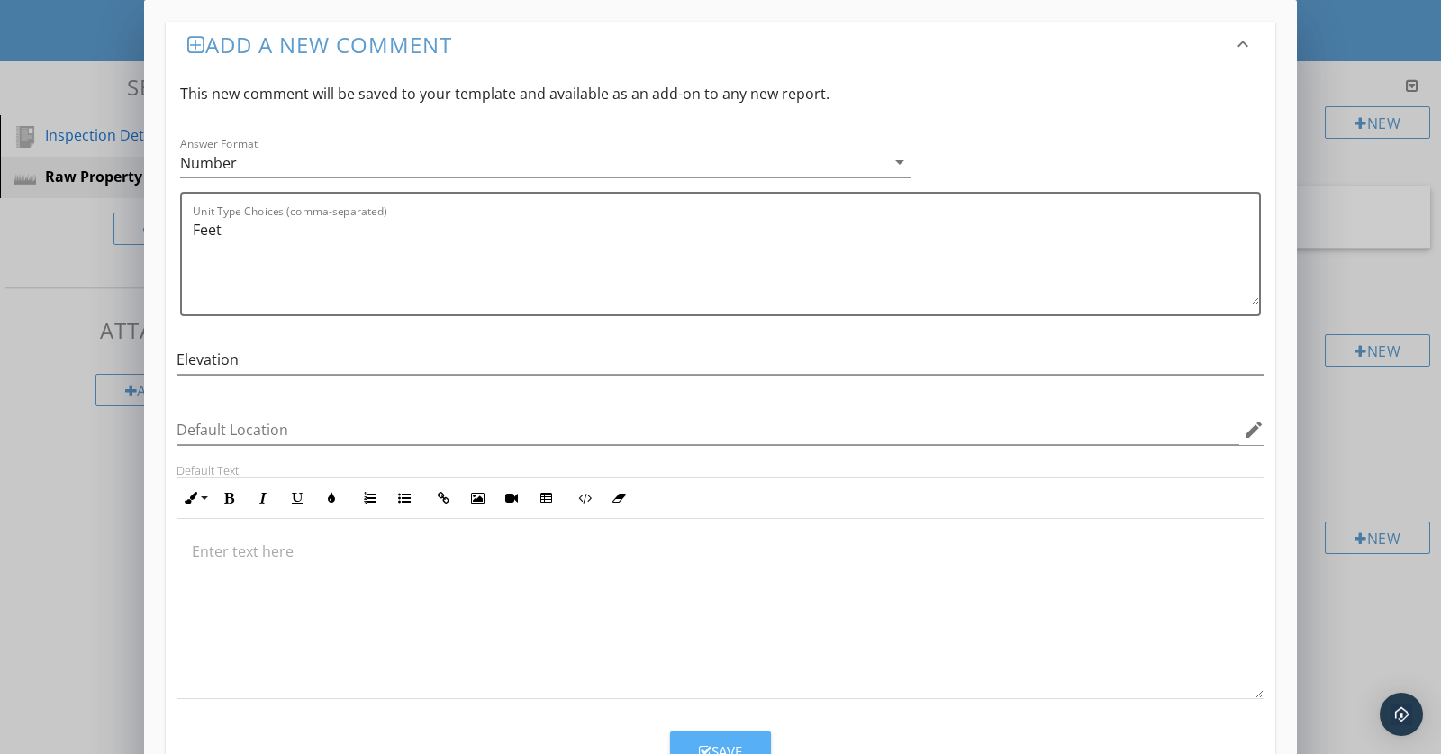
click at [755, 733] on button "Save" at bounding box center [720, 751] width 101 height 40
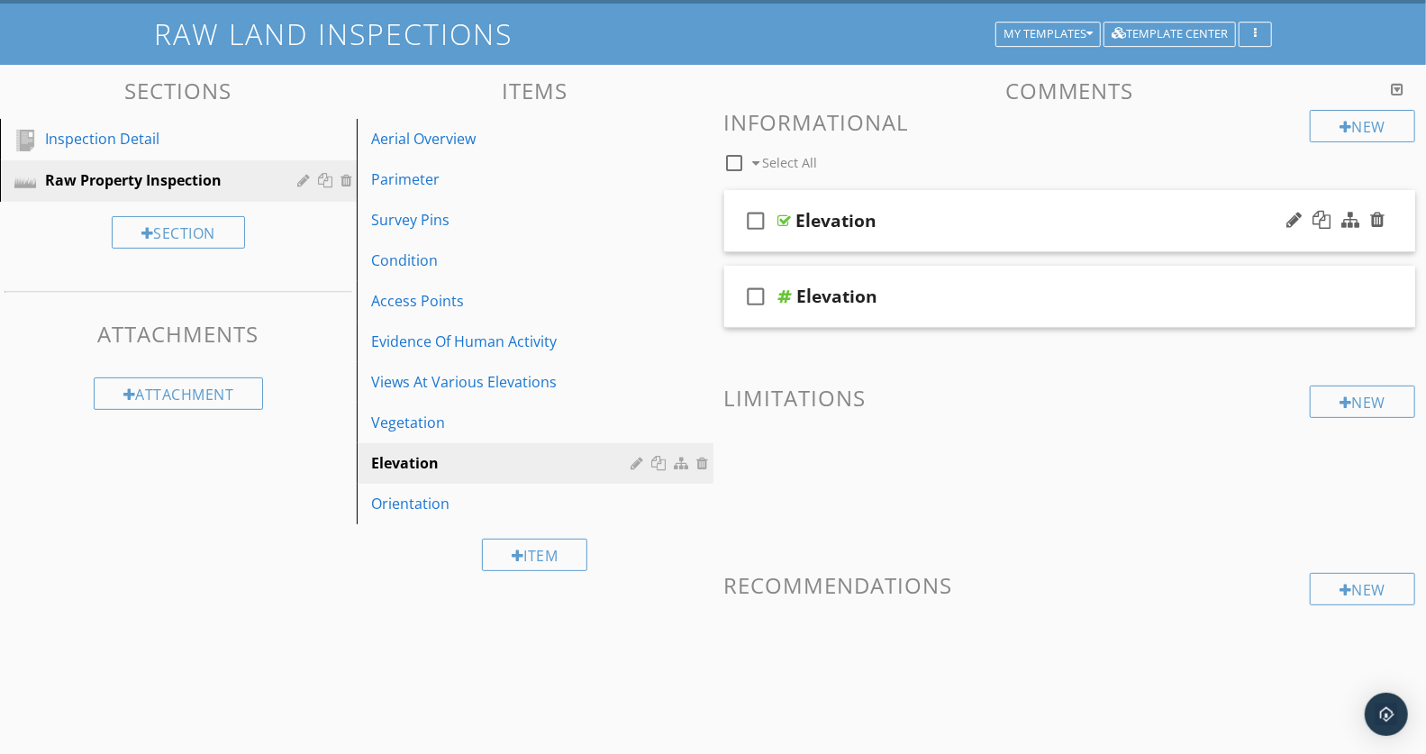
scroll to position [153, 0]
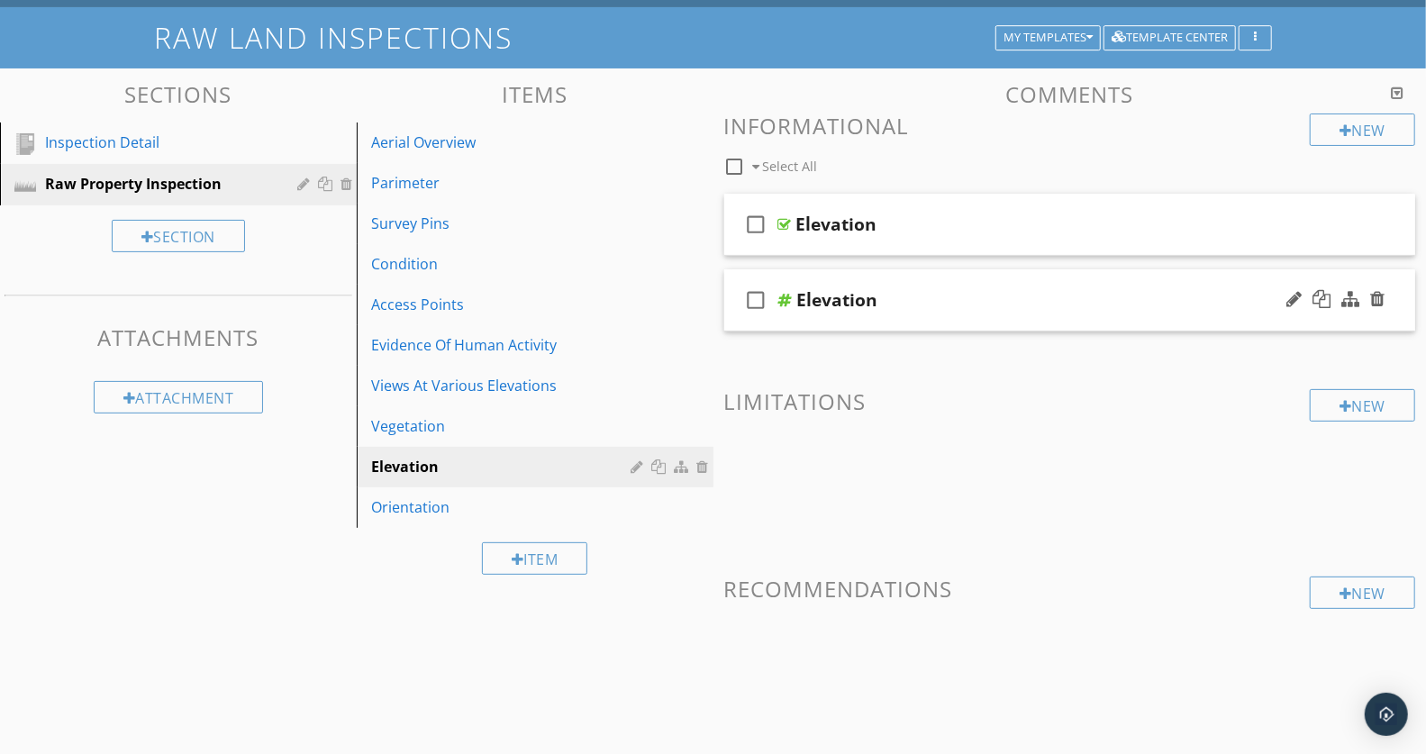
click at [967, 313] on div "check_box_outline_blank Elevation" at bounding box center [1070, 300] width 692 height 62
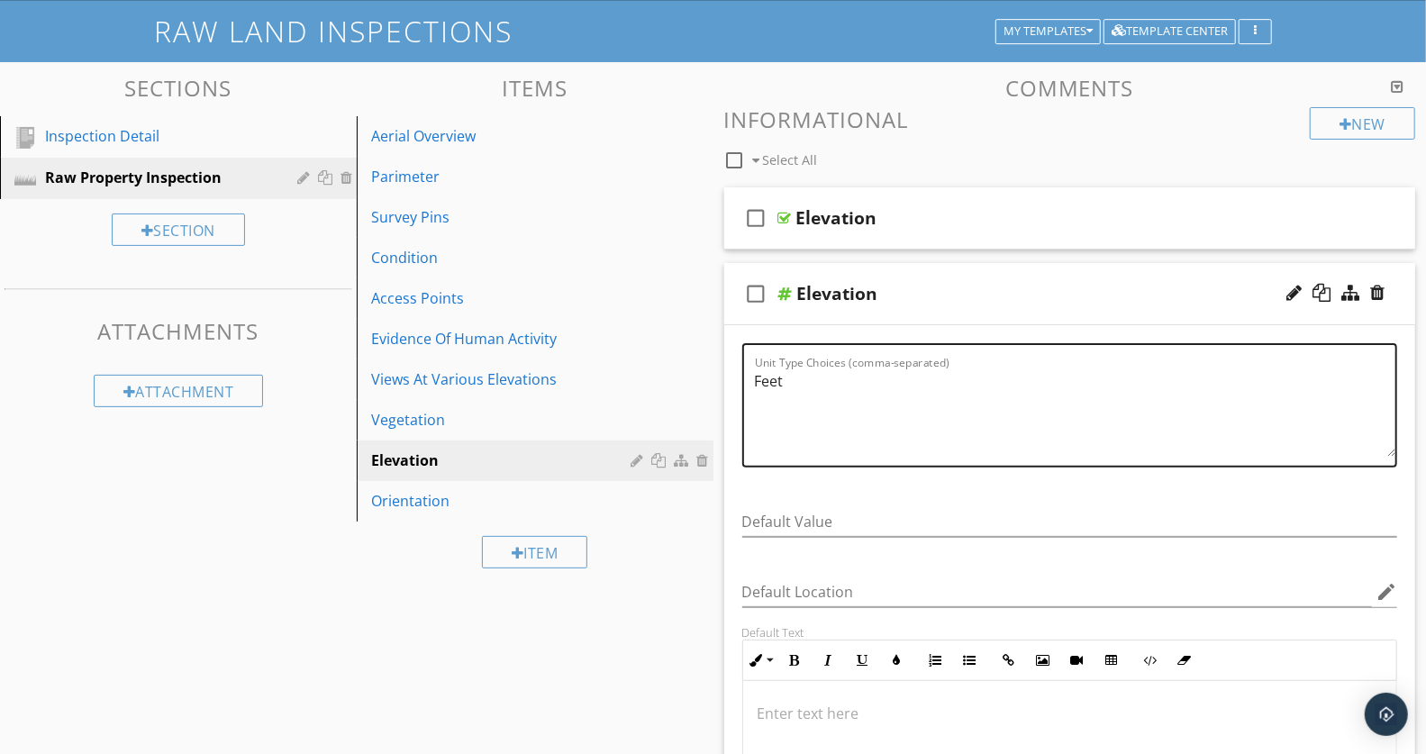
scroll to position [160, 0]
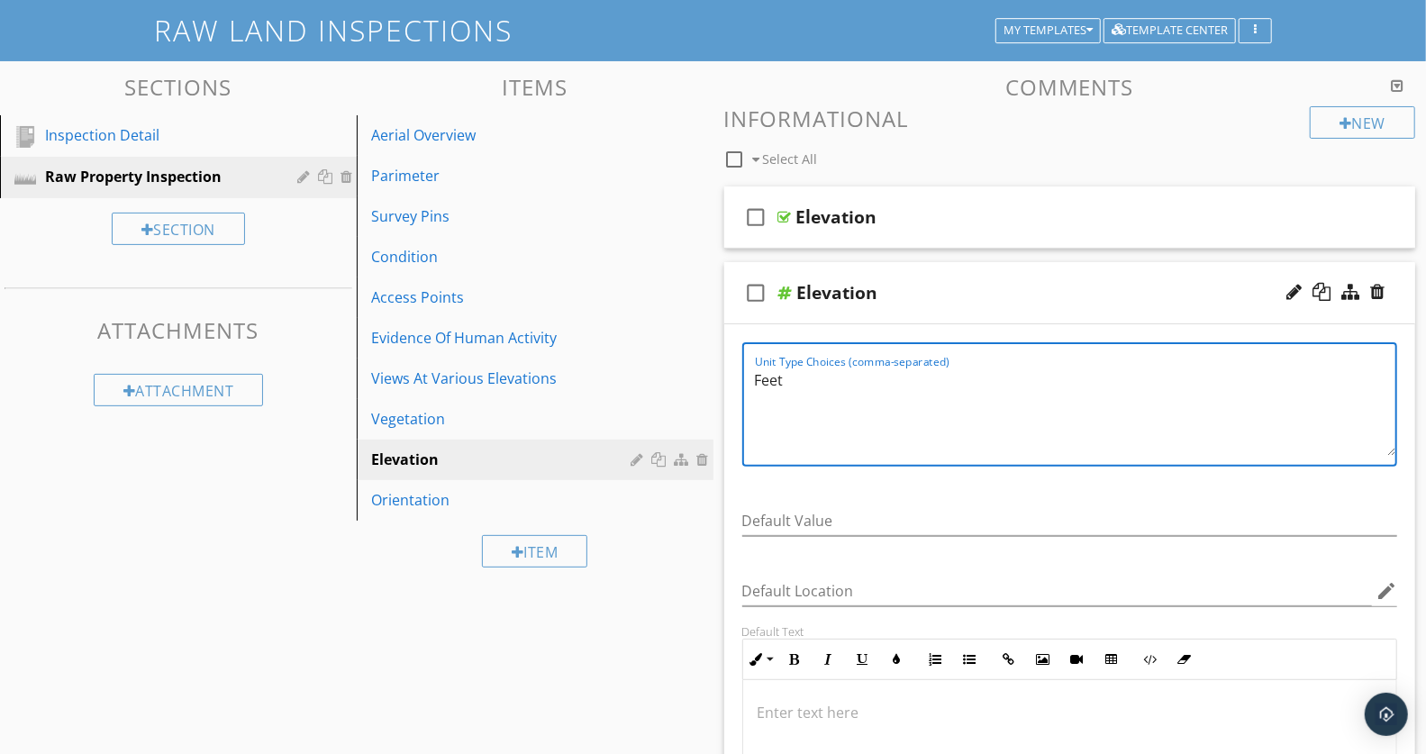
click at [755, 379] on textarea "Feet" at bounding box center [1075, 411] width 641 height 90
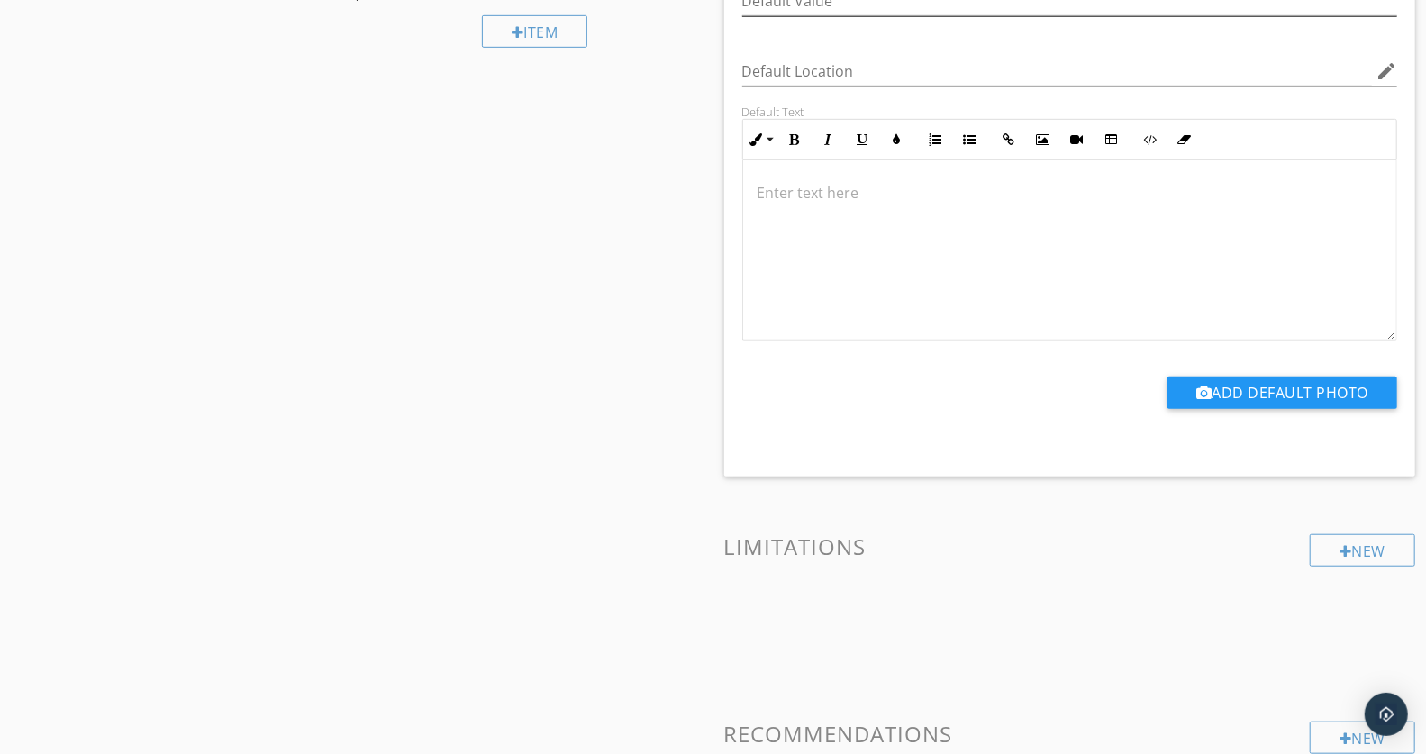
scroll to position [247, 0]
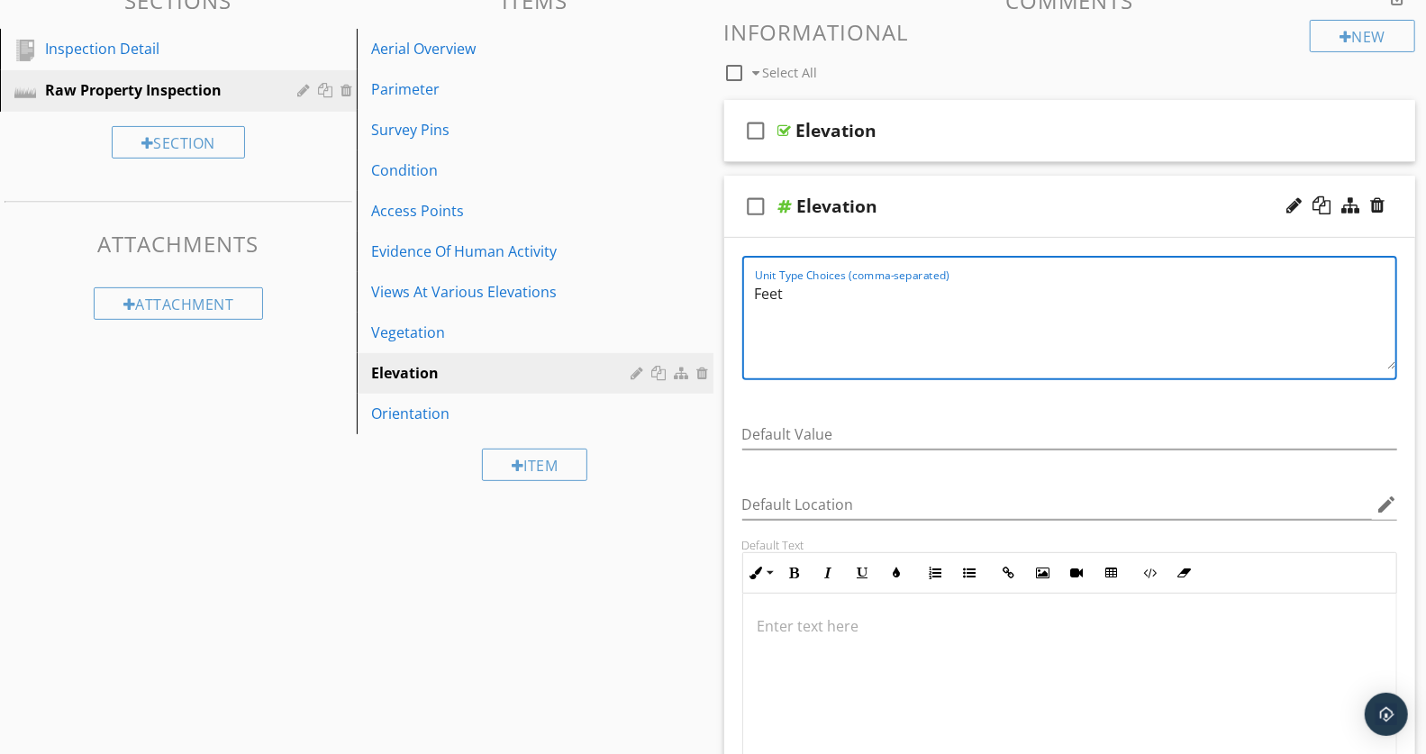
click at [624, 598] on div "Sections Inspection Detail Raw Property Inspection Section Attachments Attachme…" at bounding box center [713, 658] width 1426 height 1367
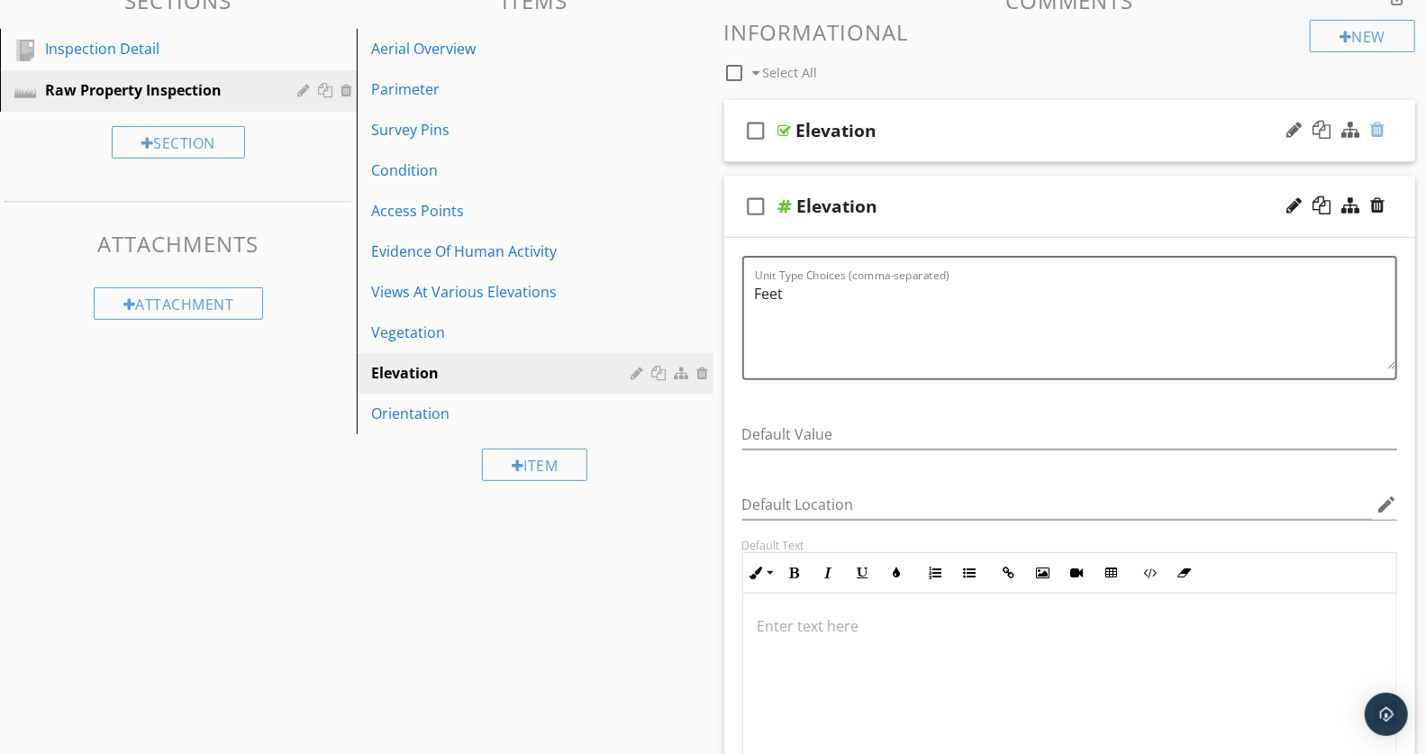
click at [1379, 133] on div at bounding box center [1377, 130] width 14 height 18
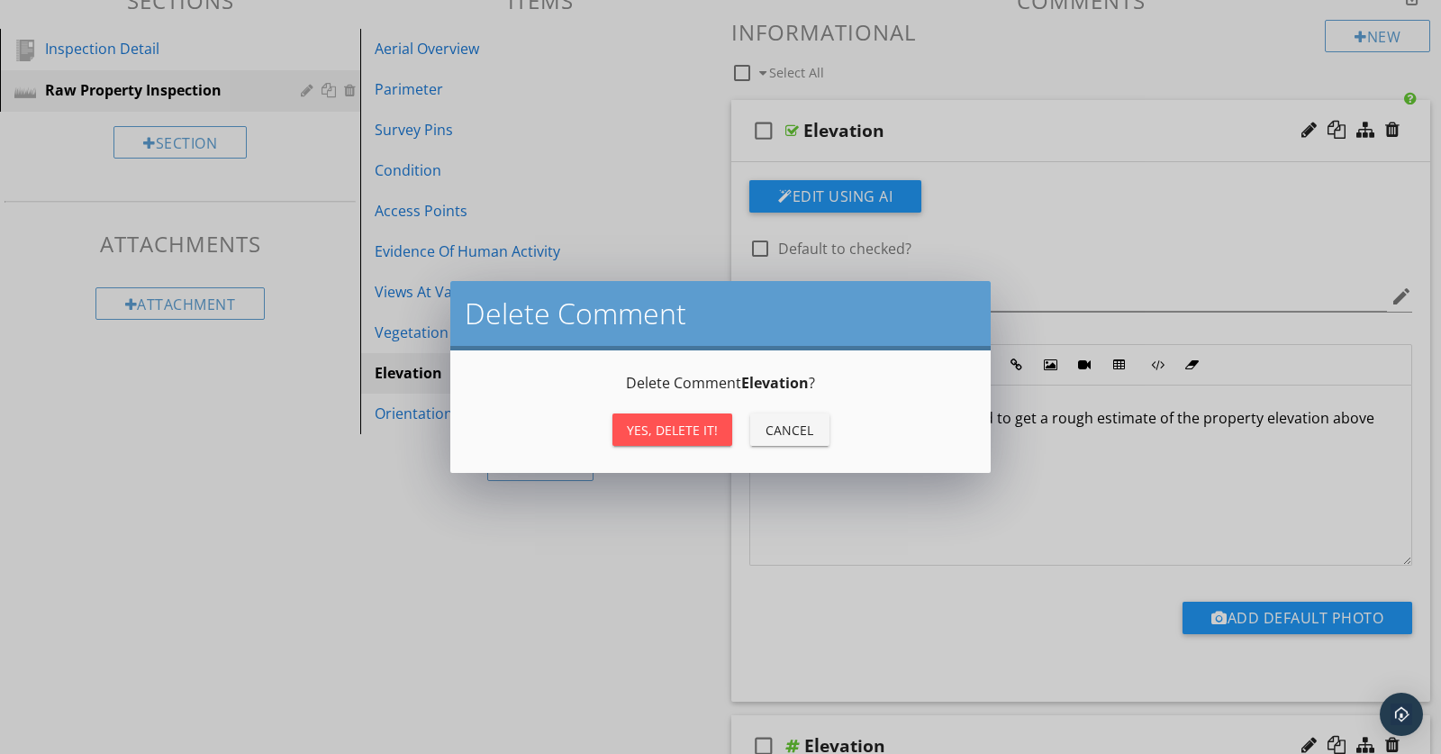
click at [683, 430] on div "Yes, Delete it!" at bounding box center [672, 430] width 91 height 19
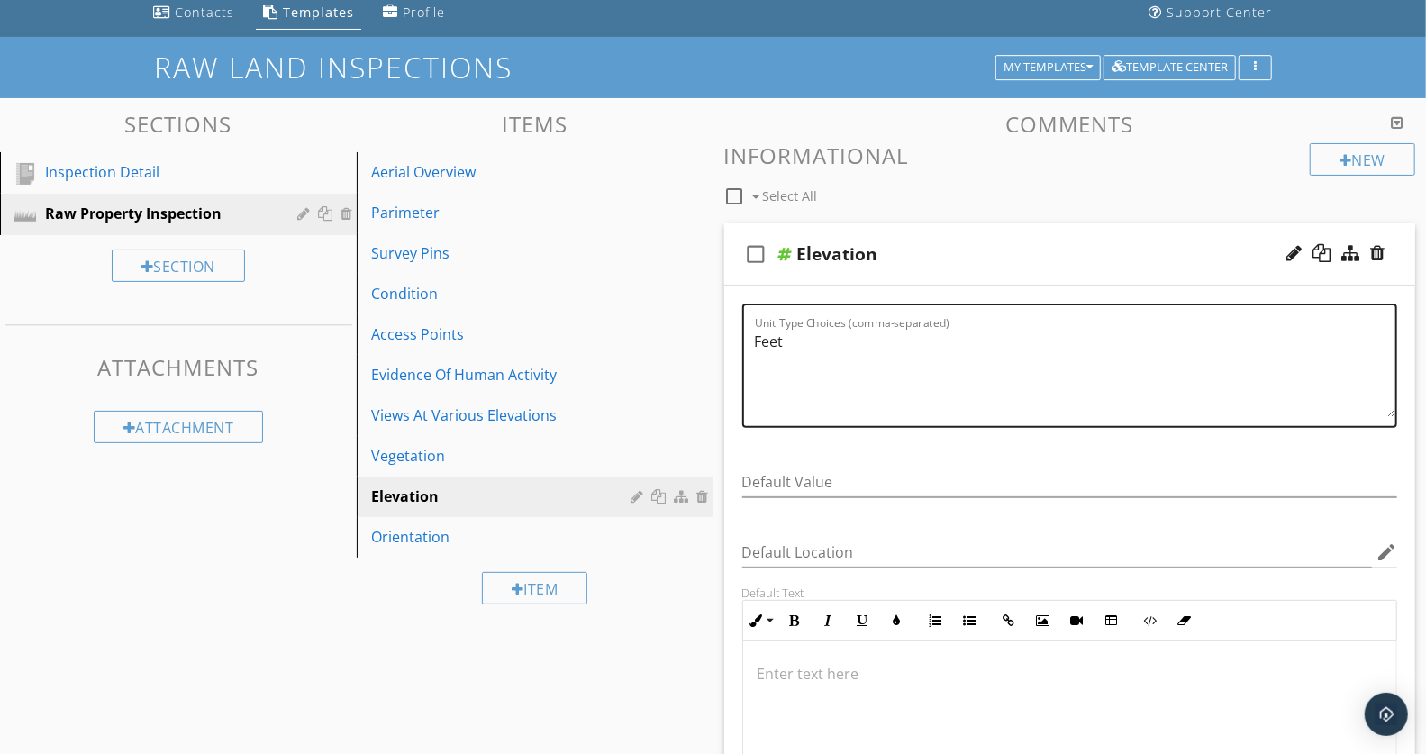
scroll to position [106, 0]
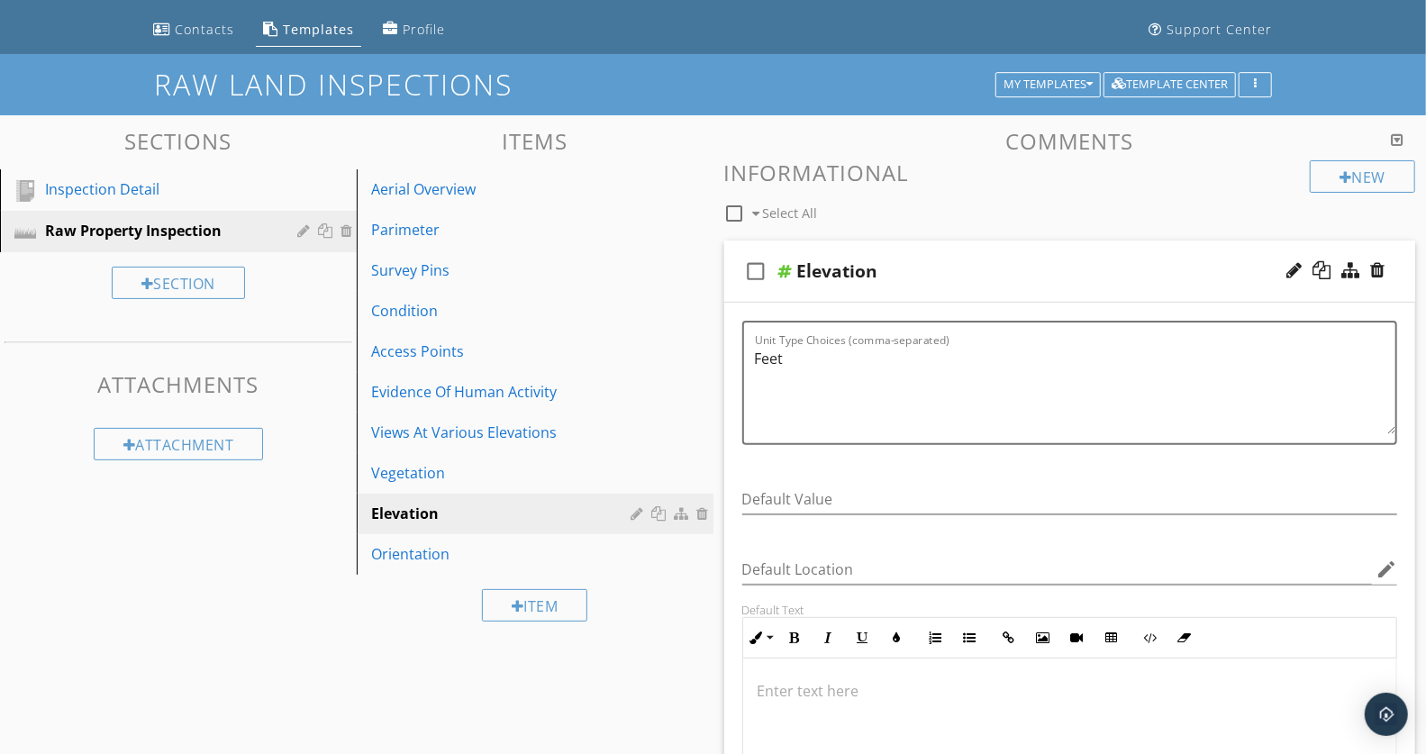
click at [1034, 254] on div "check_box_outline_blank Elevation" at bounding box center [1070, 272] width 692 height 62
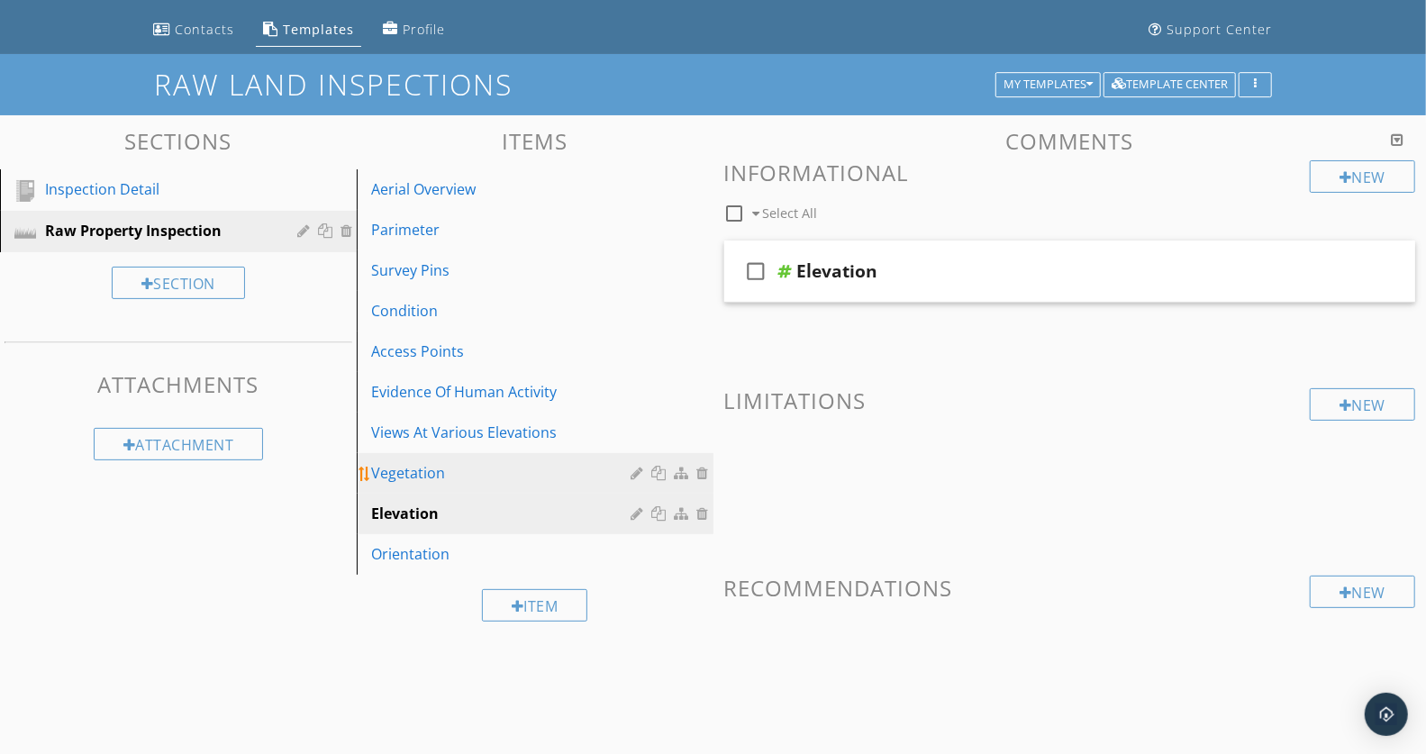
click at [524, 479] on div "Vegetation" at bounding box center [504, 473] width 266 height 22
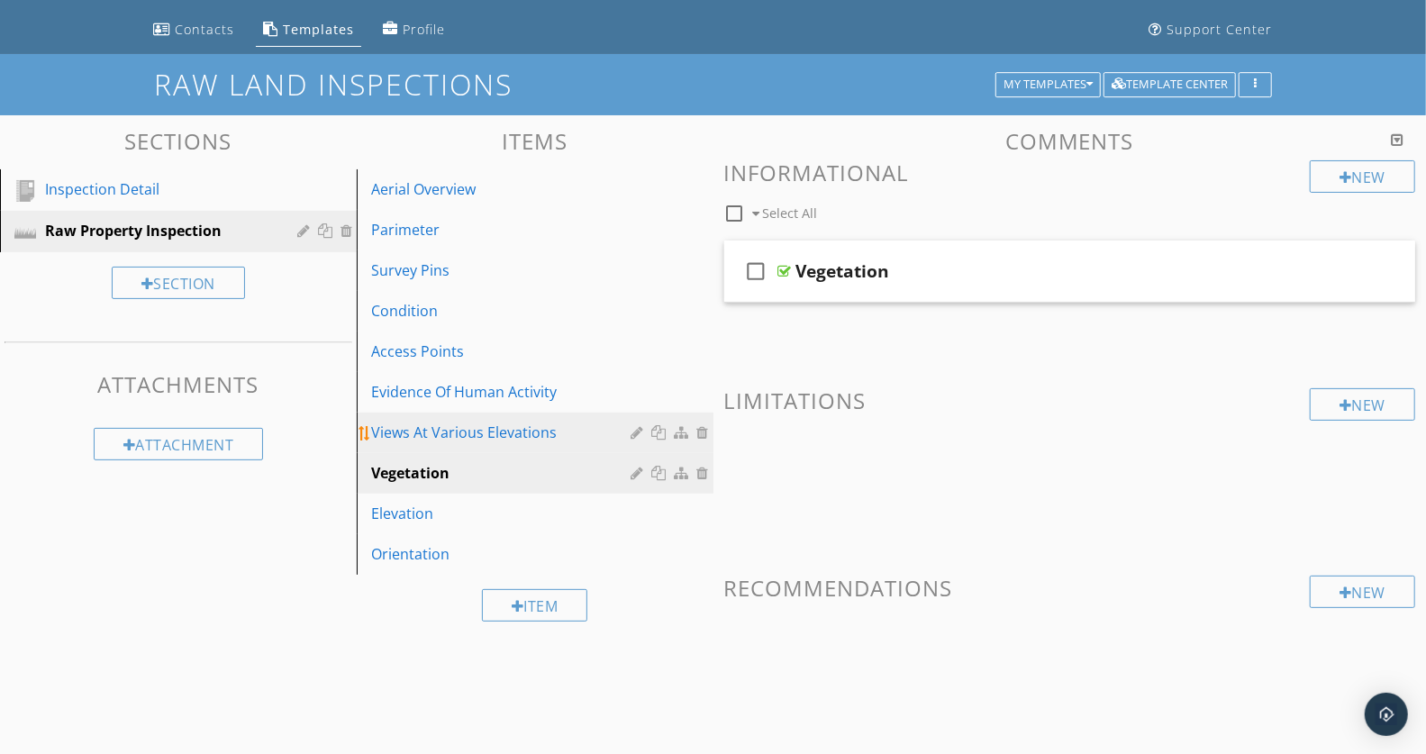
click at [547, 433] on div "Views At Various Elevations" at bounding box center [504, 433] width 266 height 22
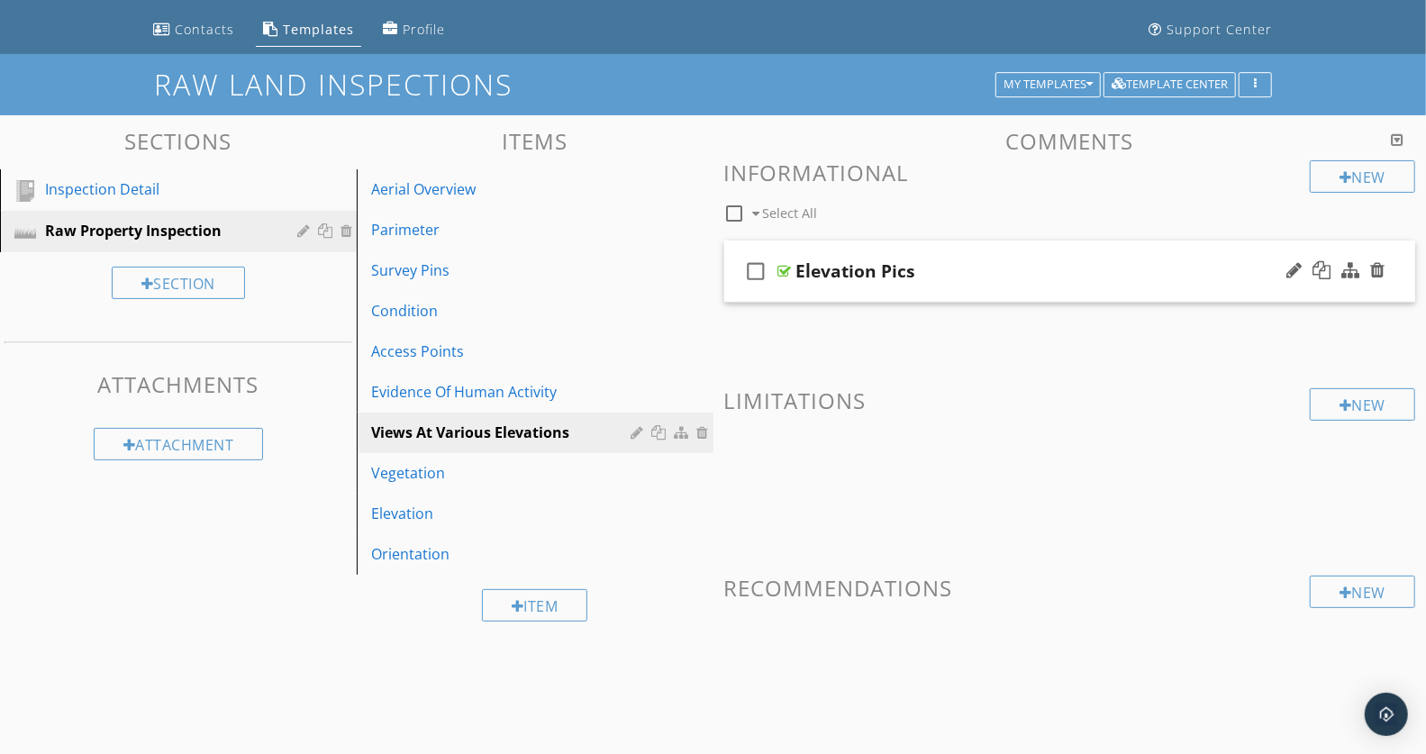
click at [1018, 257] on div "check_box_outline_blank Elevation Pics" at bounding box center [1070, 272] width 692 height 62
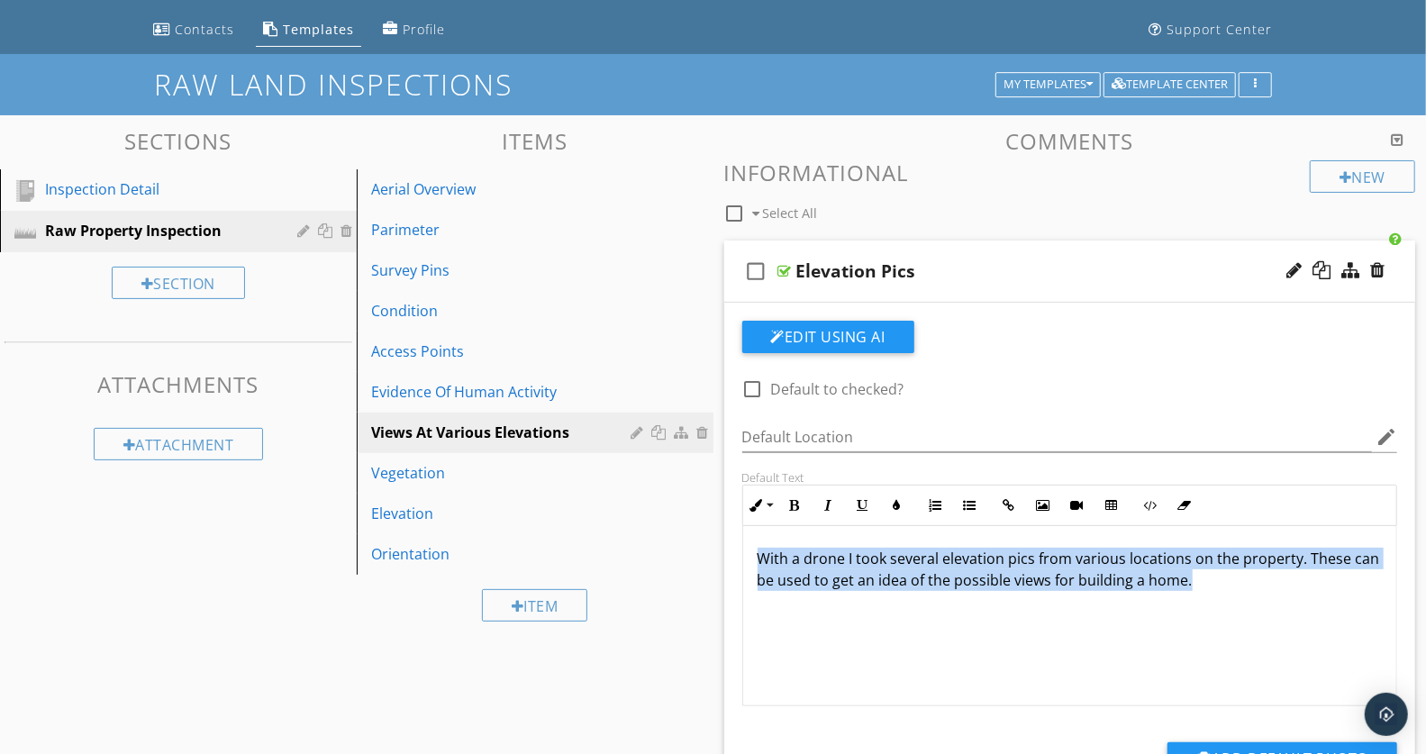
drag, startPoint x: 1261, startPoint y: 586, endPoint x: 738, endPoint y: 545, distance: 525.0
click at [738, 545] on div "Default Text Inline Style XLarge Large Normal Small Light Small/Light Bold Ital…" at bounding box center [1069, 588] width 677 height 236
copy p "With a drone I took several elevation pics from various locations on the proper…"
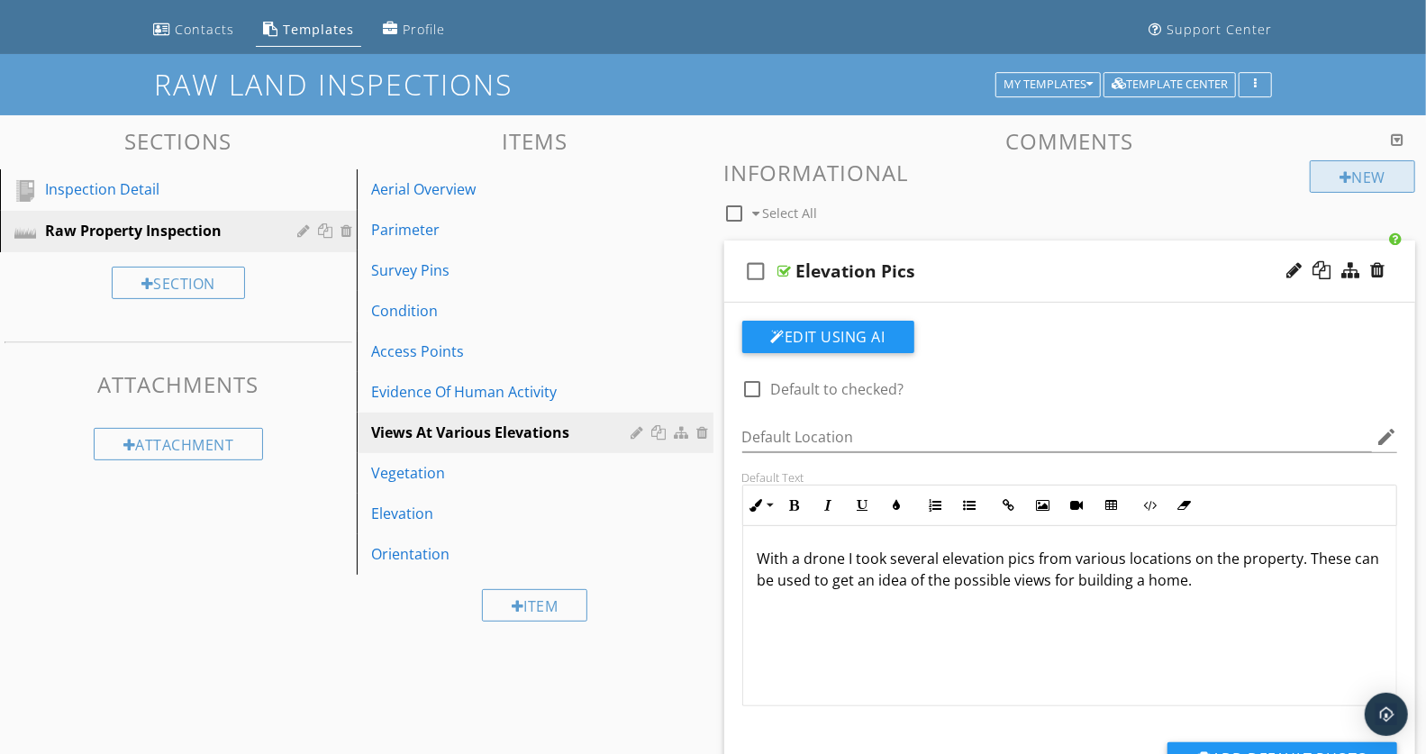
click at [1349, 172] on div "New" at bounding box center [1362, 176] width 105 height 32
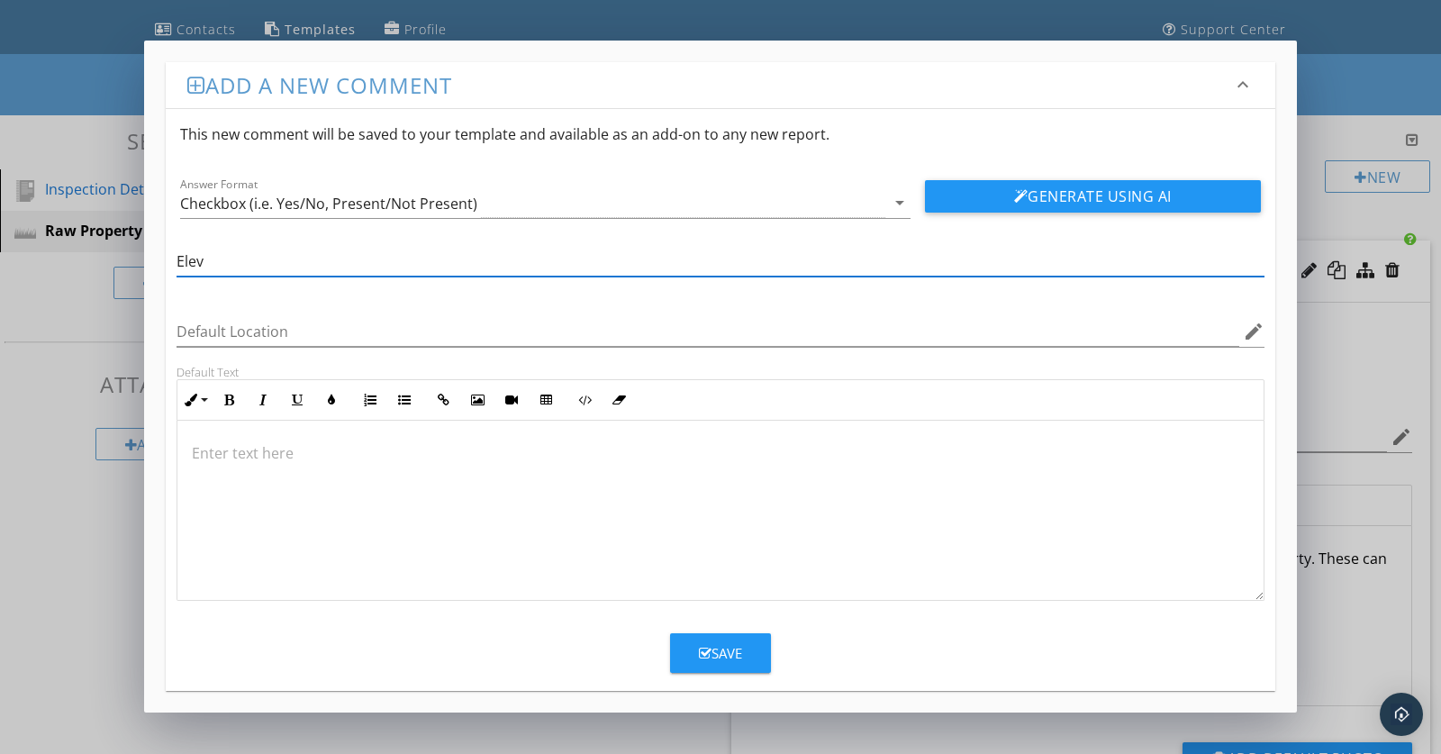
type input "Elevation Pics"
click at [899, 203] on icon "arrow_drop_down" at bounding box center [900, 203] width 22 height 22
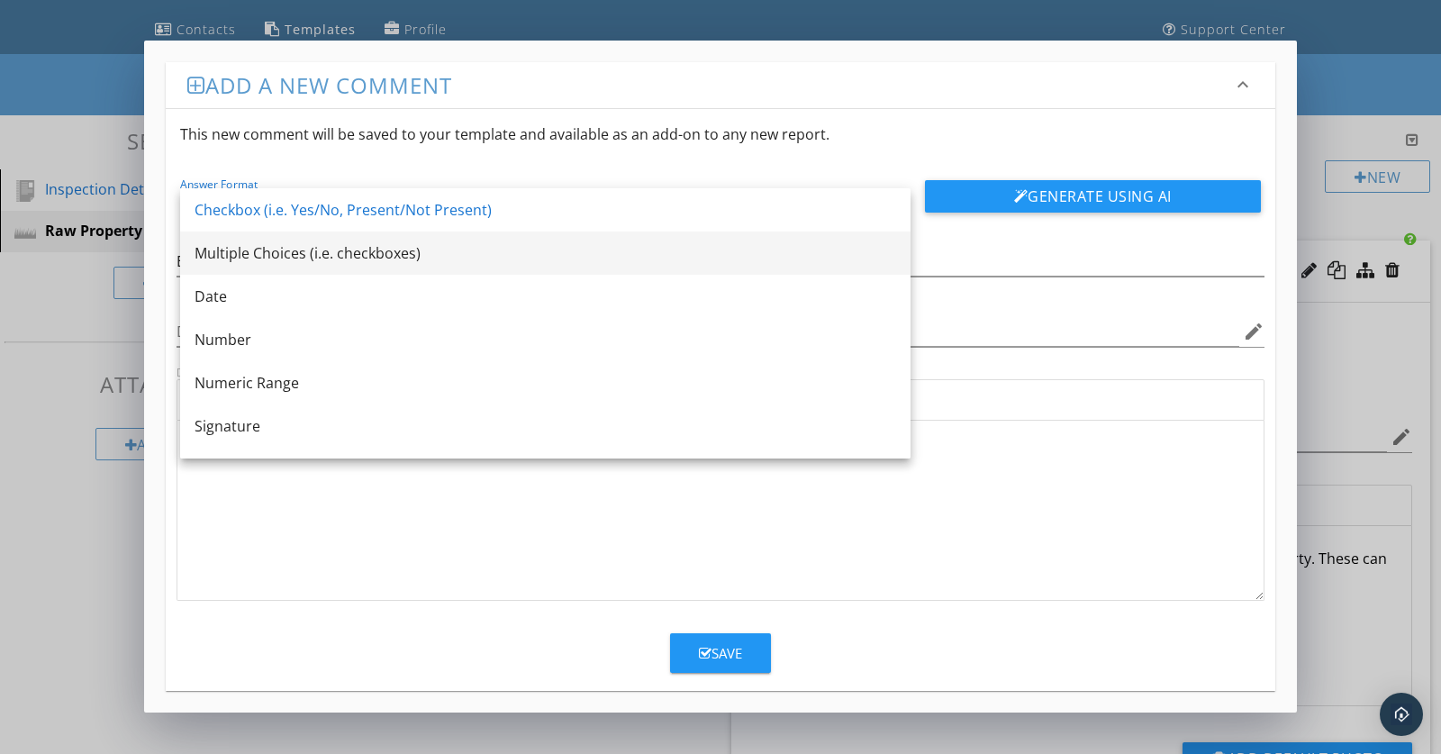
click at [313, 255] on div "Multiple Choices (i.e. checkboxes)" at bounding box center [546, 253] width 702 height 22
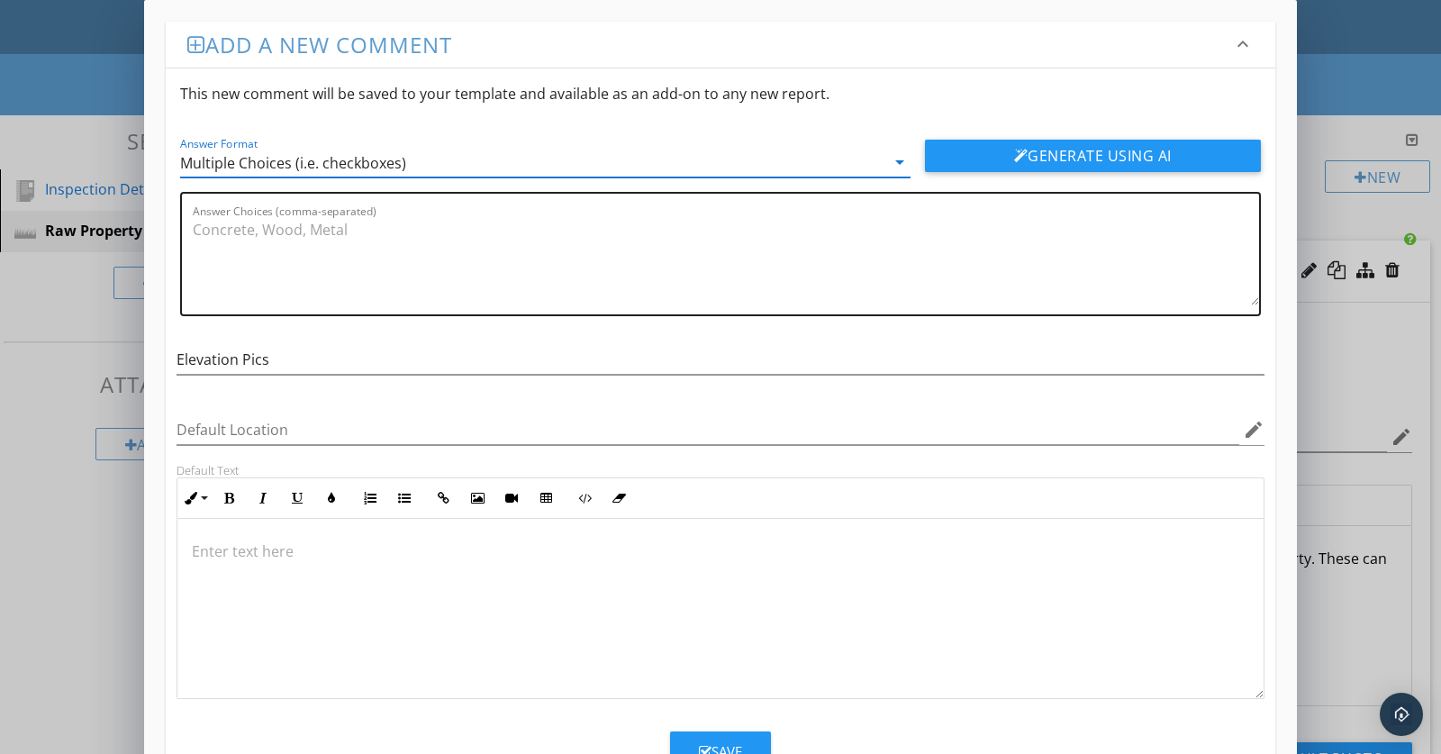
click at [264, 235] on textarea "Answer Choices (comma-separated)" at bounding box center [726, 260] width 1067 height 90
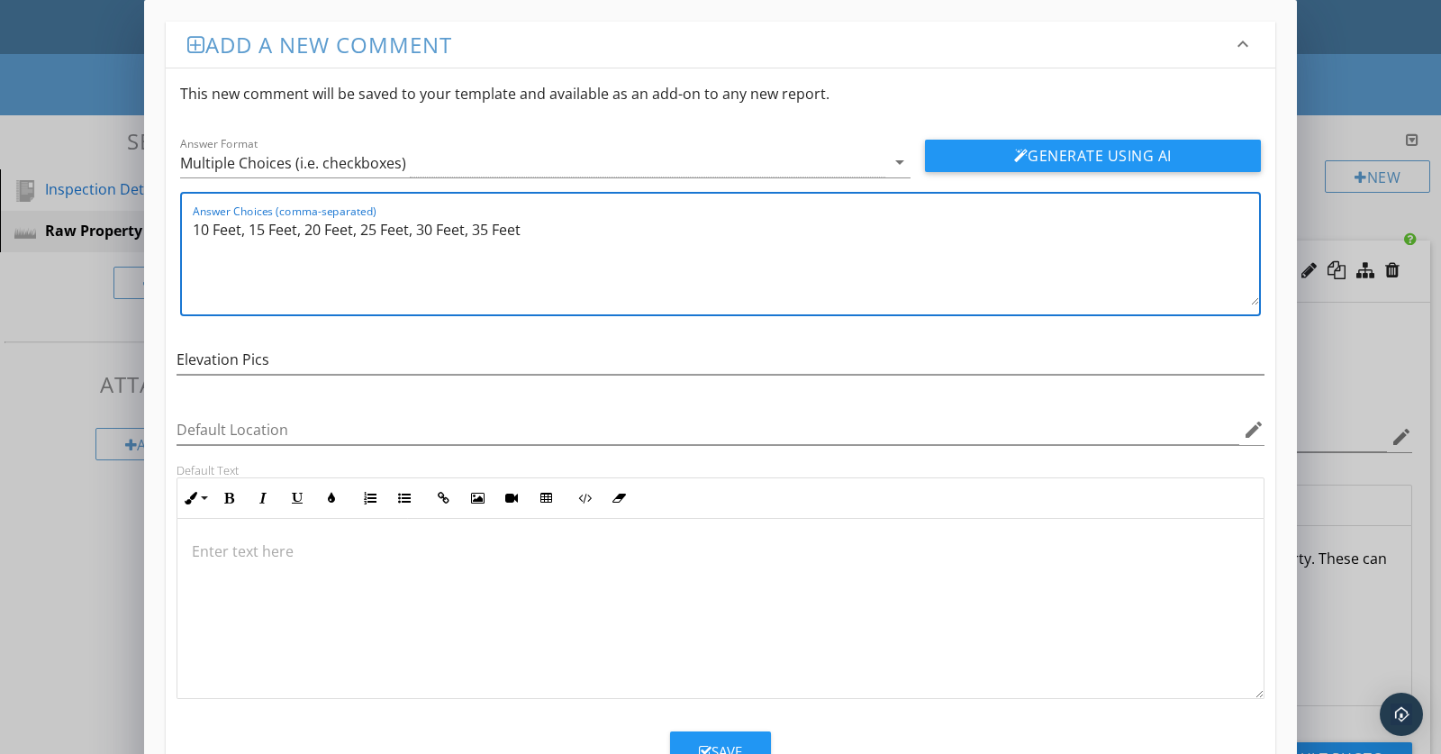
click at [195, 229] on textarea "10 Feet, 15 Feet, 20 Feet, 25 Feet, 30 Feet, 35 Feet" at bounding box center [726, 260] width 1067 height 90
click at [532, 233] on textarea "10 Feet, 15 Feet, 20 Feet, 25 Feet, 30 Feet, 35 Feet" at bounding box center [726, 260] width 1067 height 90
type textarea "10 Feet, 15 Feet, 20 Feet, 25 Feet, 30 Feet, 35 Feet, 40 Feet, 45 Feet"
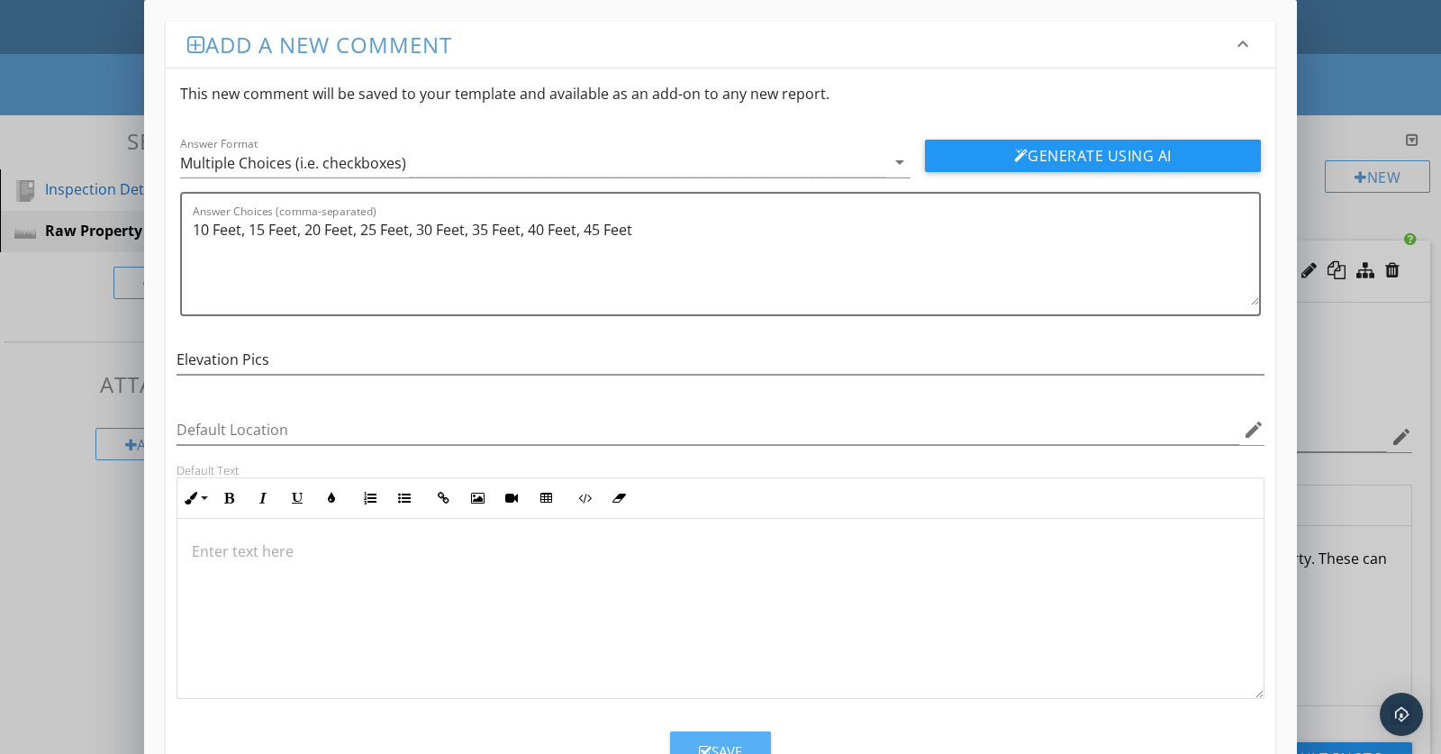
click at [718, 734] on button "Save" at bounding box center [720, 751] width 101 height 40
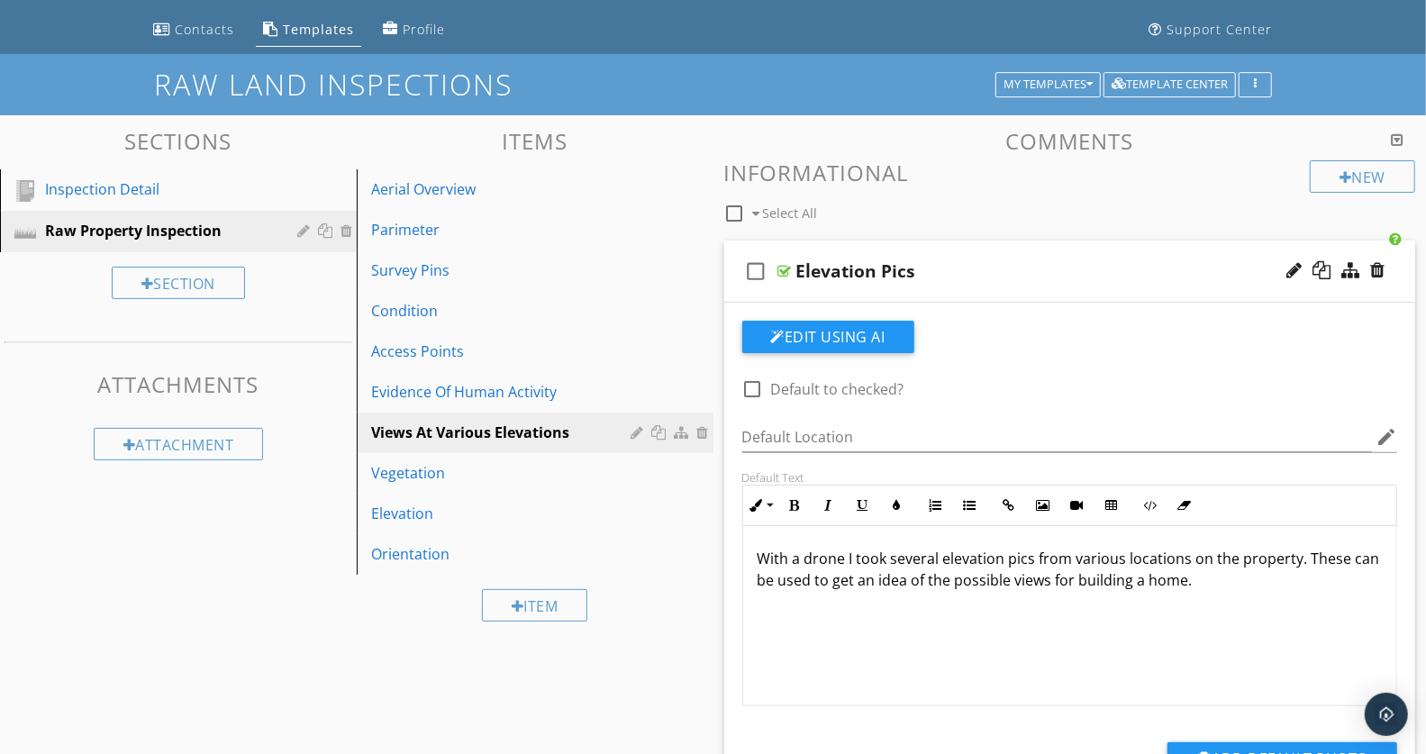
click at [1099, 257] on div "check_box_outline_blank Elevation Pics" at bounding box center [1070, 272] width 692 height 62
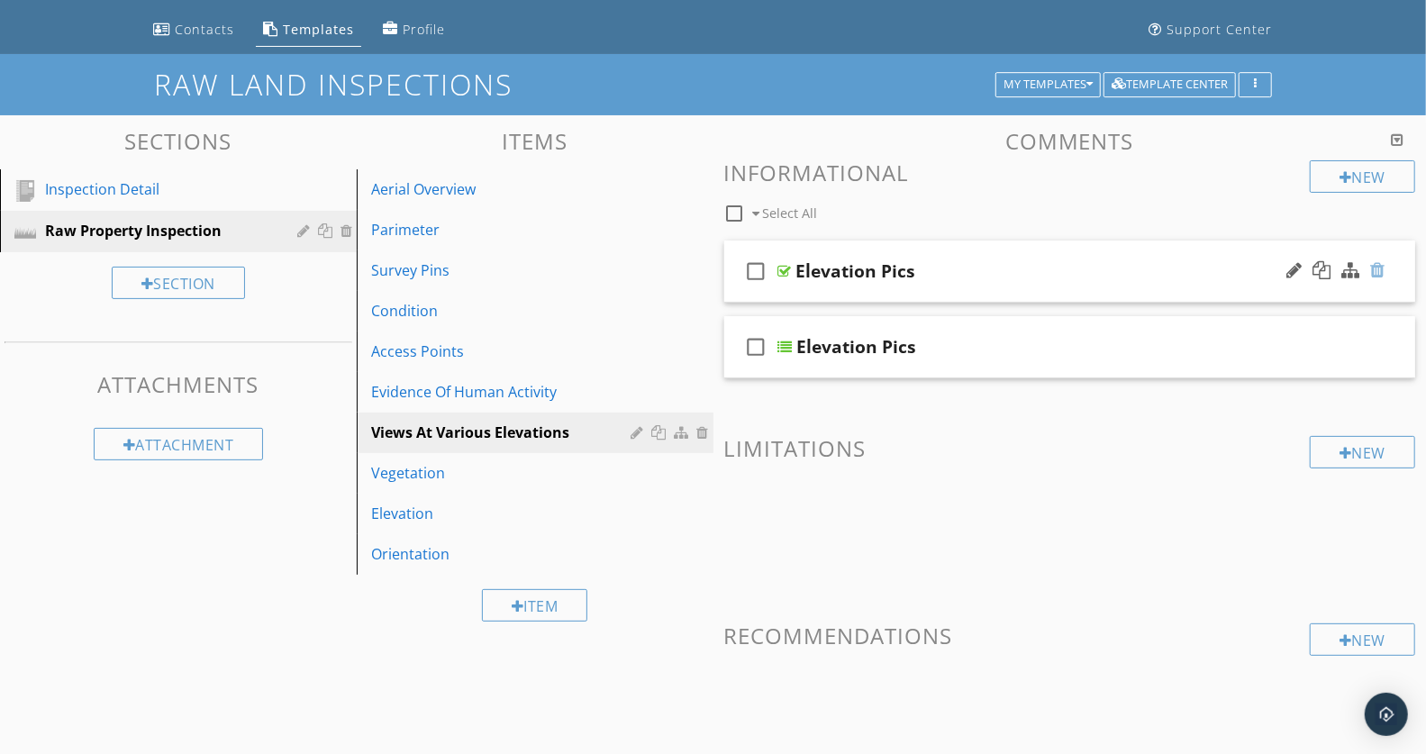
click at [1379, 268] on div at bounding box center [1377, 270] width 14 height 18
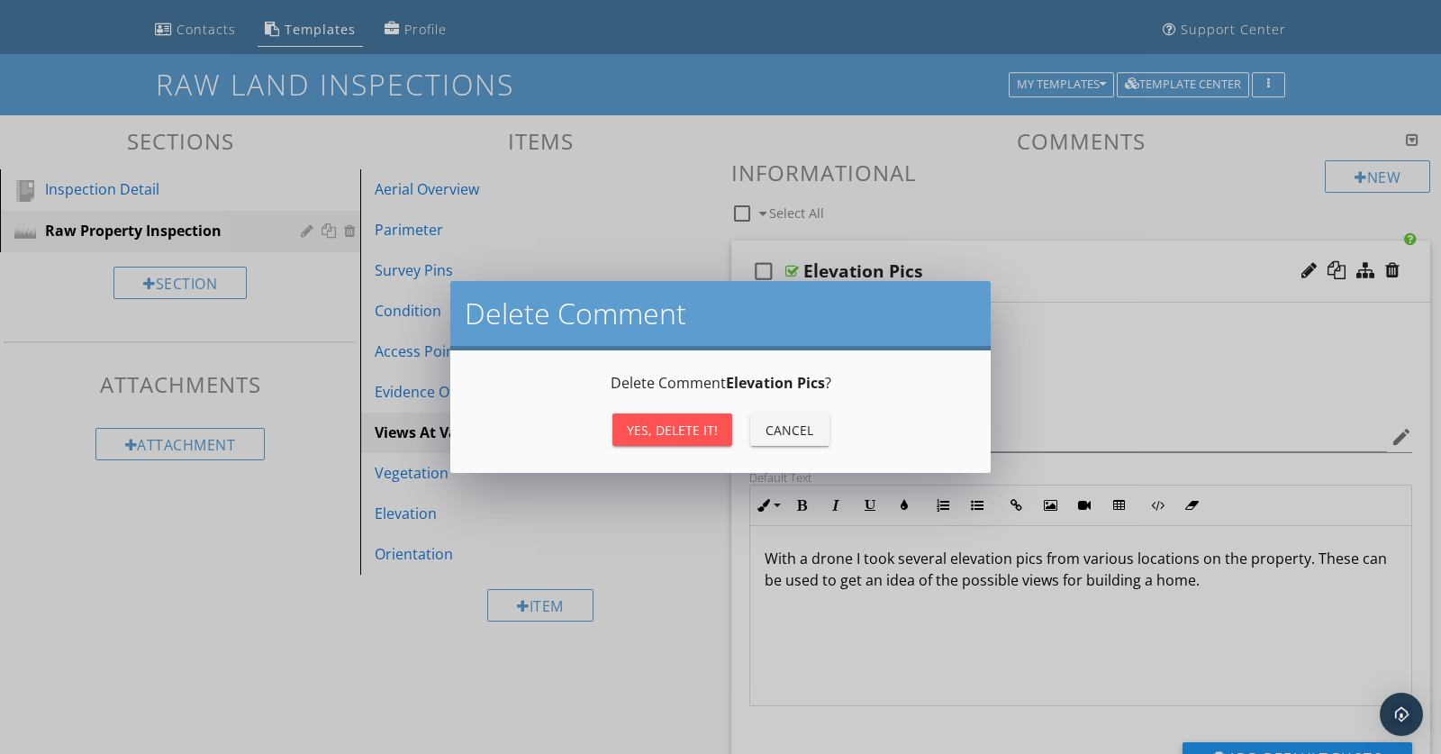
click at [652, 422] on div "Yes, Delete it!" at bounding box center [672, 430] width 91 height 19
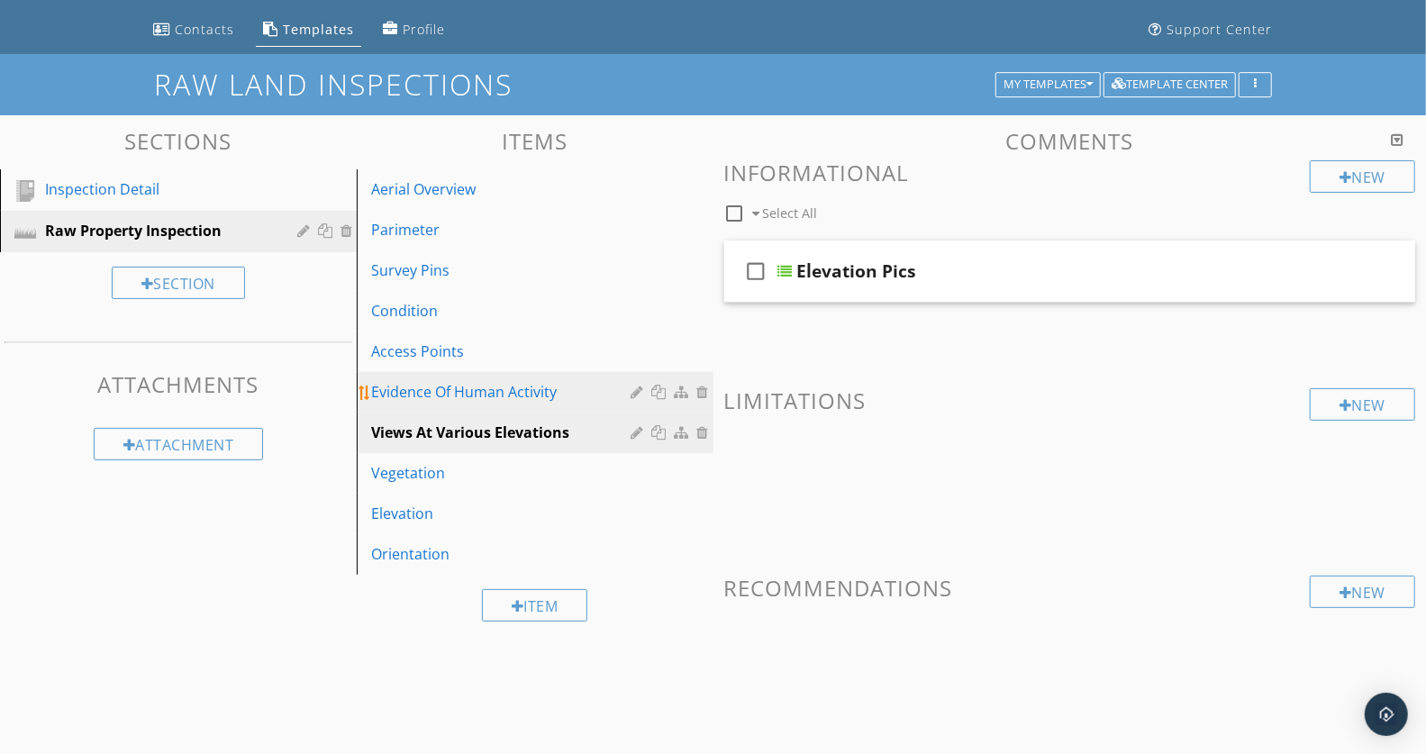
click at [474, 387] on div "Evidence Of Human Activity" at bounding box center [504, 392] width 266 height 22
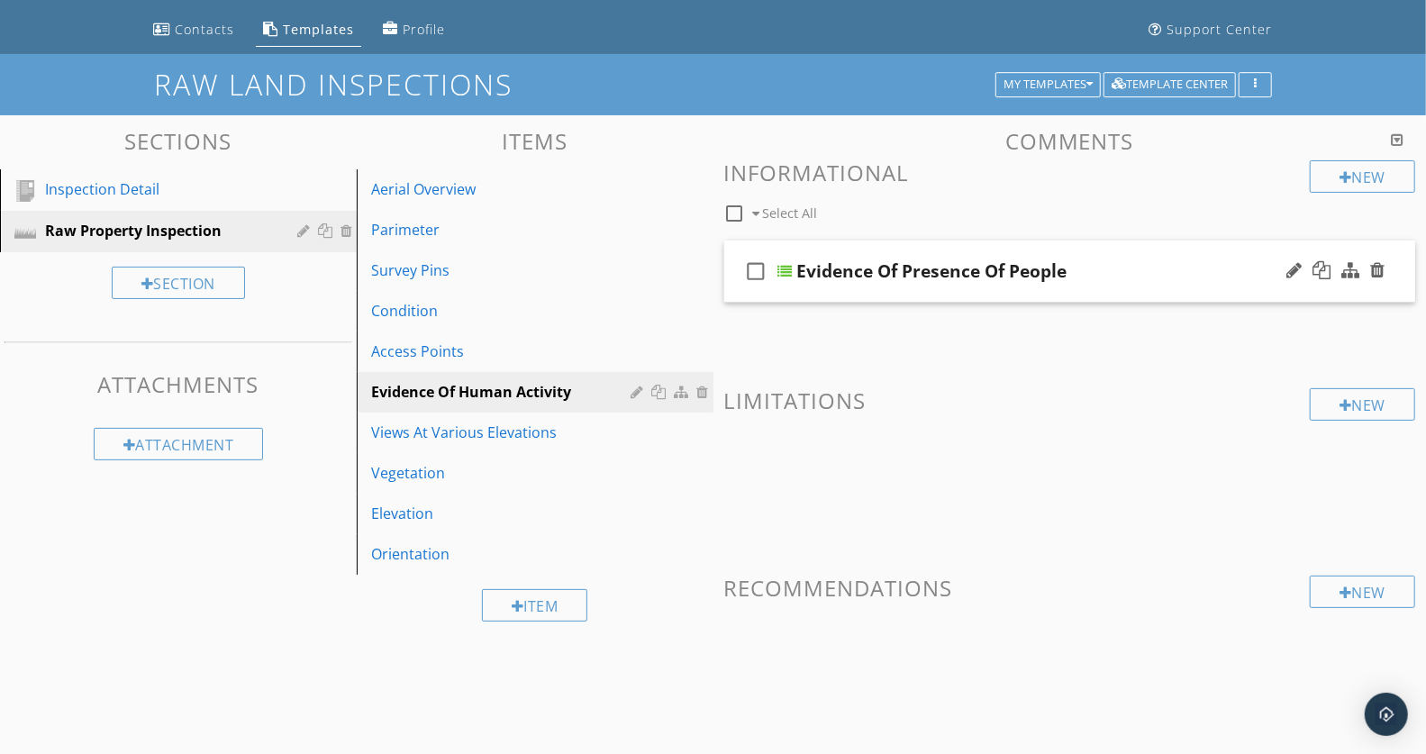
click at [1118, 260] on div "Evidence Of Presence Of People" at bounding box center [1043, 271] width 492 height 22
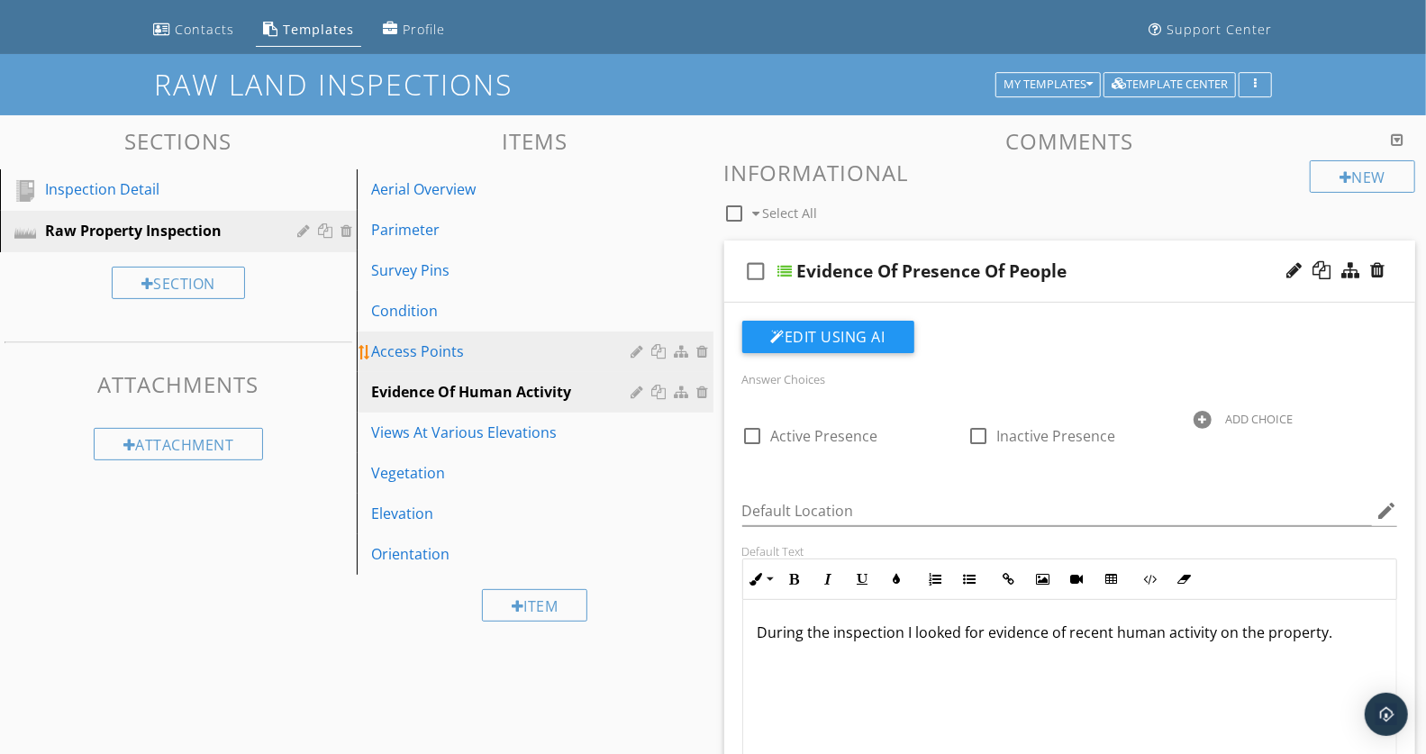
click at [464, 350] on div "Access Points" at bounding box center [504, 352] width 266 height 22
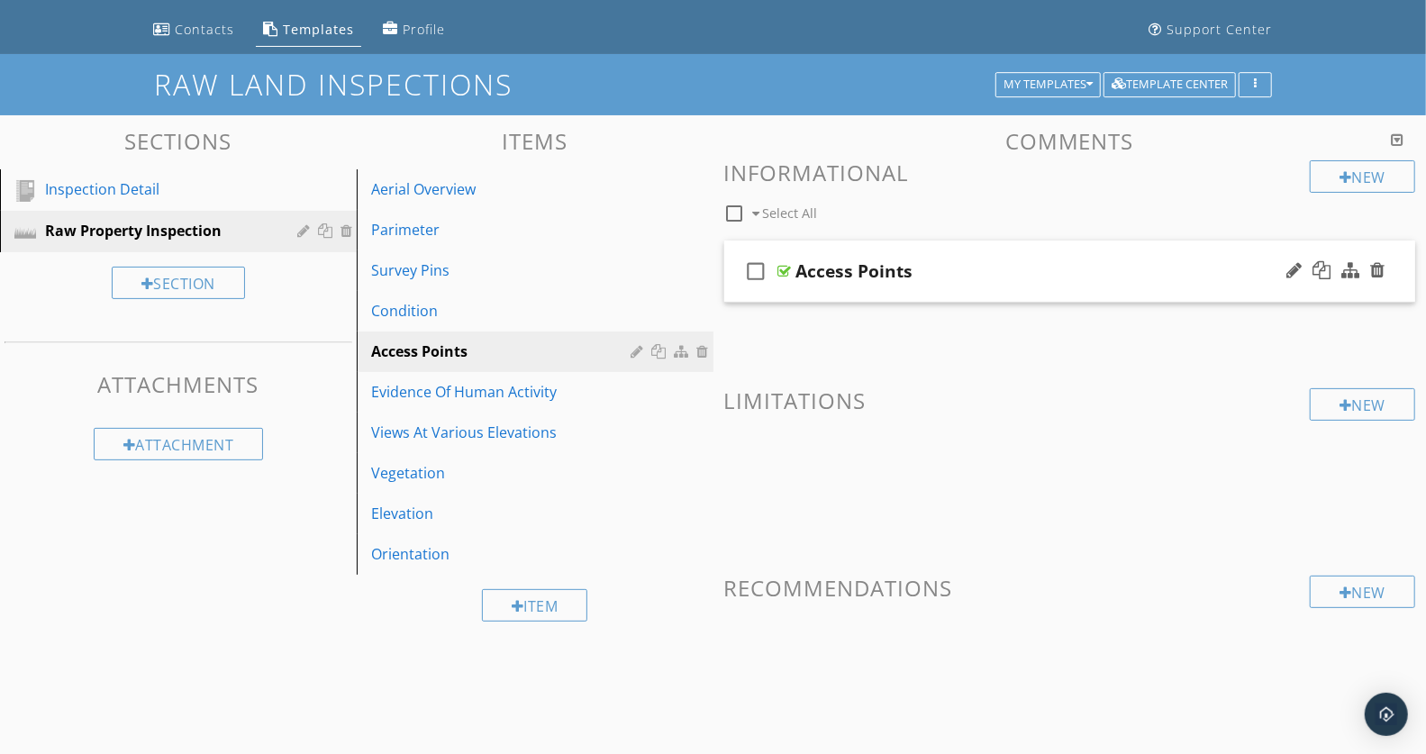
click at [1017, 265] on div "Access Points" at bounding box center [1042, 271] width 492 height 22
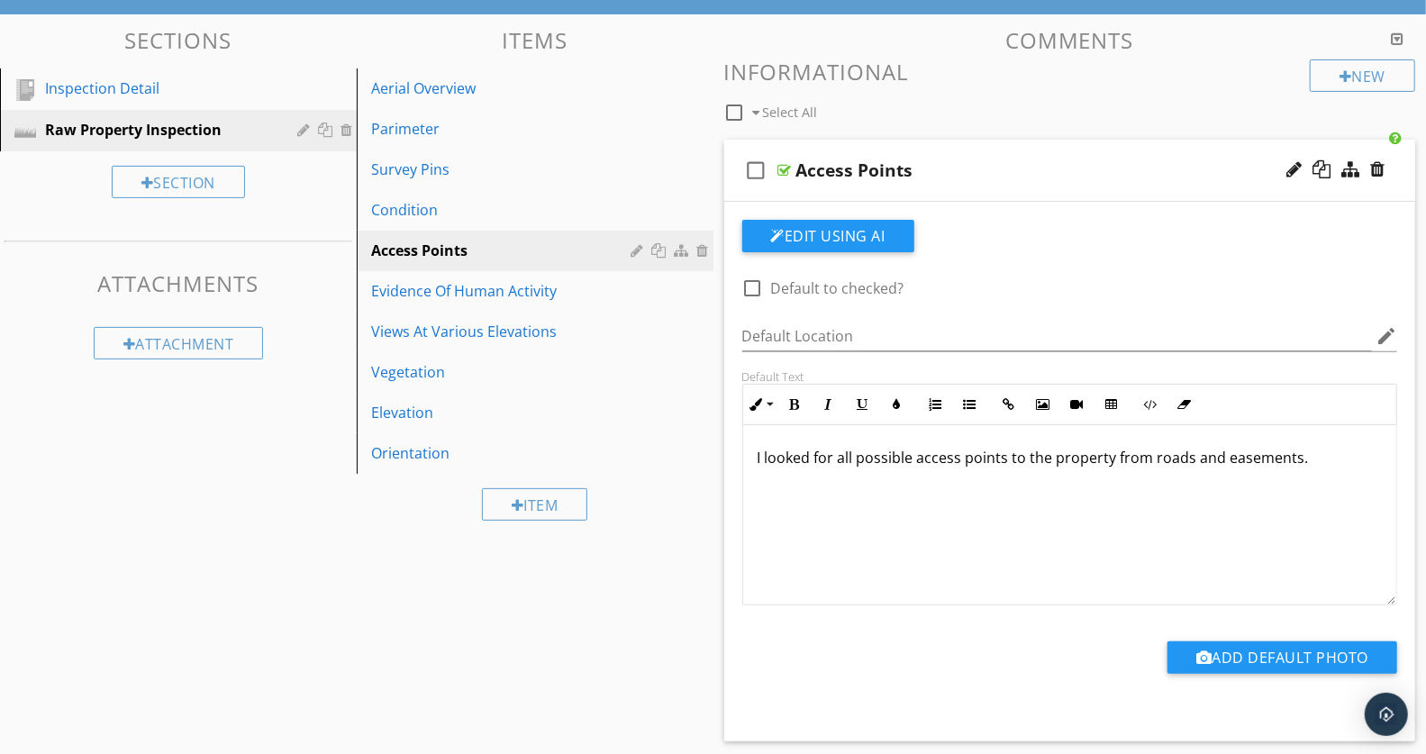
scroll to position [211, 0]
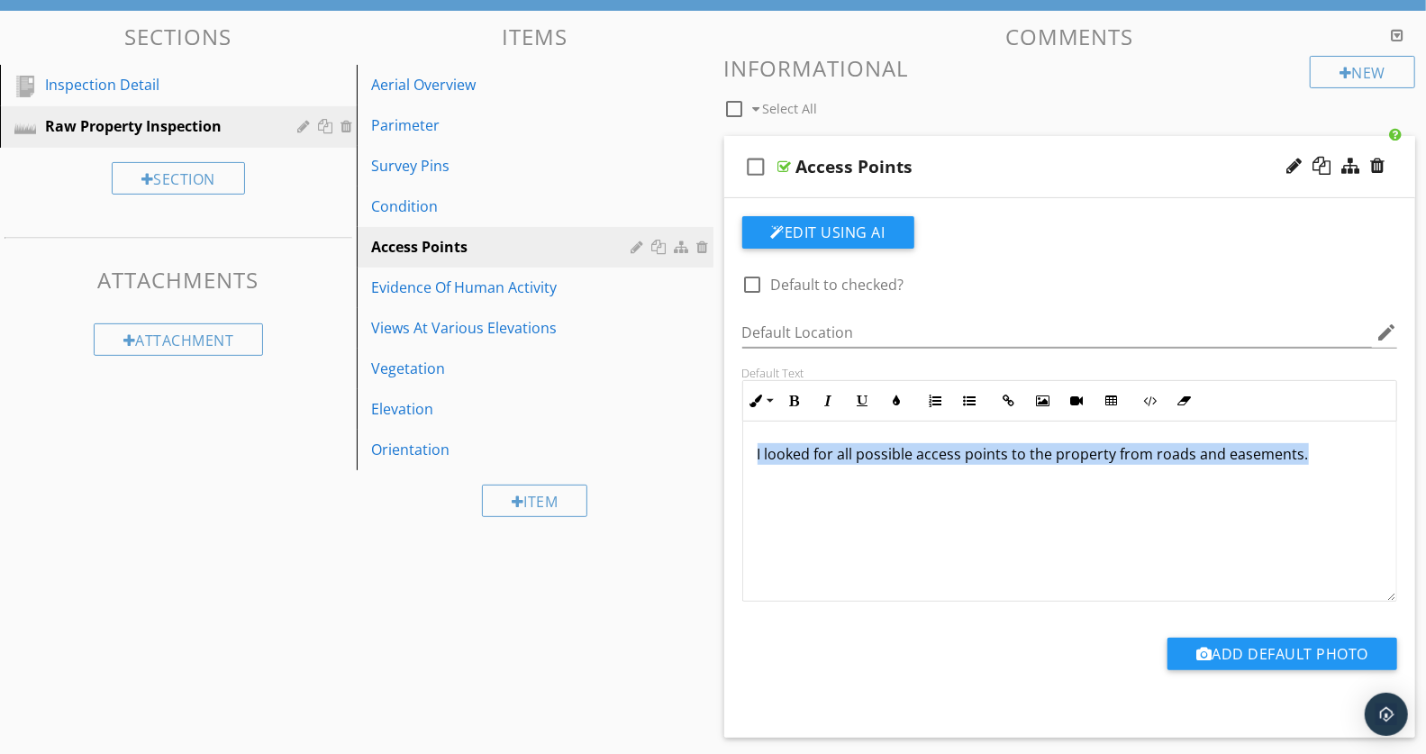
drag, startPoint x: 1313, startPoint y: 461, endPoint x: 771, endPoint y: 441, distance: 542.7
click at [771, 441] on div "I looked for all possible access points to the property from roads and easement…" at bounding box center [1070, 512] width 654 height 180
copy p "I looked for all possible access points to the property from roads and easement…"
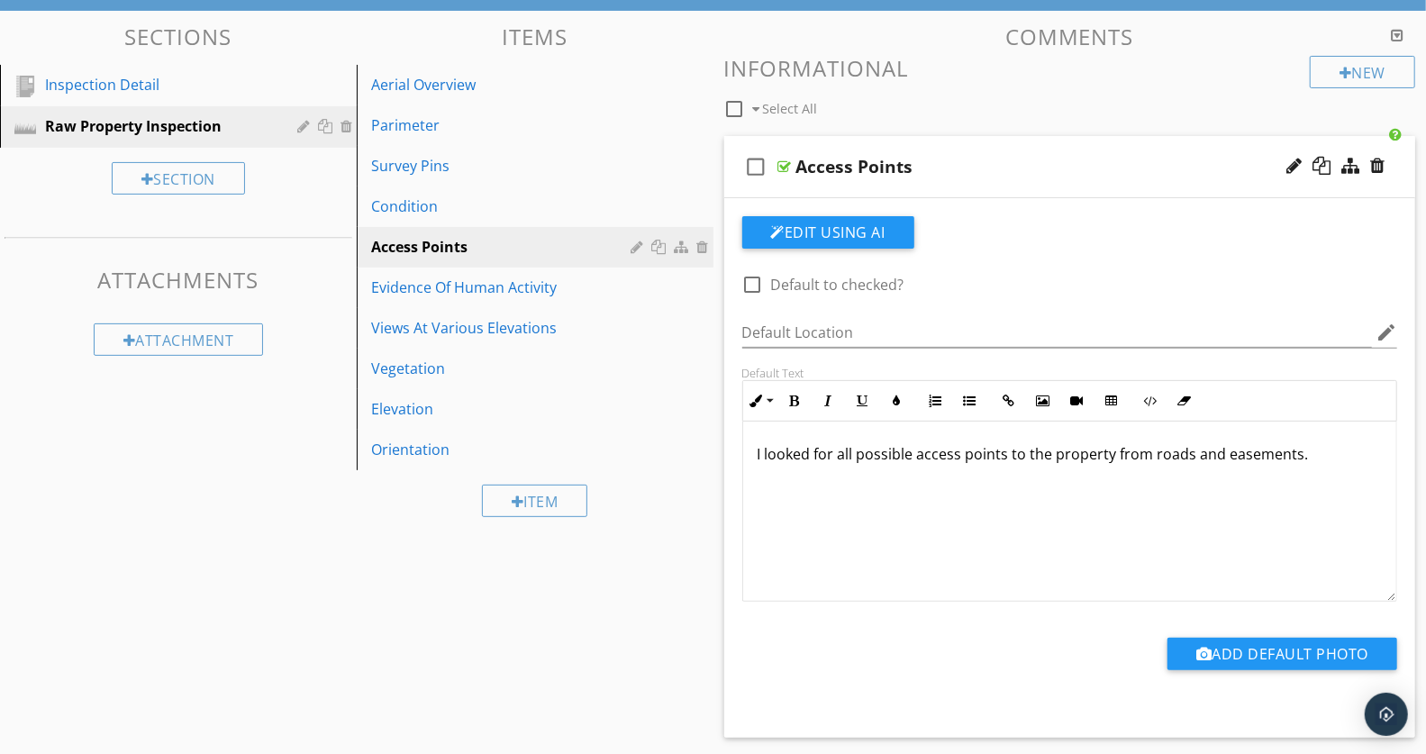
click at [1167, 166] on div "Access Points" at bounding box center [1042, 167] width 492 height 22
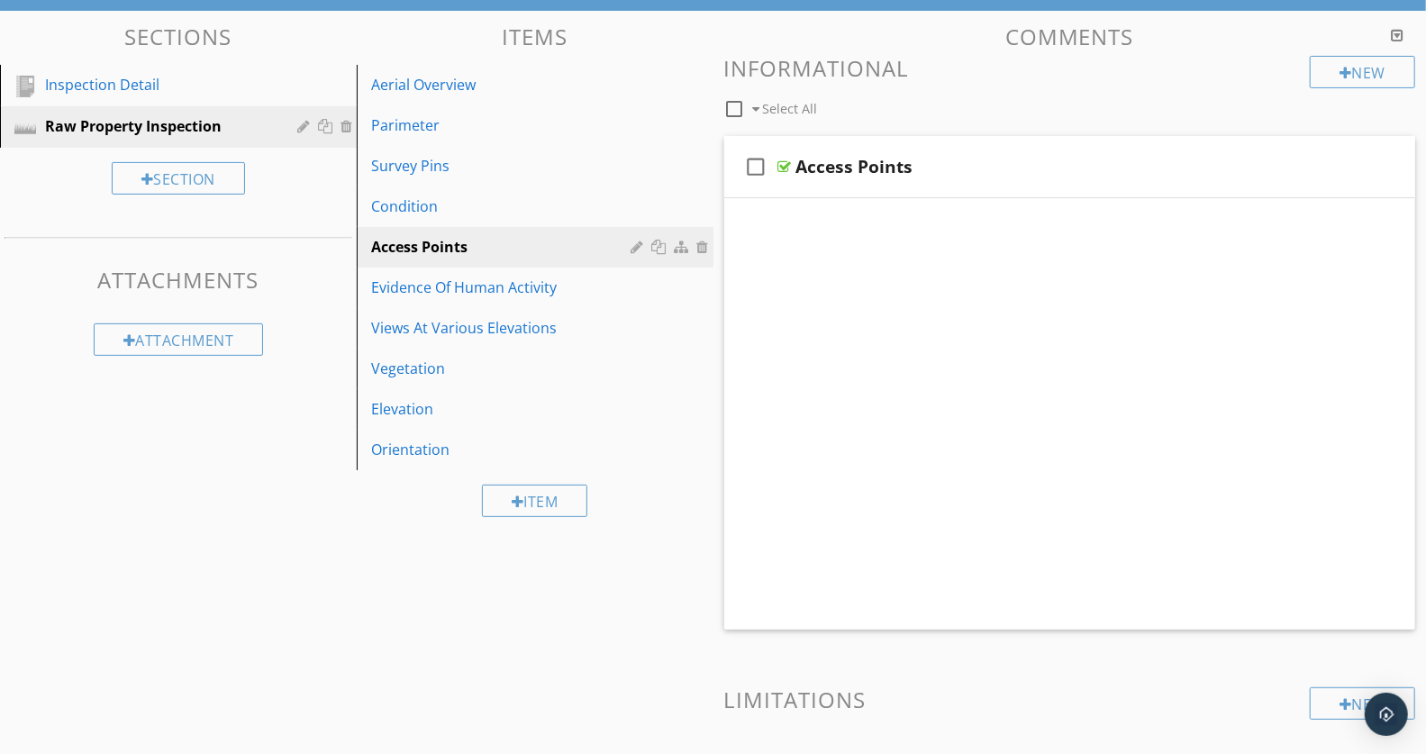
scroll to position [160, 0]
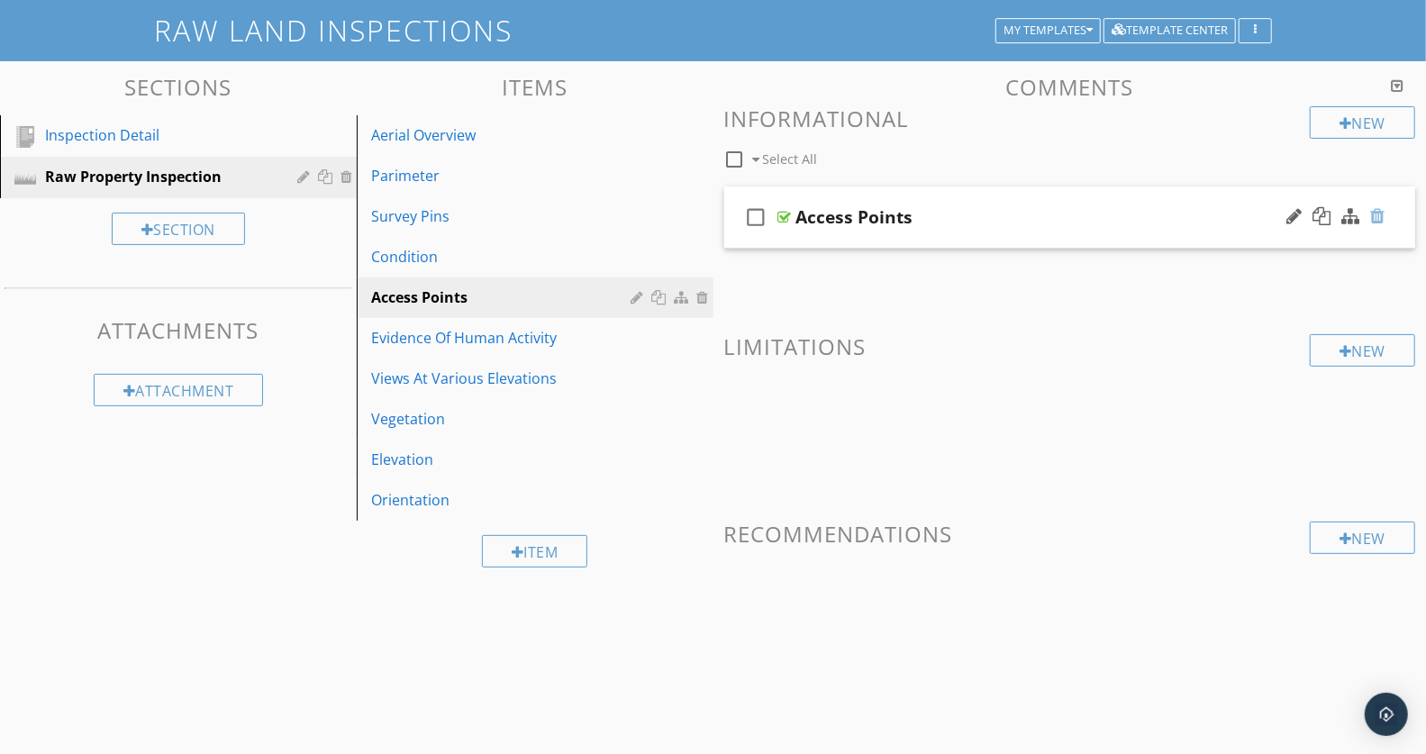
click at [1376, 219] on div at bounding box center [1377, 216] width 14 height 18
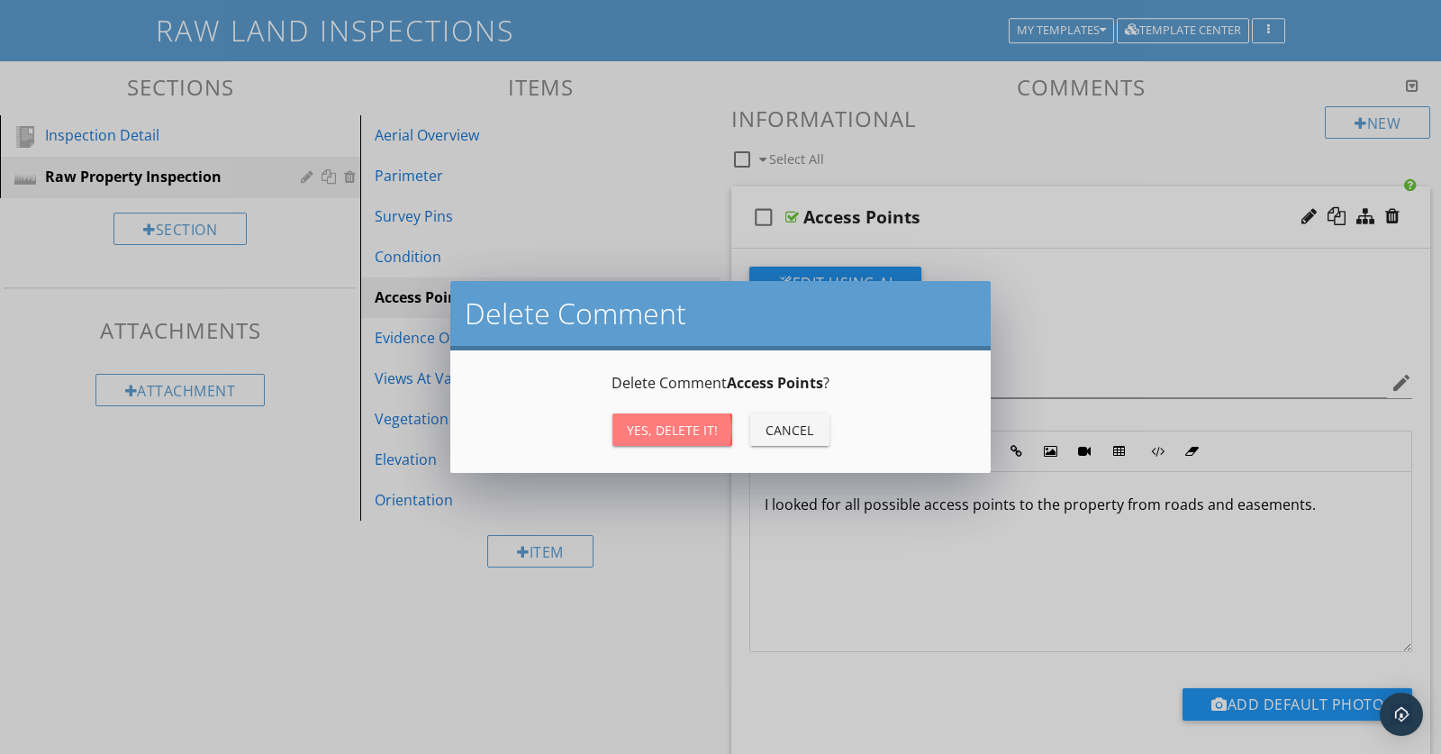
drag, startPoint x: 694, startPoint y: 429, endPoint x: 702, endPoint y: 422, distance: 10.3
click at [695, 429] on div "Yes, Delete it!" at bounding box center [672, 430] width 91 height 19
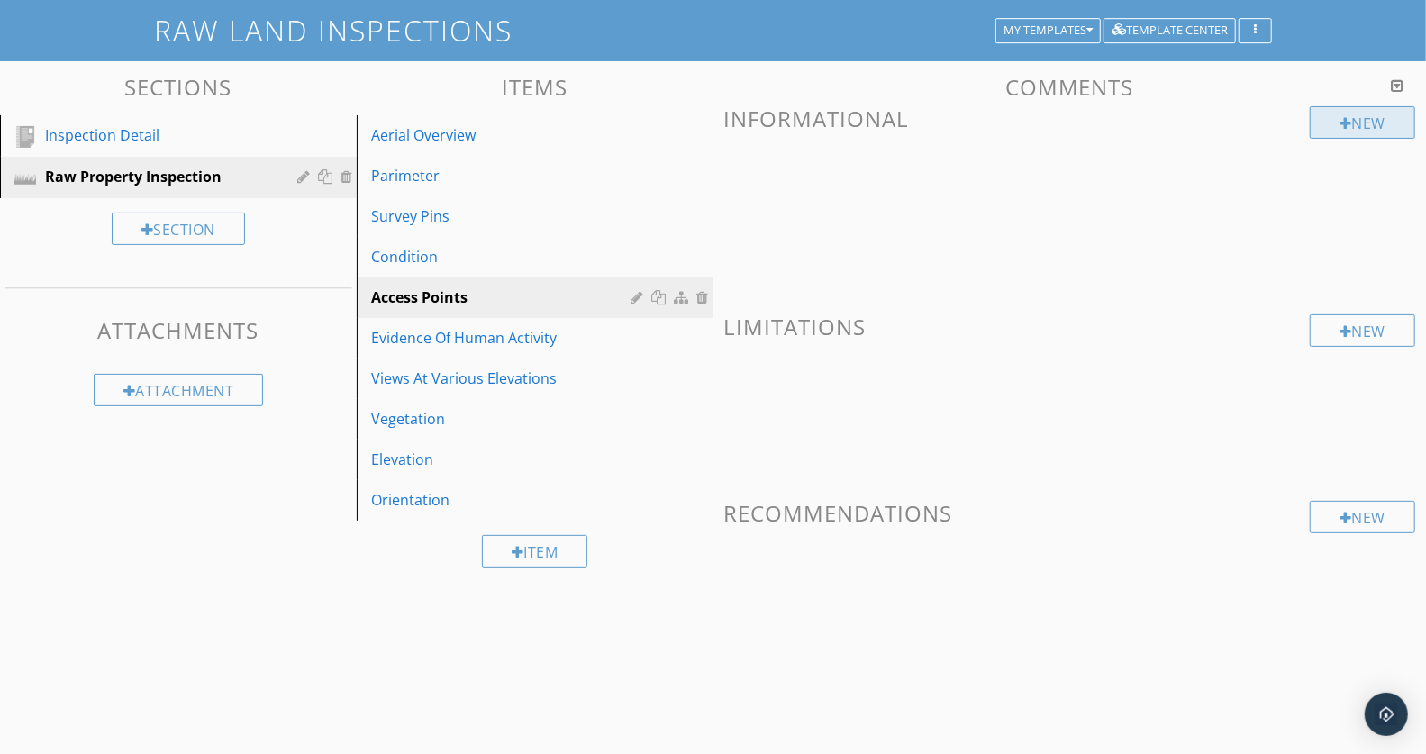
click at [1360, 119] on div "New" at bounding box center [1362, 122] width 105 height 32
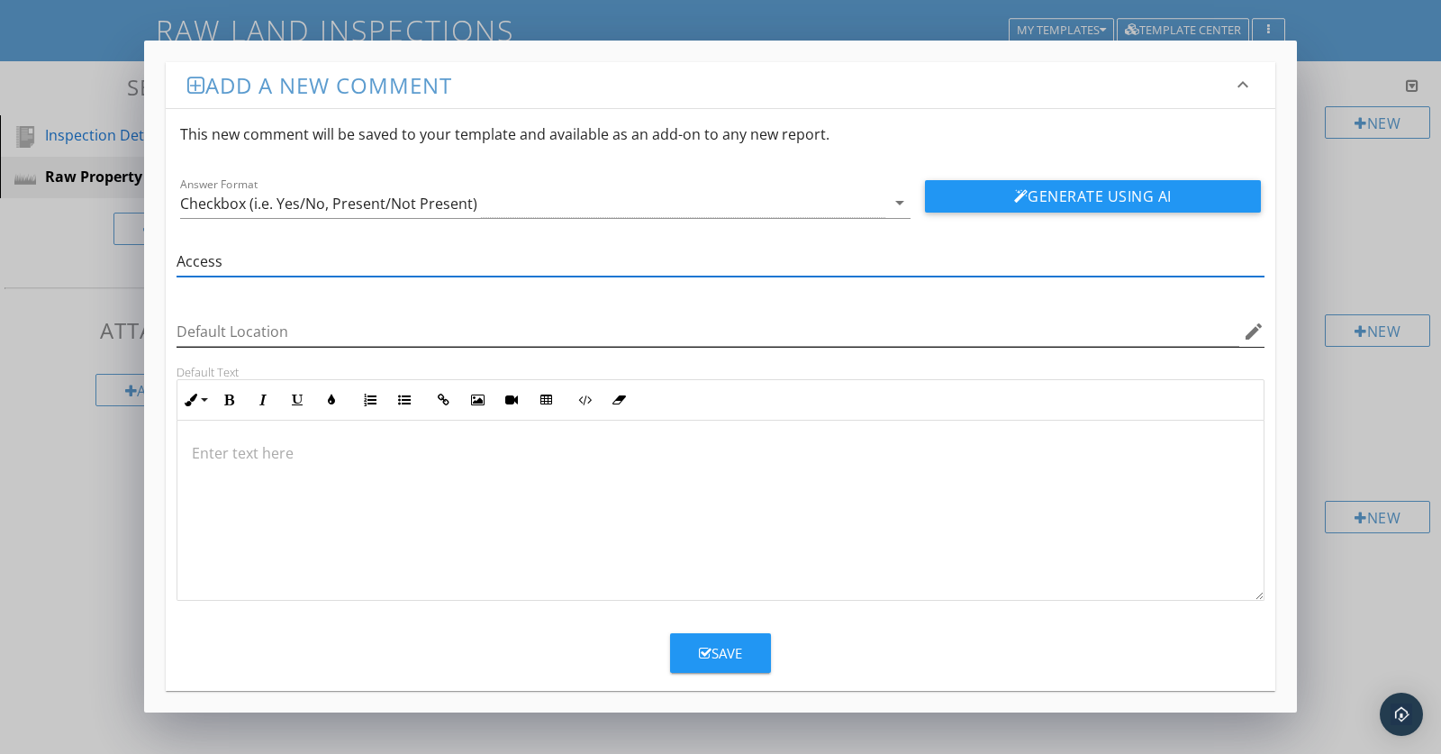
type input "Access Points"
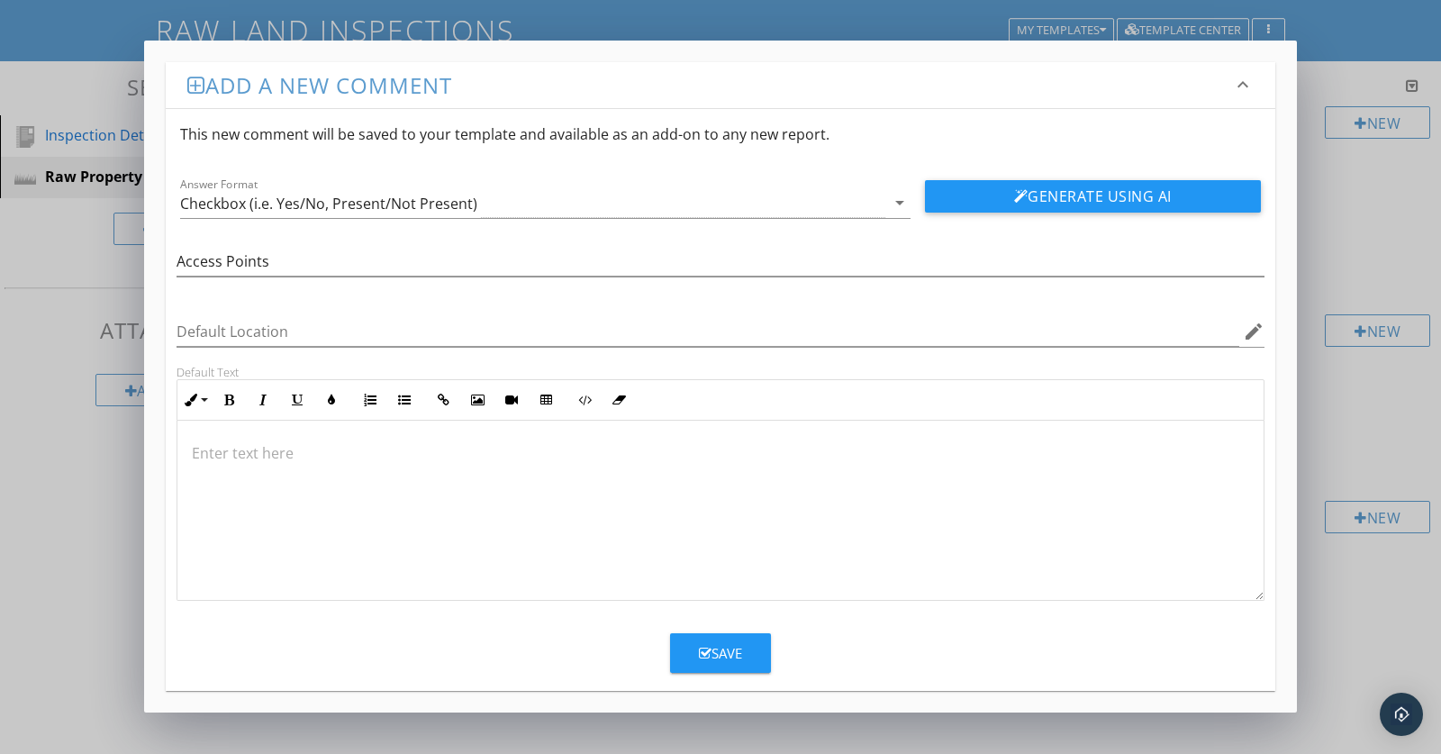
click at [240, 462] on p at bounding box center [721, 453] width 1058 height 22
click at [895, 201] on icon "arrow_drop_down" at bounding box center [900, 203] width 22 height 22
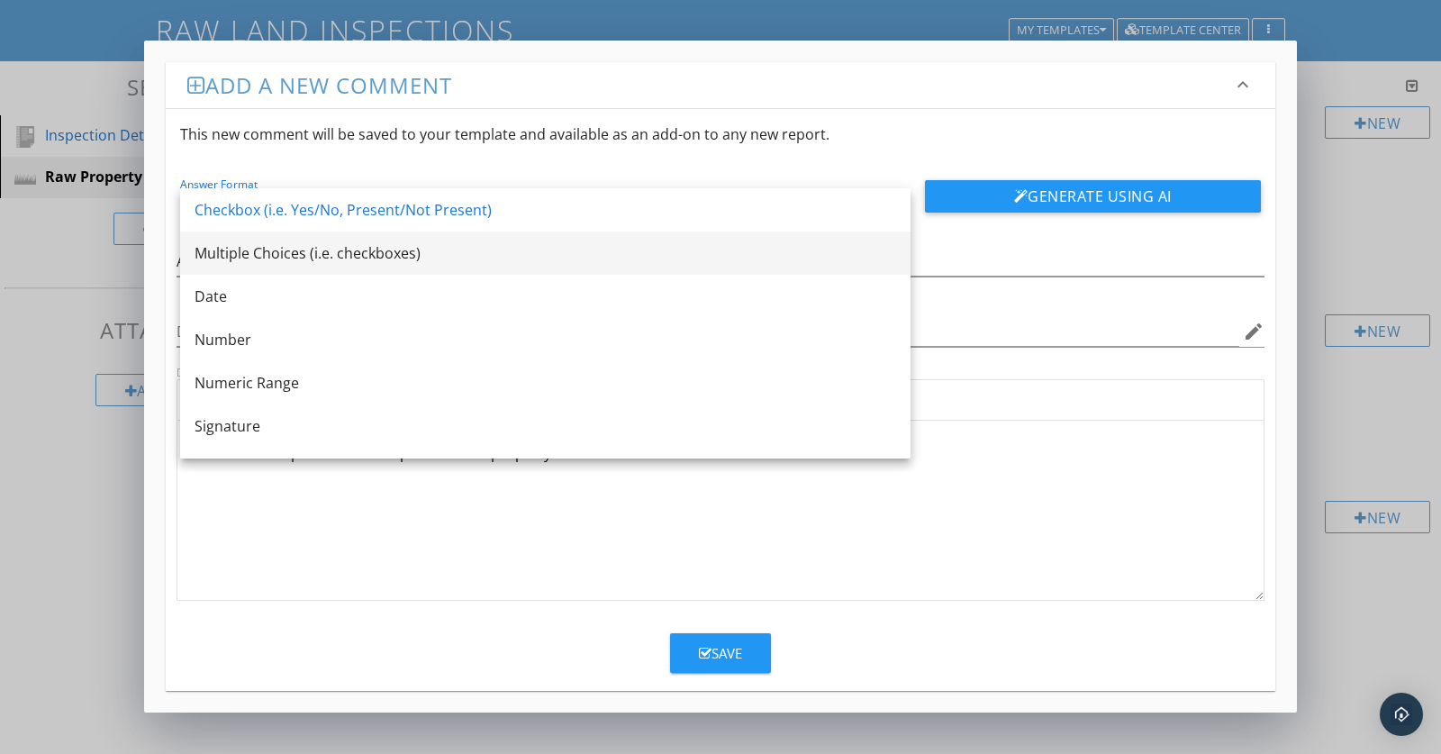
click at [230, 250] on div "Multiple Choices (i.e. checkboxes)" at bounding box center [546, 253] width 702 height 22
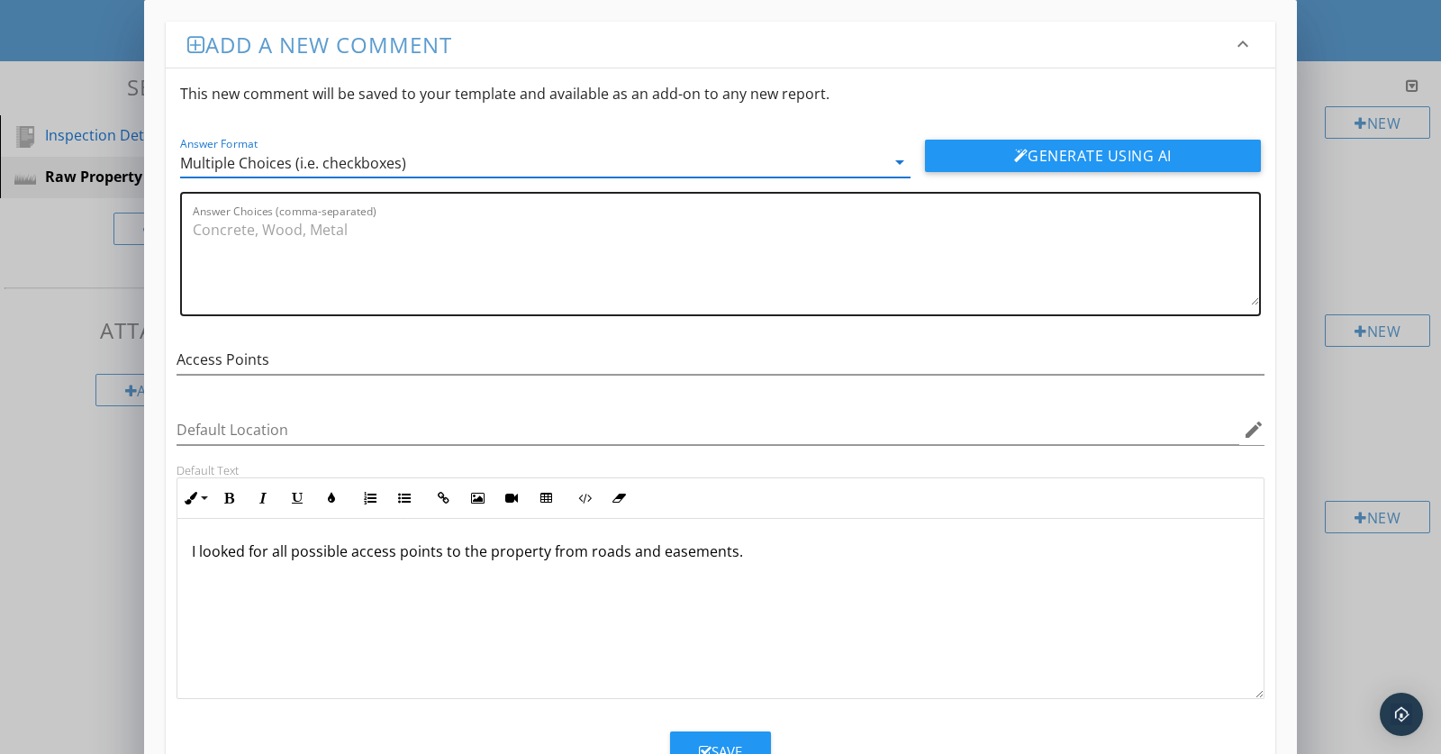
click at [240, 246] on textarea "Answer Choices (comma-separated)" at bounding box center [726, 260] width 1067 height 90
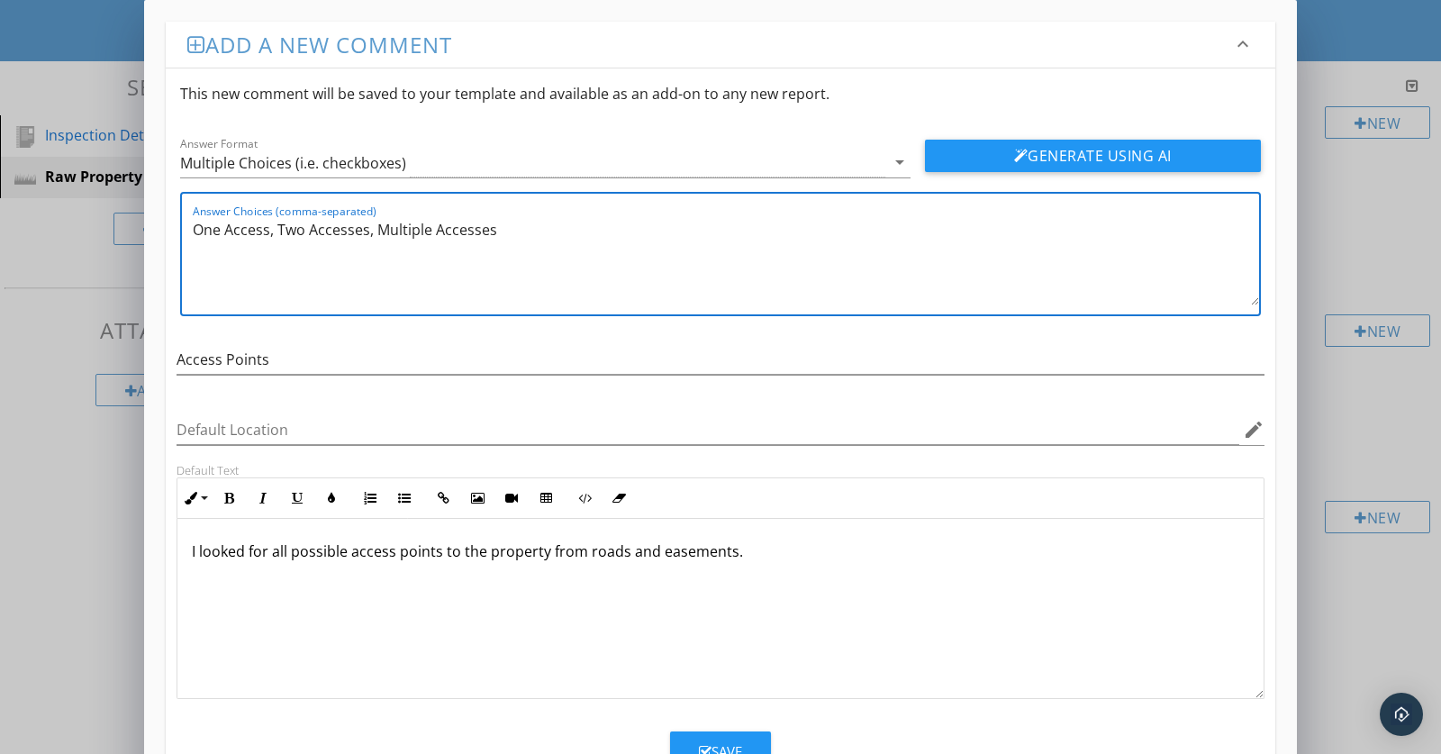
type textarea "One Access, Two Accesses, Multiple Accesses"
click at [710, 741] on div "Save" at bounding box center [720, 751] width 43 height 21
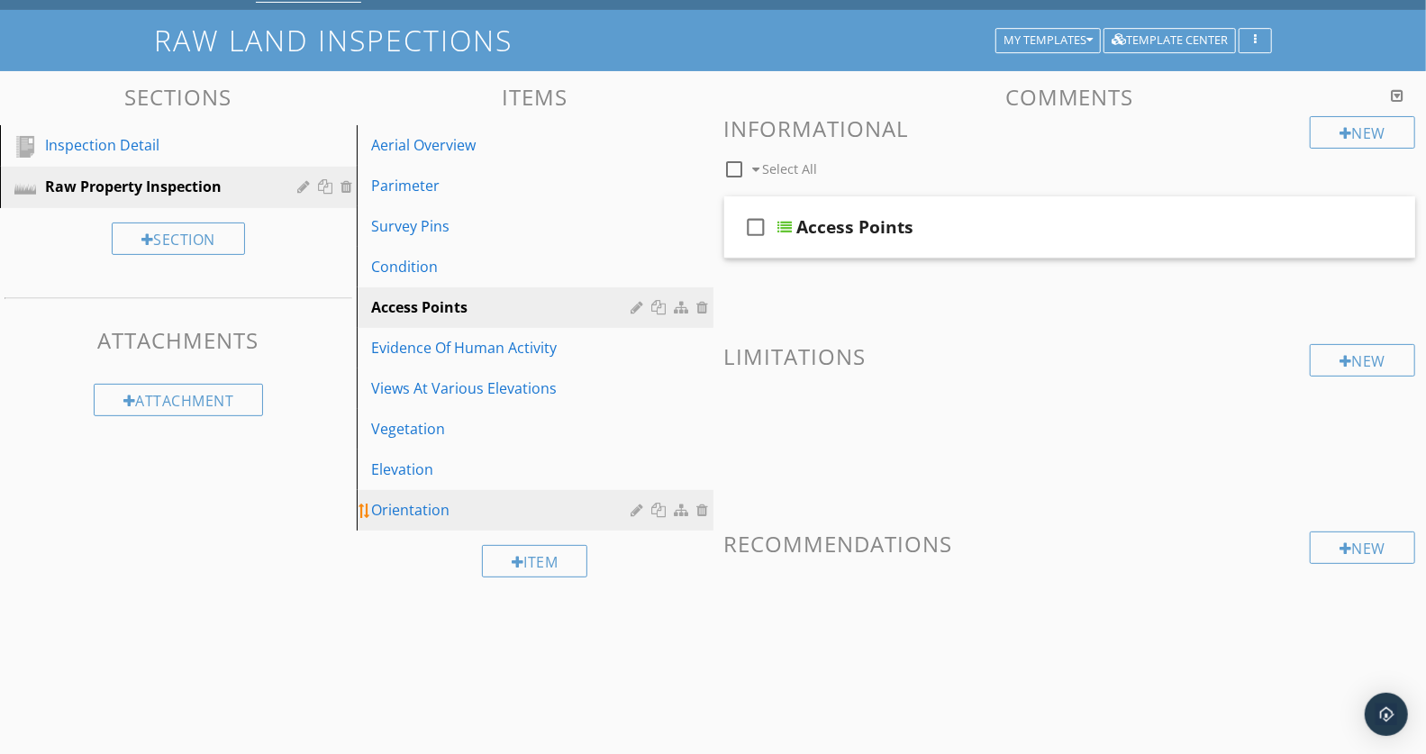
scroll to position [140, 0]
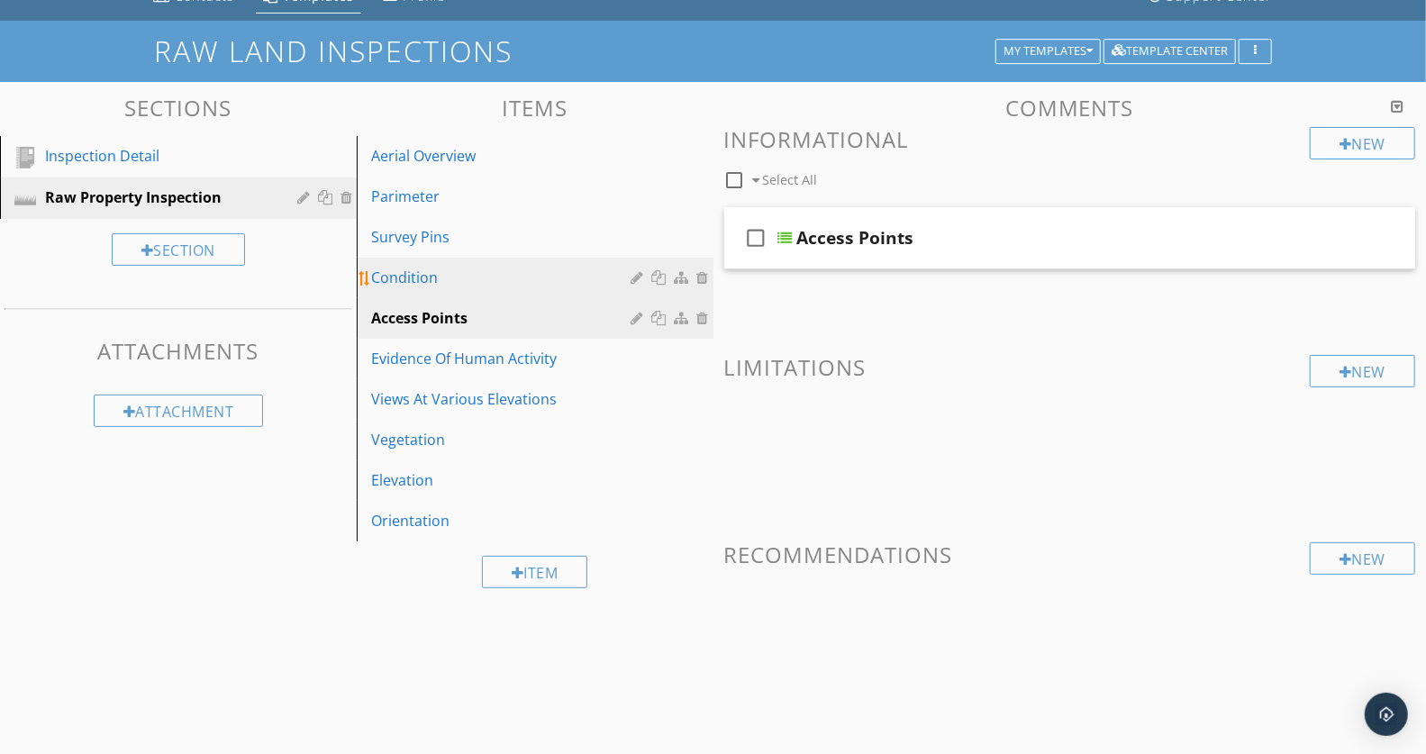
click at [432, 281] on div "Condition" at bounding box center [504, 278] width 266 height 22
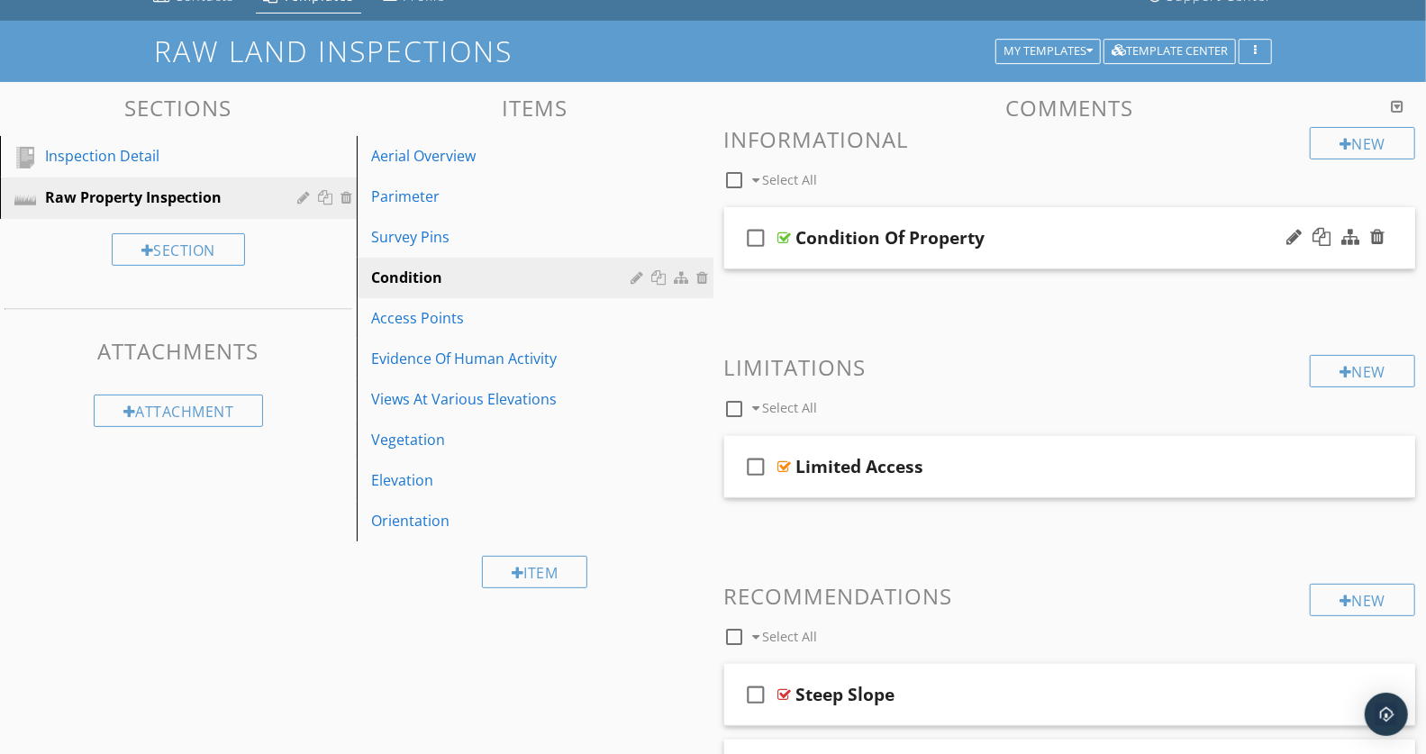
click at [1148, 229] on div "Condition Of Property" at bounding box center [1042, 238] width 492 height 22
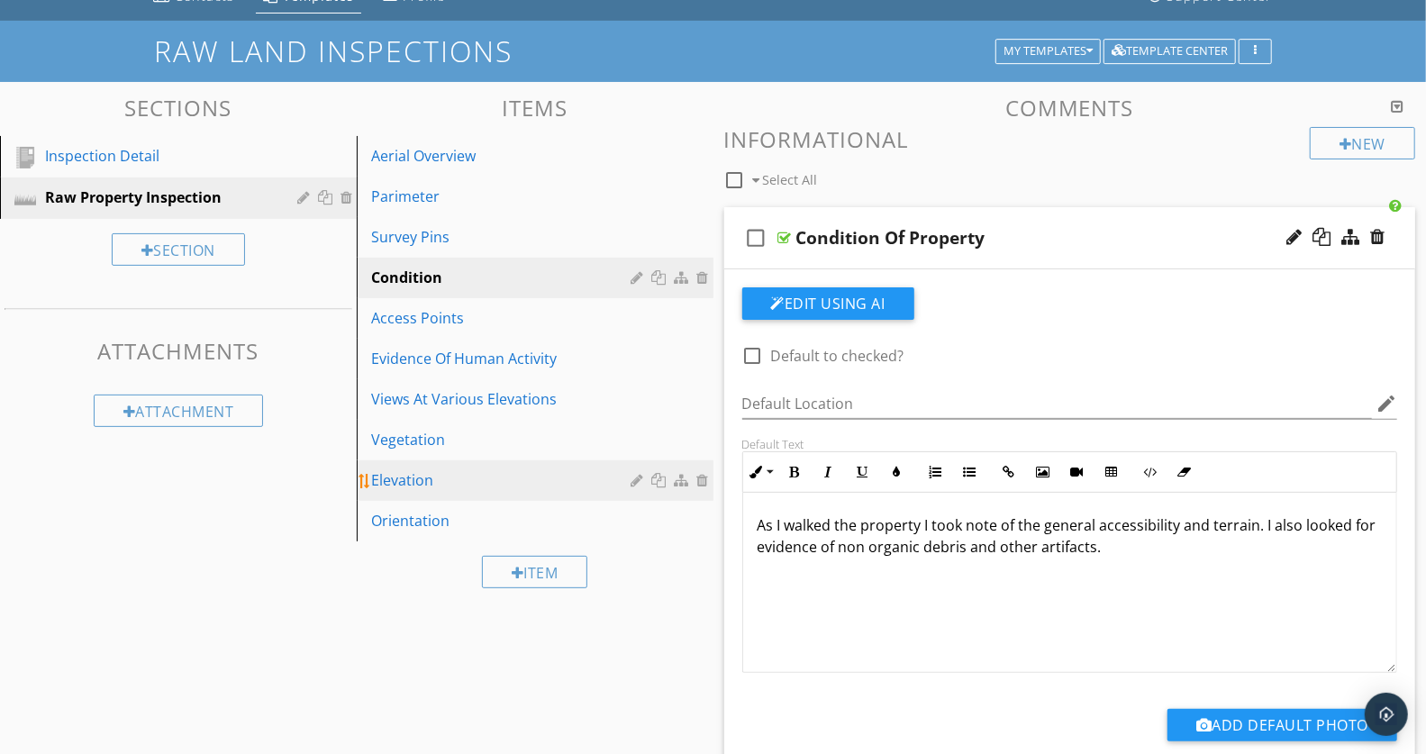
click at [460, 485] on div "Elevation" at bounding box center [504, 480] width 266 height 22
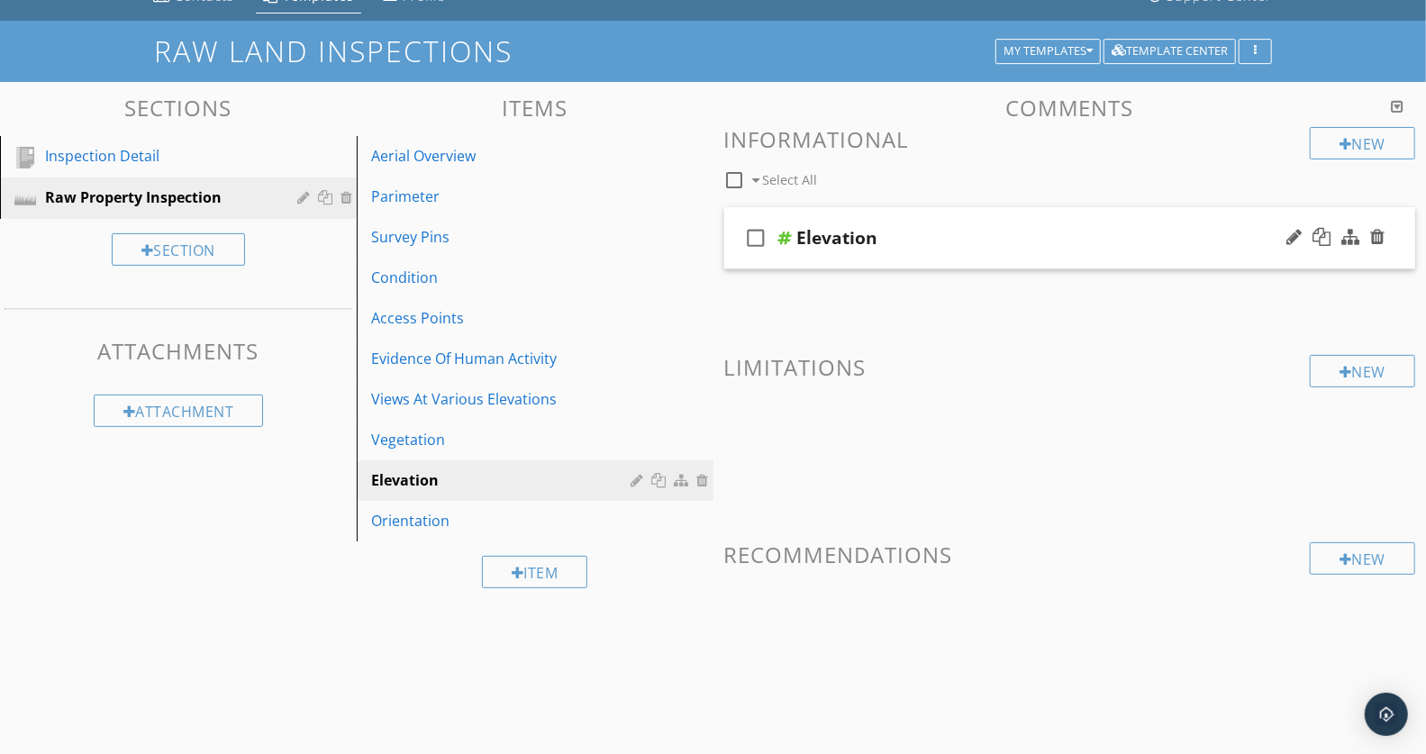
click at [1001, 223] on div "check_box_outline_blank Elevation" at bounding box center [1070, 238] width 692 height 62
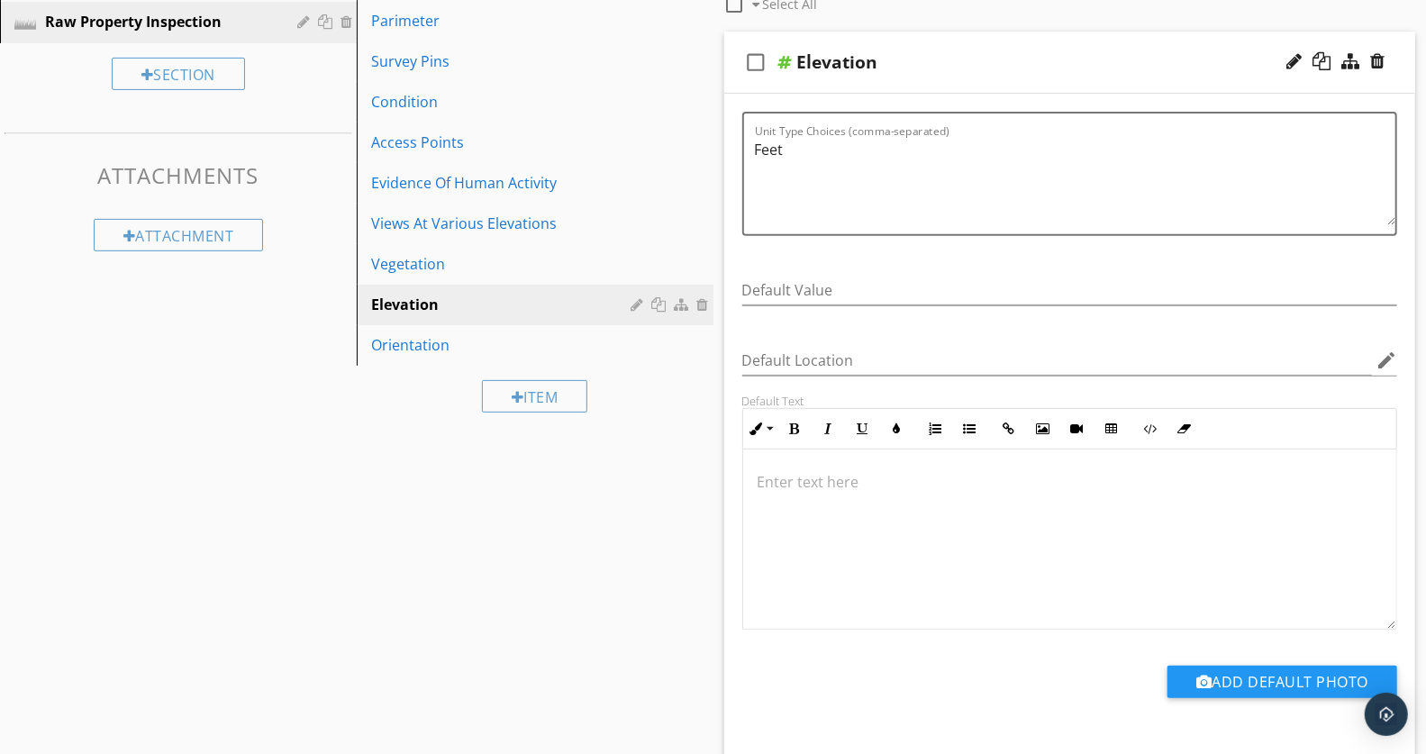
scroll to position [313, 0]
click at [747, 475] on div at bounding box center [1070, 541] width 654 height 180
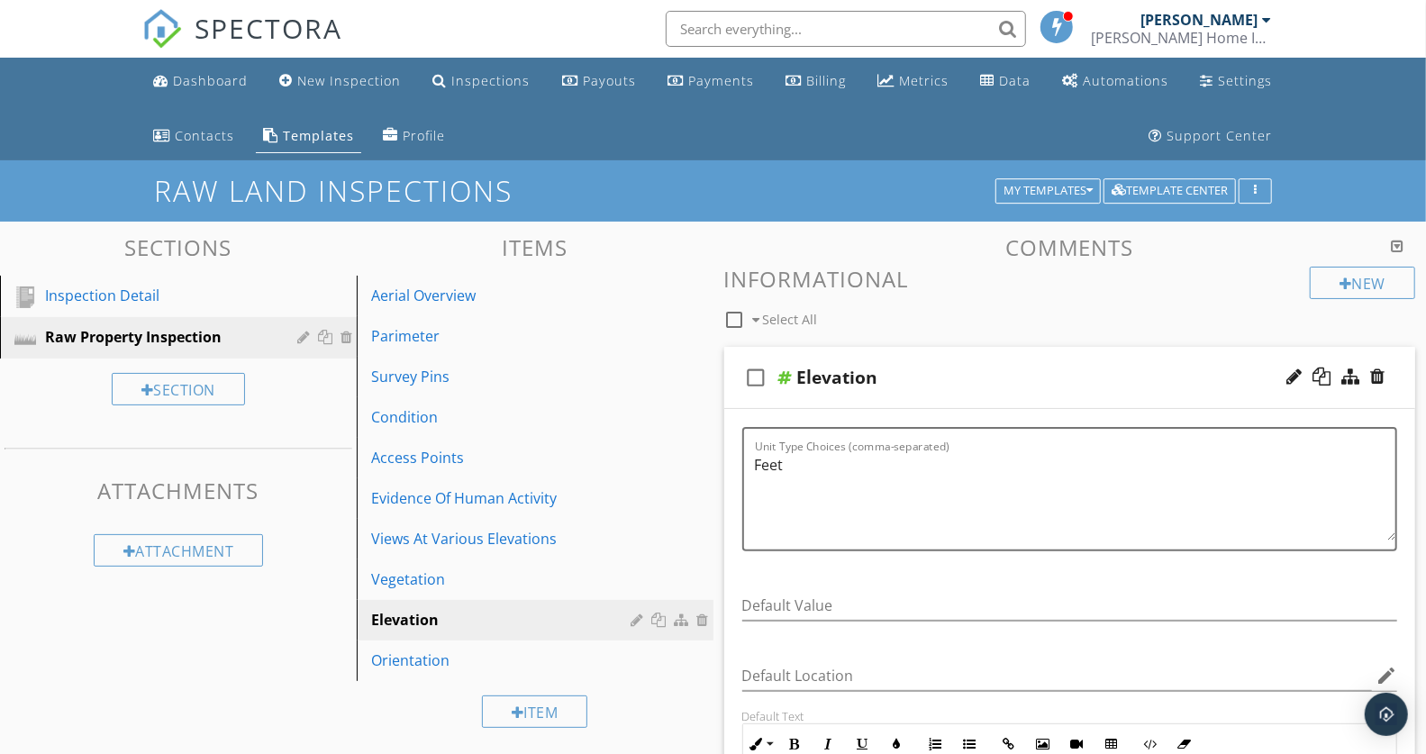
scroll to position [4, 0]
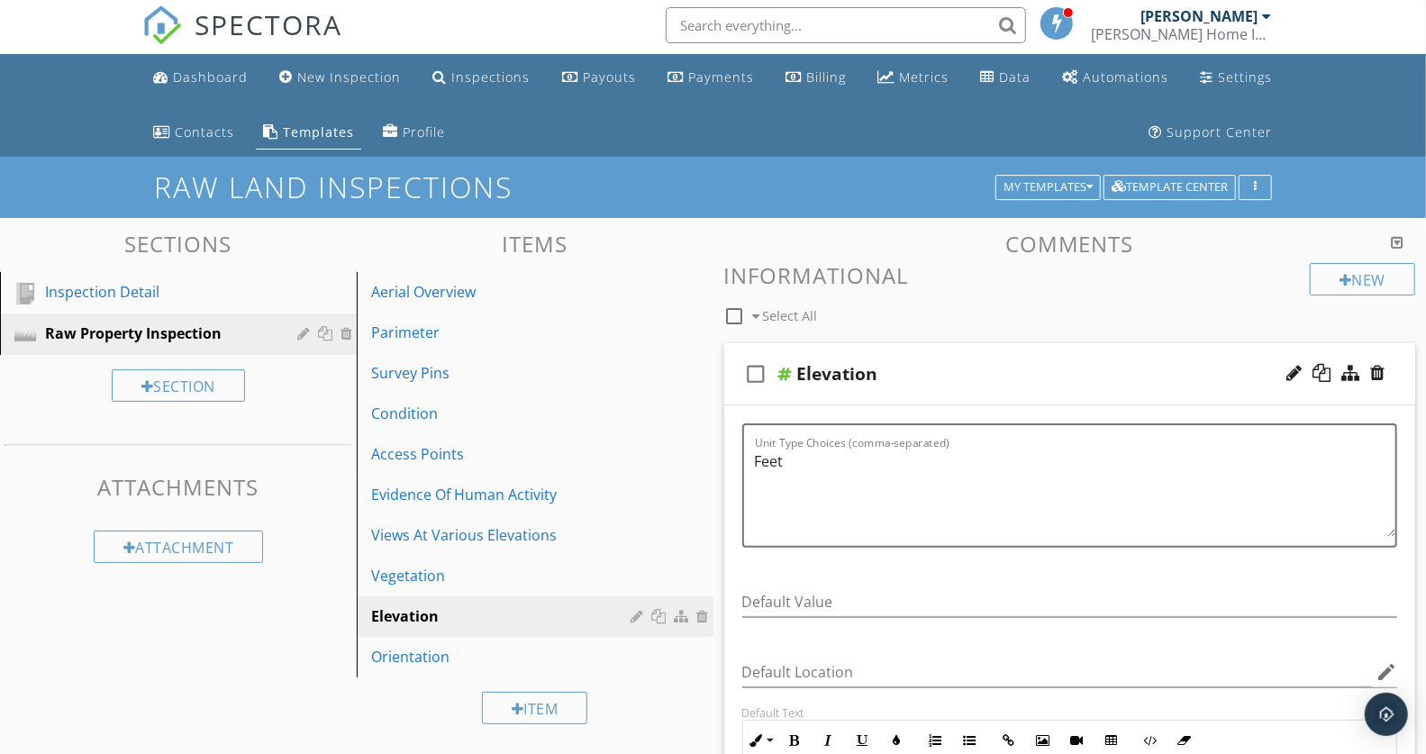
click at [1097, 354] on div "check_box_outline_blank Elevation" at bounding box center [1070, 374] width 692 height 62
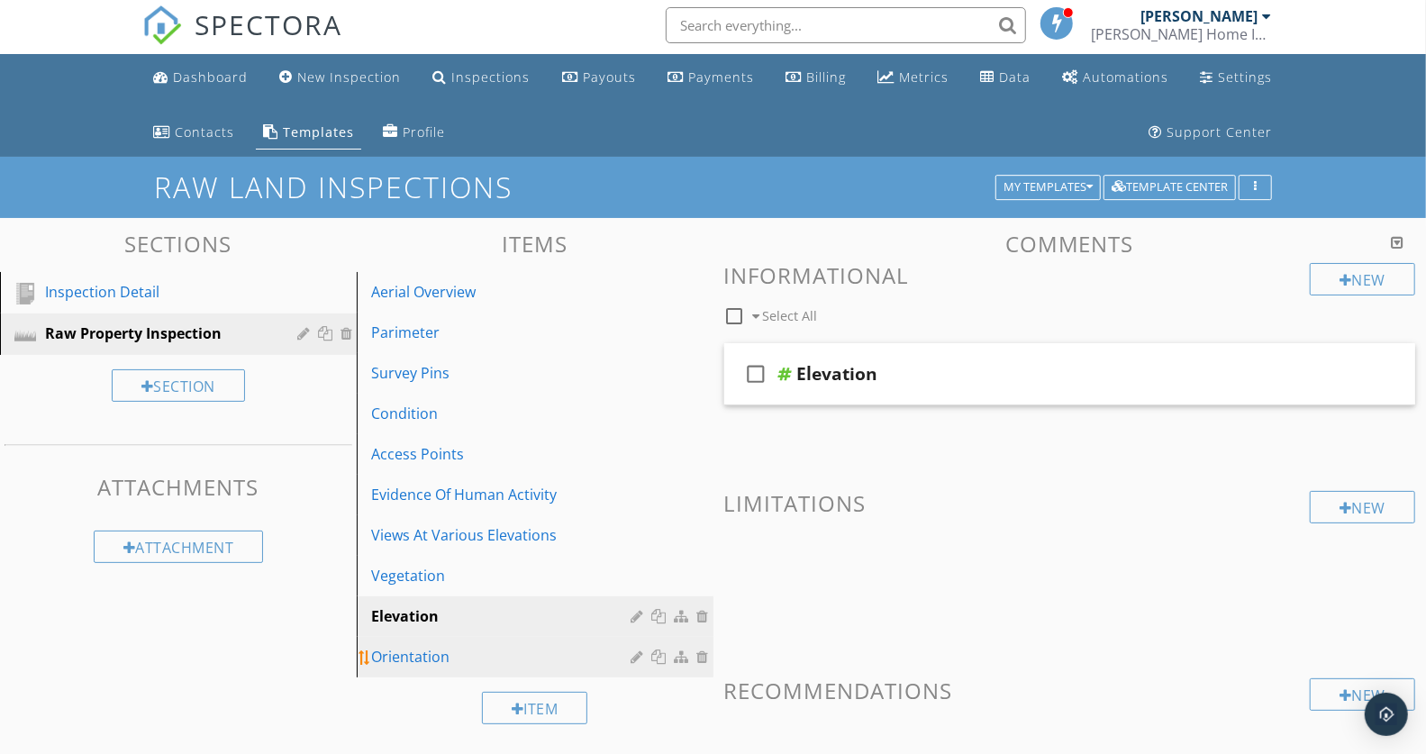
click at [466, 656] on div "Orientation" at bounding box center [504, 657] width 266 height 22
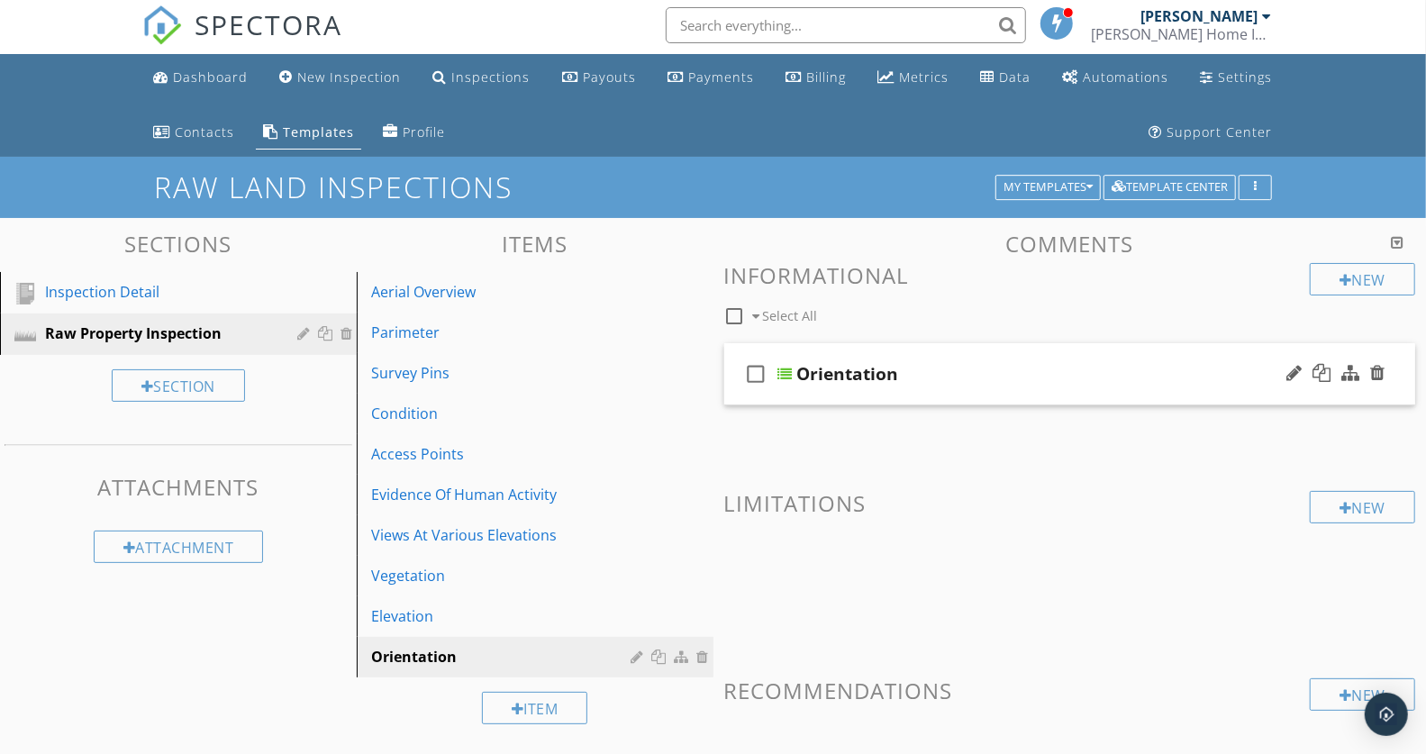
click at [1051, 368] on div "Orientation" at bounding box center [1043, 374] width 492 height 22
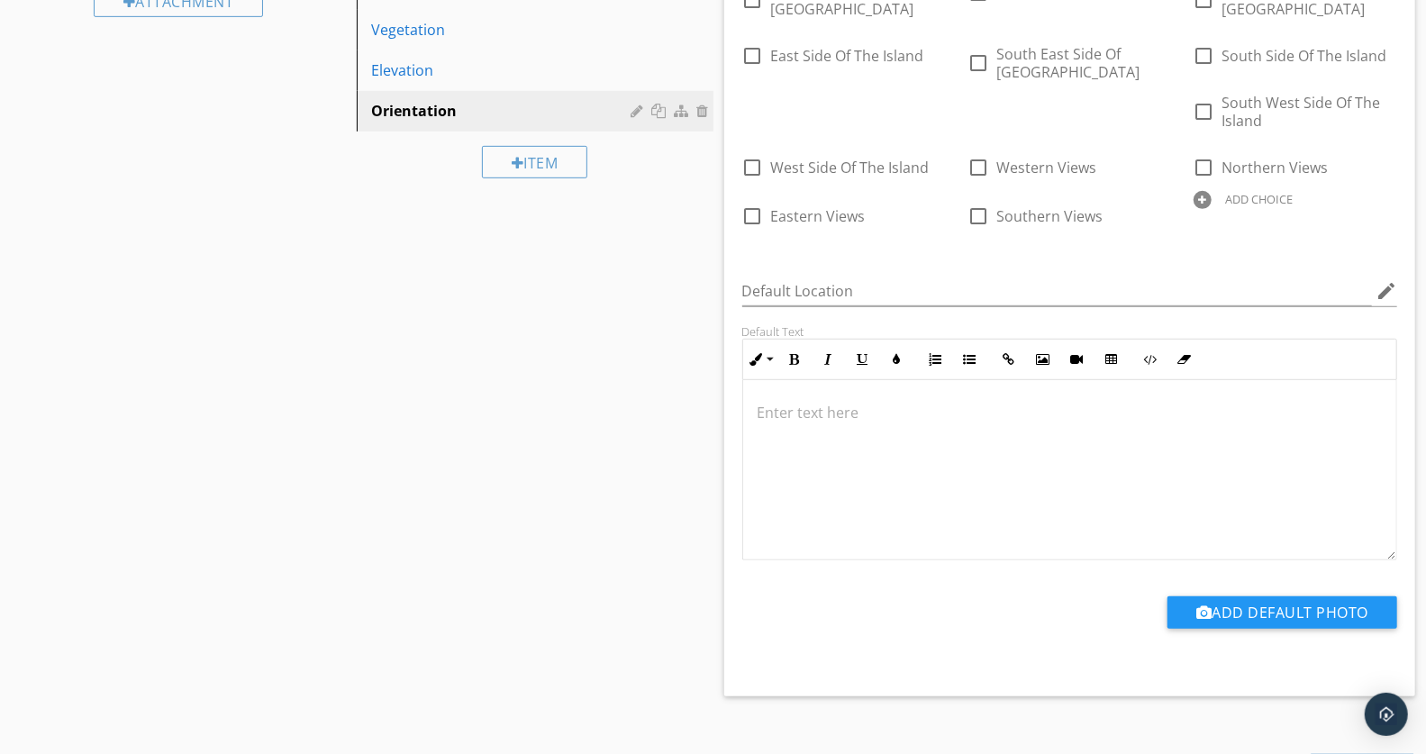
scroll to position [568, 0]
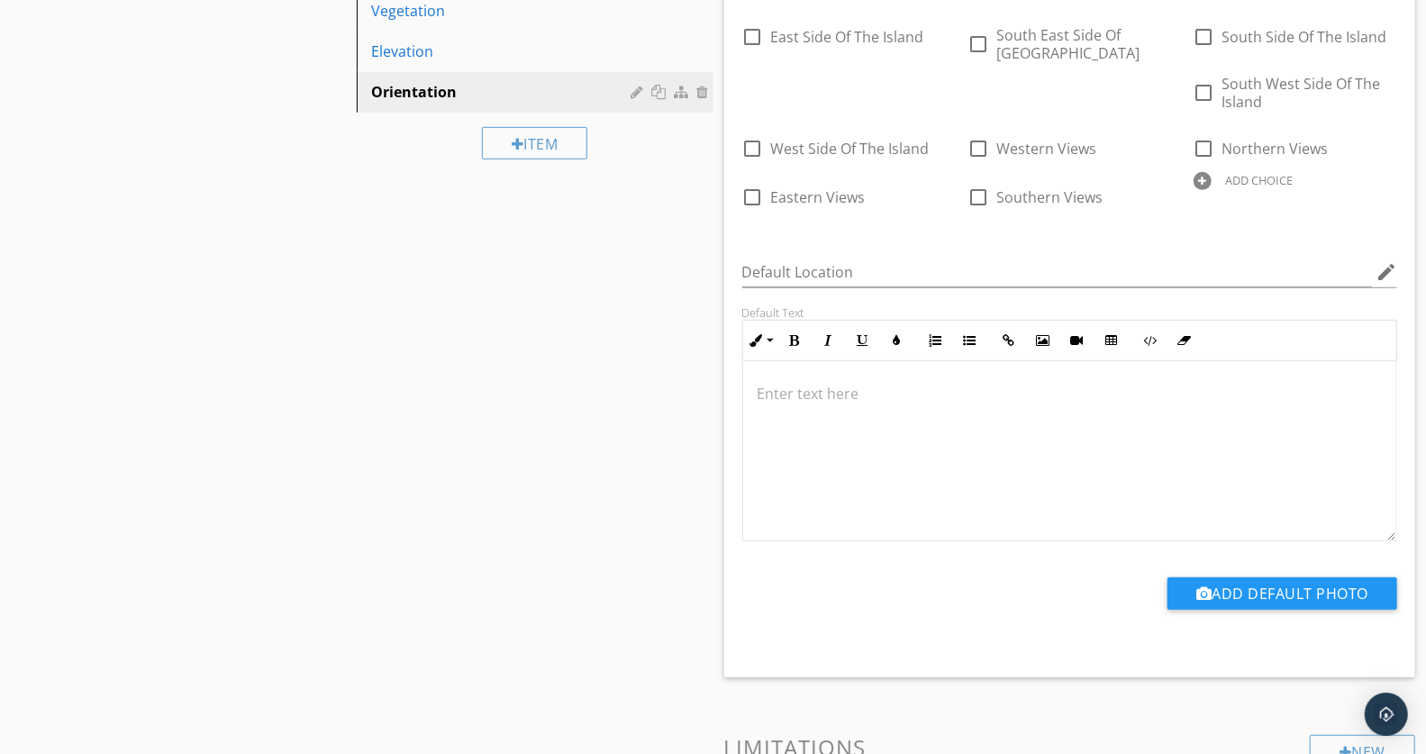
click at [786, 394] on p at bounding box center [1070, 394] width 625 height 22
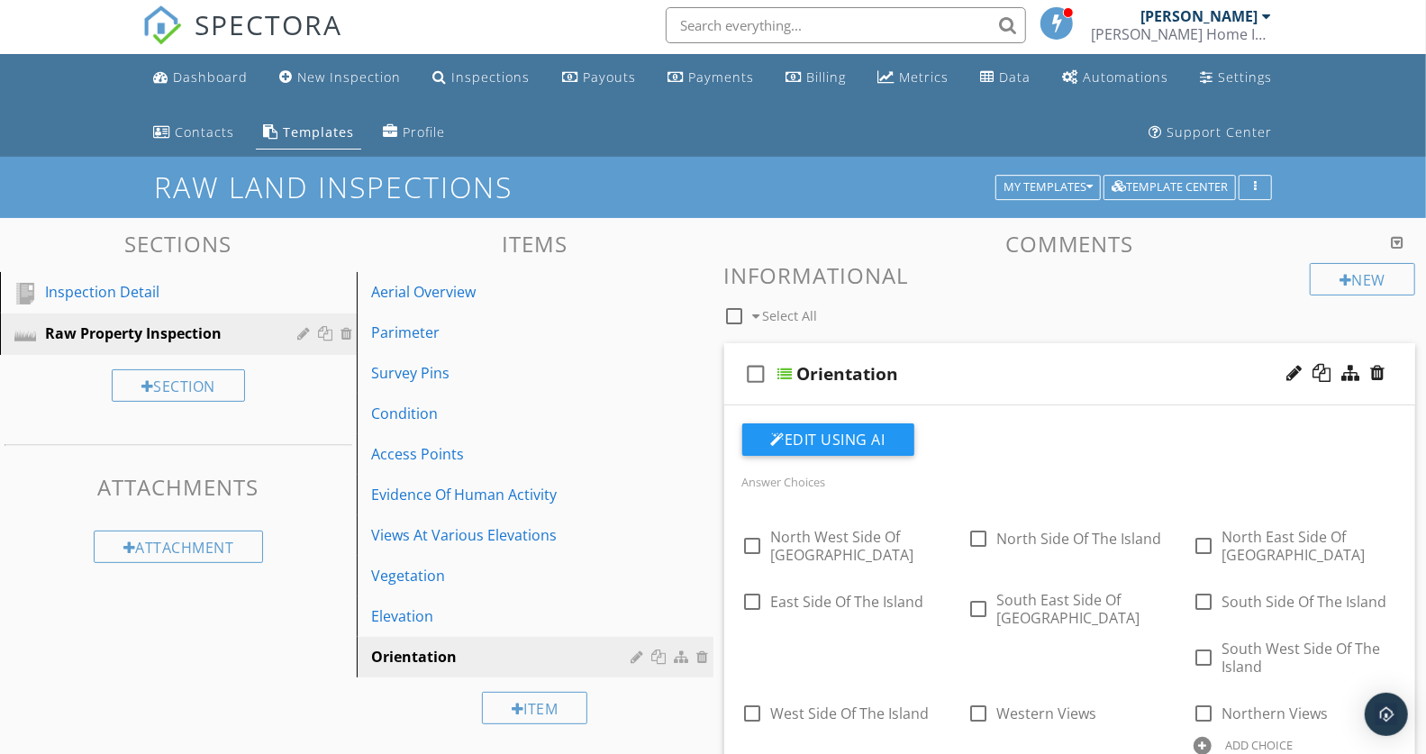
scroll to position [0, 0]
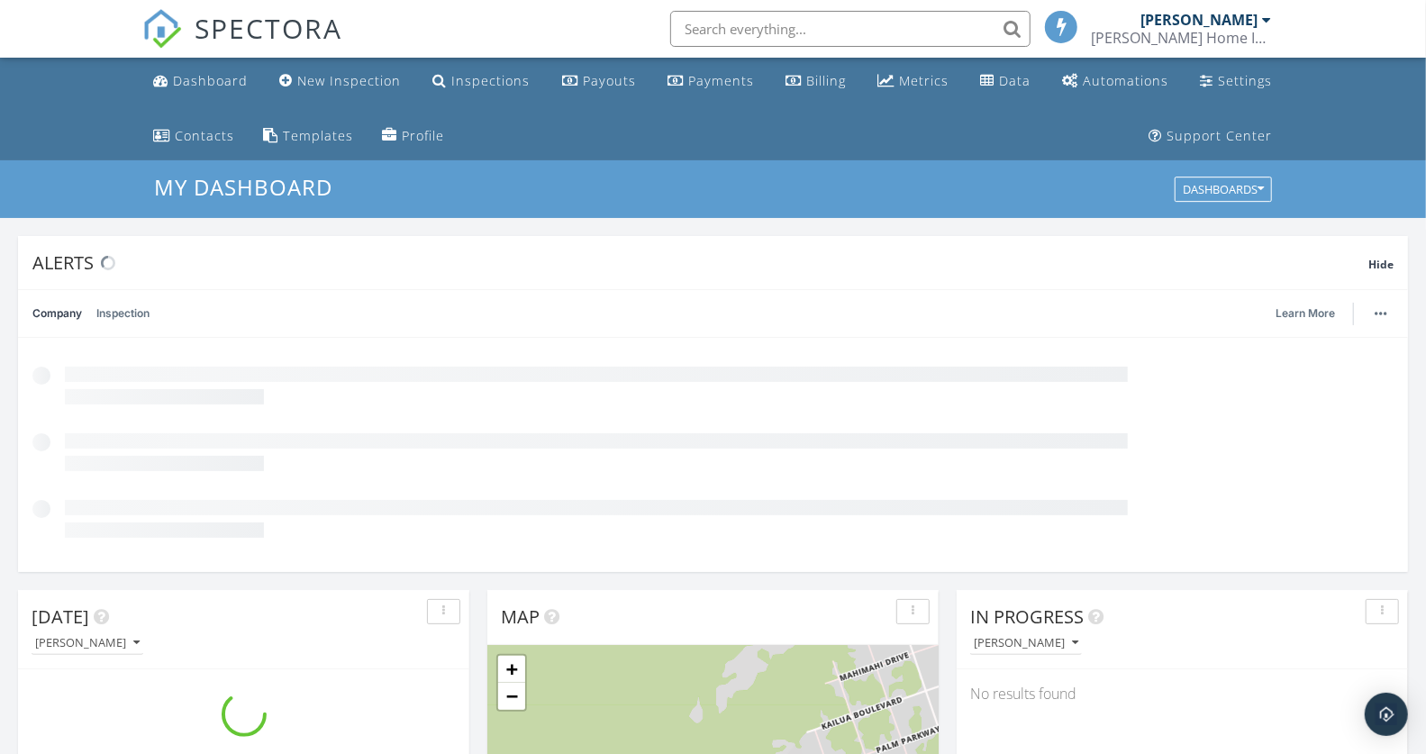
scroll to position [1671, 1458]
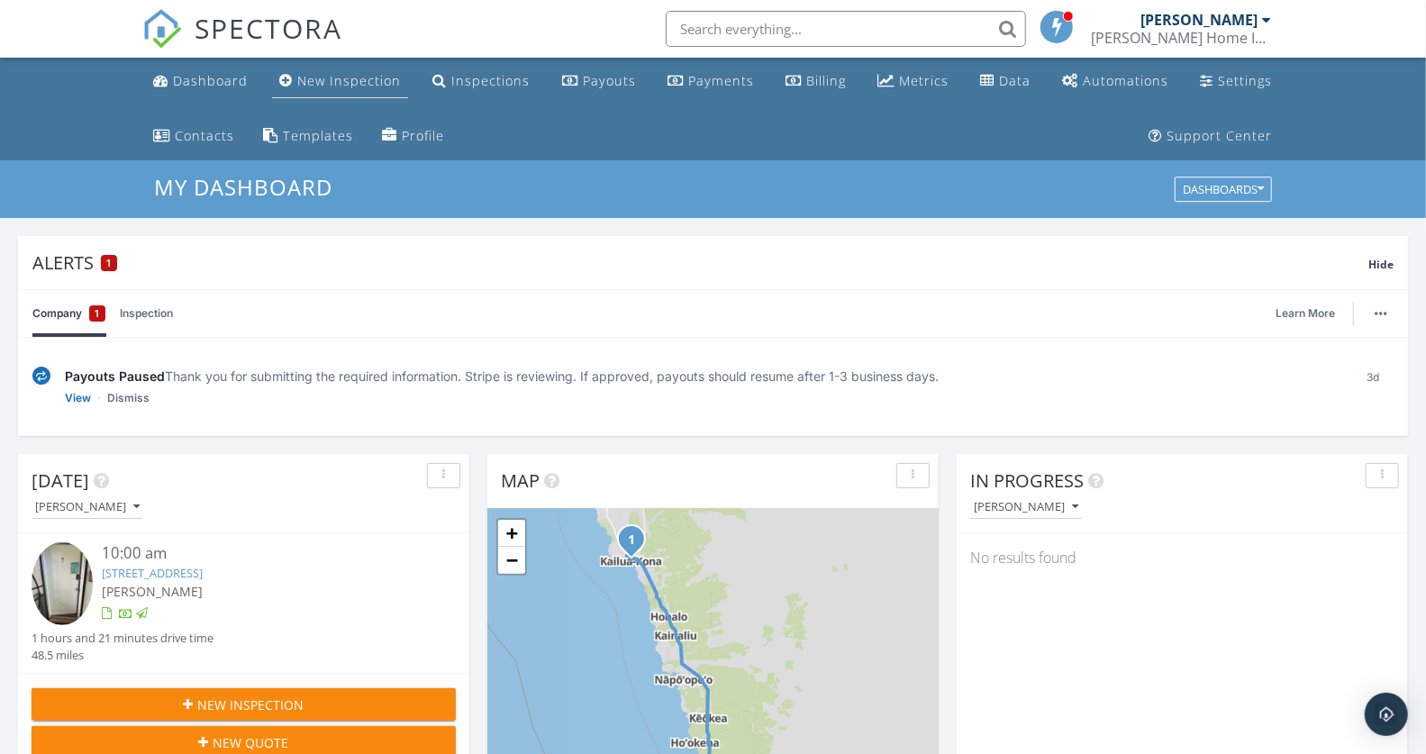
click at [346, 82] on div "New Inspection" at bounding box center [349, 80] width 104 height 17
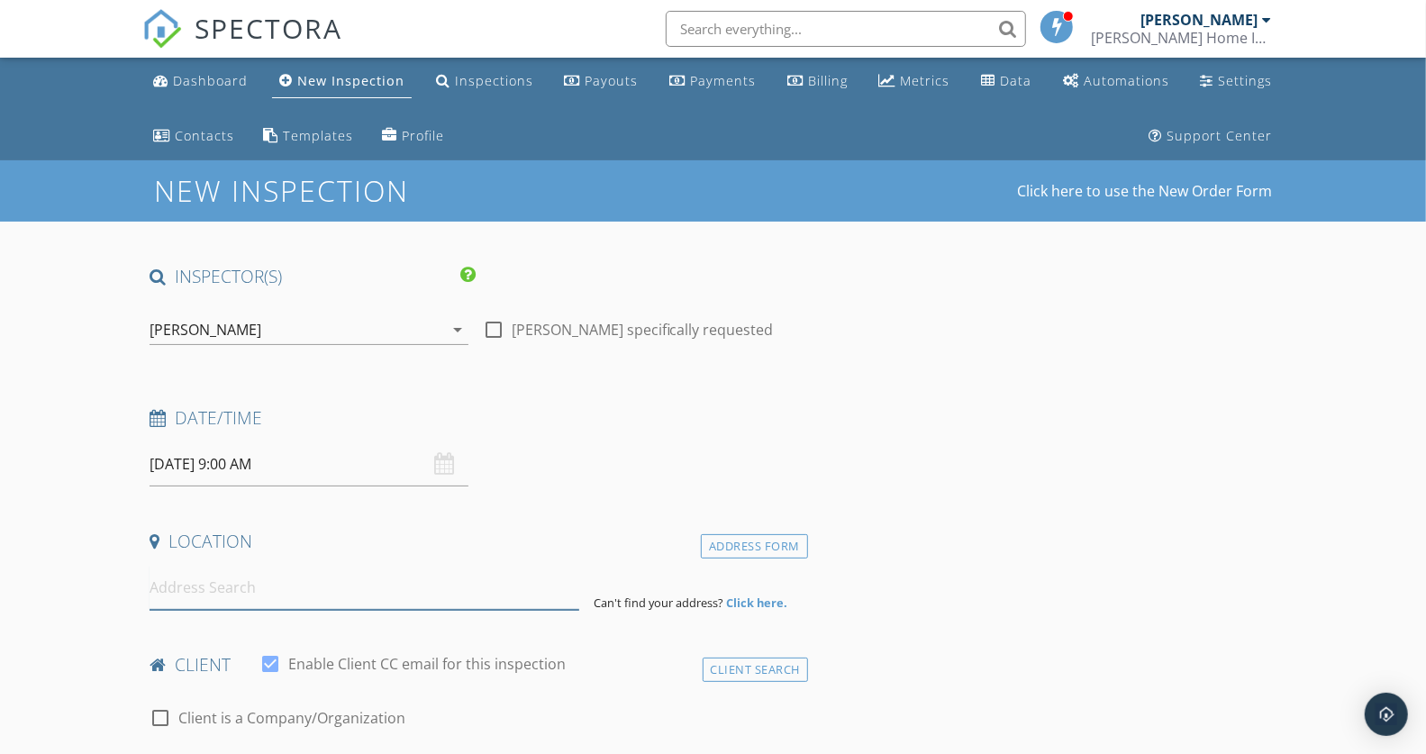
click at [286, 596] on input at bounding box center [364, 588] width 429 height 44
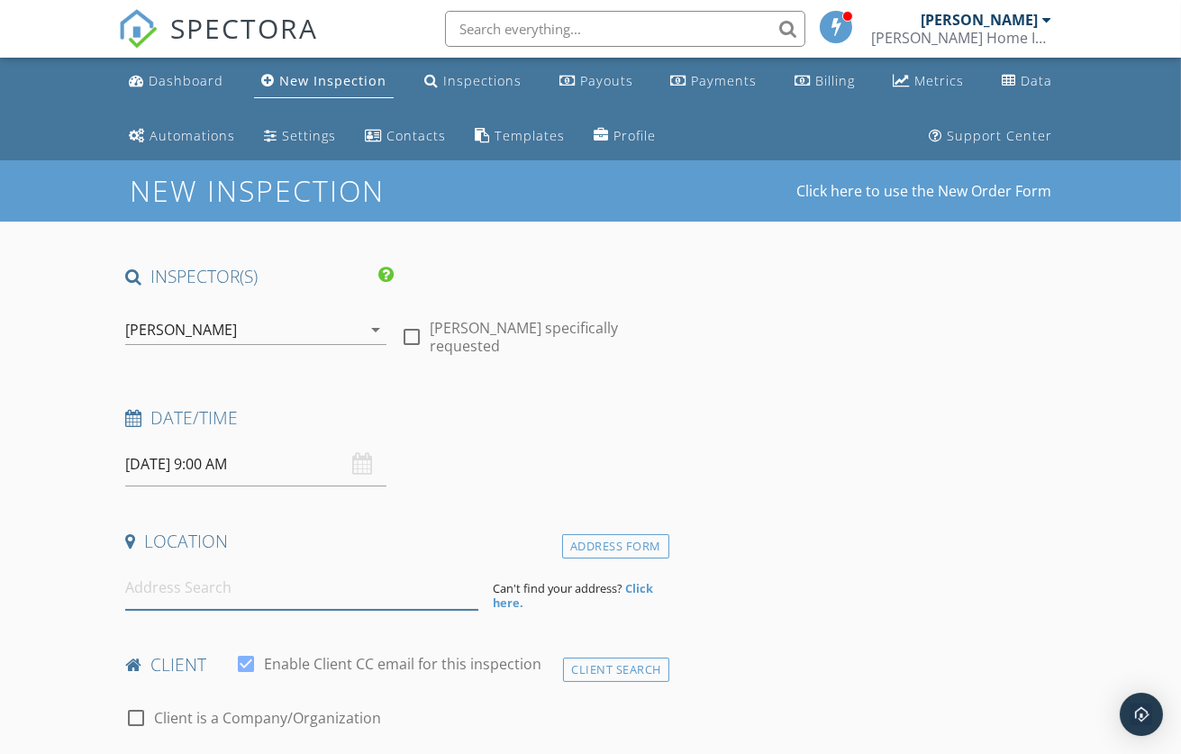
scroll to position [4, 0]
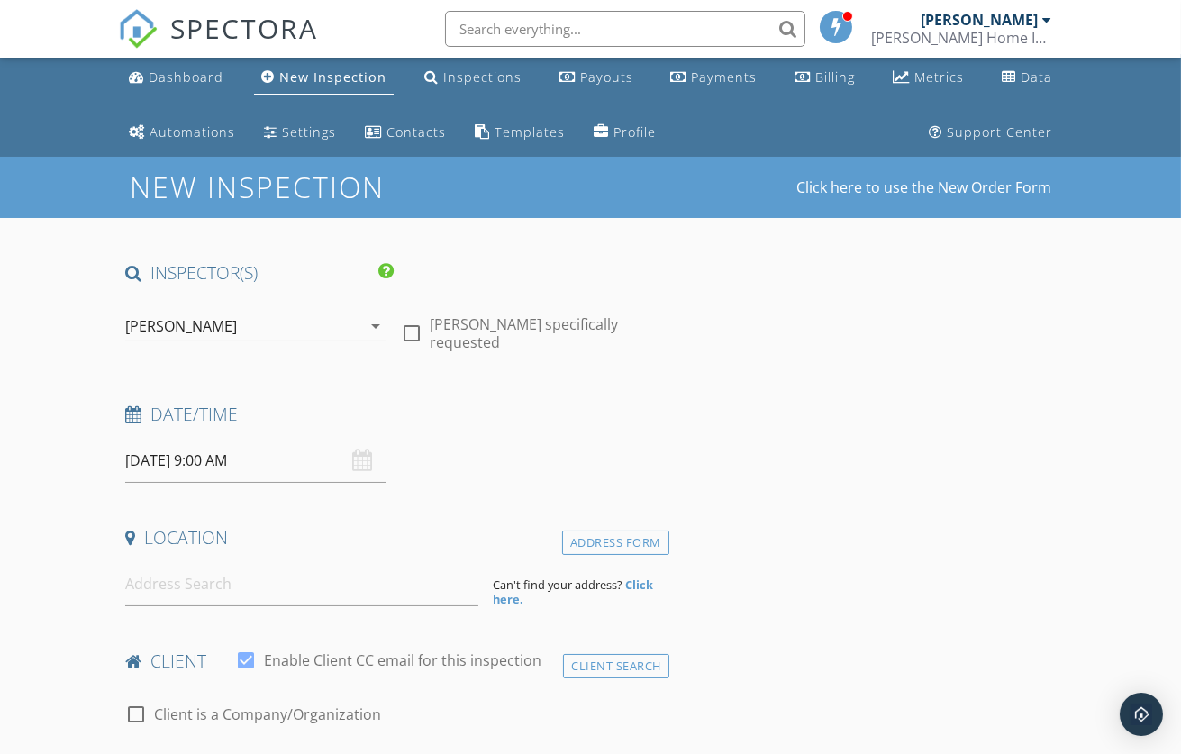
click at [202, 456] on input "09/28/2025 9:00 AM" at bounding box center [255, 461] width 261 height 44
click at [188, 587] on input at bounding box center [301, 584] width 353 height 44
paste input "87-432 Kaohe Rd"
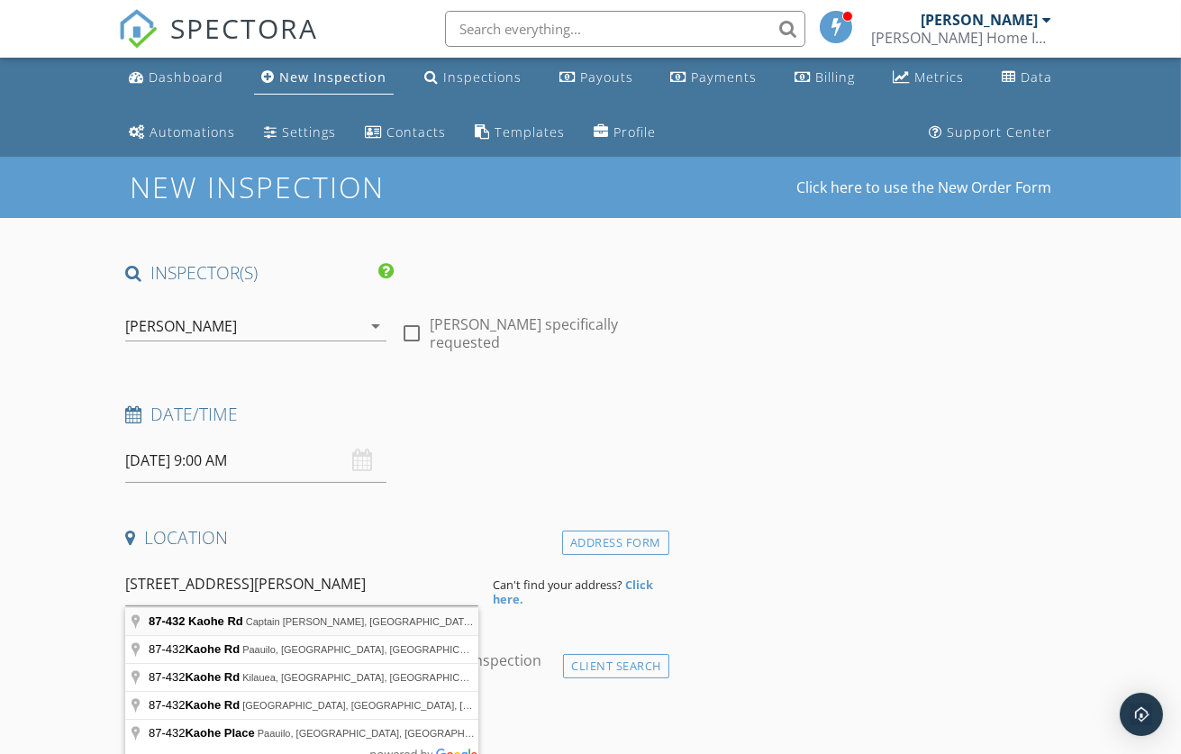
type input "87-432 Kaohe Rd, Captain Cook, HI, USA"
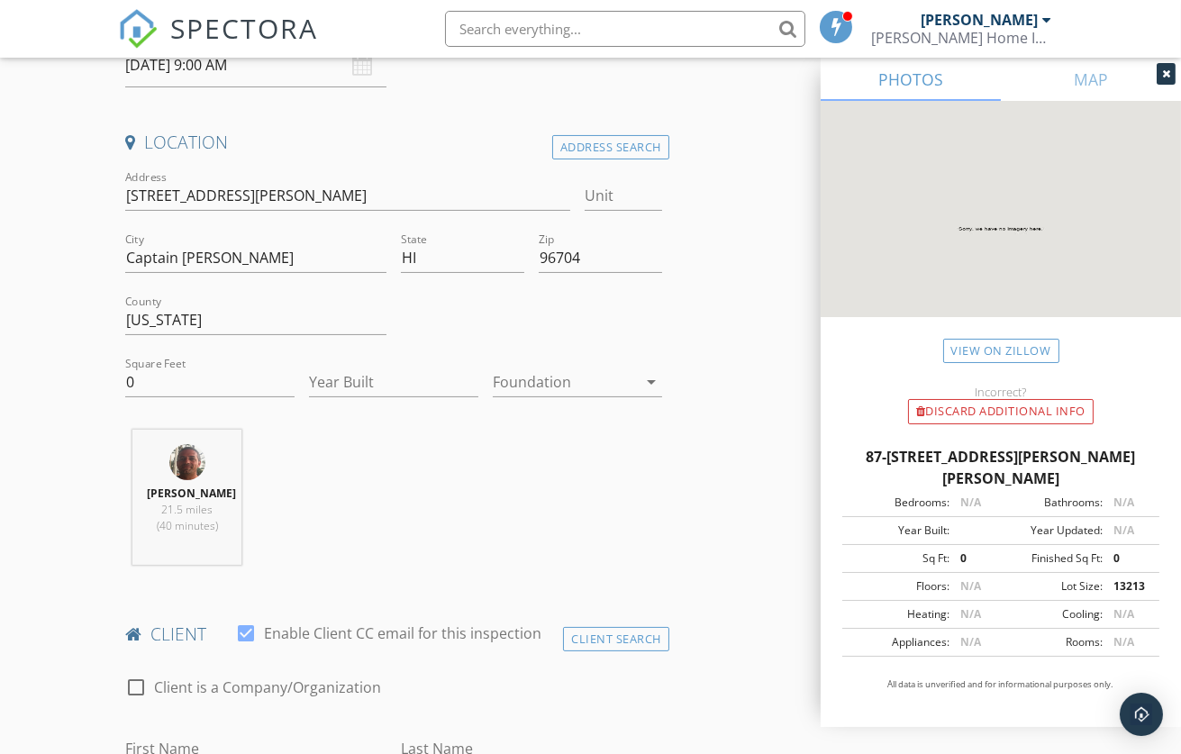
scroll to position [401, 0]
click at [650, 376] on icon "arrow_drop_down" at bounding box center [651, 380] width 22 height 22
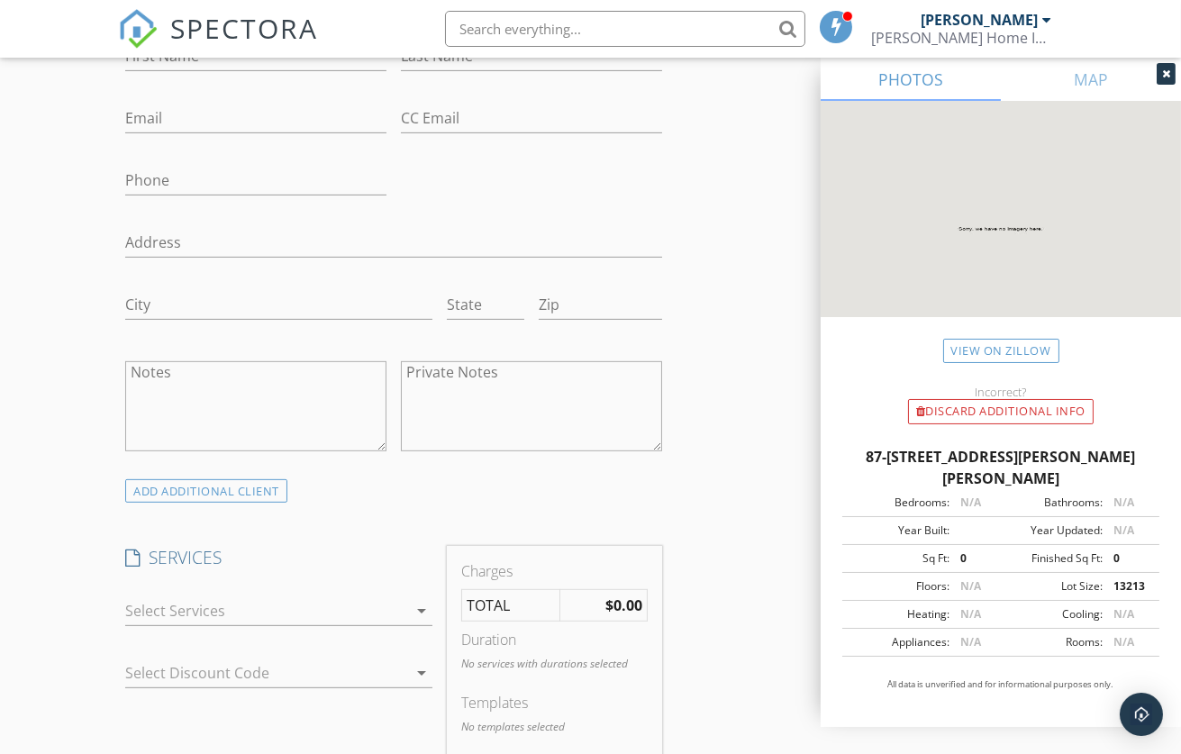
scroll to position [1297, 0]
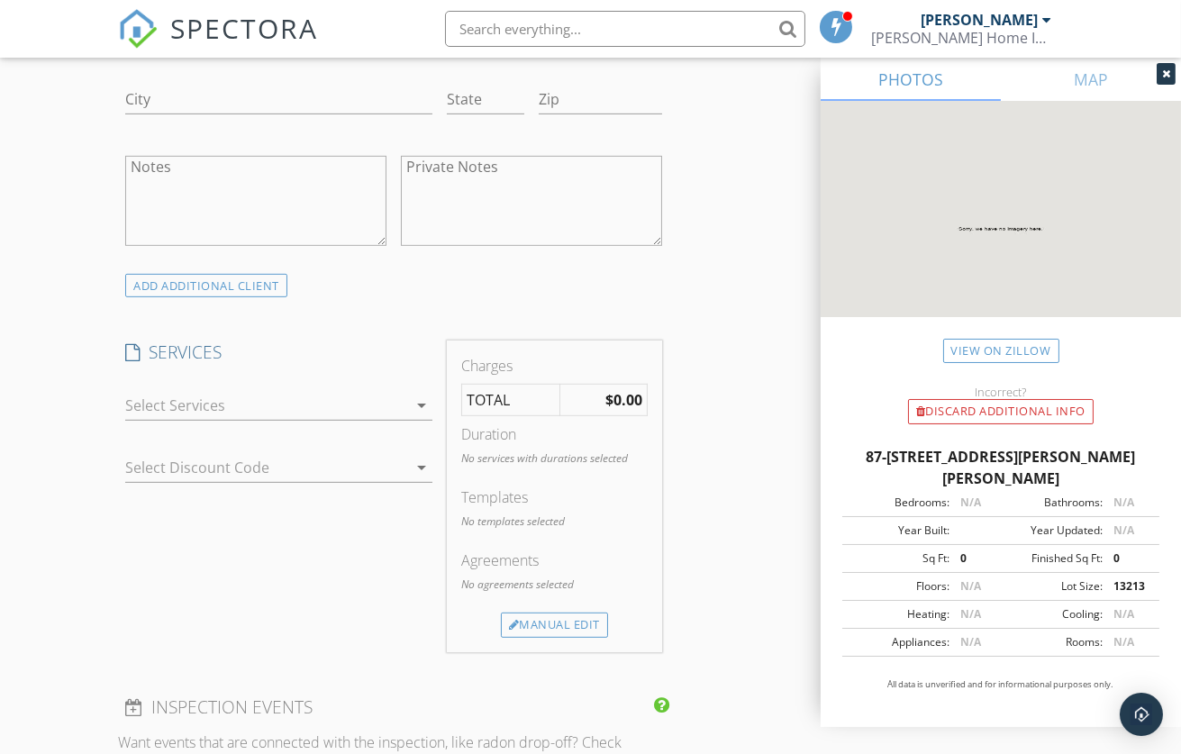
click at [423, 416] on icon "arrow_drop_down" at bounding box center [422, 406] width 22 height 22
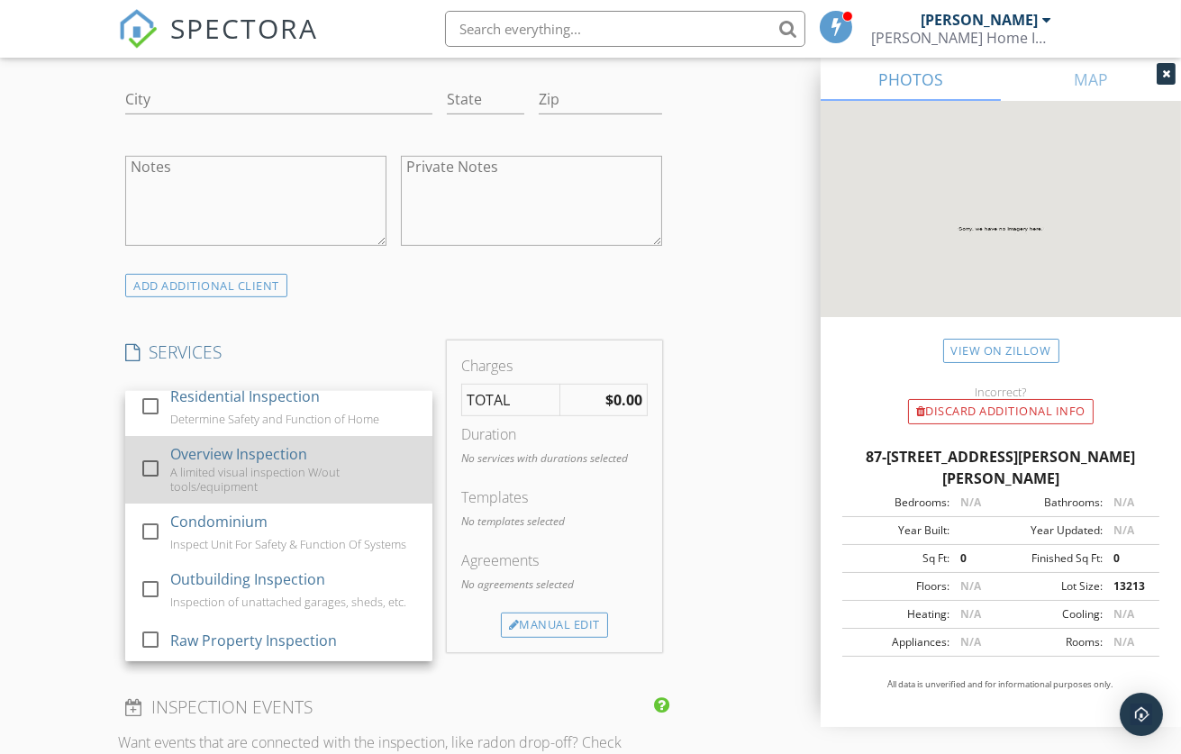
scroll to position [22, 0]
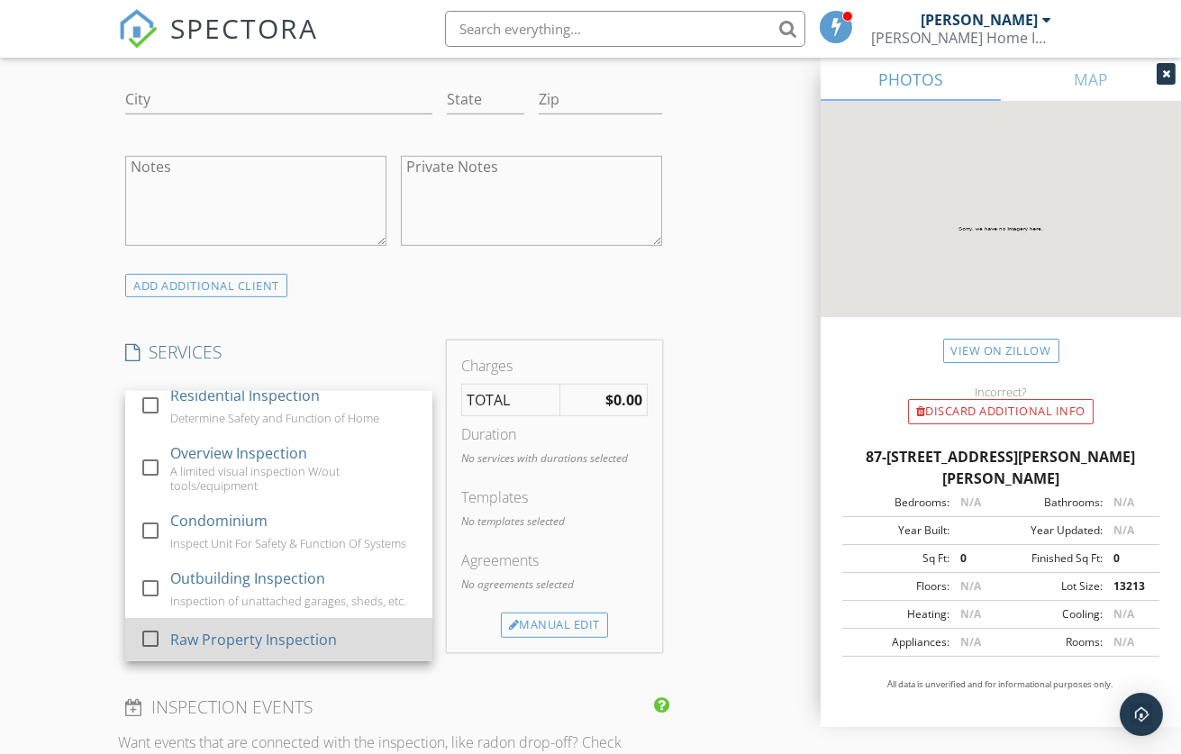
click at [155, 654] on div at bounding box center [150, 638] width 31 height 31
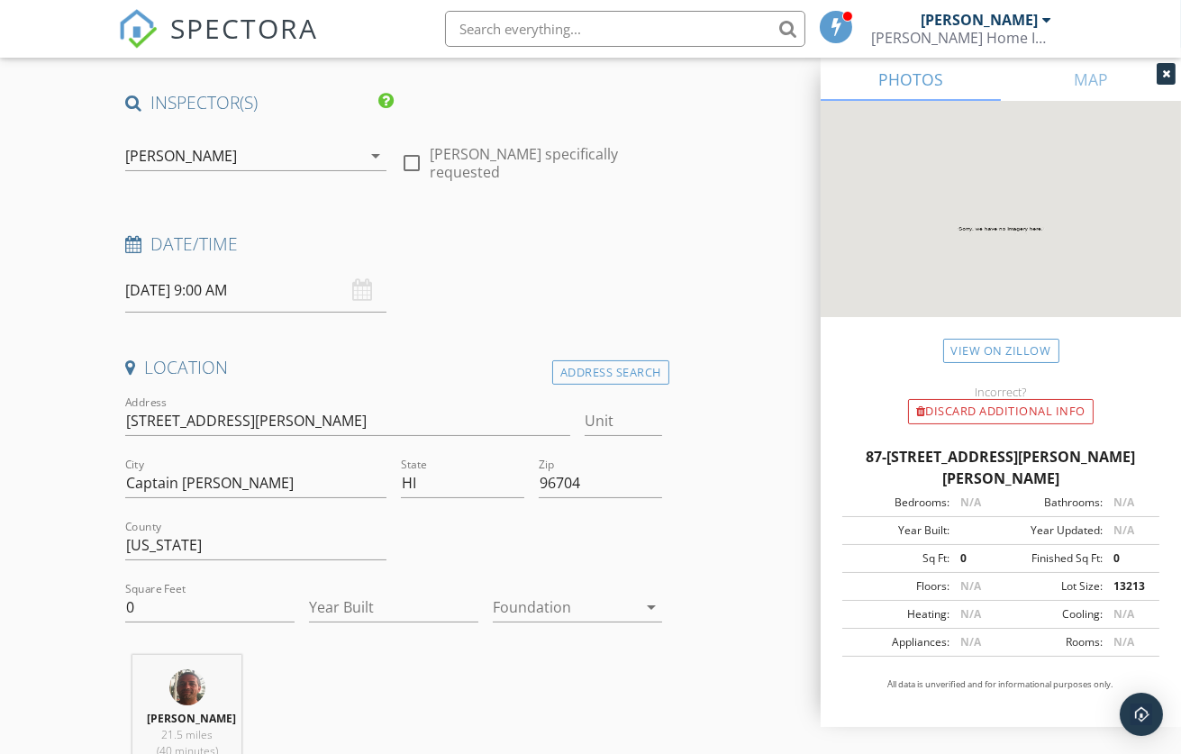
scroll to position [169, 0]
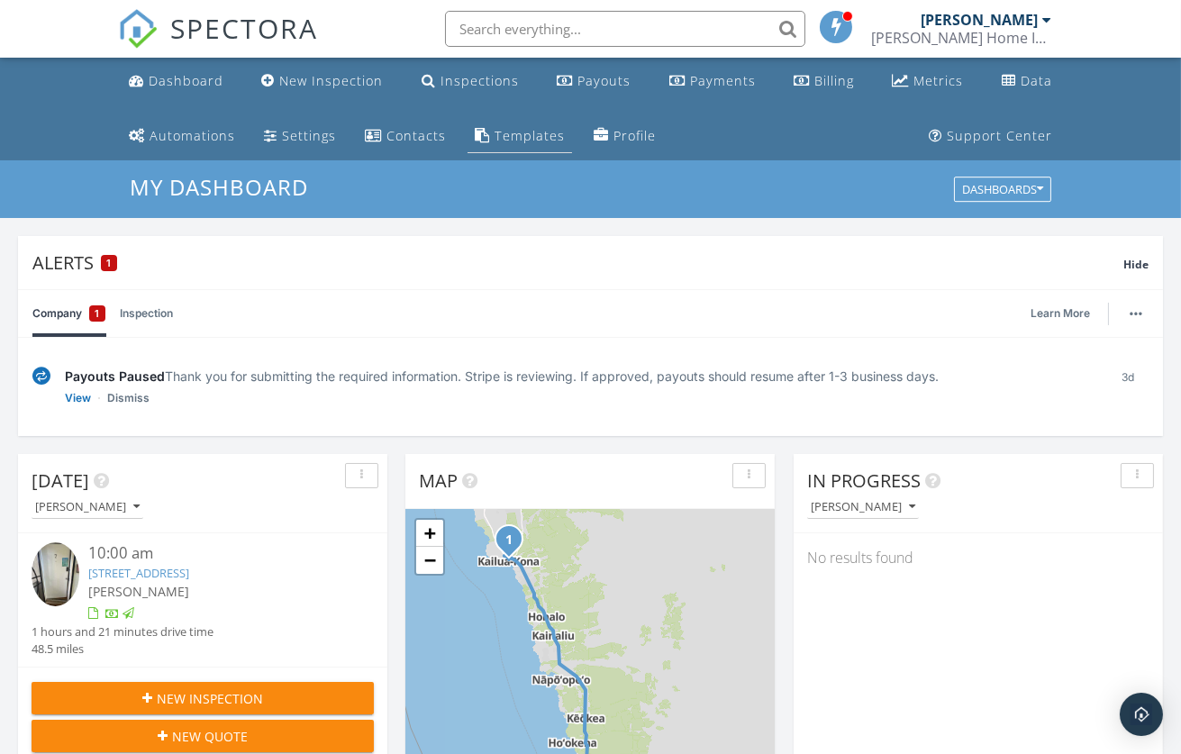
click at [506, 136] on div "Templates" at bounding box center [530, 135] width 70 height 17
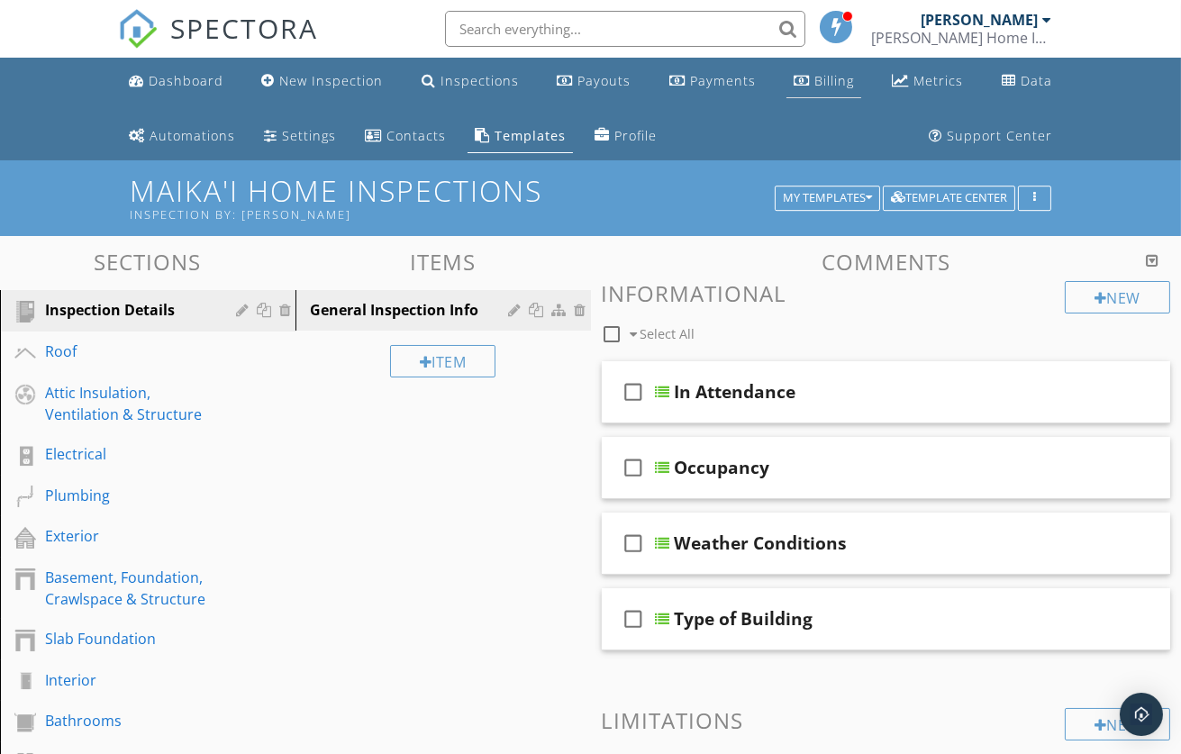
click at [833, 77] on div "Billing" at bounding box center [834, 80] width 40 height 17
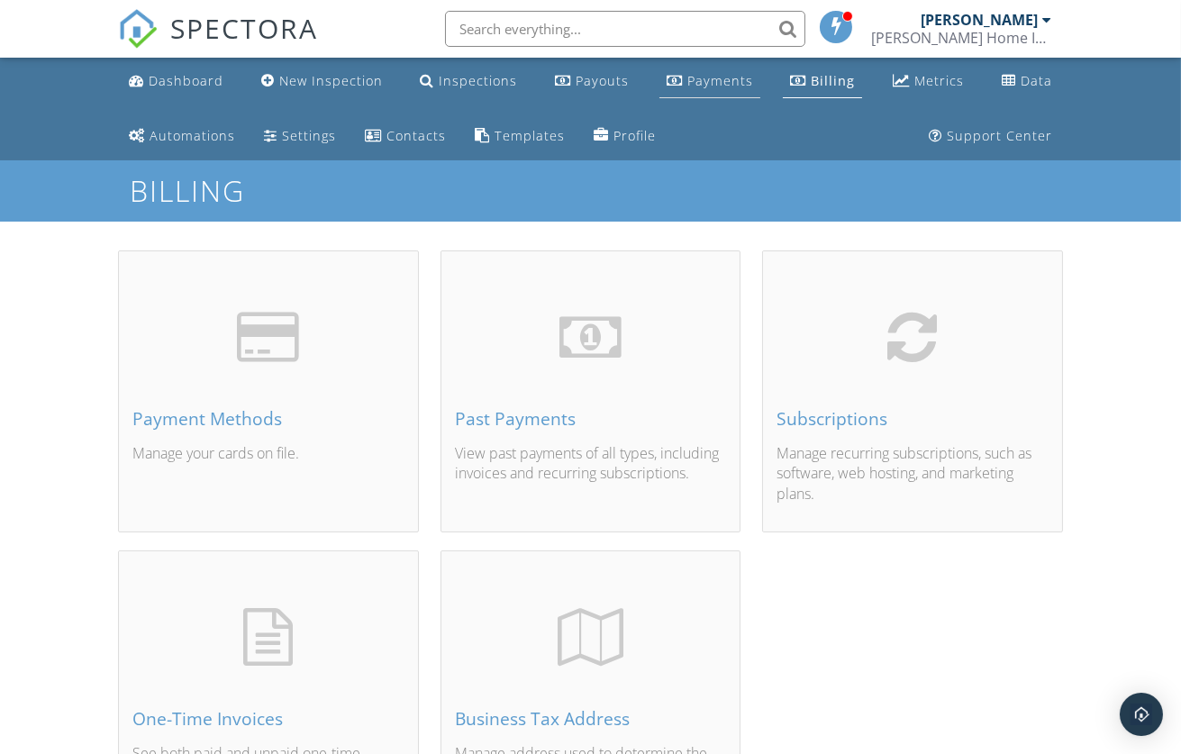
click at [720, 75] on div "Payments" at bounding box center [720, 80] width 66 height 17
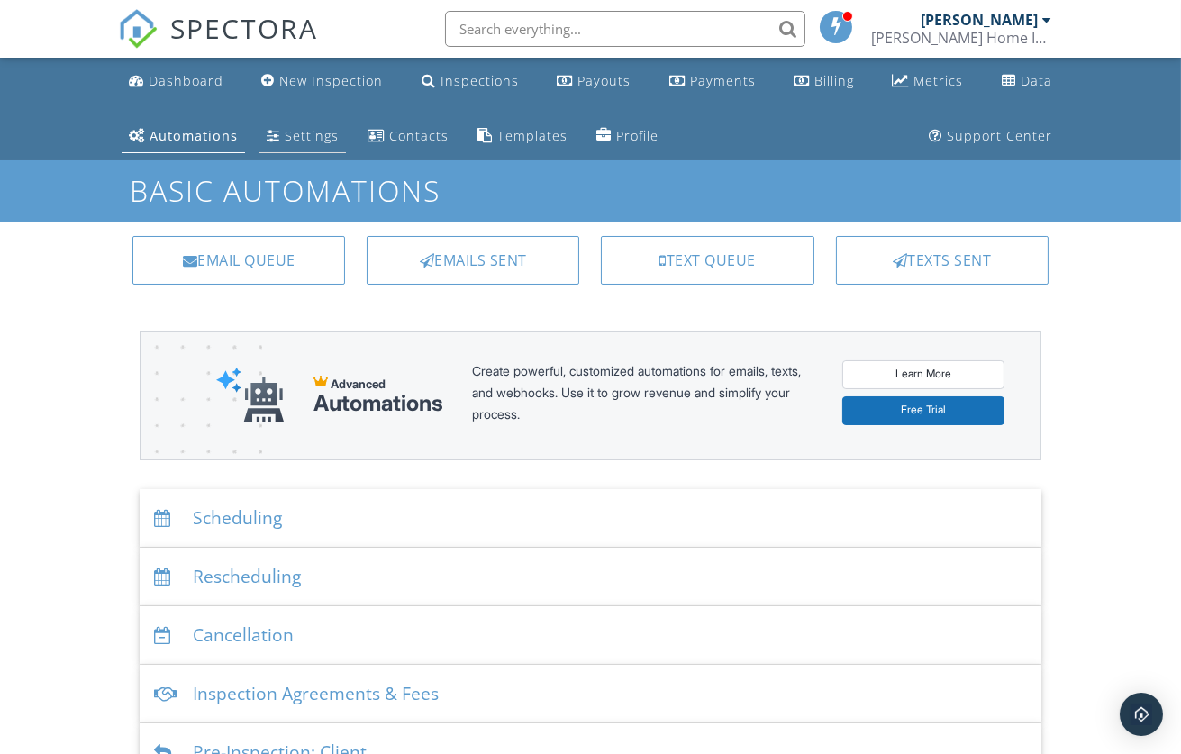
click at [312, 131] on div "Settings" at bounding box center [312, 135] width 54 height 17
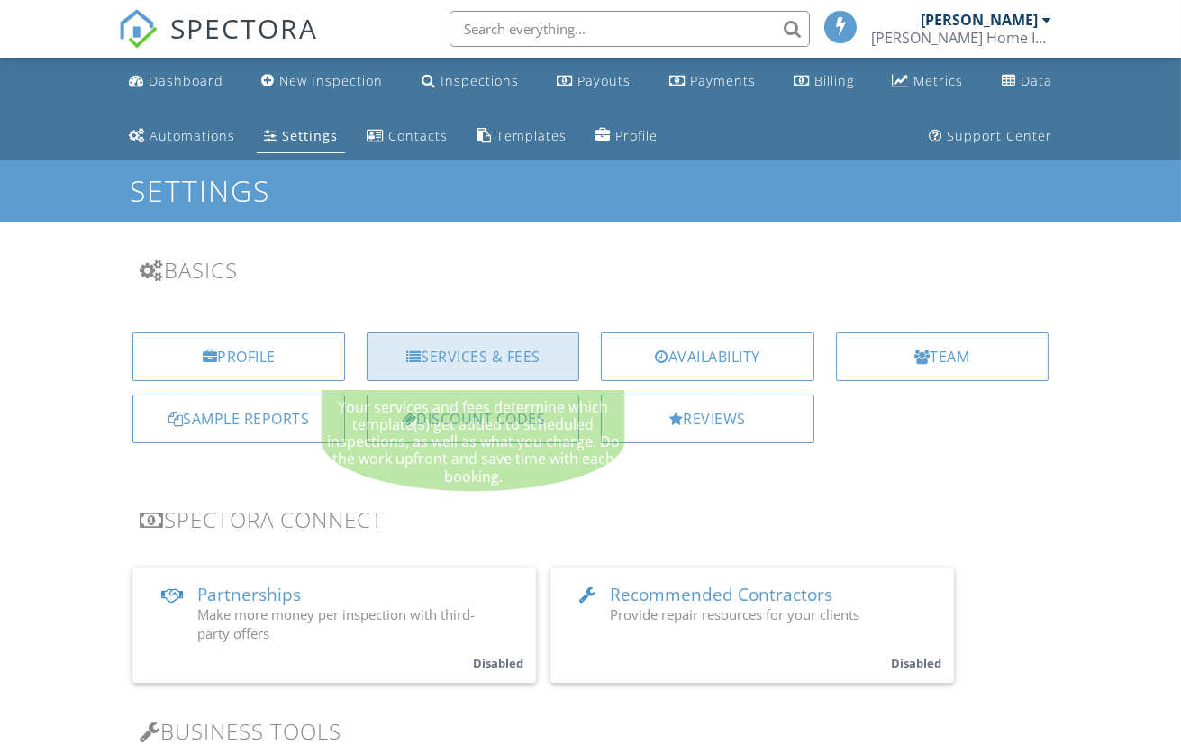
click at [497, 351] on div "Services & Fees" at bounding box center [473, 356] width 213 height 49
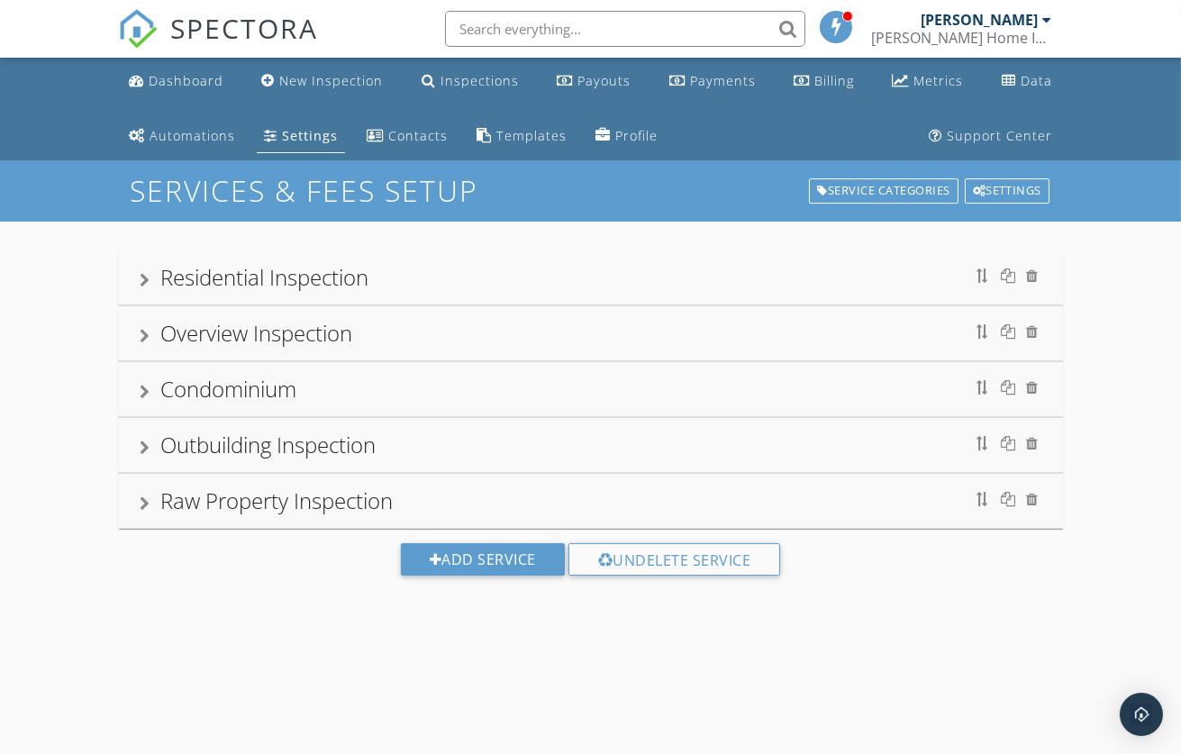
click at [855, 497] on div "Raw Property Inspection" at bounding box center [591, 501] width 902 height 32
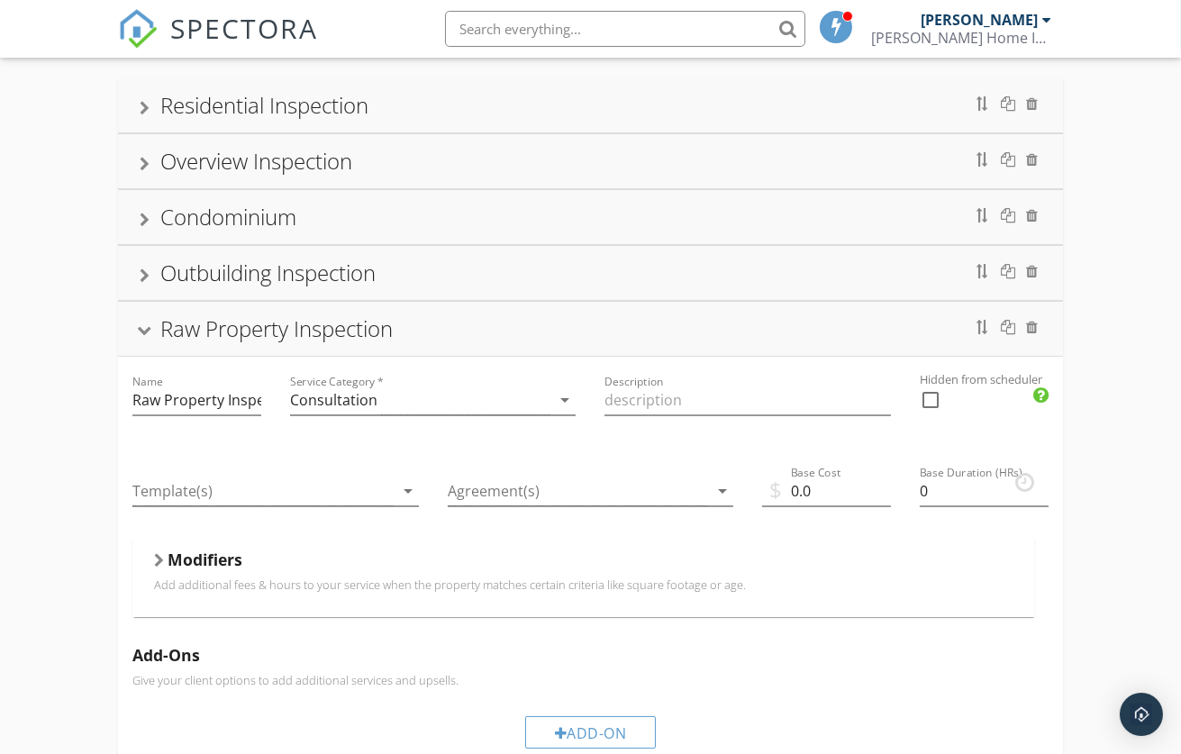
scroll to position [282, 0]
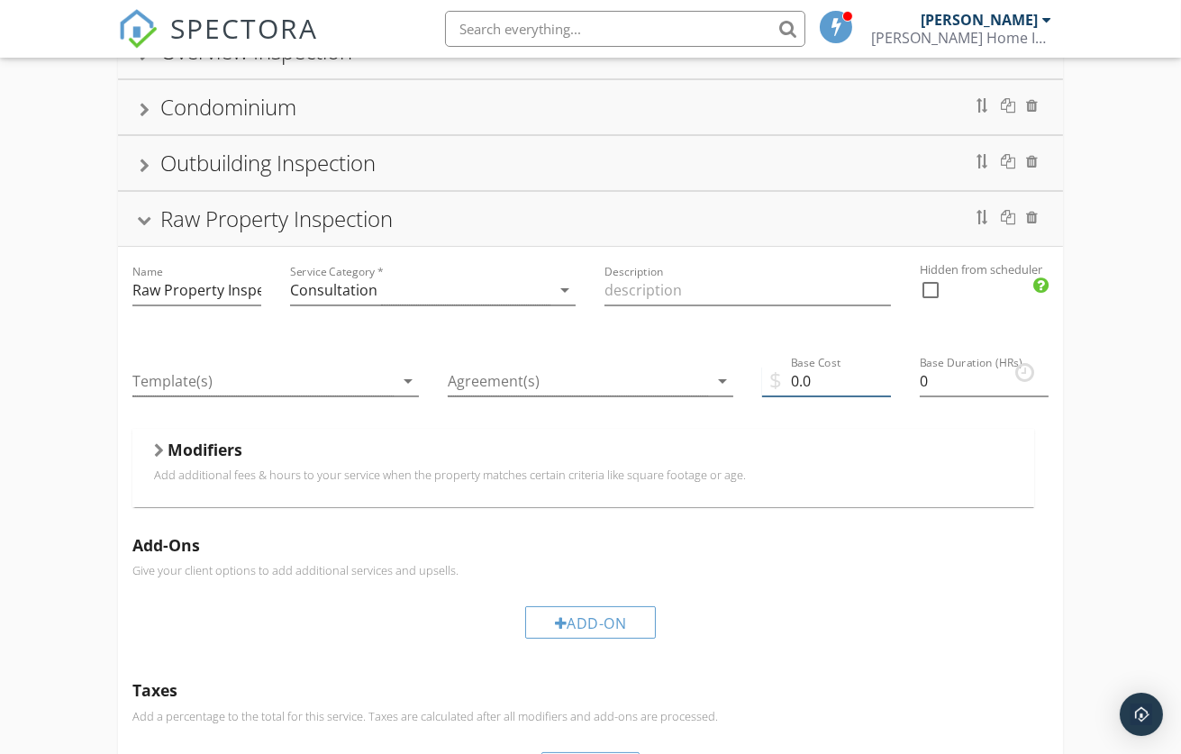
click at [816, 385] on input "0.0" at bounding box center [826, 382] width 129 height 30
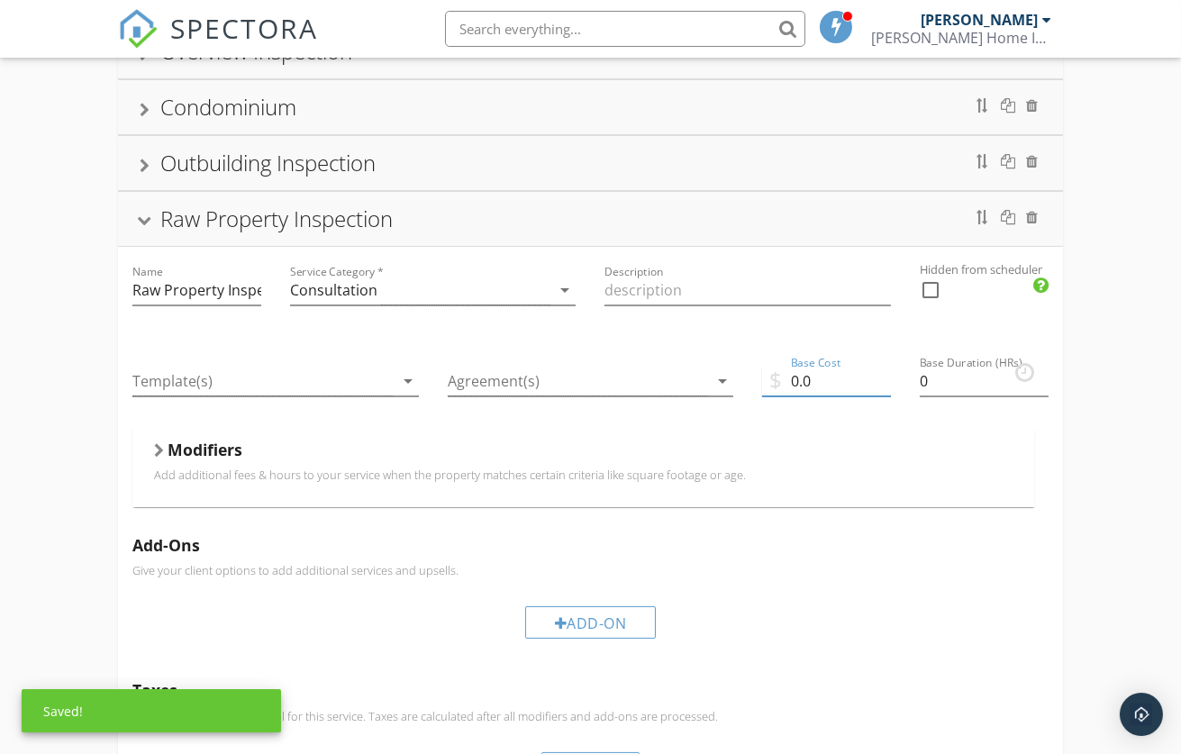
type input "0"
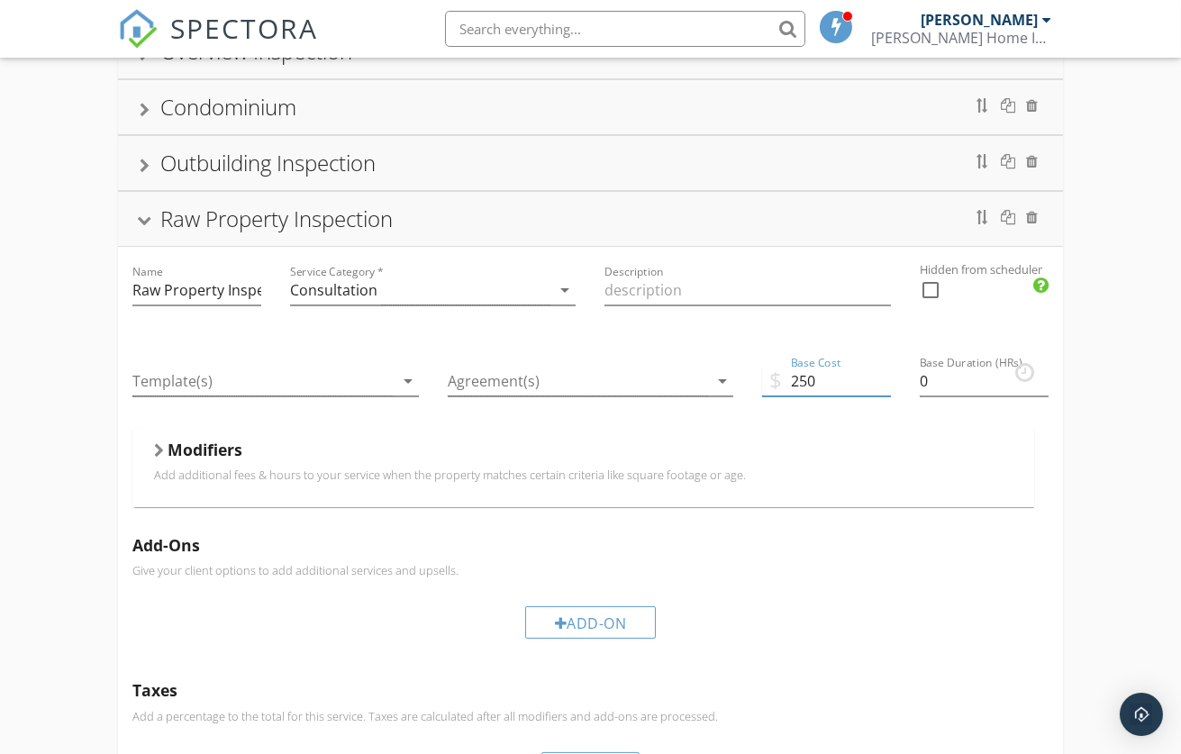
type input "250"
click at [160, 445] on div at bounding box center [159, 450] width 10 height 14
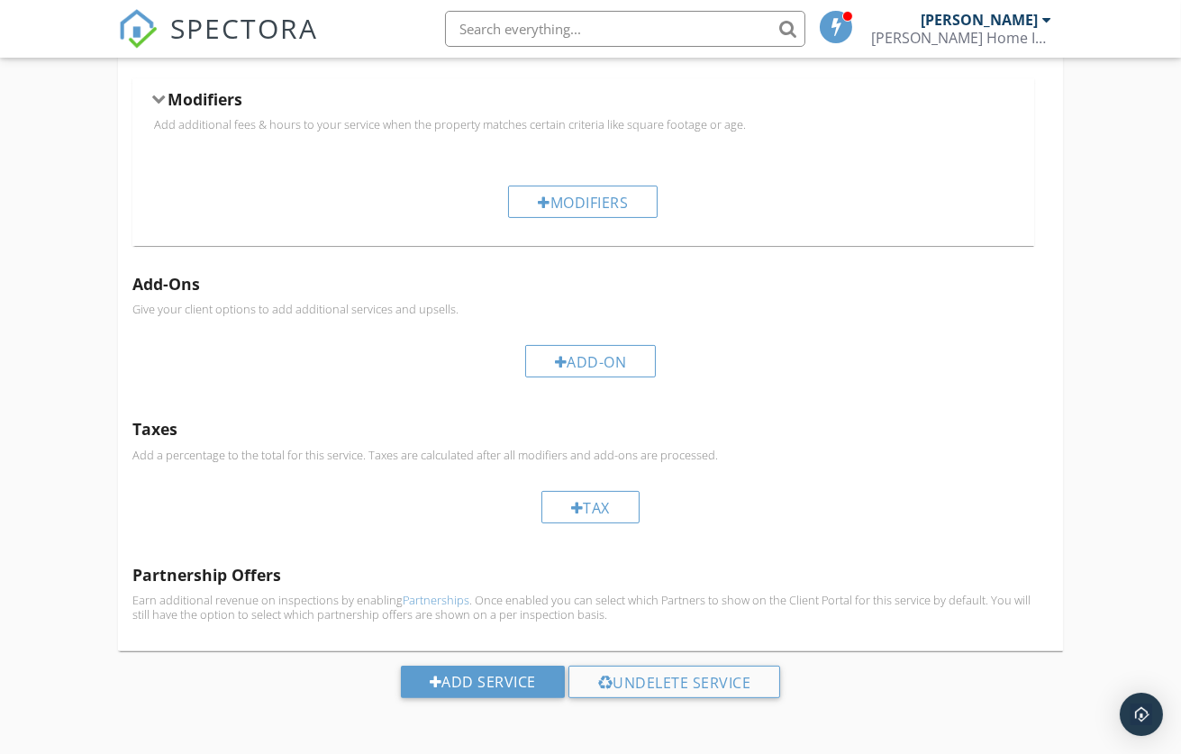
scroll to position [633, 0]
click at [589, 502] on div "Tax" at bounding box center [590, 506] width 98 height 32
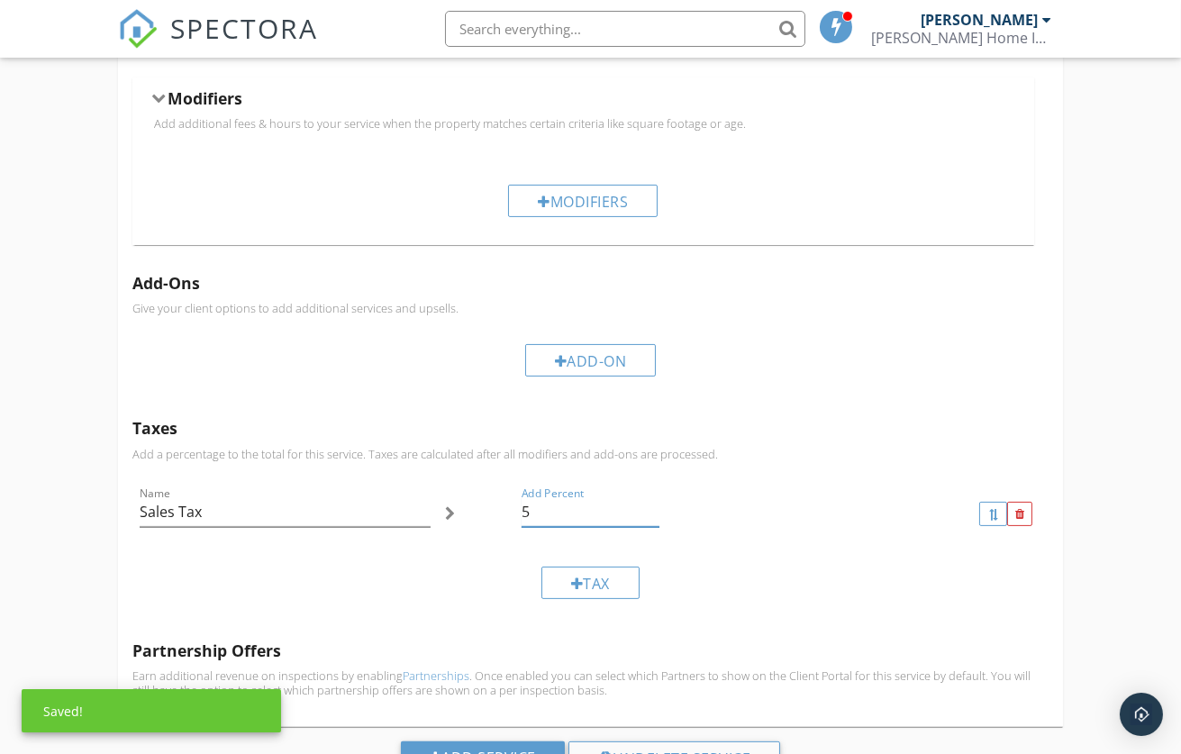
click at [535, 515] on input "5" at bounding box center [591, 512] width 138 height 30
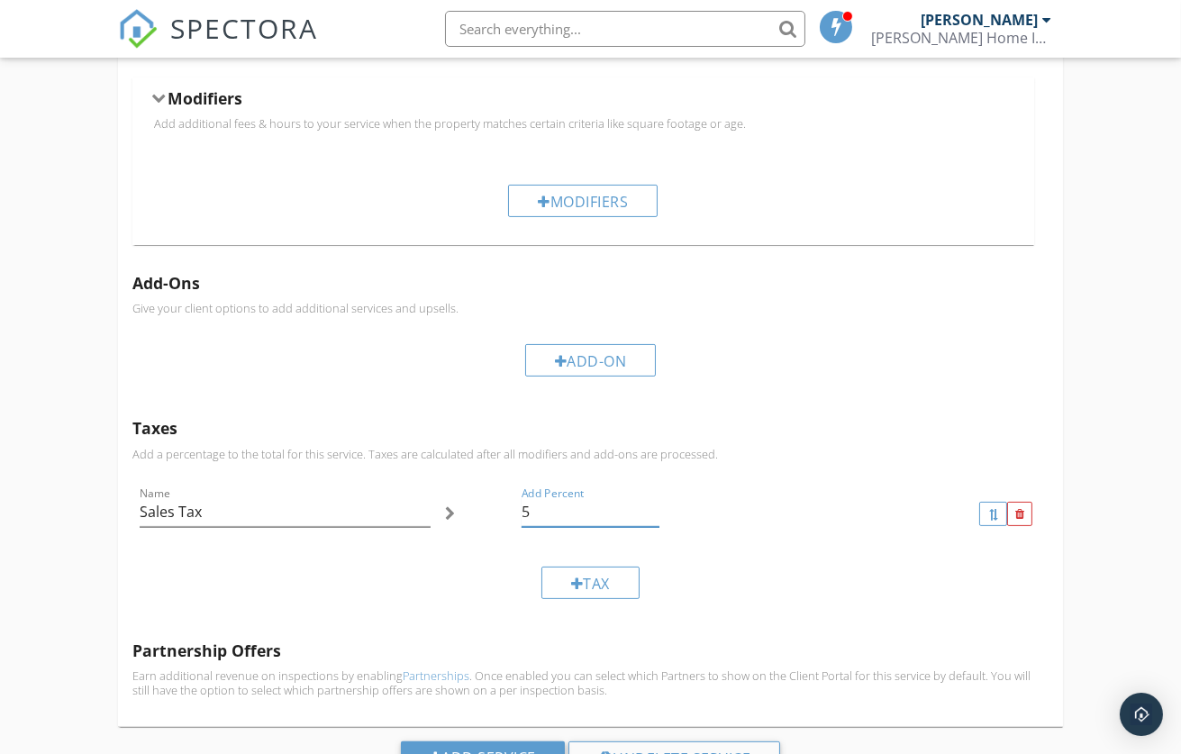
click at [525, 515] on input "5" at bounding box center [591, 512] width 138 height 30
click at [522, 514] on input "5" at bounding box center [591, 512] width 138 height 30
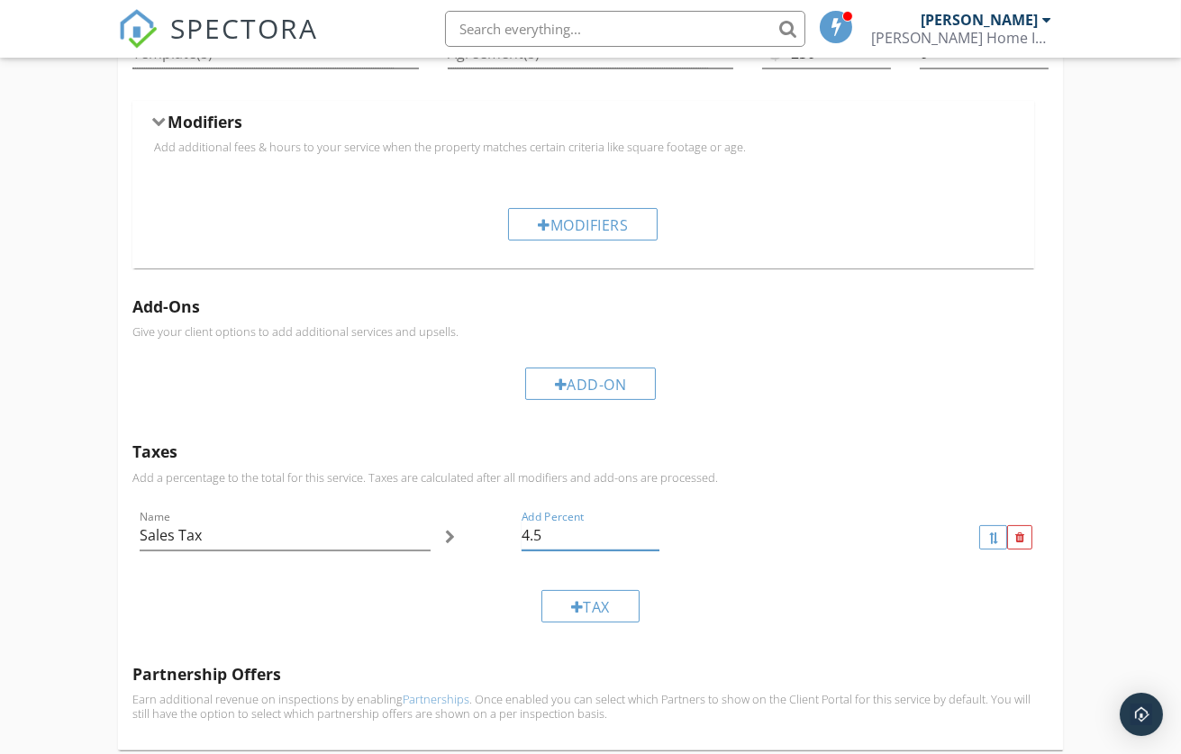
scroll to position [710, 0]
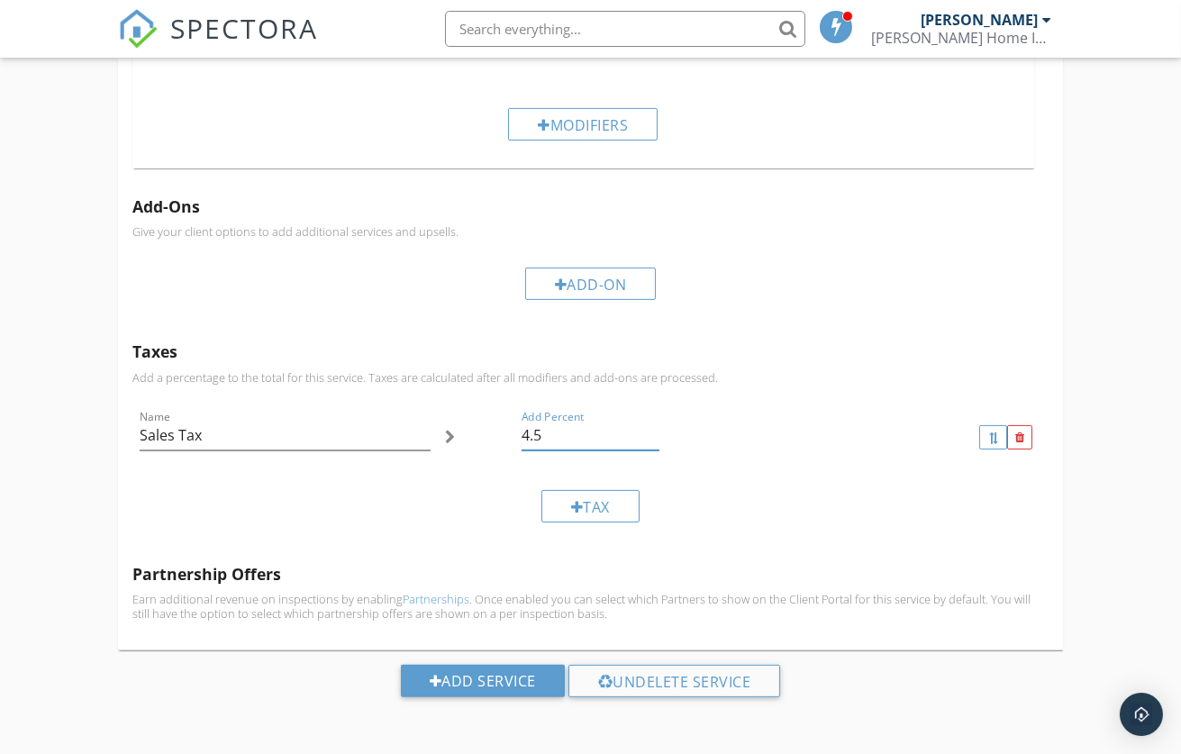
type input "4.5"
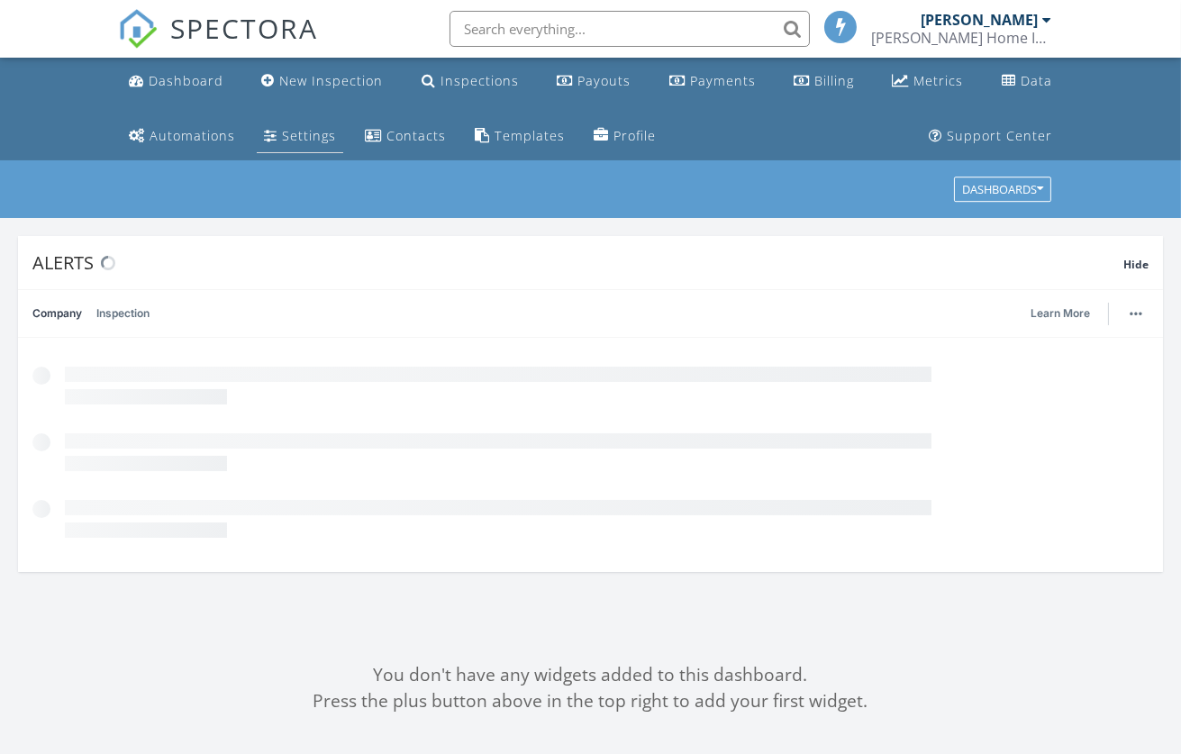
click at [295, 134] on div "Settings" at bounding box center [309, 135] width 54 height 17
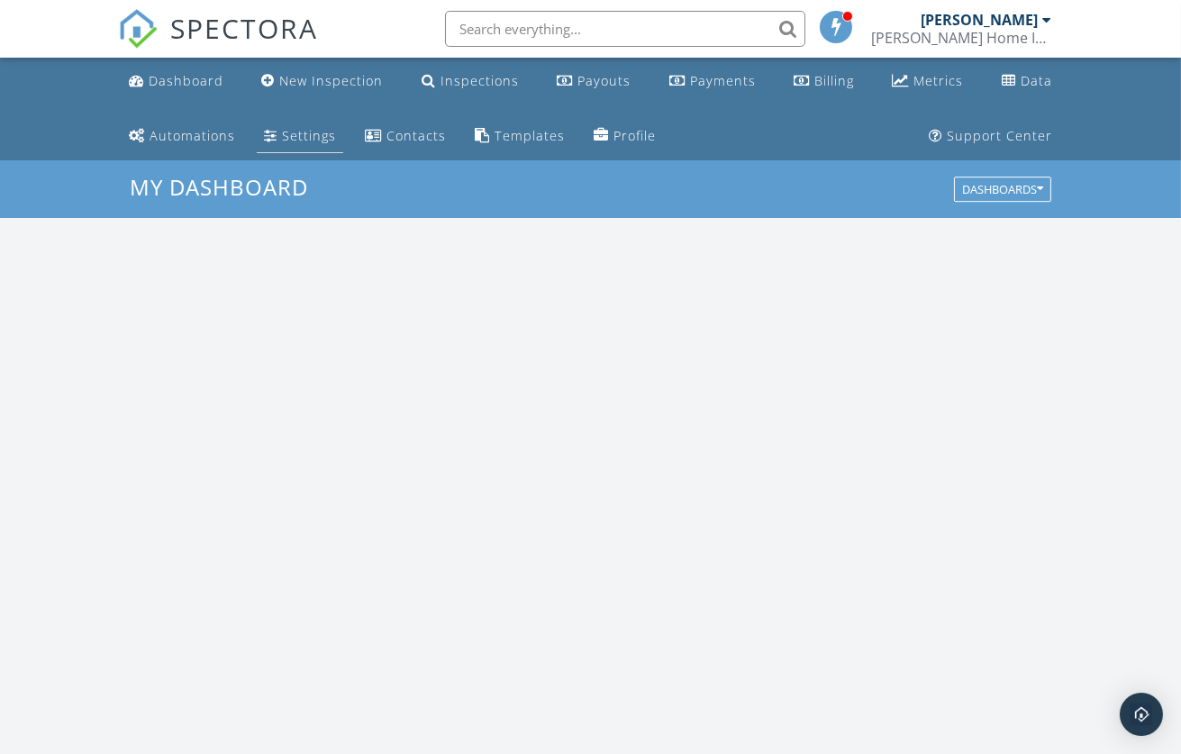
scroll to position [1671, 1213]
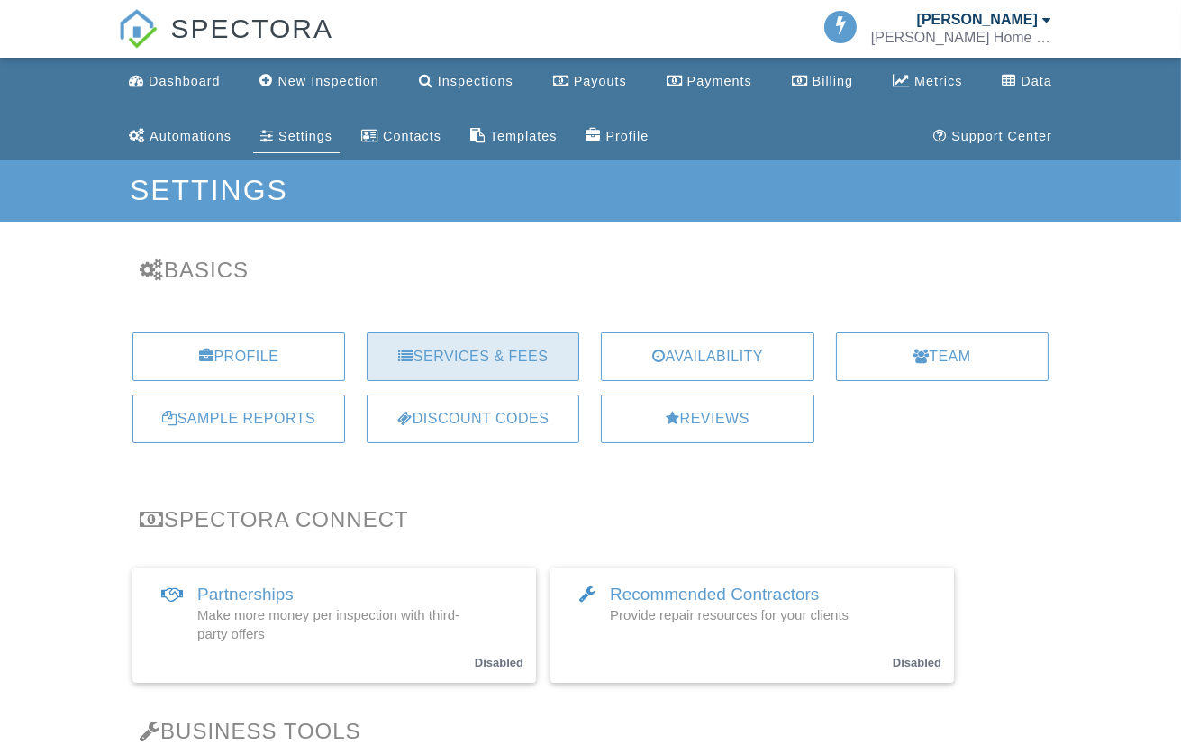
click at [519, 350] on div "Services & Fees" at bounding box center [473, 356] width 213 height 49
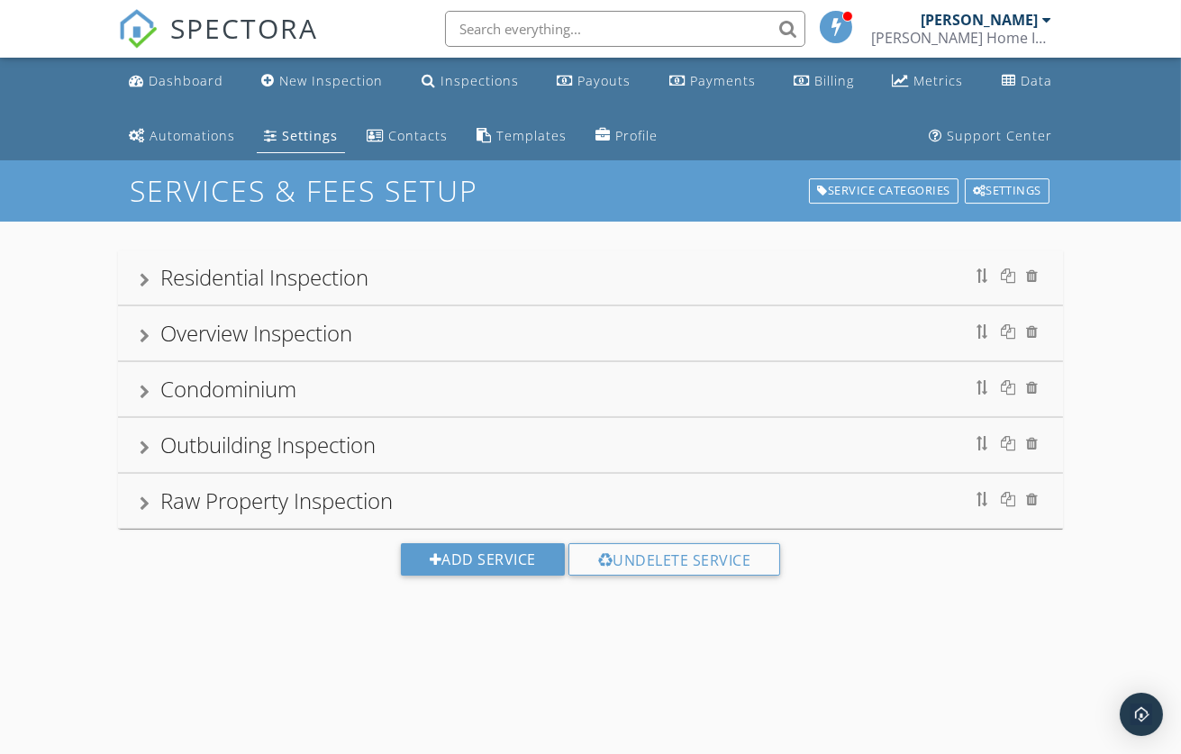
click at [677, 275] on div "Residential Inspection" at bounding box center [591, 277] width 902 height 32
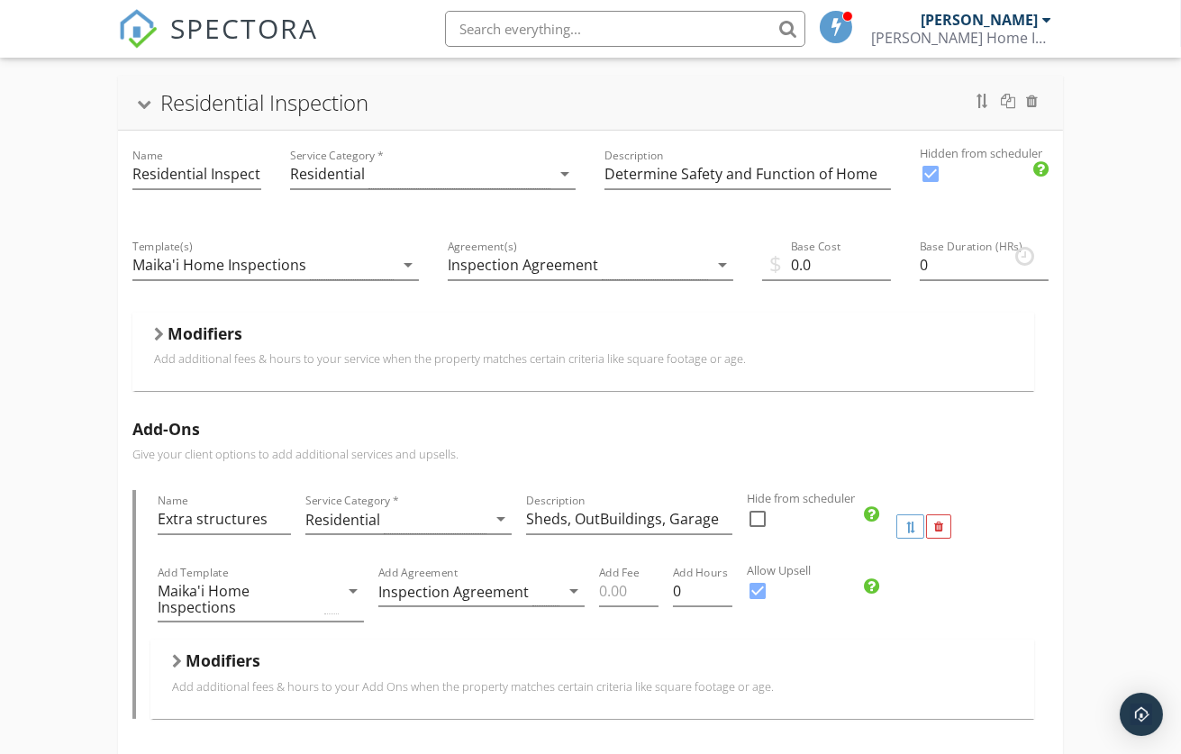
scroll to position [178, 0]
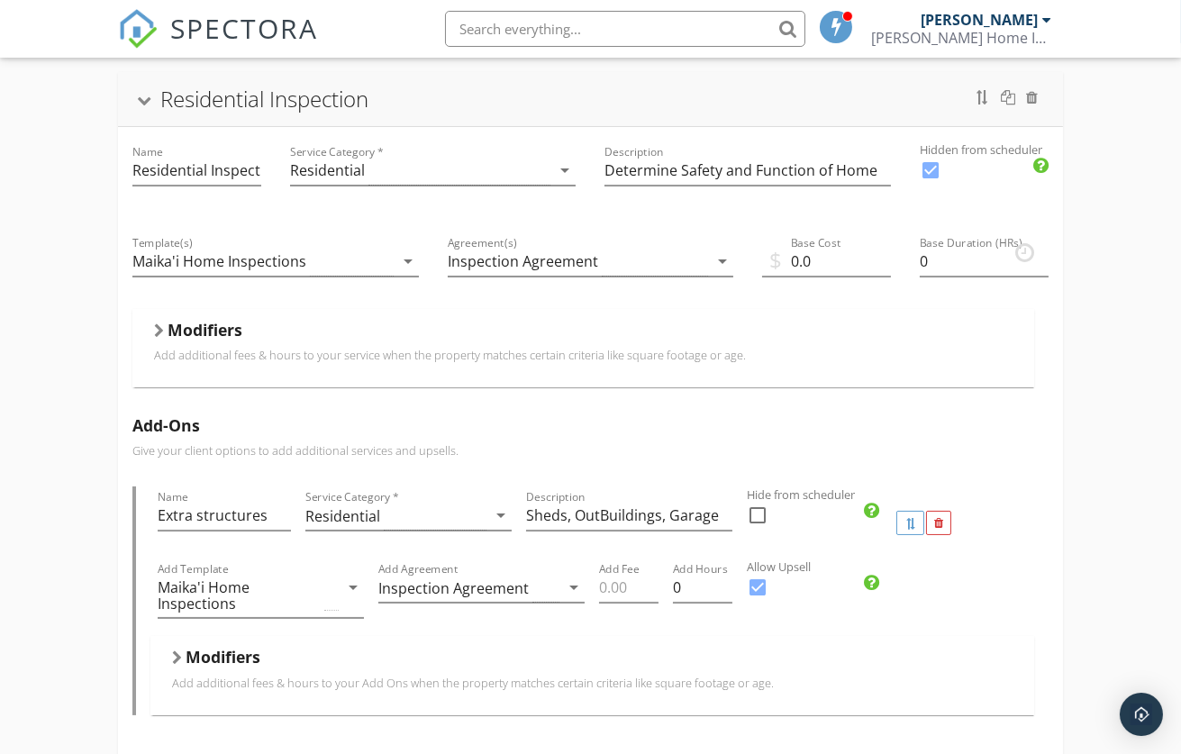
click at [296, 313] on div "Modifiers Add additional fees & hours to your service when the property matches…" at bounding box center [583, 348] width 902 height 78
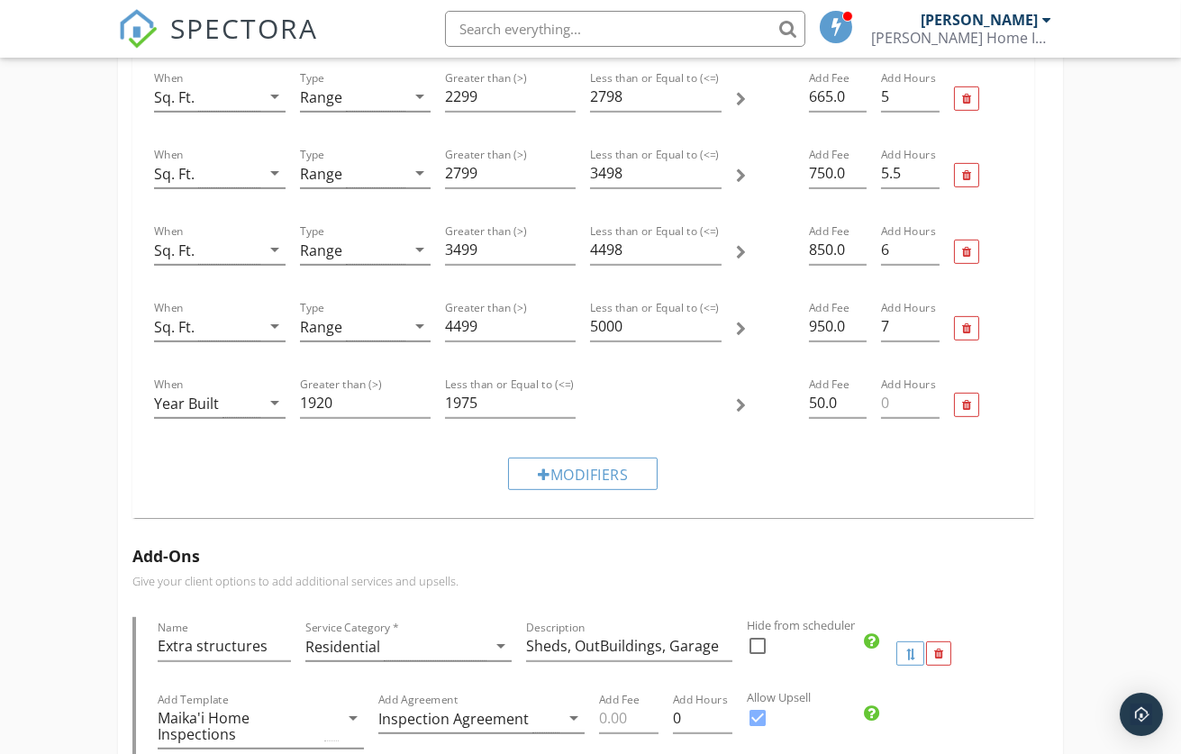
scroll to position [1304, 0]
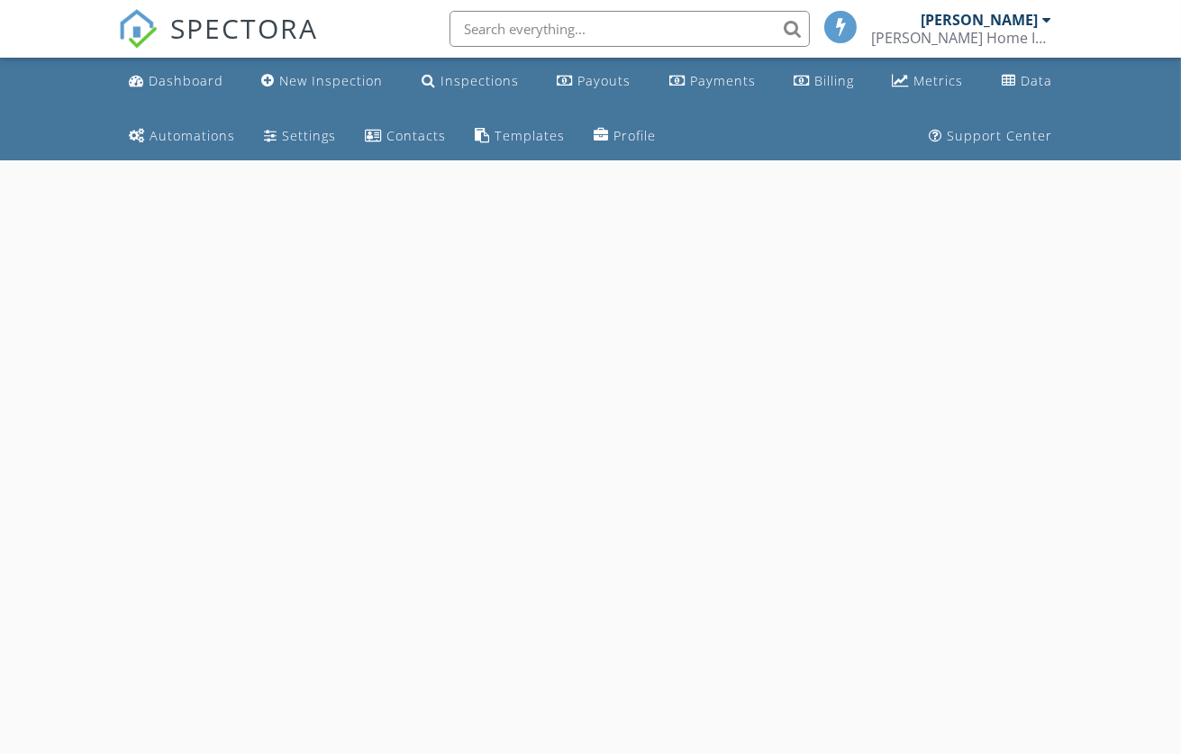
scroll to position [160, 0]
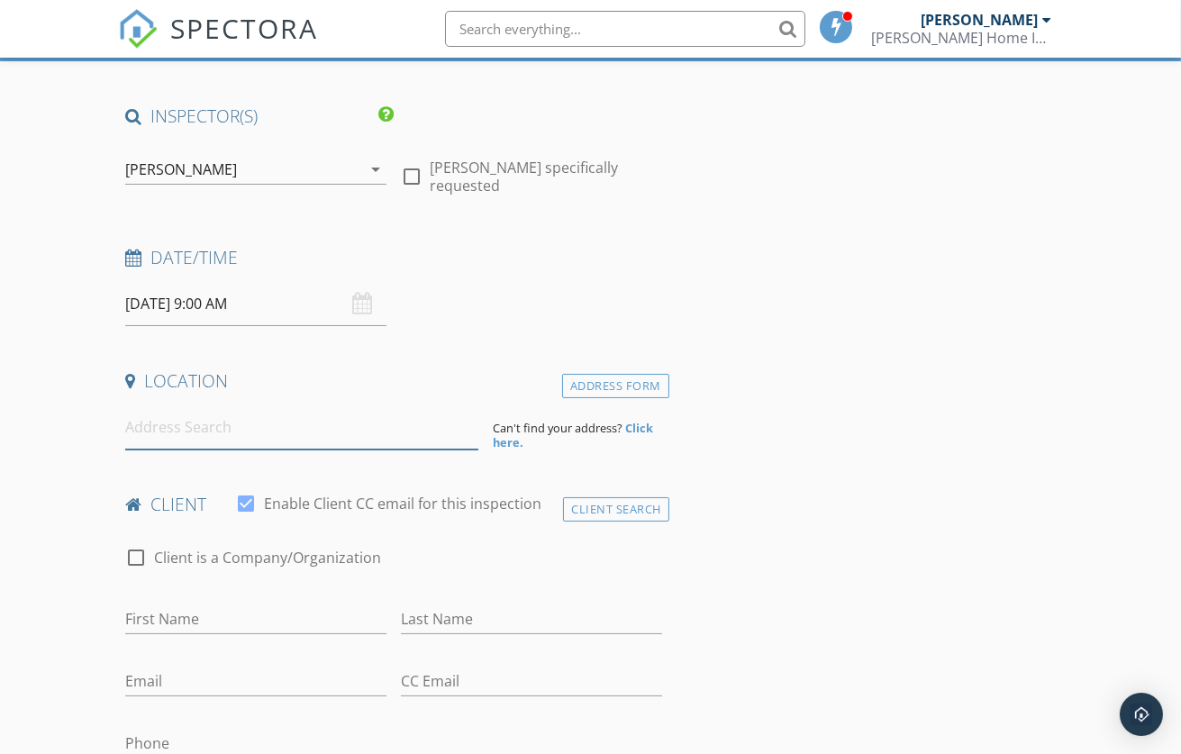
paste input "[STREET_ADDRESS][PERSON_NAME]"
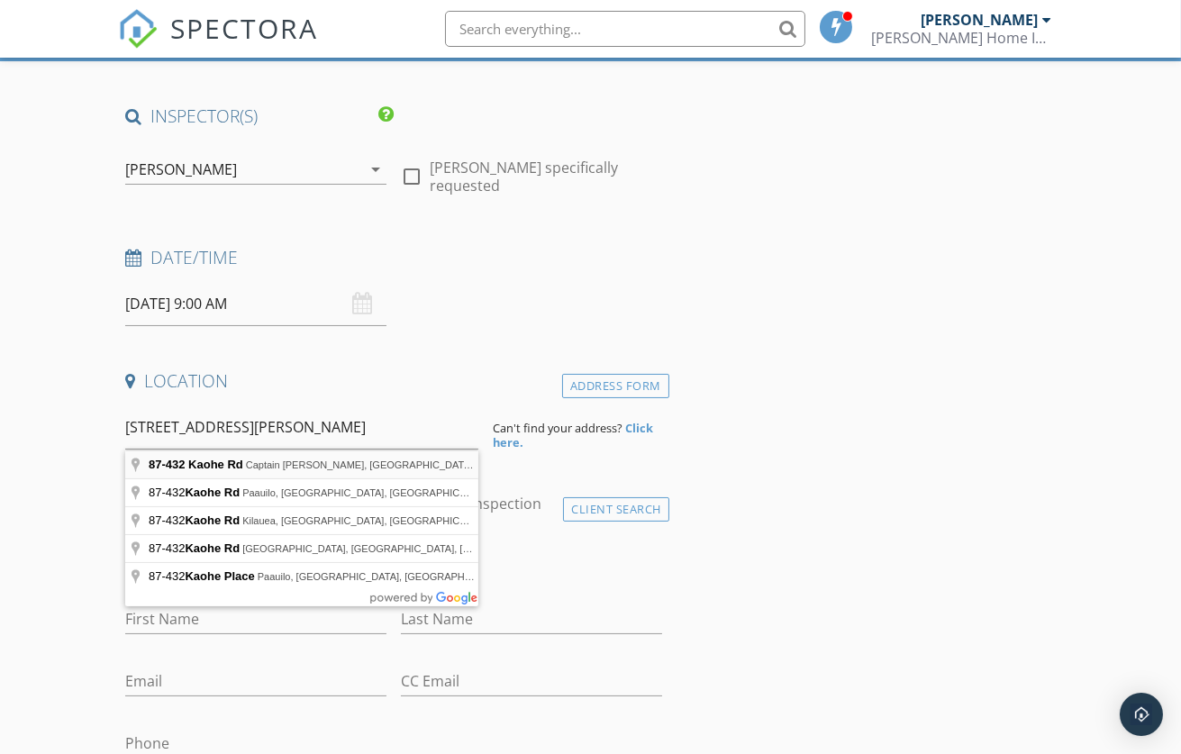
type input "87-[STREET_ADDRESS][PERSON_NAME][PERSON_NAME]"
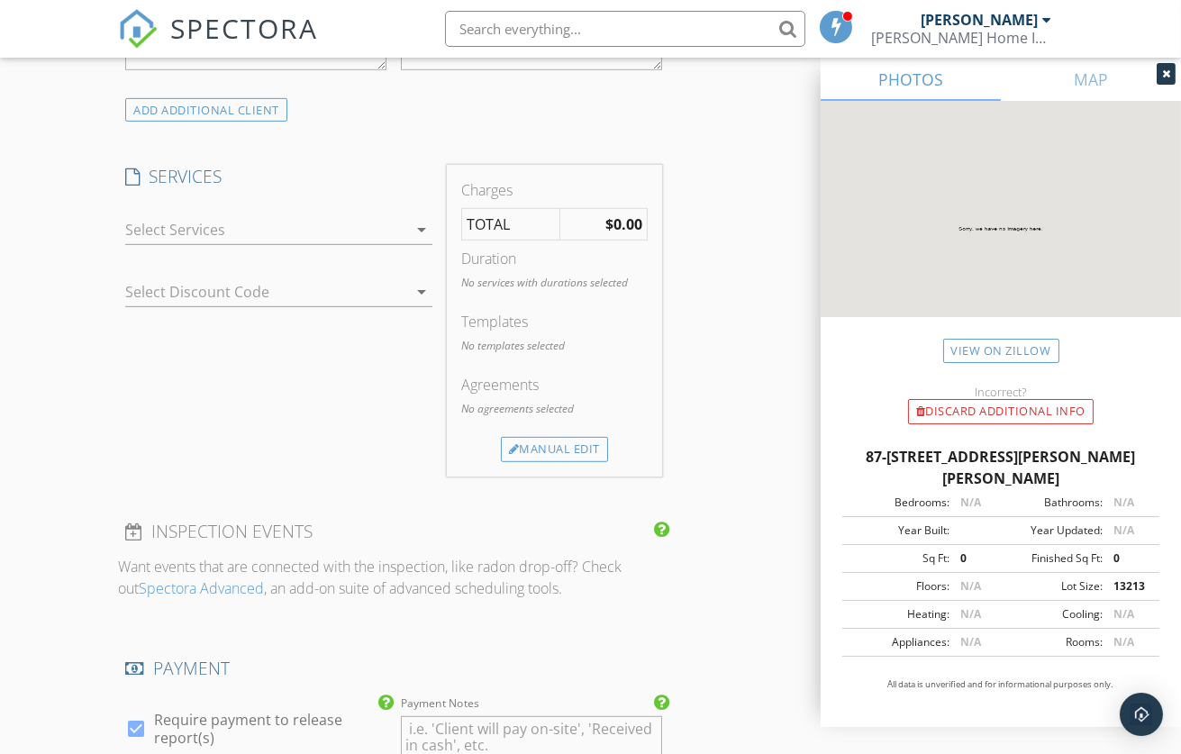
scroll to position [1470, 0]
click at [423, 243] on icon "arrow_drop_down" at bounding box center [422, 233] width 22 height 22
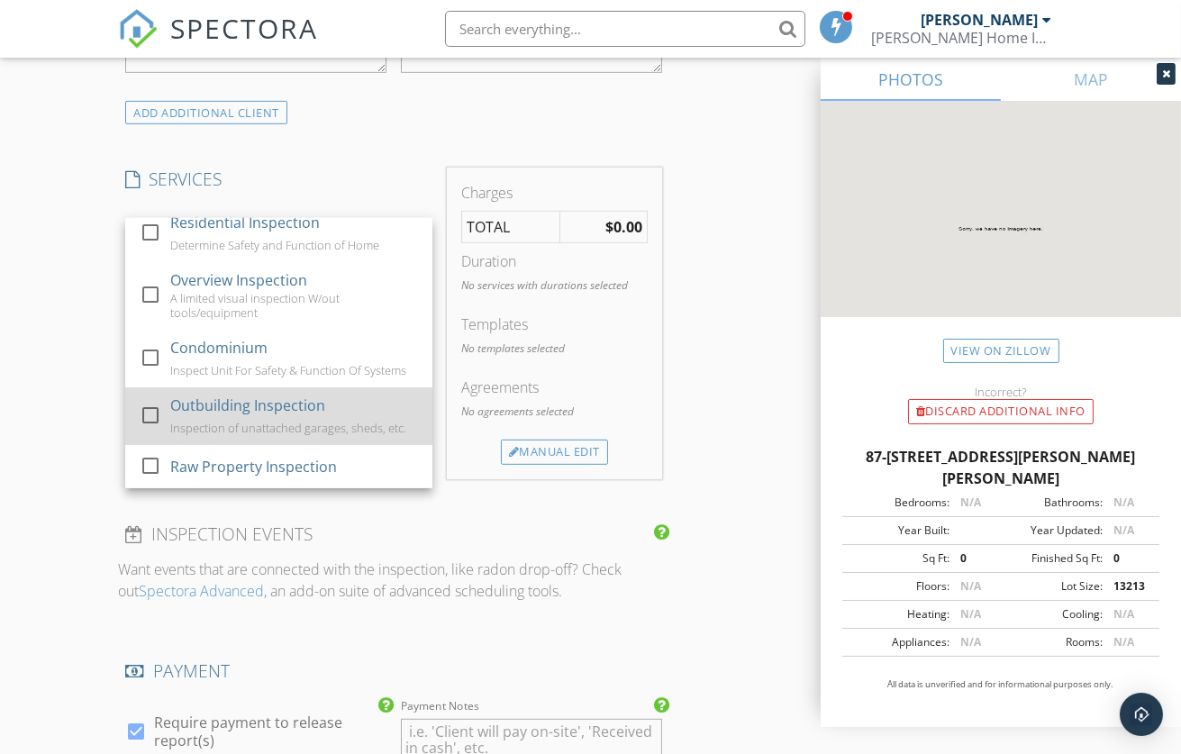
scroll to position [22, 0]
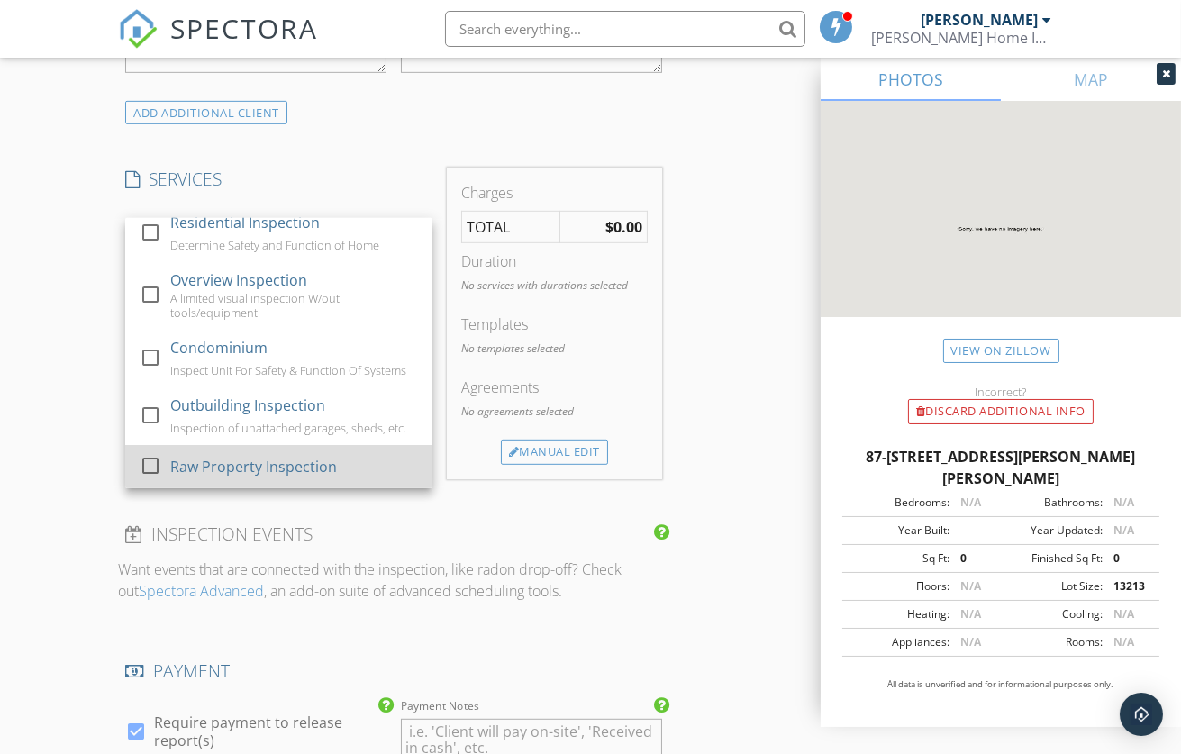
click at [151, 475] on div at bounding box center [150, 465] width 31 height 31
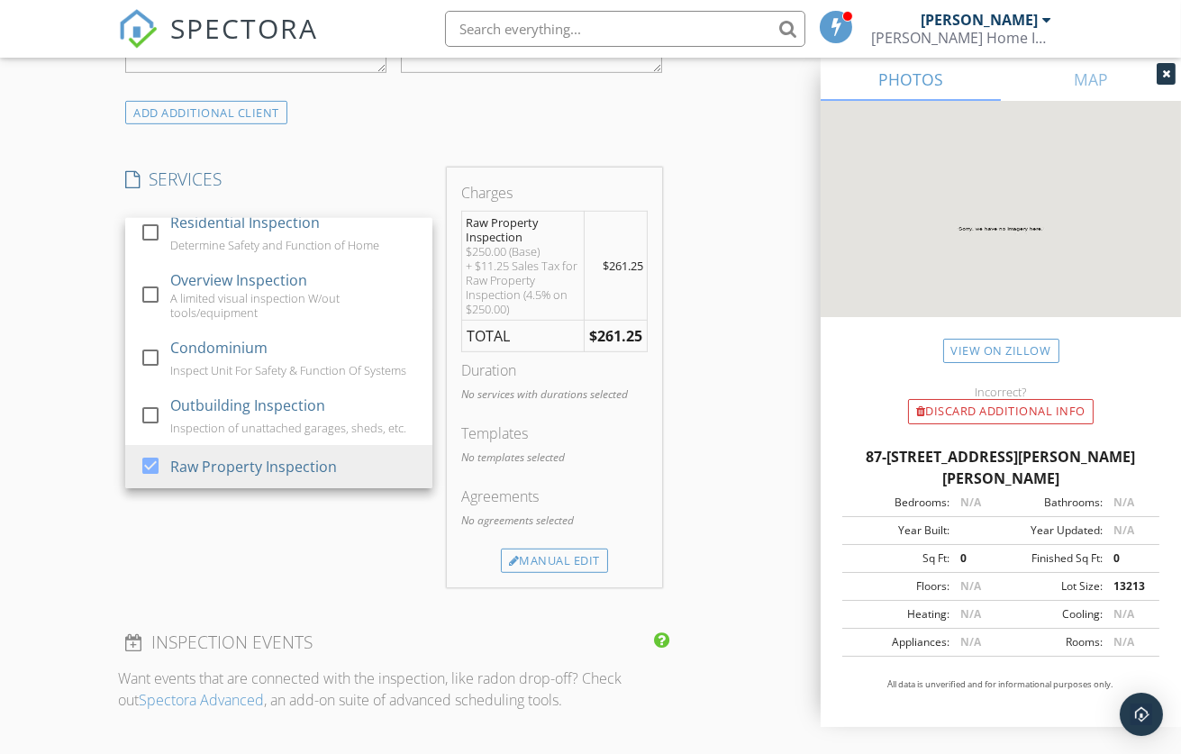
click at [327, 586] on div "SERVICES check_box_outline_blank Residential Inspection Determine Safety and Fu…" at bounding box center [279, 378] width 322 height 420
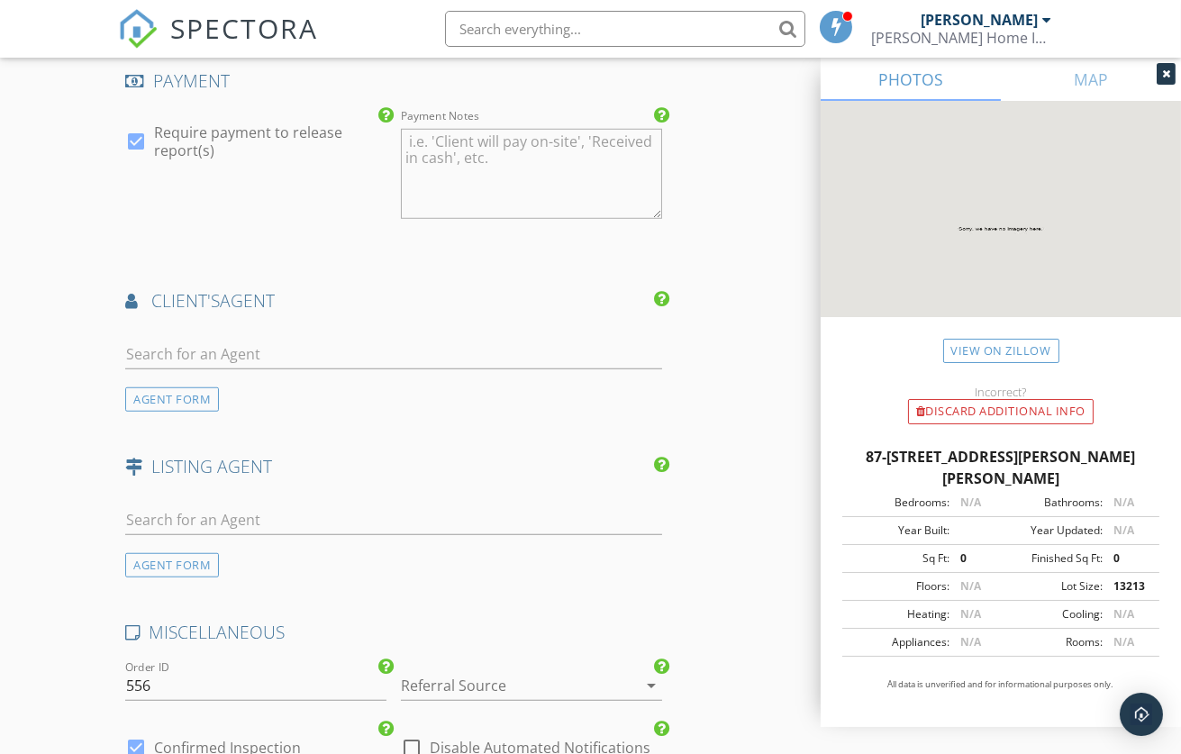
scroll to position [2172, 0]
click at [159, 366] on input "text" at bounding box center [393, 352] width 537 height 30
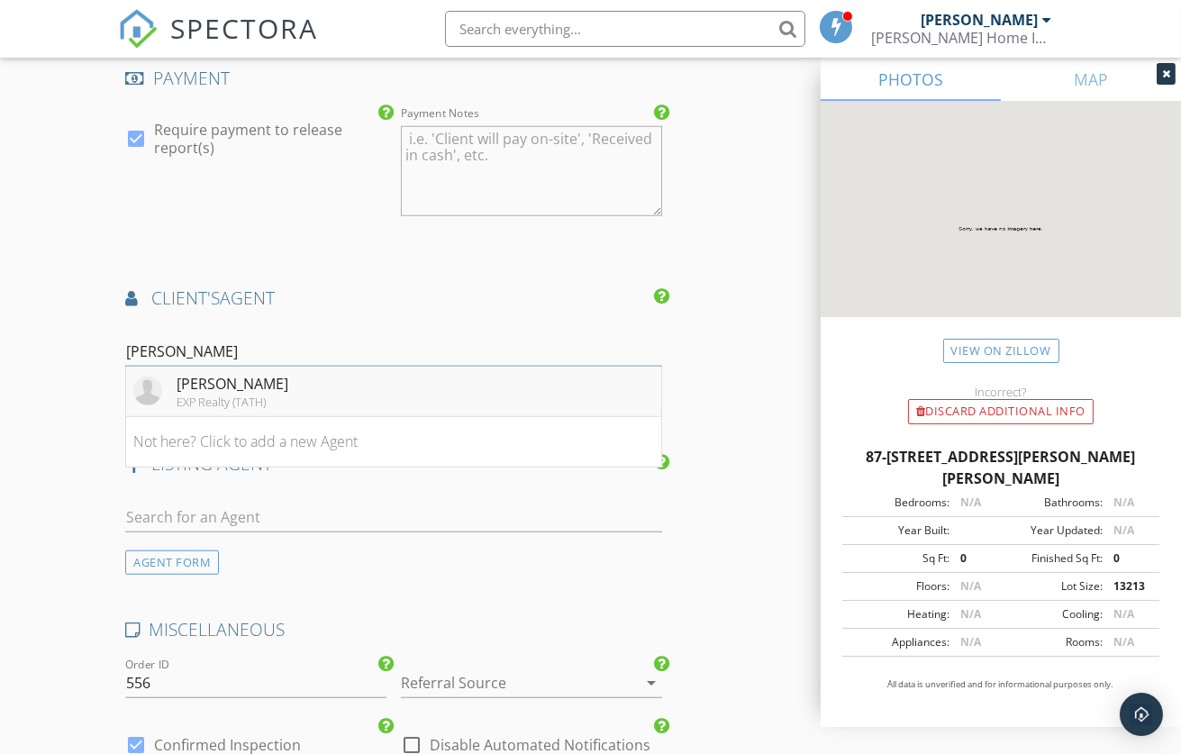
type input "[PERSON_NAME]"
click at [272, 395] on div "[PERSON_NAME]" at bounding box center [233, 384] width 112 height 22
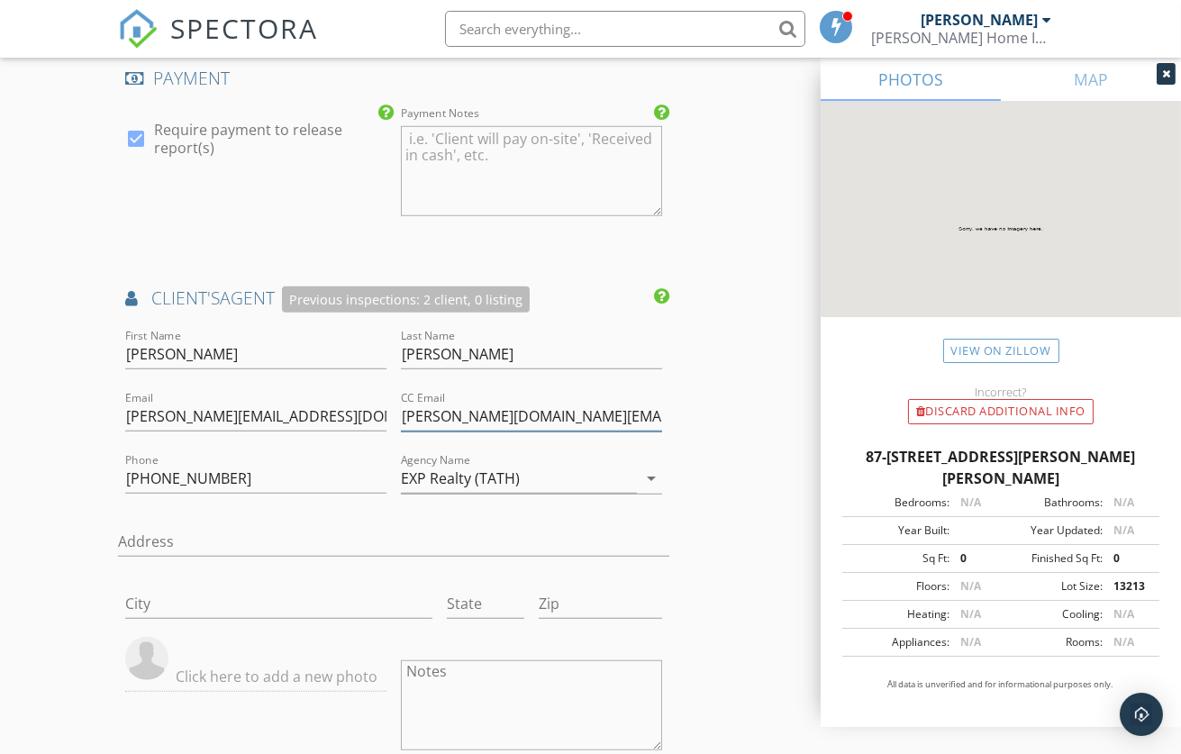
click at [530, 432] on input "[PERSON_NAME][DOMAIN_NAME][EMAIL_ADDRESS][PERSON_NAME][PERSON_NAME][DOMAIN_NAME]" at bounding box center [531, 417] width 261 height 30
drag, startPoint x: 614, startPoint y: 433, endPoint x: 386, endPoint y: 436, distance: 227.9
click at [386, 436] on div "First Name [PERSON_NAME] Last Name [PERSON_NAME] Email [PERSON_NAME][EMAIL_ADDR…" at bounding box center [393, 621] width 551 height 593
click at [388, 434] on div "Email [PERSON_NAME][EMAIL_ADDRESS][DOMAIN_NAME]" at bounding box center [256, 418] width 276 height 62
drag, startPoint x: 601, startPoint y: 437, endPoint x: 373, endPoint y: 440, distance: 227.9
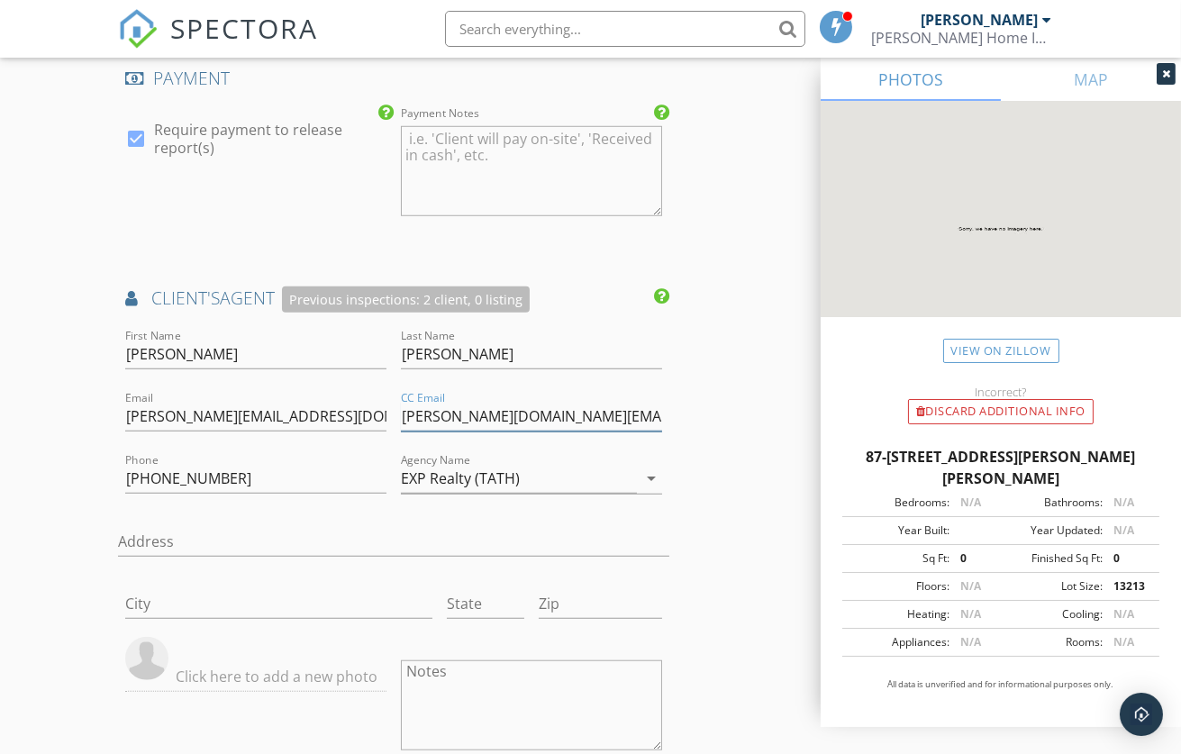
click at [373, 440] on div "First Name [PERSON_NAME] Last Name [PERSON_NAME] Email [PERSON_NAME][EMAIL_ADDR…" at bounding box center [393, 621] width 551 height 593
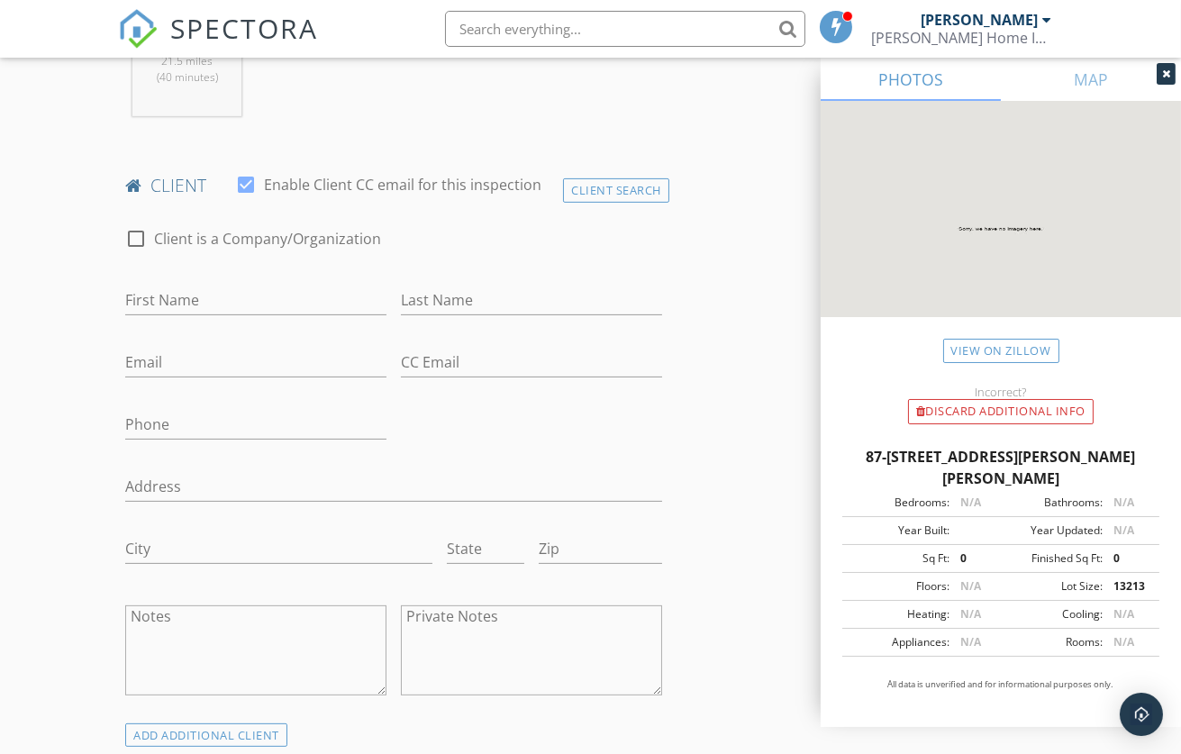
scroll to position [838, 0]
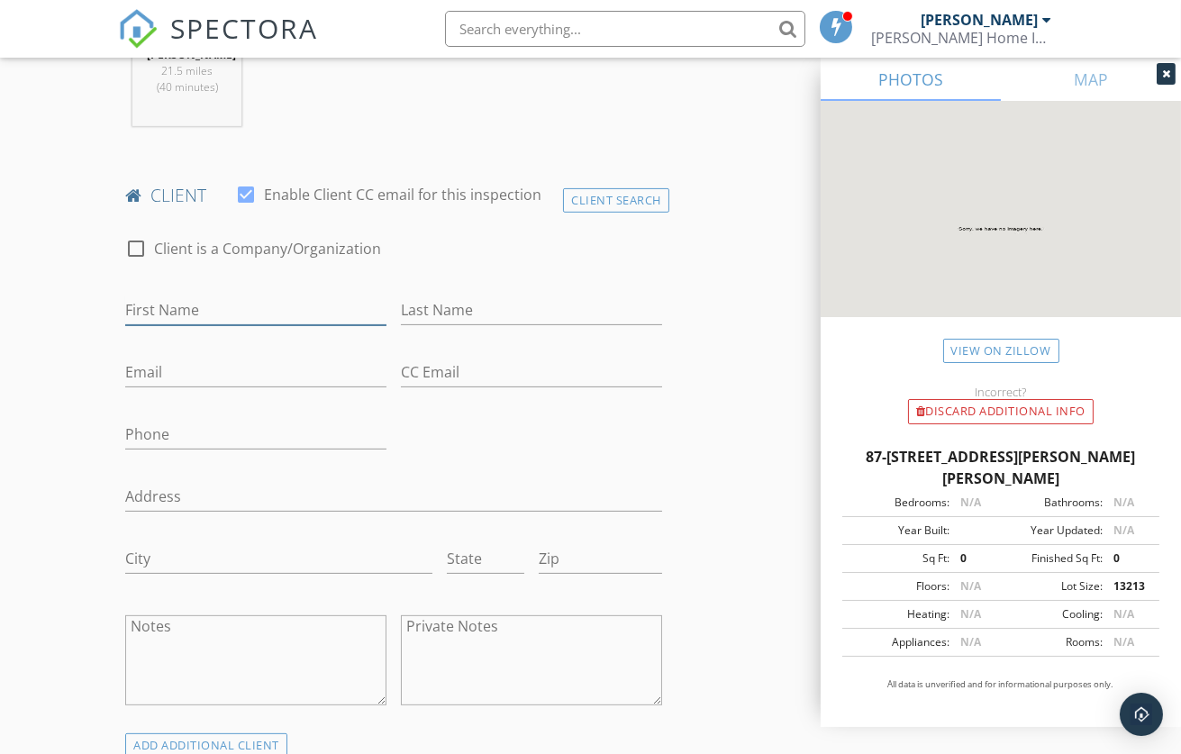
click at [160, 325] on input "First Name" at bounding box center [255, 310] width 261 height 30
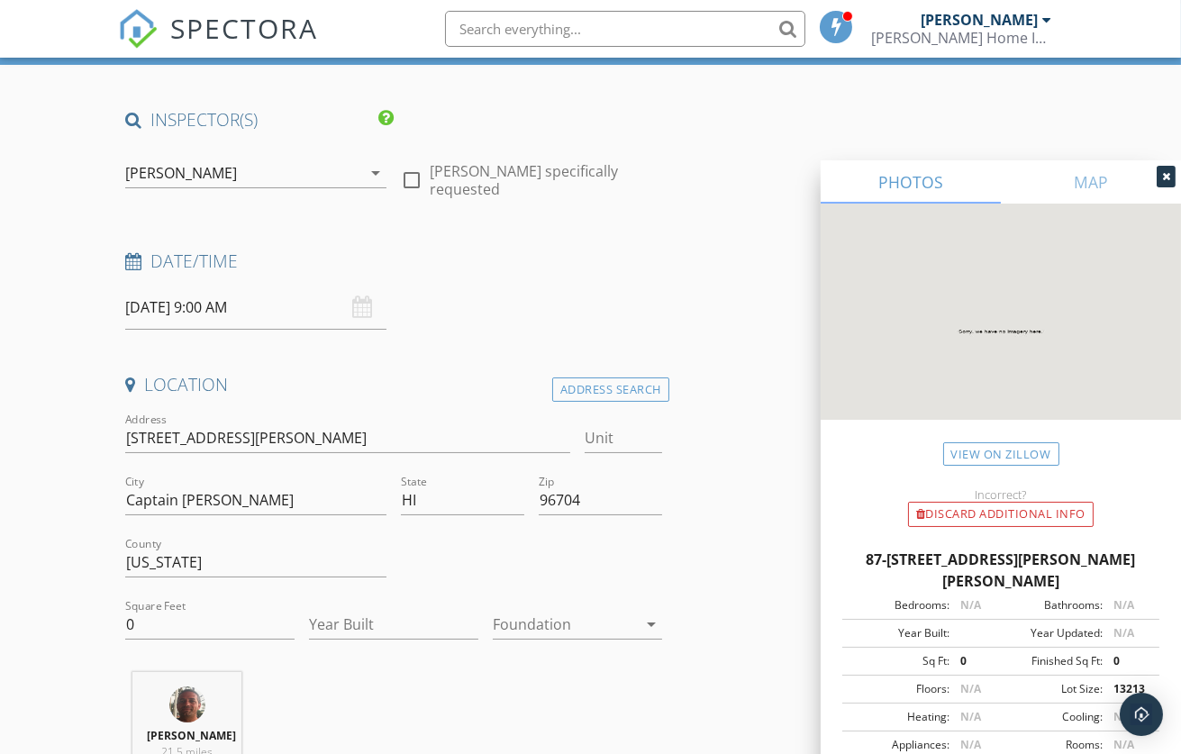
scroll to position [0, 0]
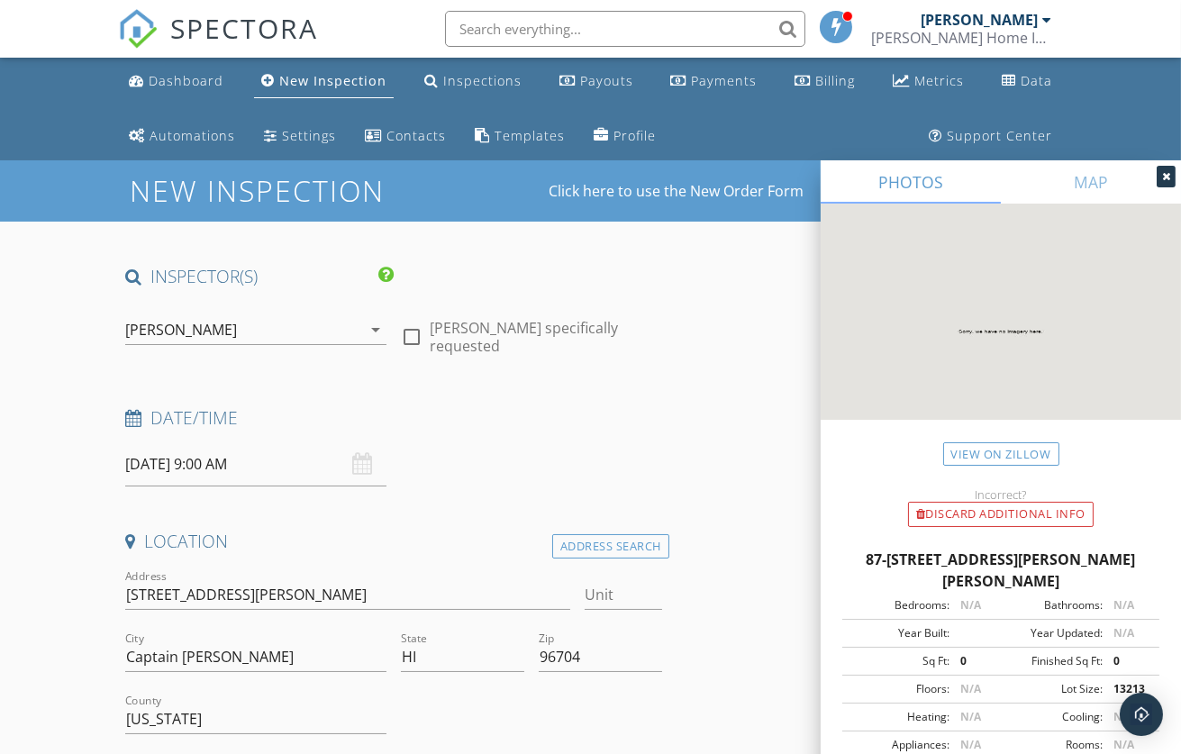
type input "[PERSON_NAME] & [PERSON_NAME]"
